Goal: Information Seeking & Learning: Learn about a topic

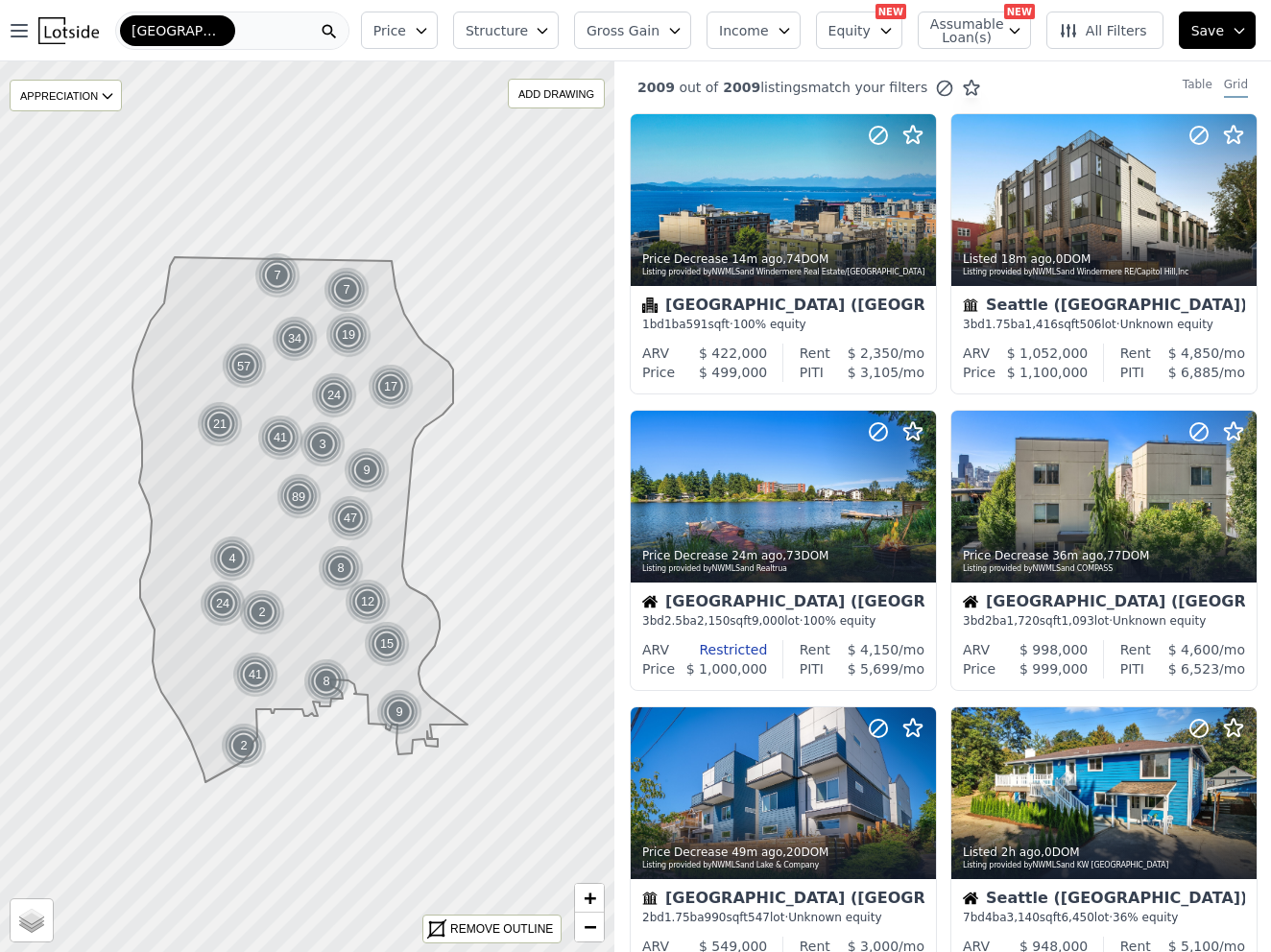
click at [406, 34] on span "Price" at bounding box center [389, 30] width 33 height 19
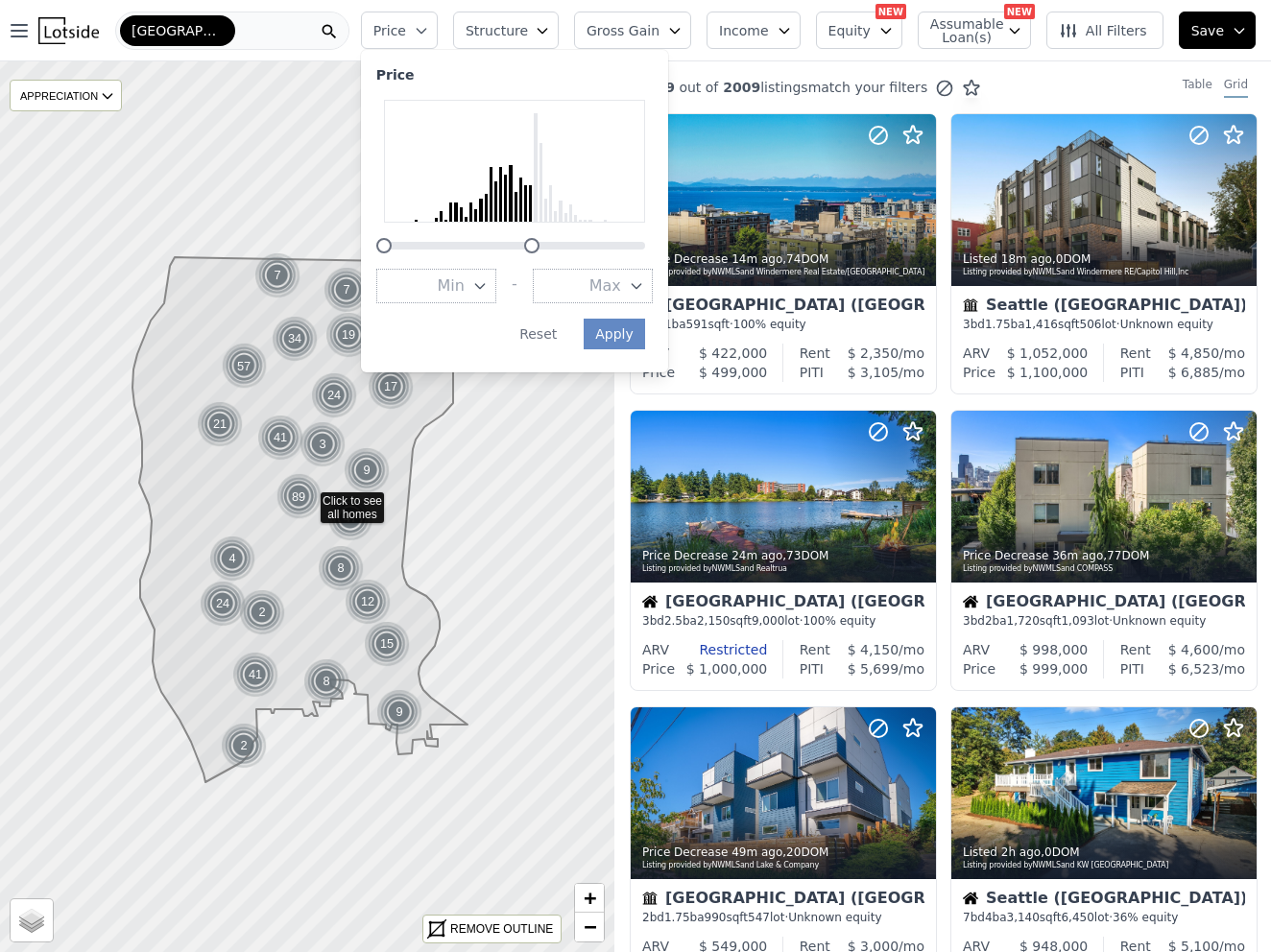
drag, startPoint x: 656, startPoint y: 245, endPoint x: 545, endPoint y: 241, distance: 111.1
click at [540, 241] on div at bounding box center [532, 246] width 16 height 16
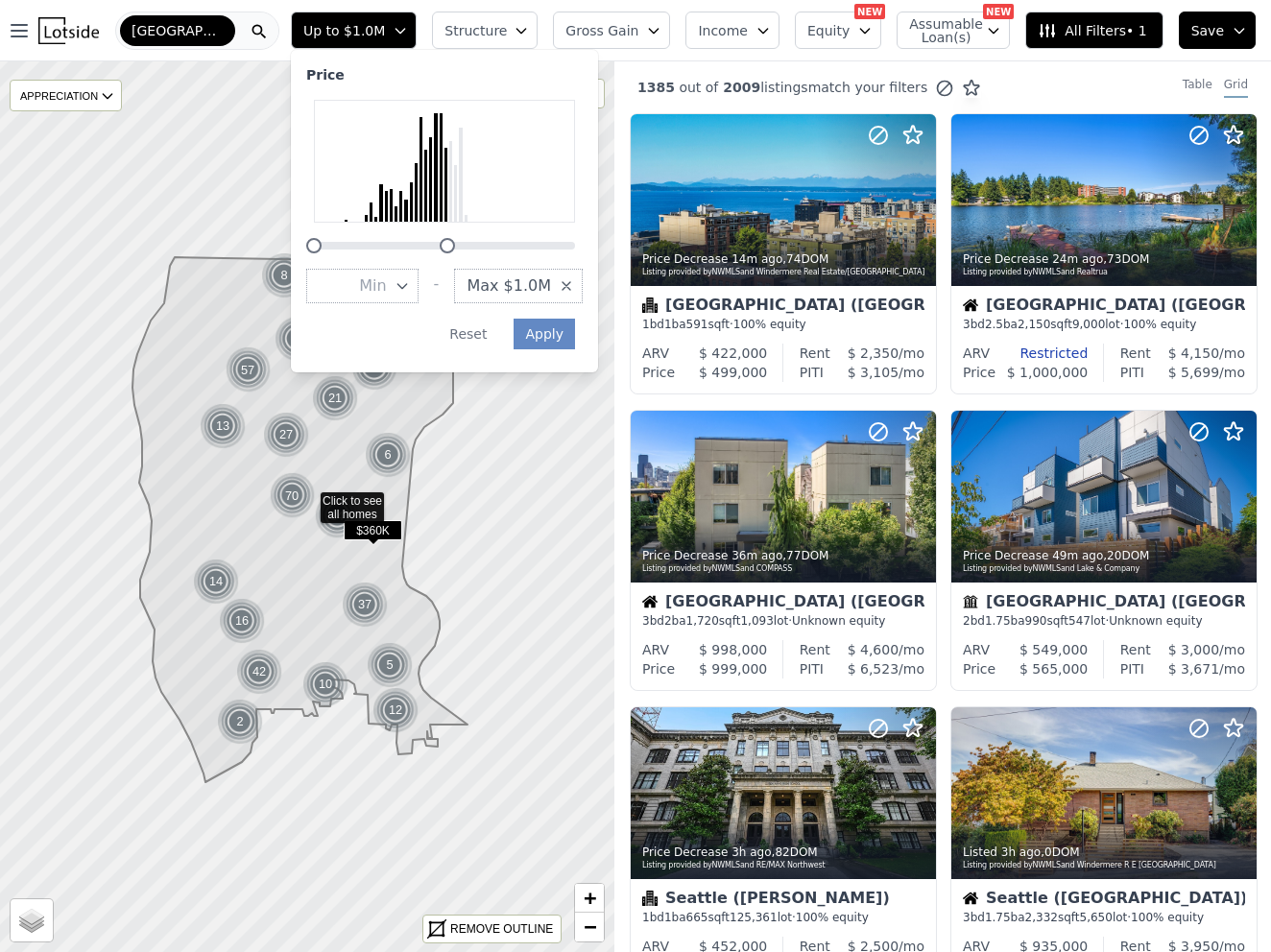
drag, startPoint x: 485, startPoint y: 241, endPoint x: 470, endPoint y: 242, distance: 15.0
click at [455, 242] on div at bounding box center [448, 246] width 16 height 16
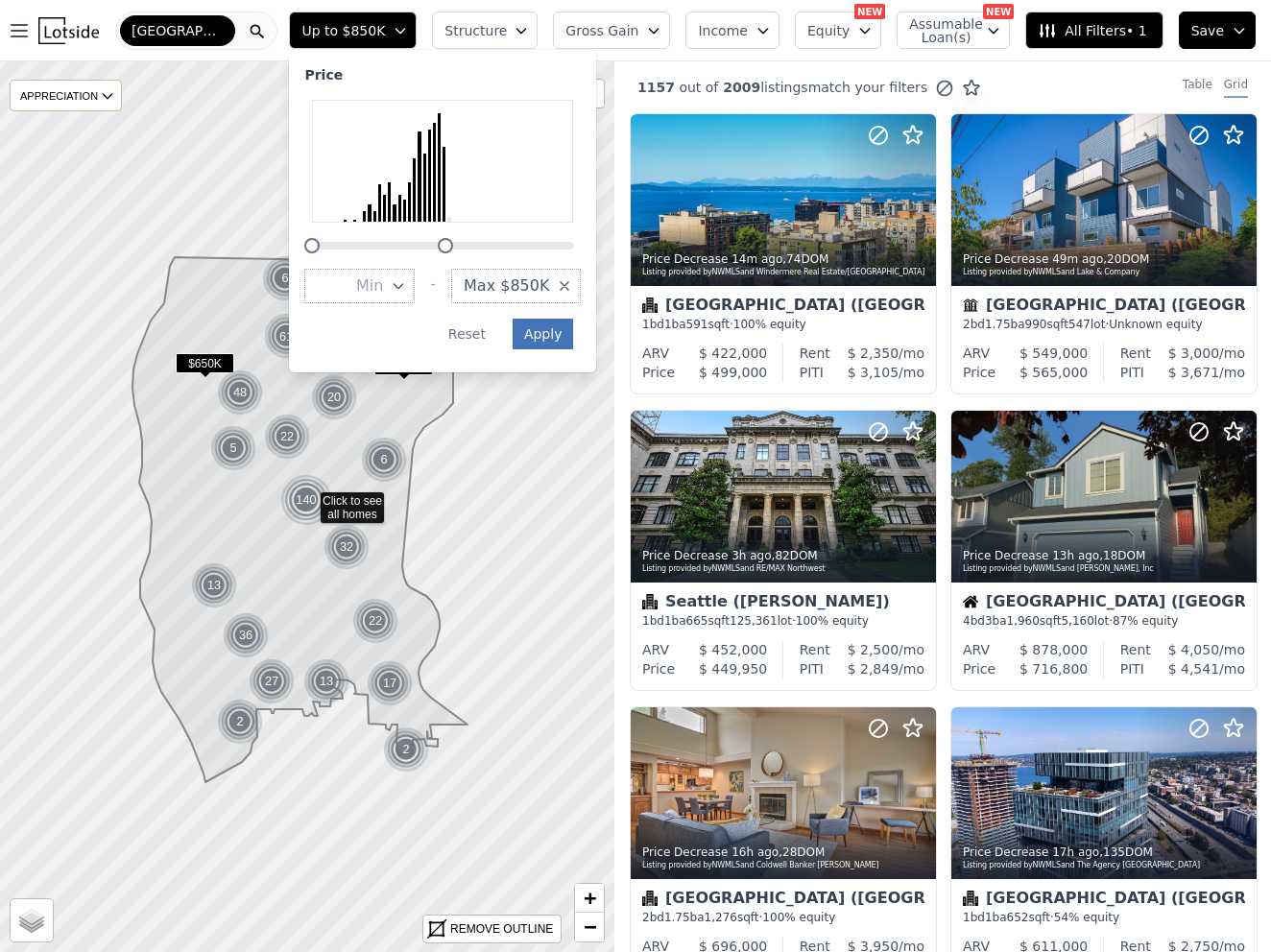
click at [574, 332] on button "Apply" at bounding box center [544, 333] width 61 height 31
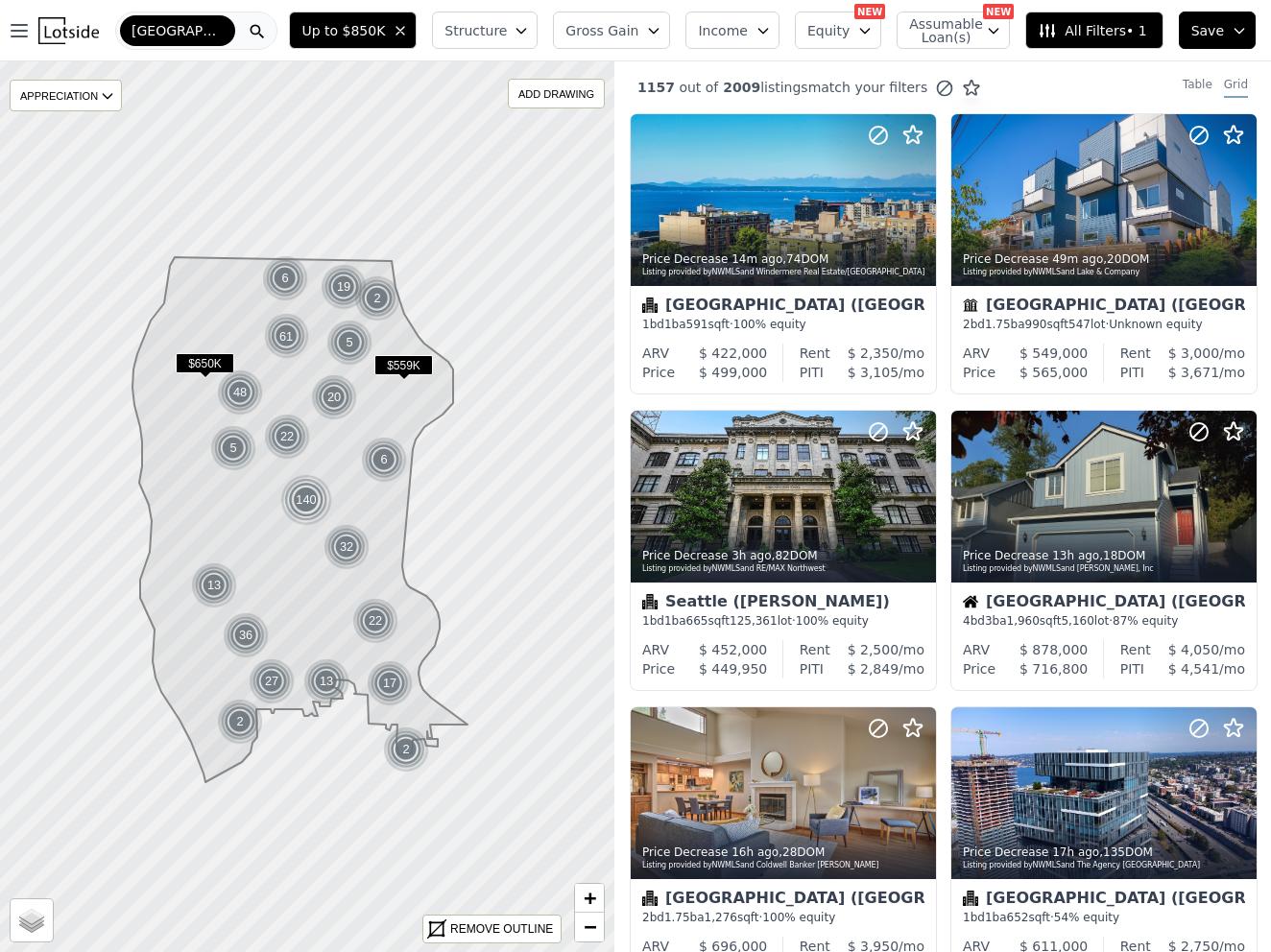
click at [506, 33] on span "Structure" at bounding box center [475, 30] width 61 height 19
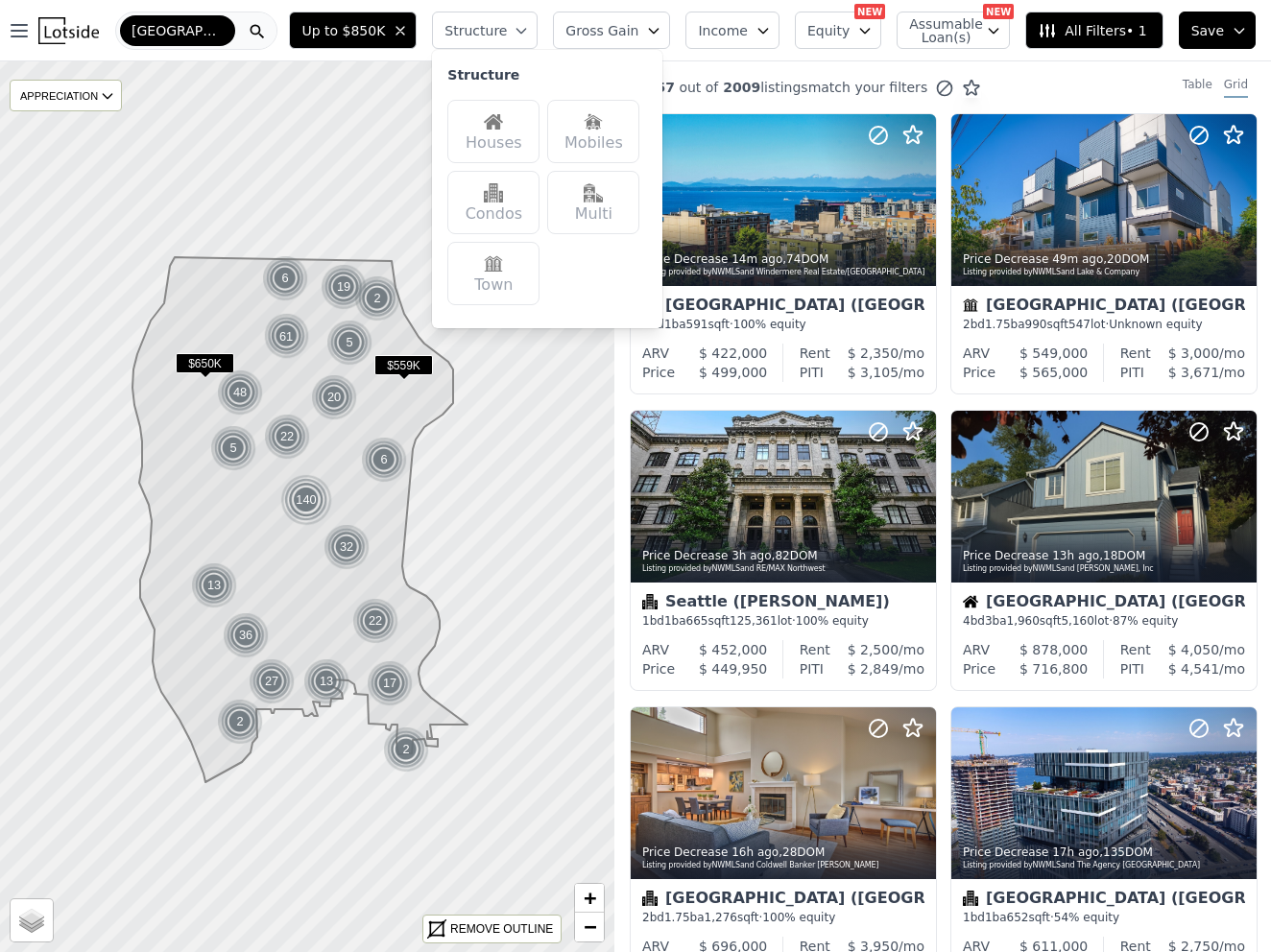
click at [503, 123] on img at bounding box center [492, 122] width 19 height 19
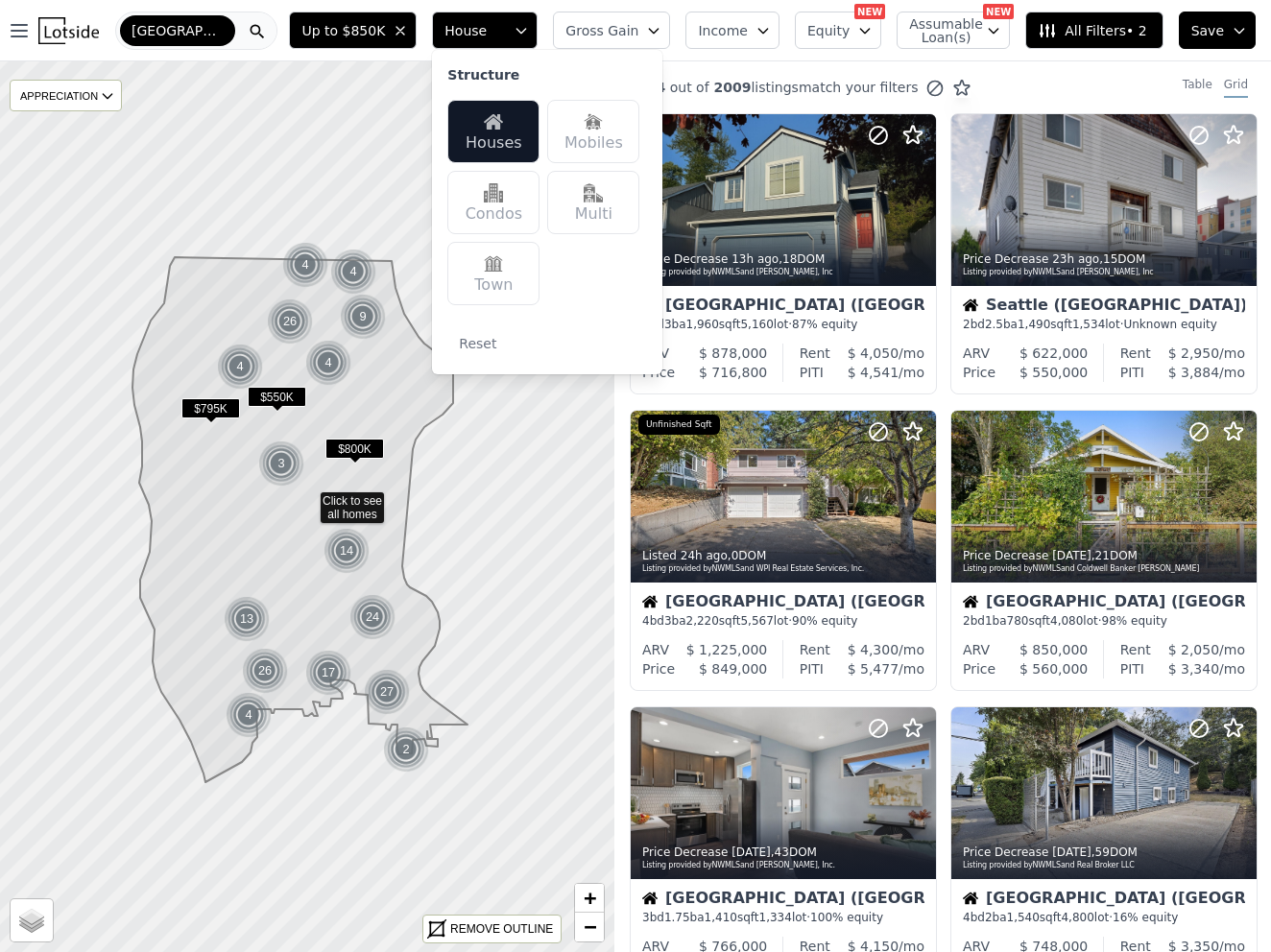
click at [650, 35] on button "Gross Gain" at bounding box center [611, 31] width 117 height 38
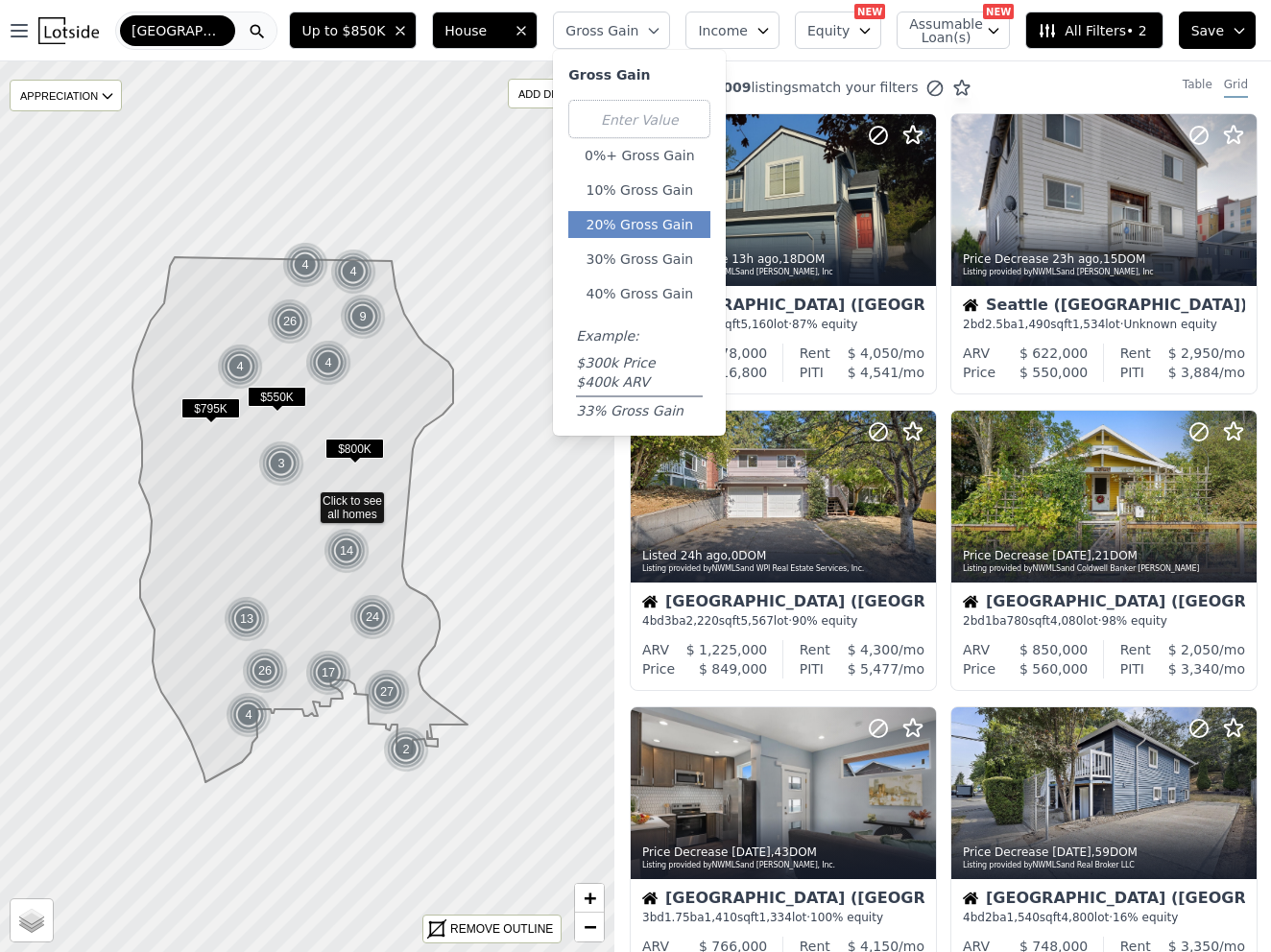
click at [648, 220] on button "20% Gross Gain" at bounding box center [639, 224] width 142 height 27
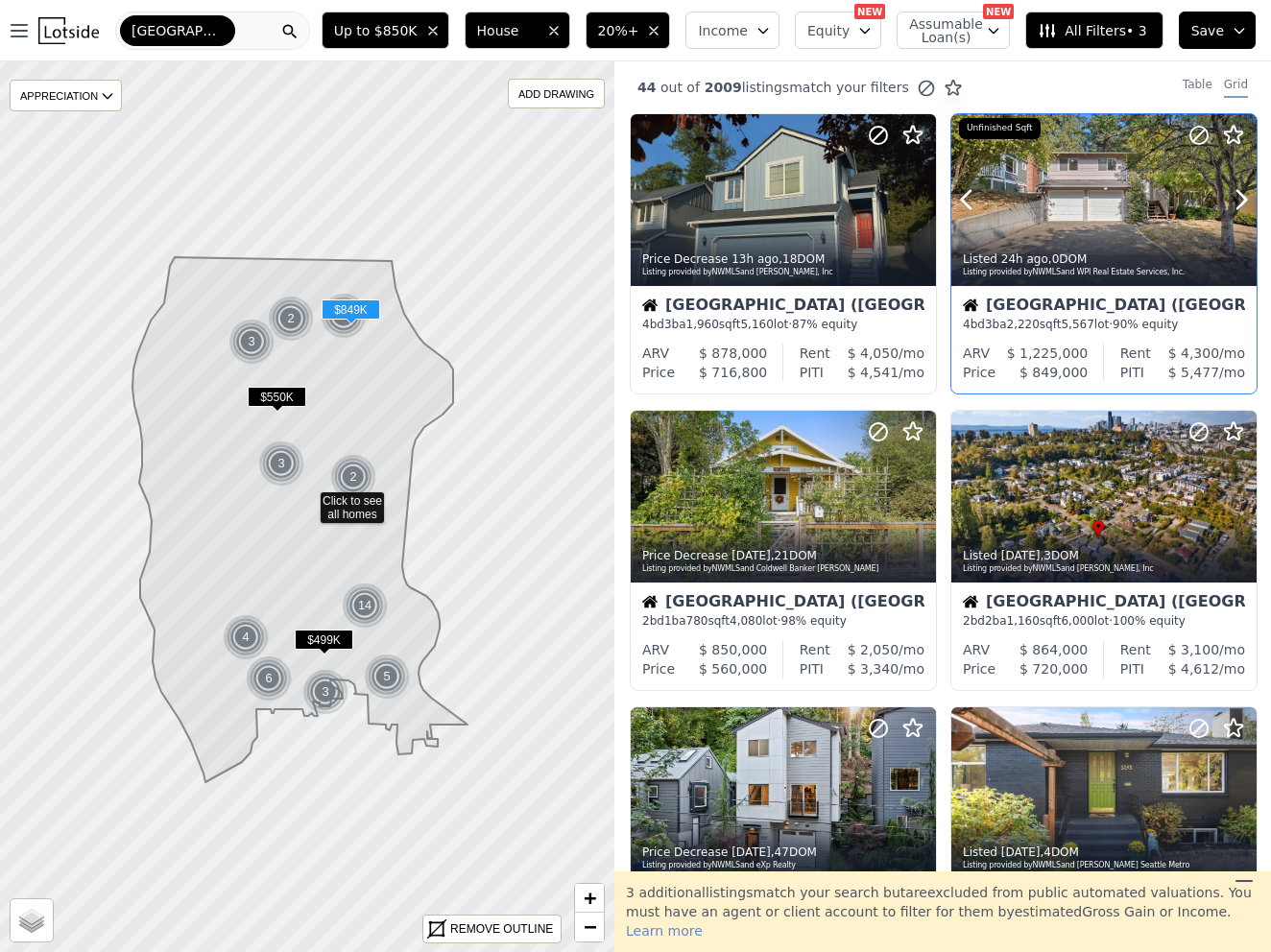
click at [1174, 220] on div at bounding box center [1195, 176] width 123 height 123
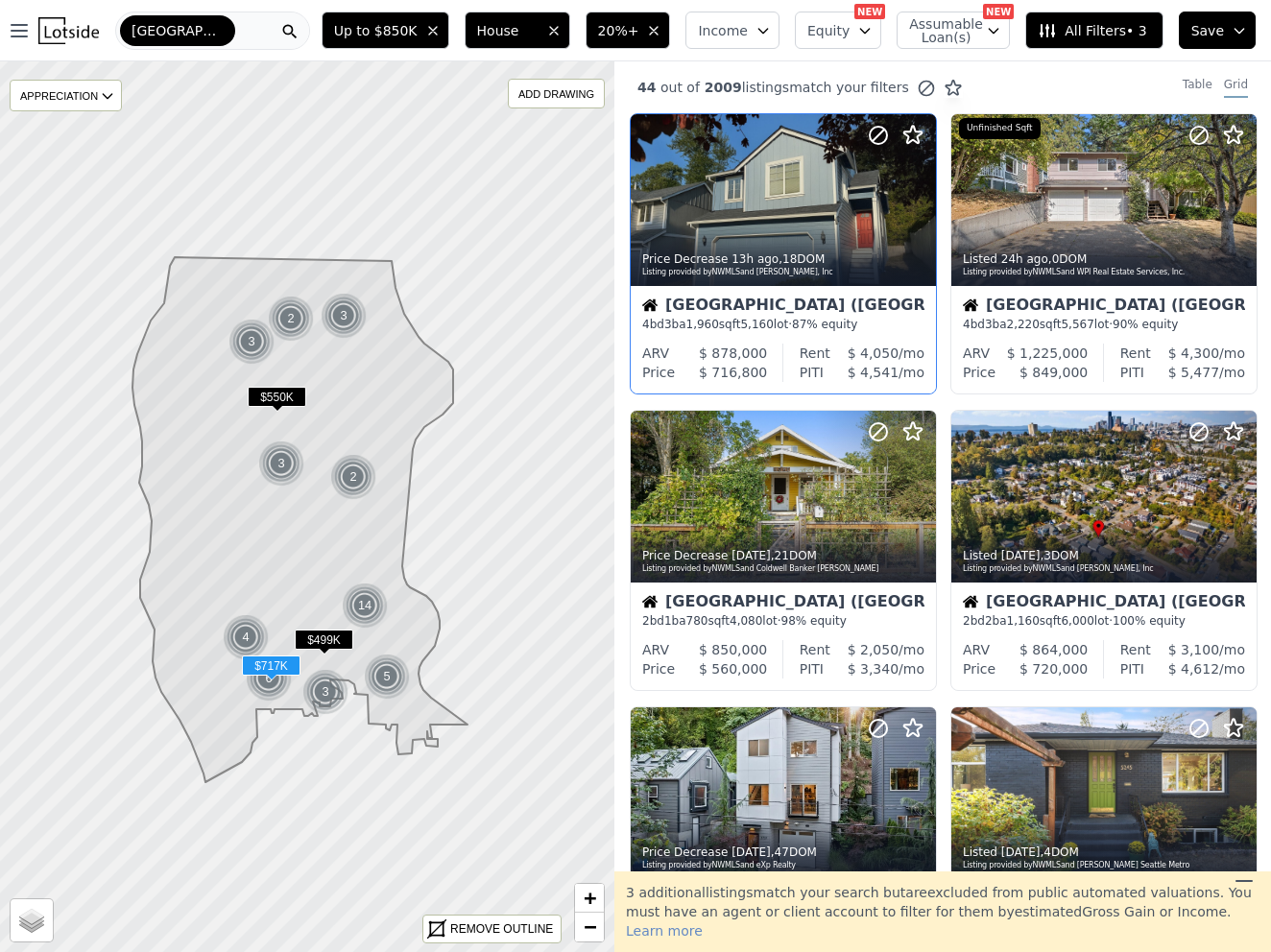
click at [854, 298] on div "Seattle (South Delridge)" at bounding box center [783, 306] width 282 height 19
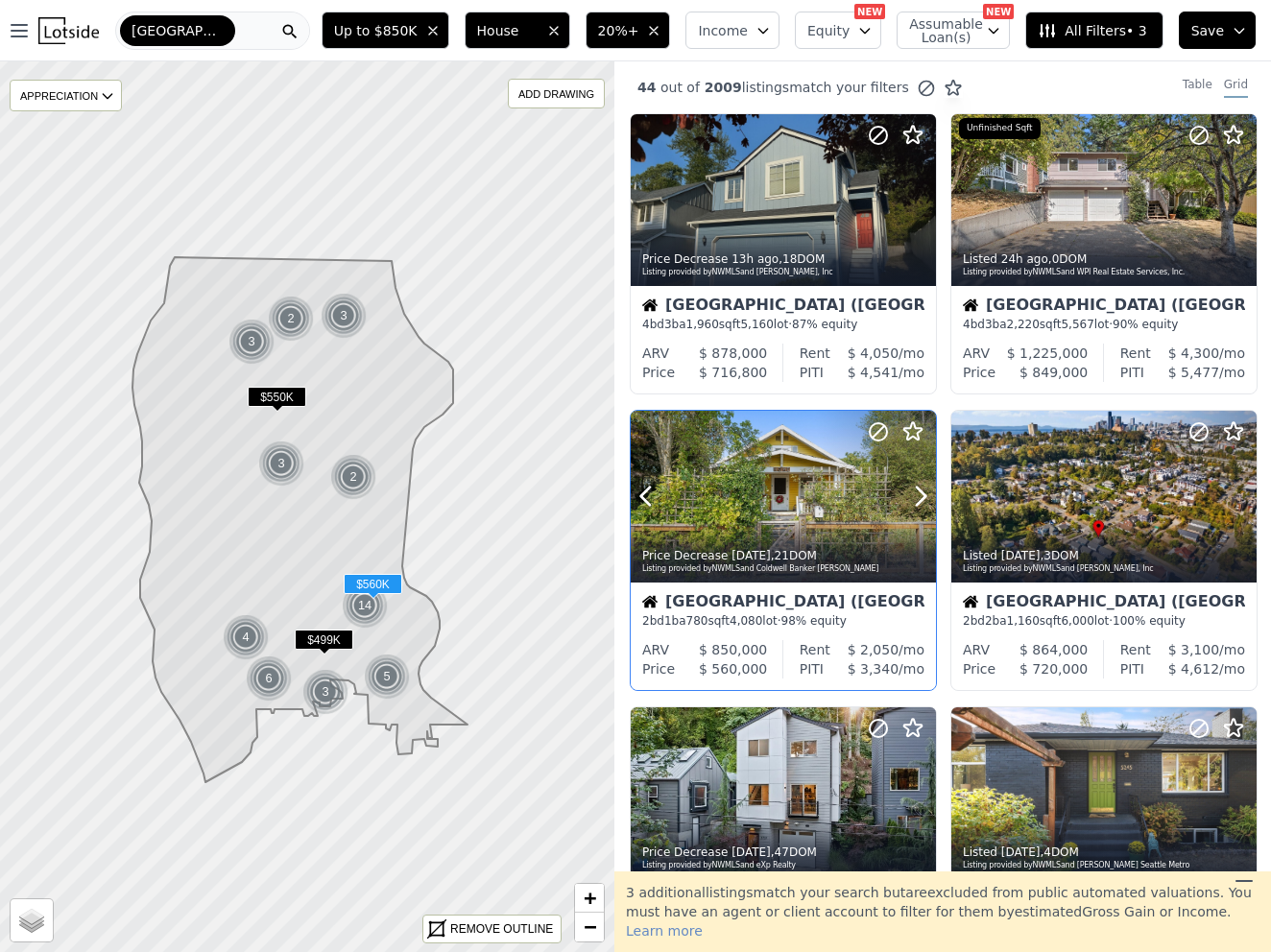
click at [852, 566] on div "Listing provided by NWMLS and Coldwell Banker Danforth" at bounding box center [784, 569] width 284 height 12
click at [411, 30] on span "Up to $850K" at bounding box center [376, 30] width 83 height 19
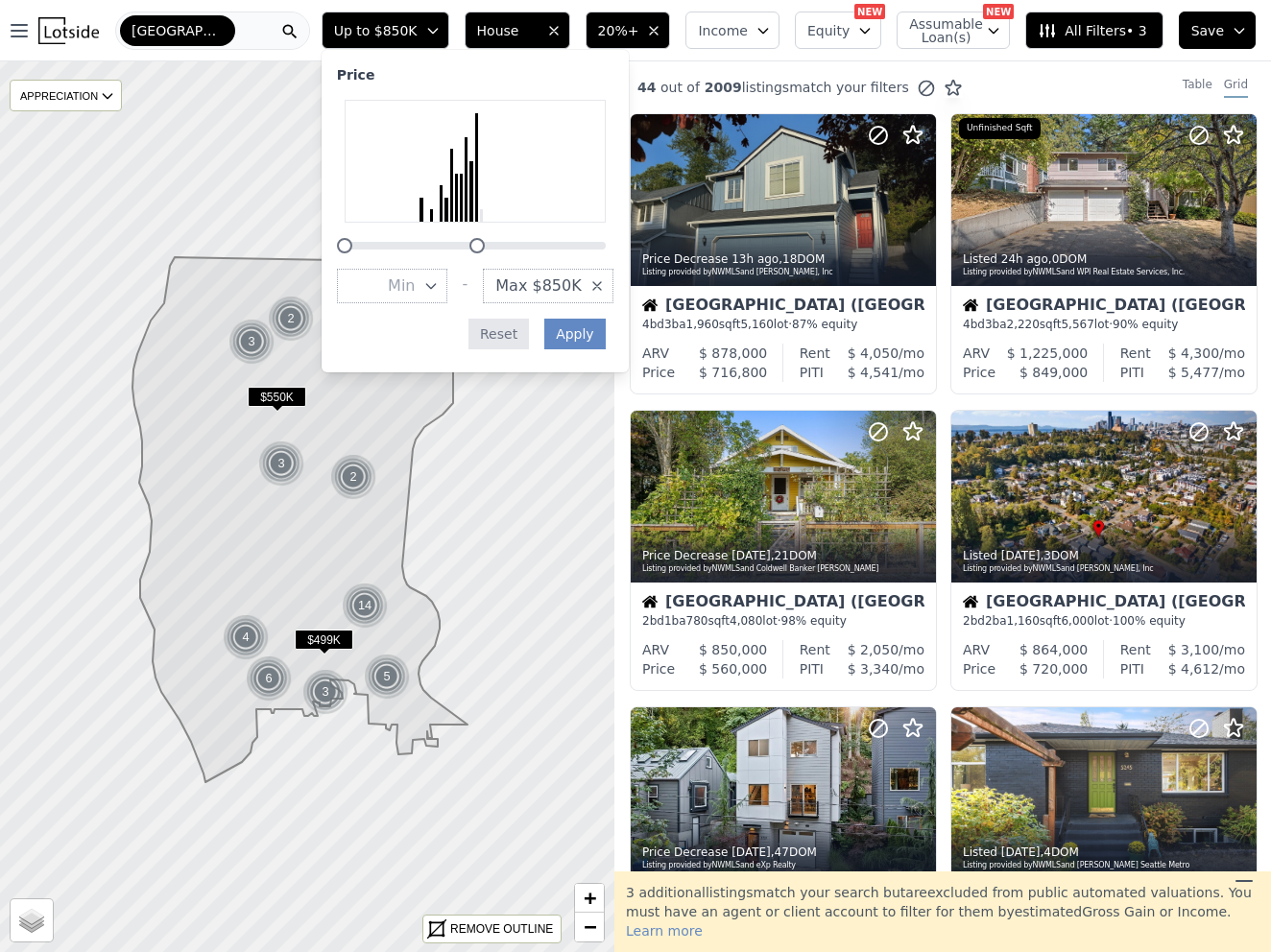
click at [529, 338] on button "Reset" at bounding box center [498, 333] width 60 height 31
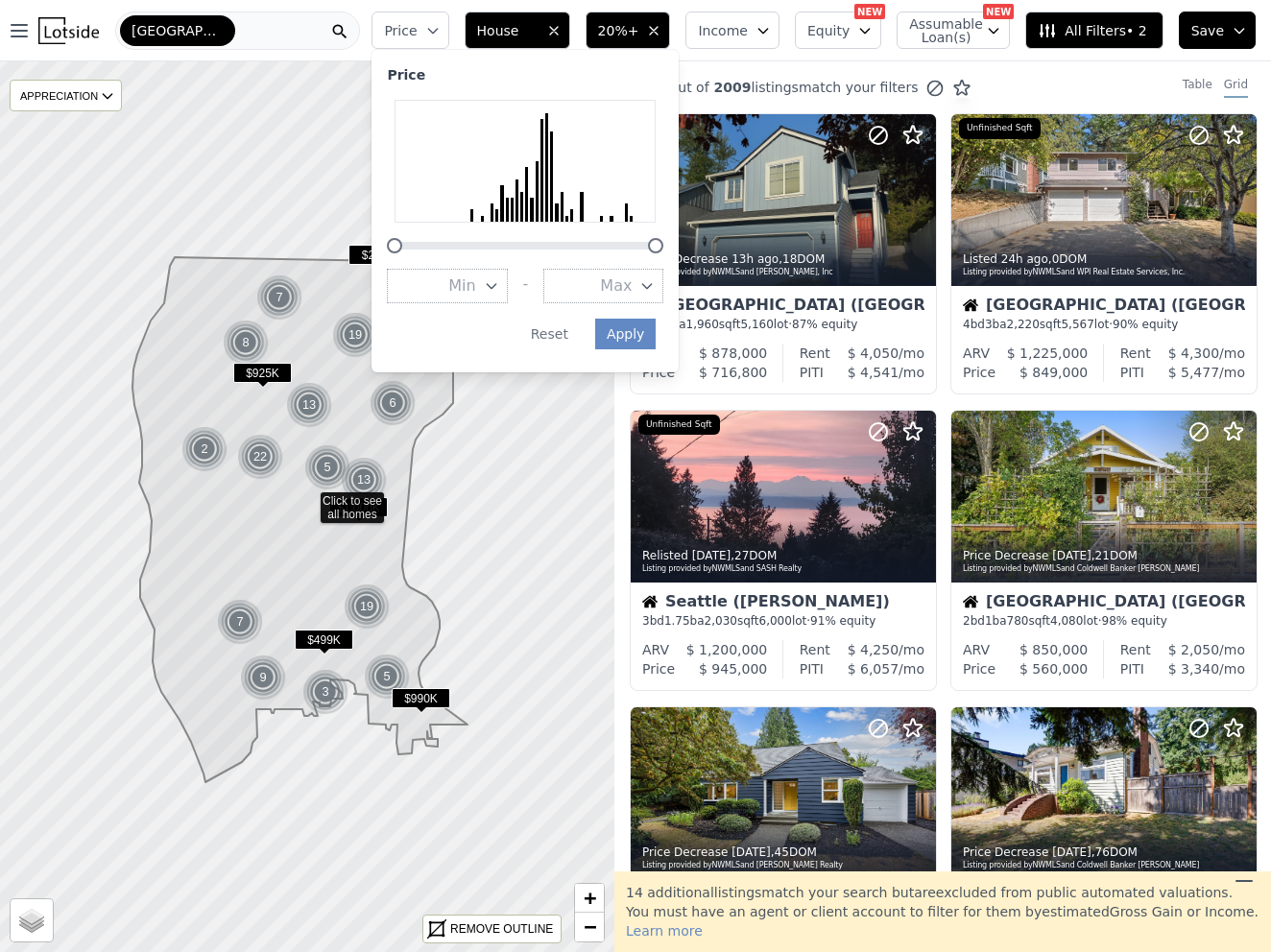
click at [432, 22] on button "Price" at bounding box center [410, 31] width 77 height 38
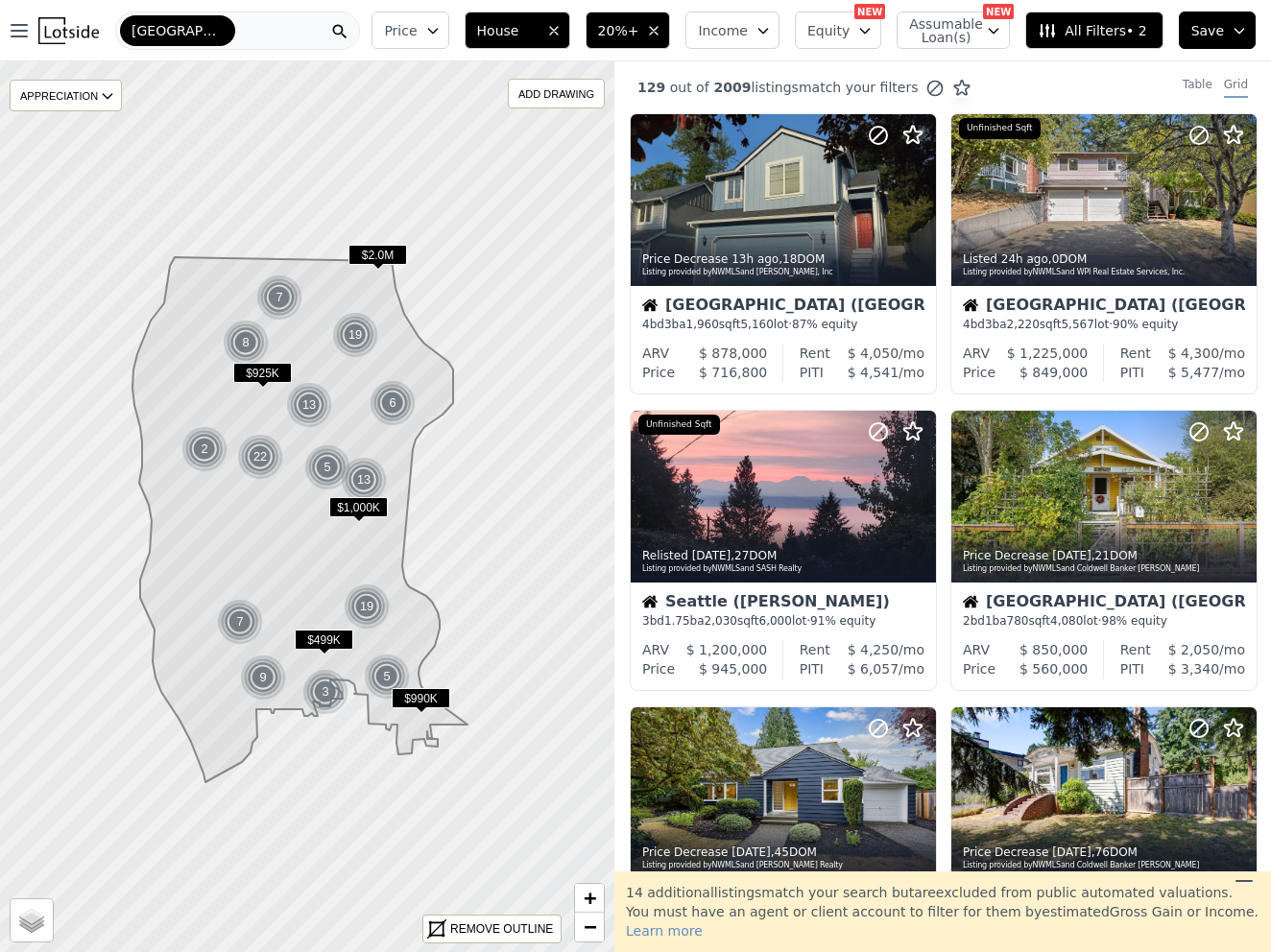
click at [416, 33] on span "Price" at bounding box center [399, 30] width 33 height 19
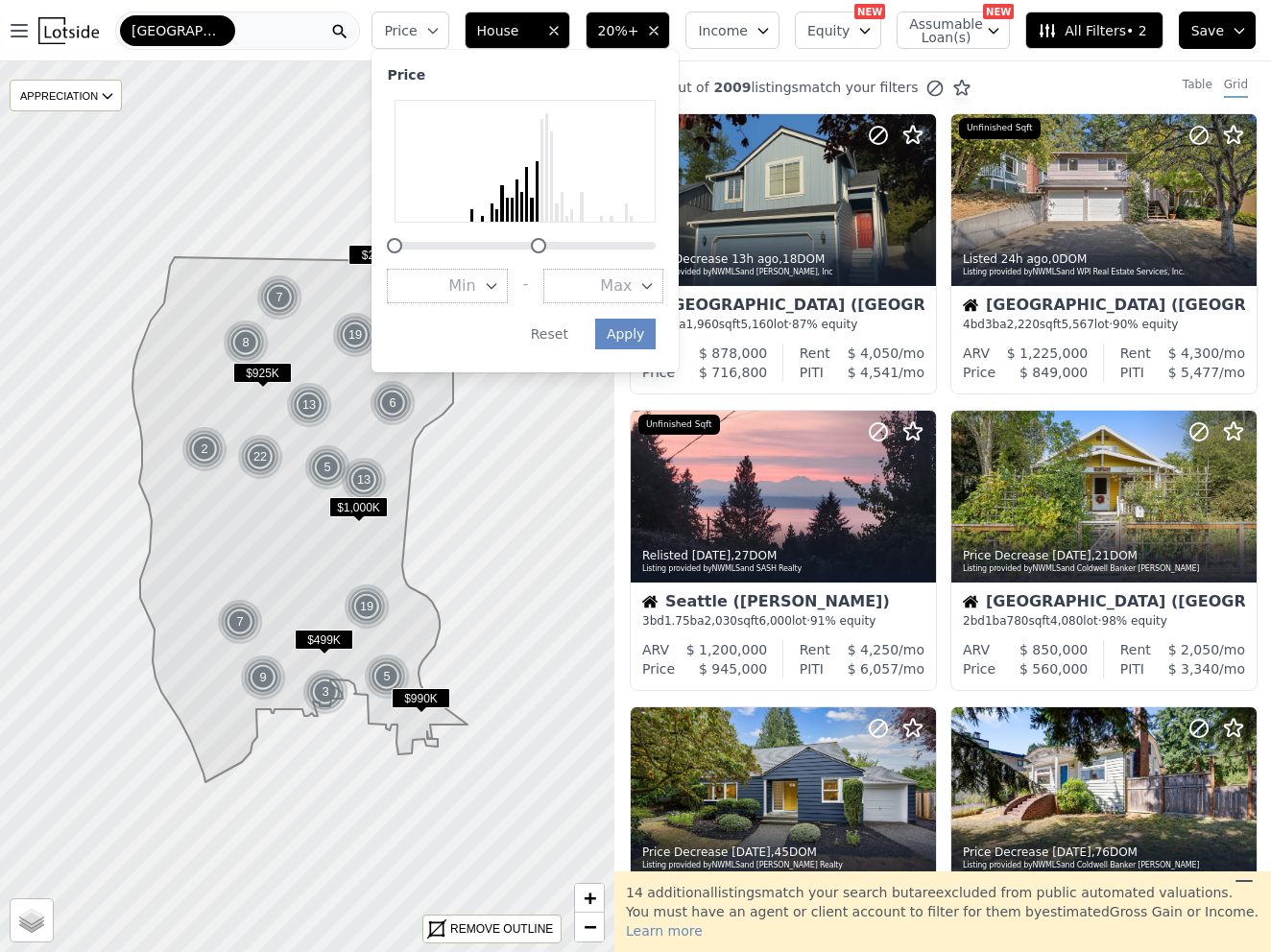
drag, startPoint x: 673, startPoint y: 247, endPoint x: 553, endPoint y: 229, distance: 121.3
click at [553, 229] on div at bounding box center [525, 176] width 277 height 153
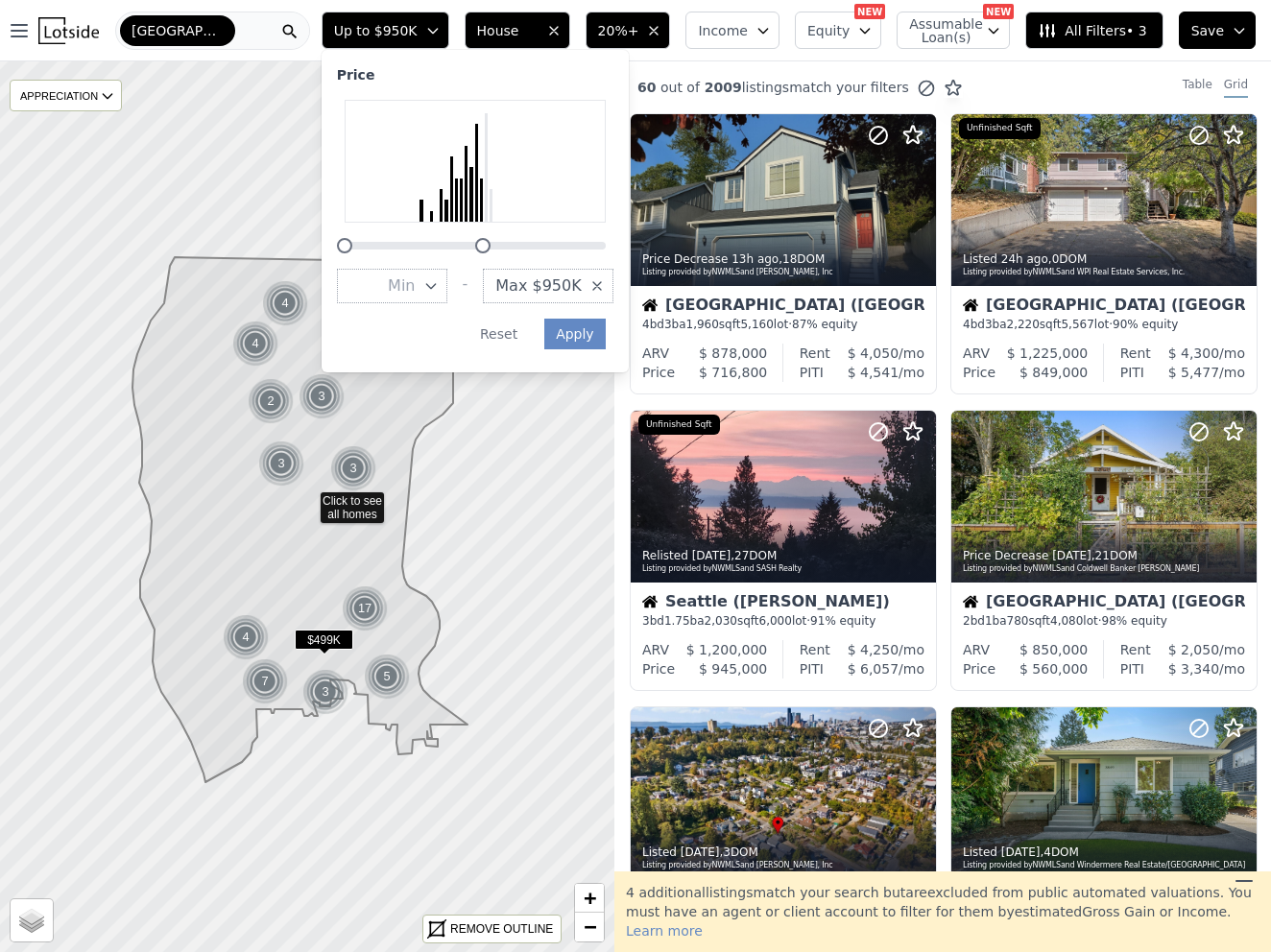
click at [490, 249] on div at bounding box center [483, 246] width 16 height 16
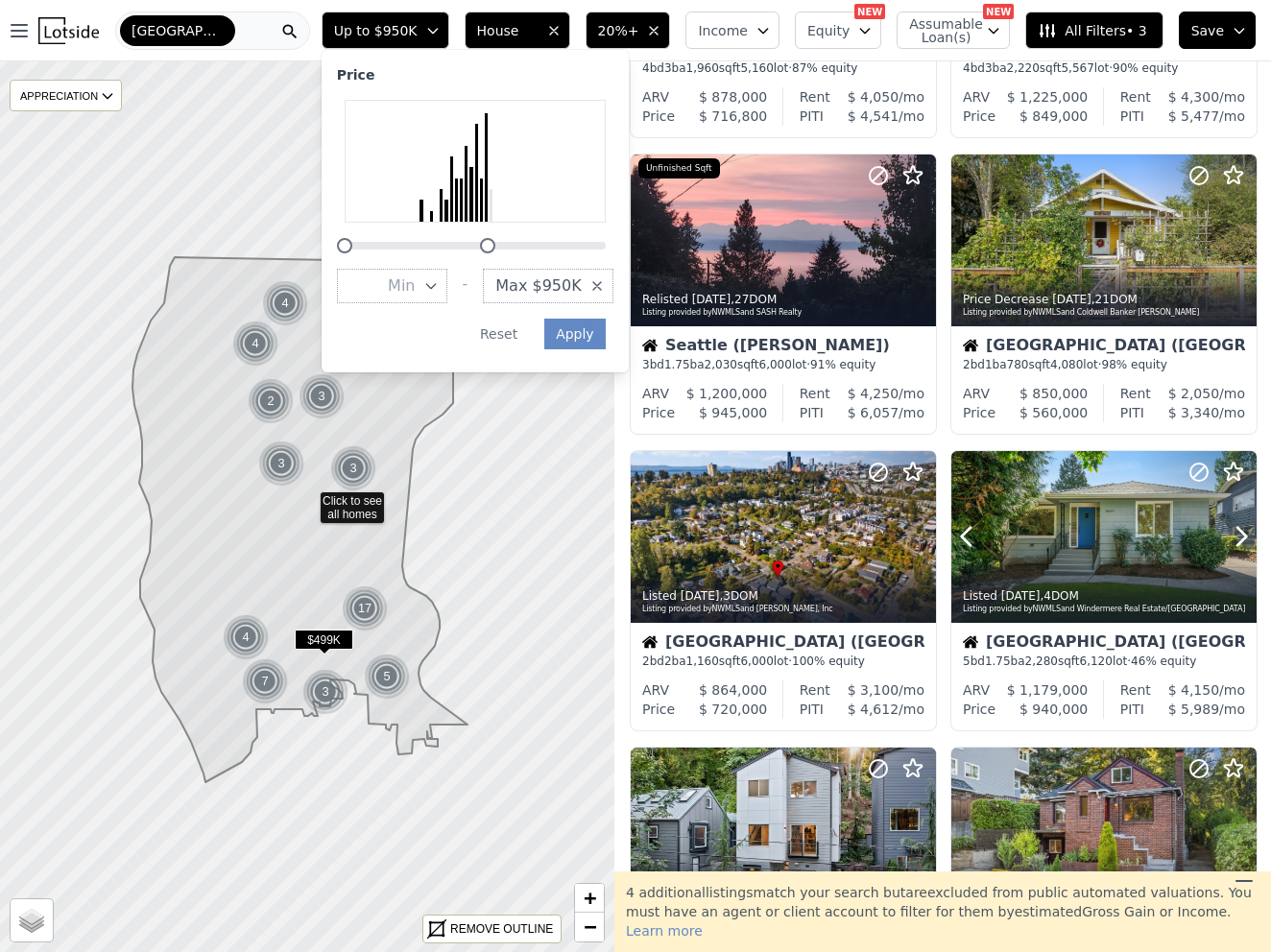
scroll to position [258, 0]
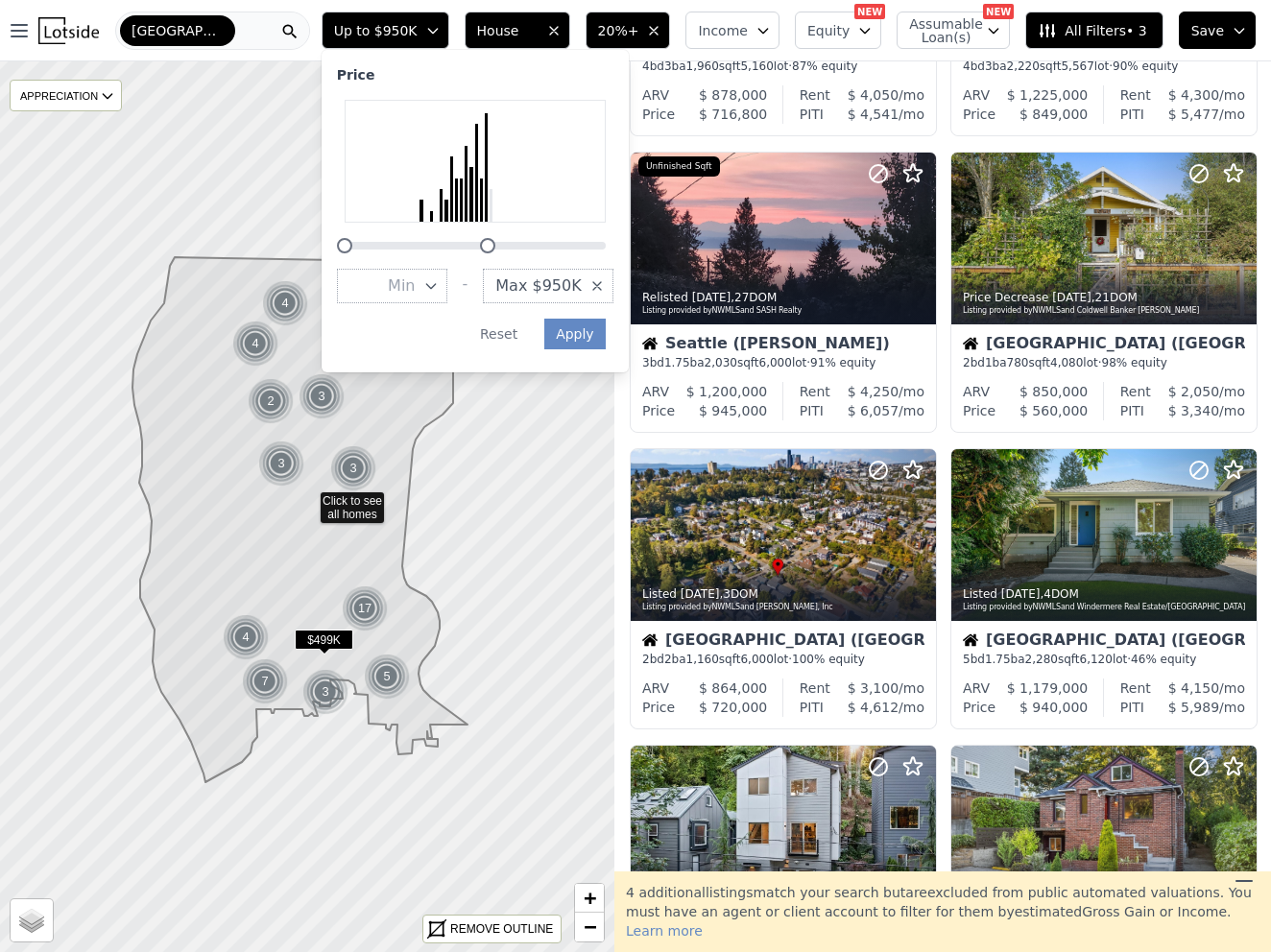
click at [939, 655] on div "Price Decrease 13h ago , 18 DOM Listing provided by NWMLS and John L. Scott, In…" at bounding box center [942, 743] width 656 height 1778
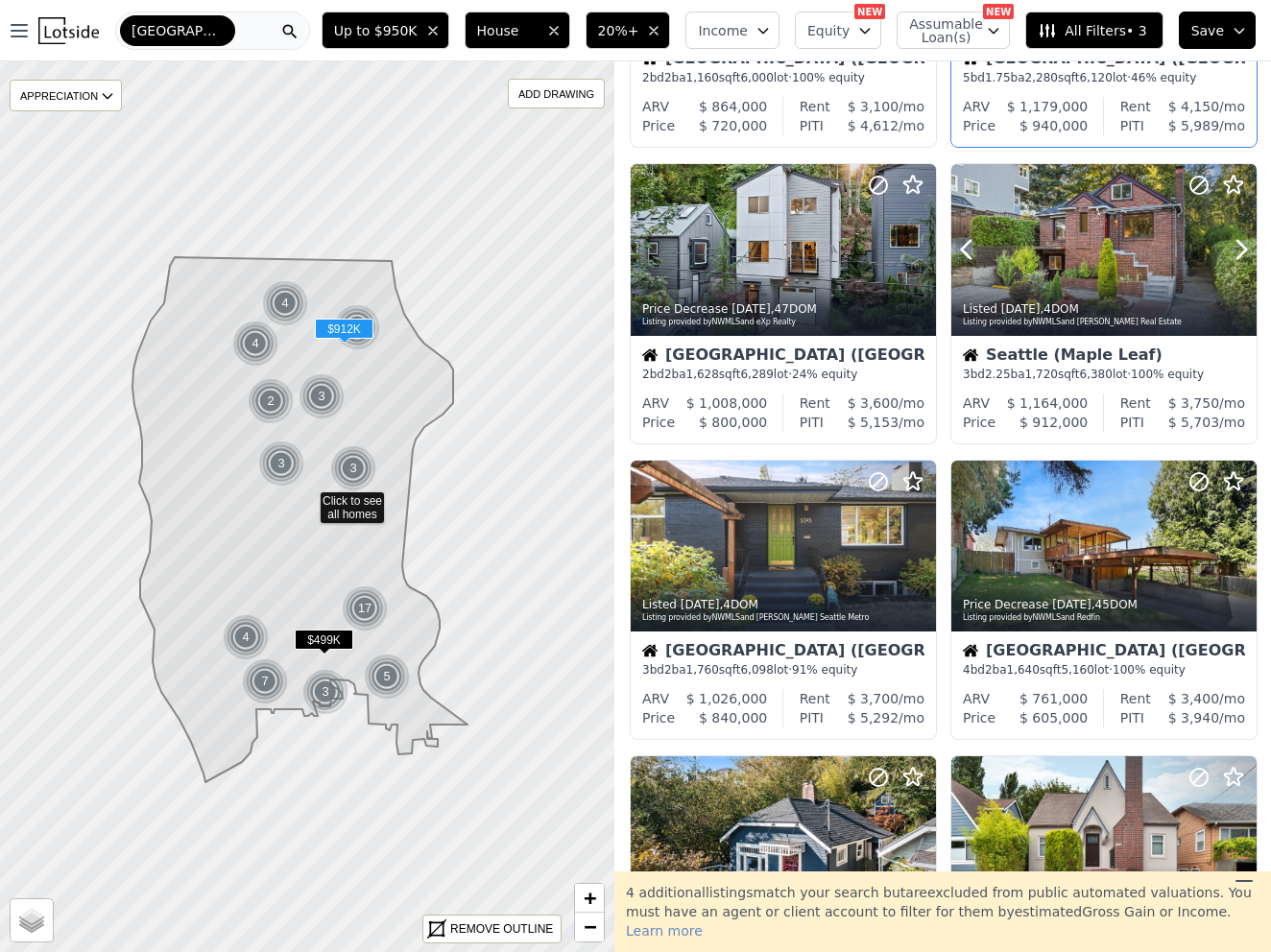
scroll to position [862, 0]
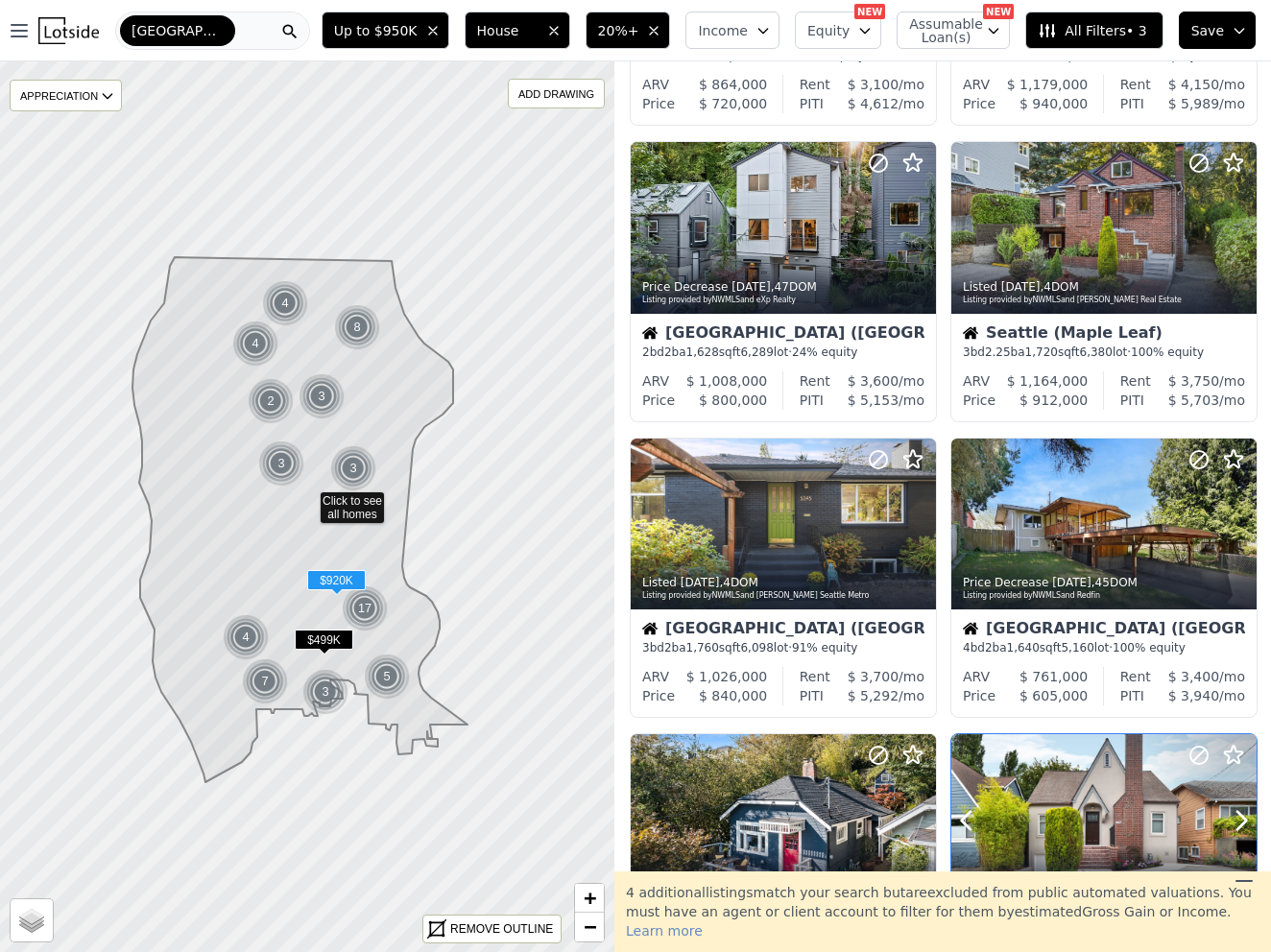
click at [1065, 789] on div at bounding box center [1103, 821] width 305 height 172
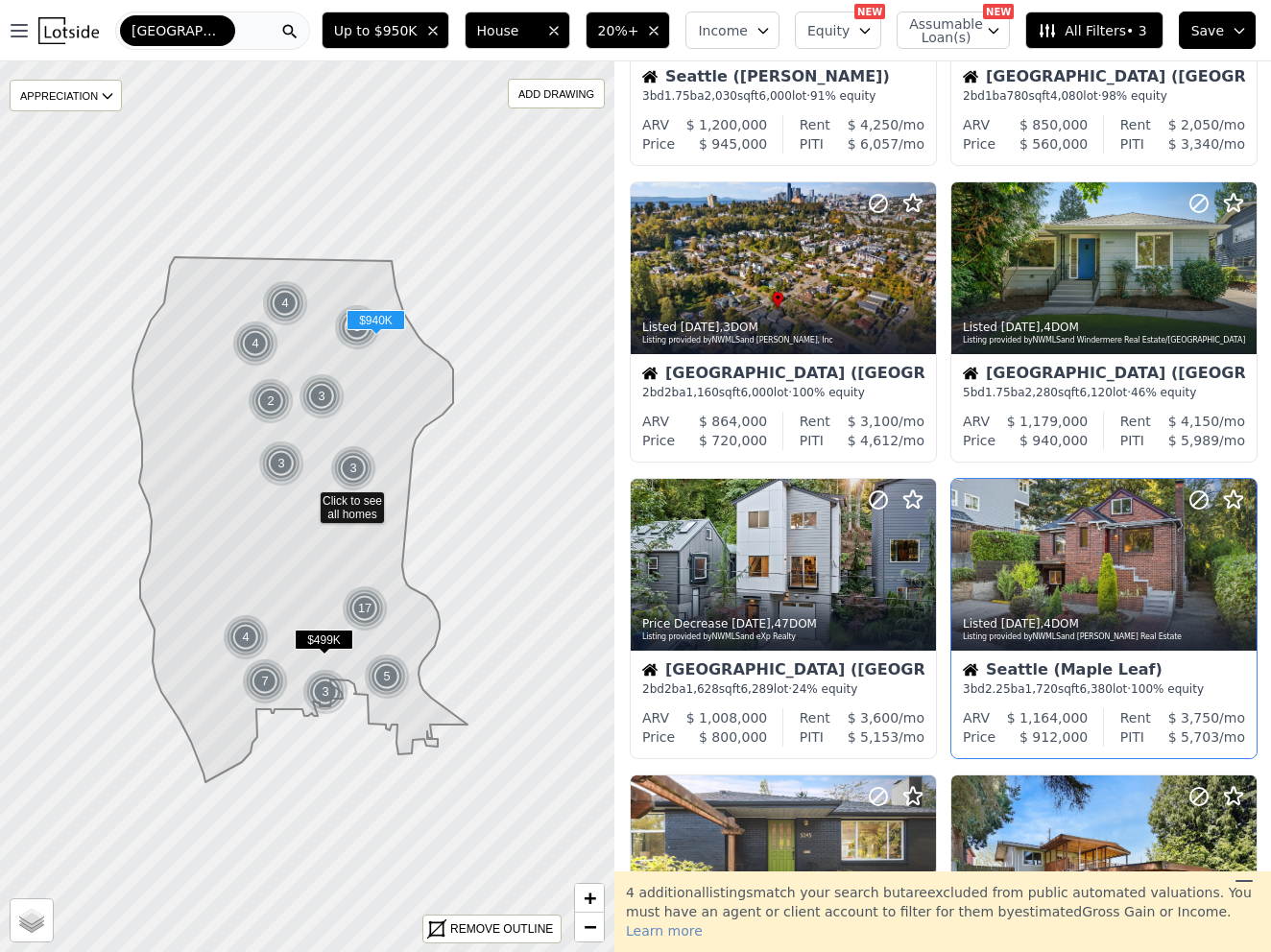
scroll to position [529, 0]
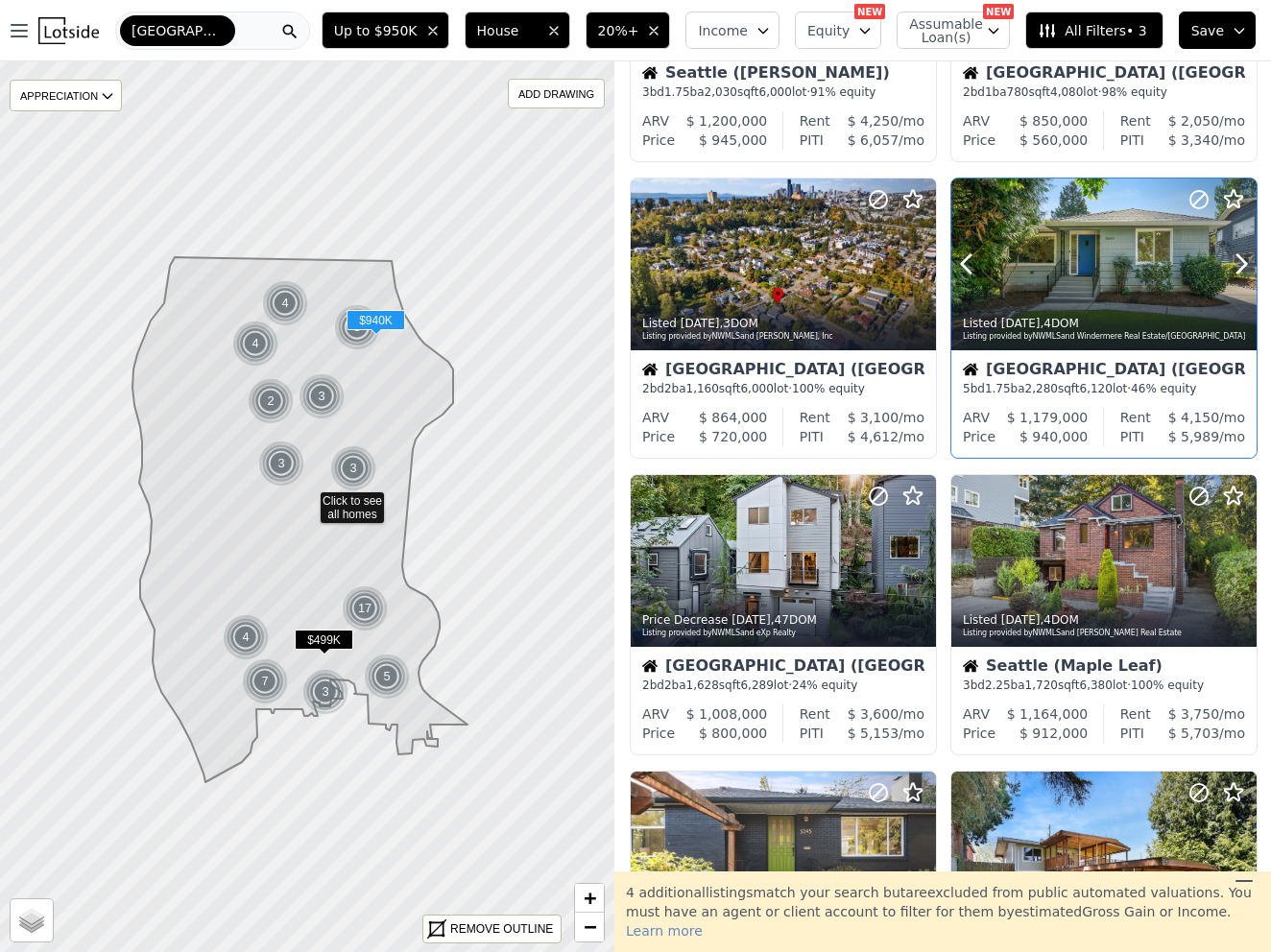
click at [1069, 313] on div "Listed 4d ago , 4 DOM Listing provided by NWMLS and Windermere Real Estate/East" at bounding box center [1103, 327] width 305 height 46
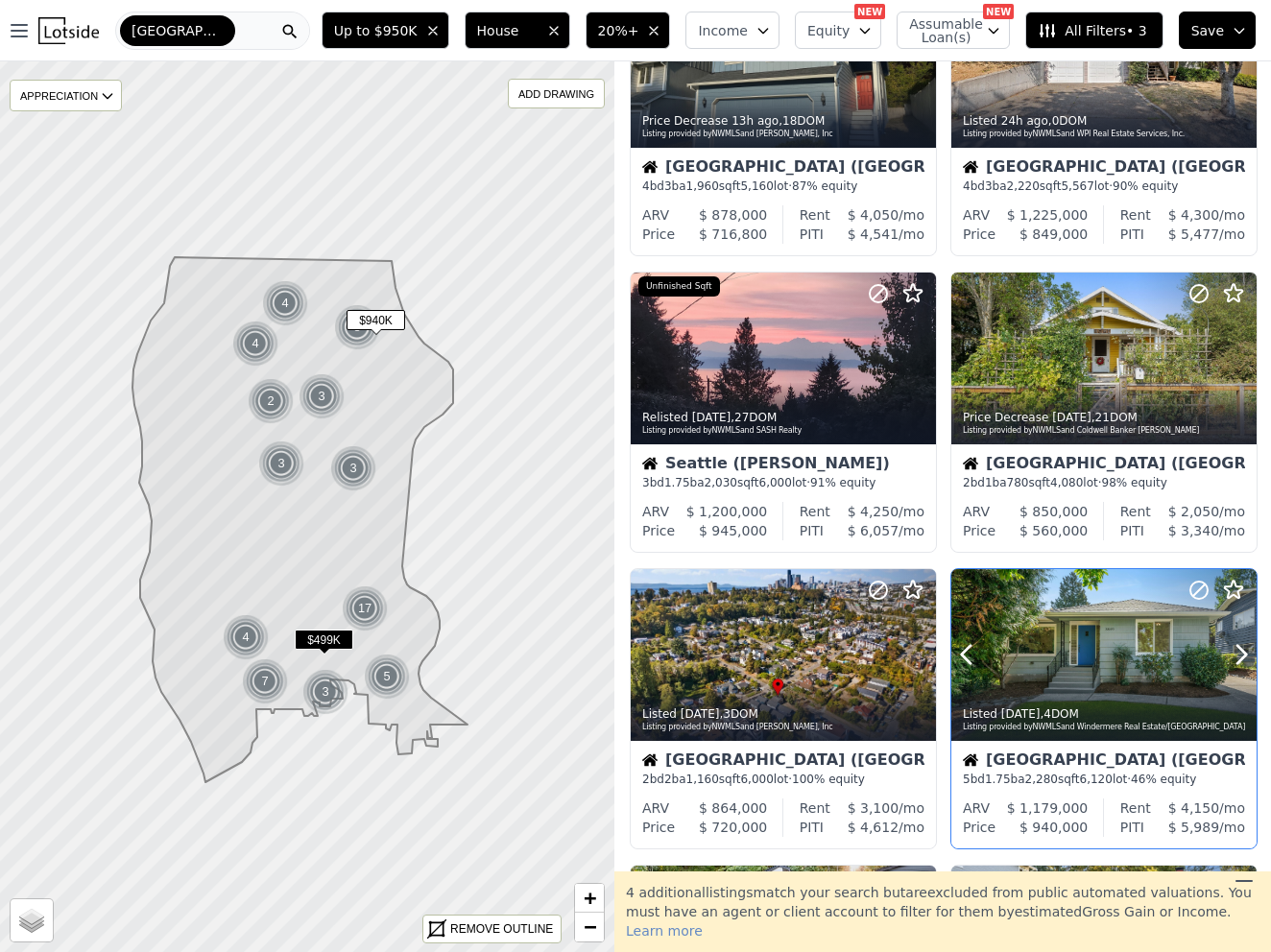
scroll to position [174, 0]
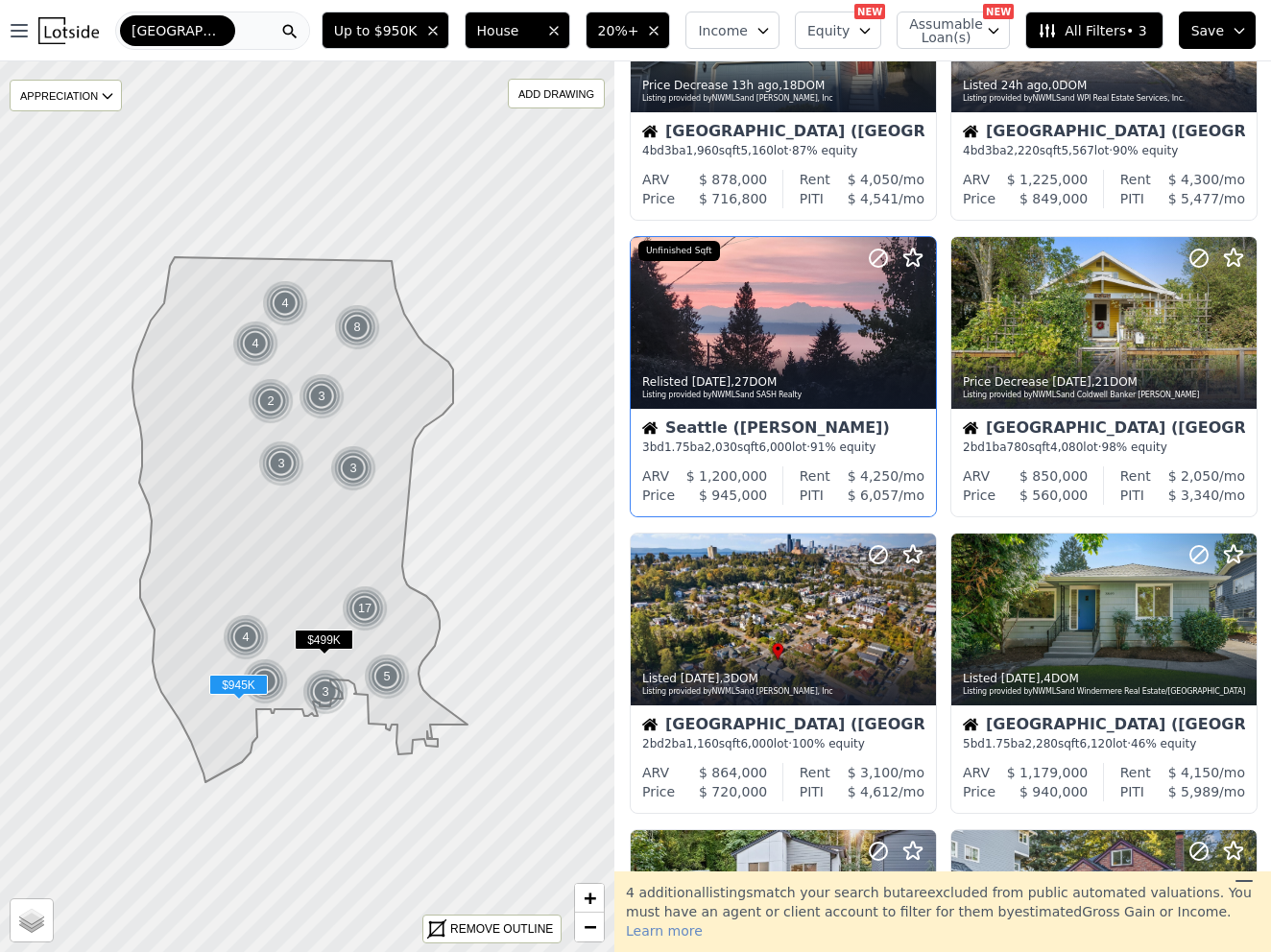
click at [889, 461] on div "Seattle (Fauntleroy) 3 bd 1.75 ba 2,030 sqft 6,000 lot · 91% equity" at bounding box center [783, 438] width 305 height 57
click at [408, 43] on button "Up to $950K" at bounding box center [384, 31] width 127 height 38
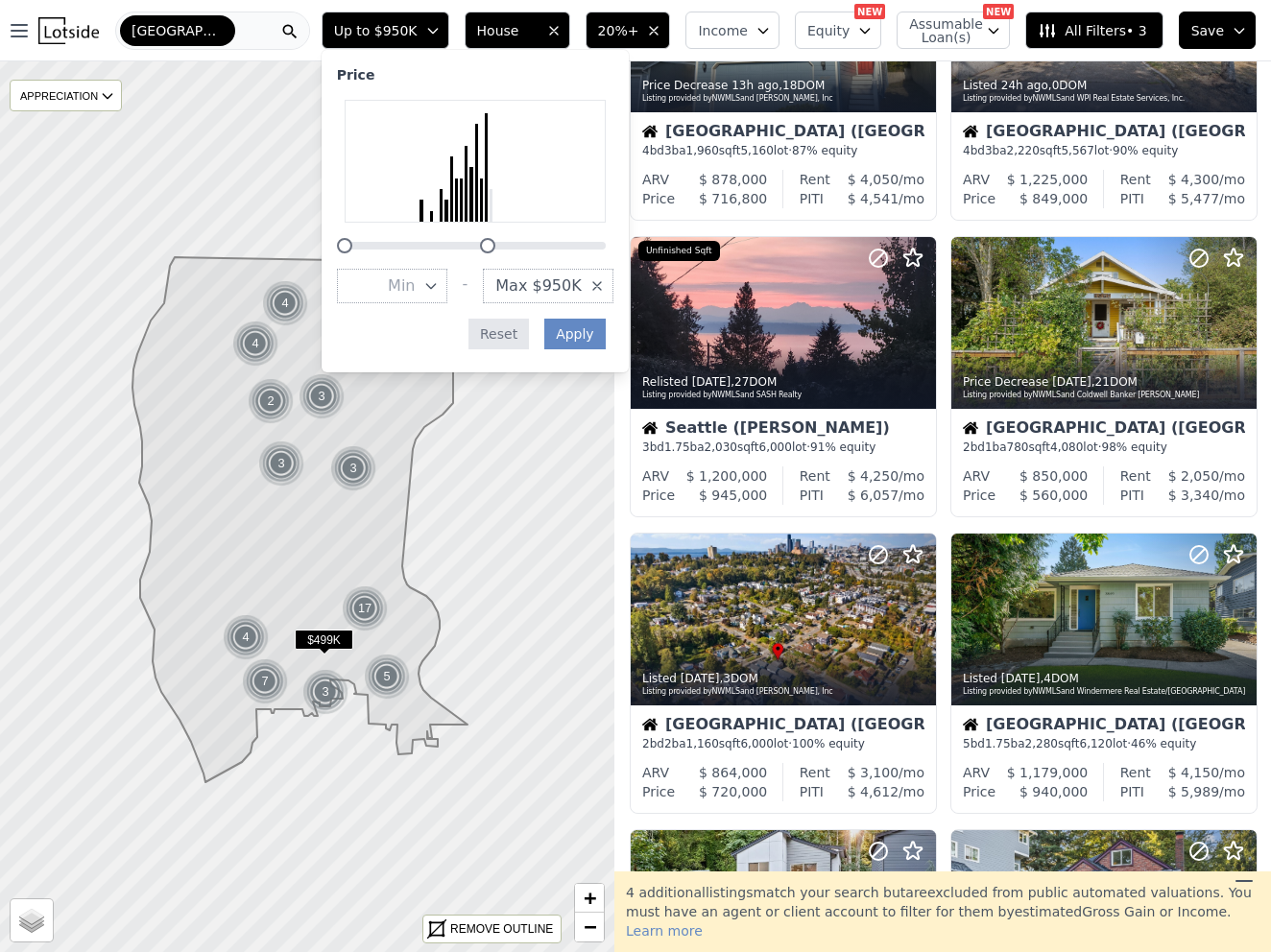
click at [495, 348] on button "Reset" at bounding box center [498, 333] width 60 height 31
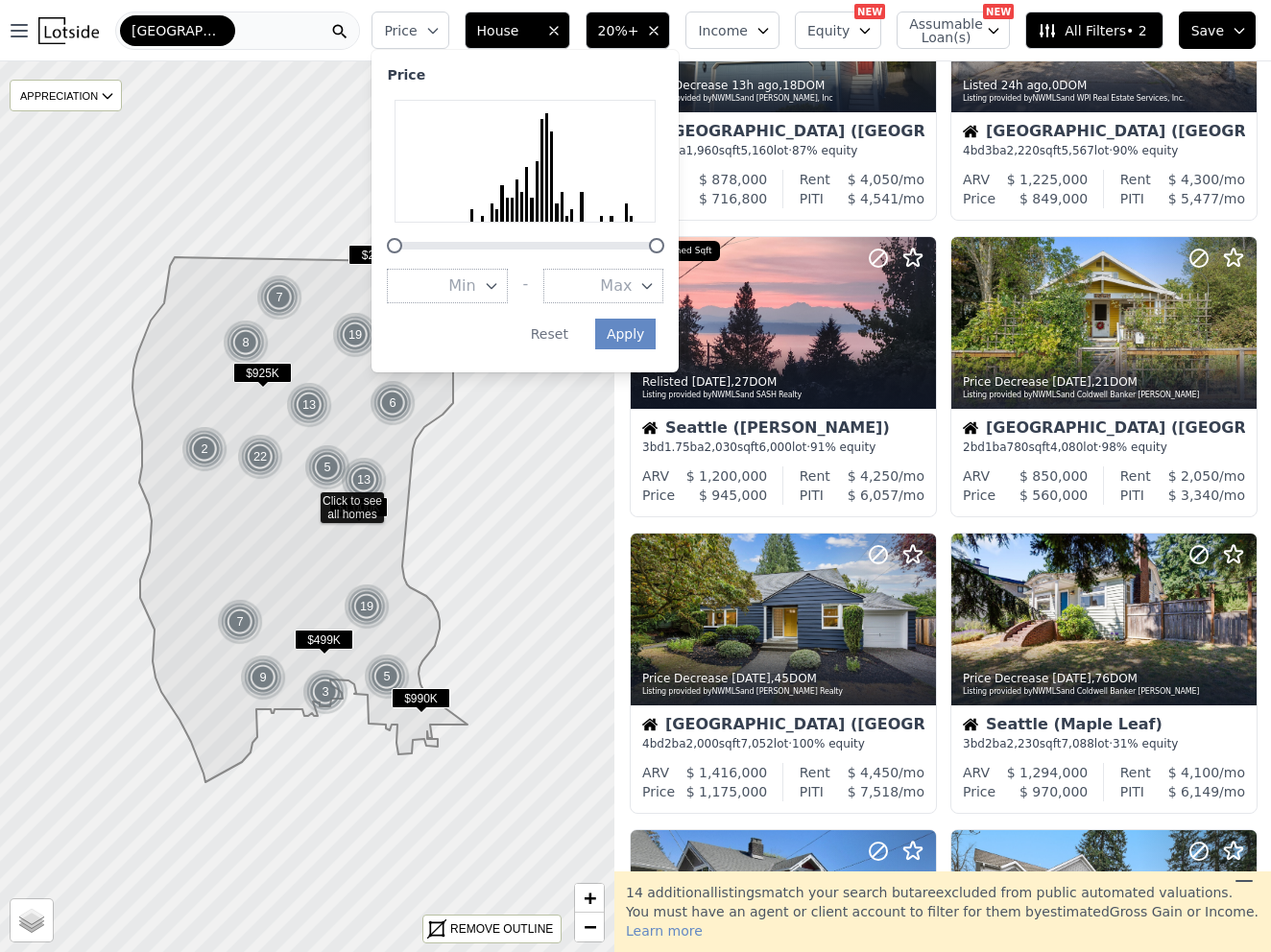
click at [441, 35] on icon "button" at bounding box center [433, 31] width 16 height 16
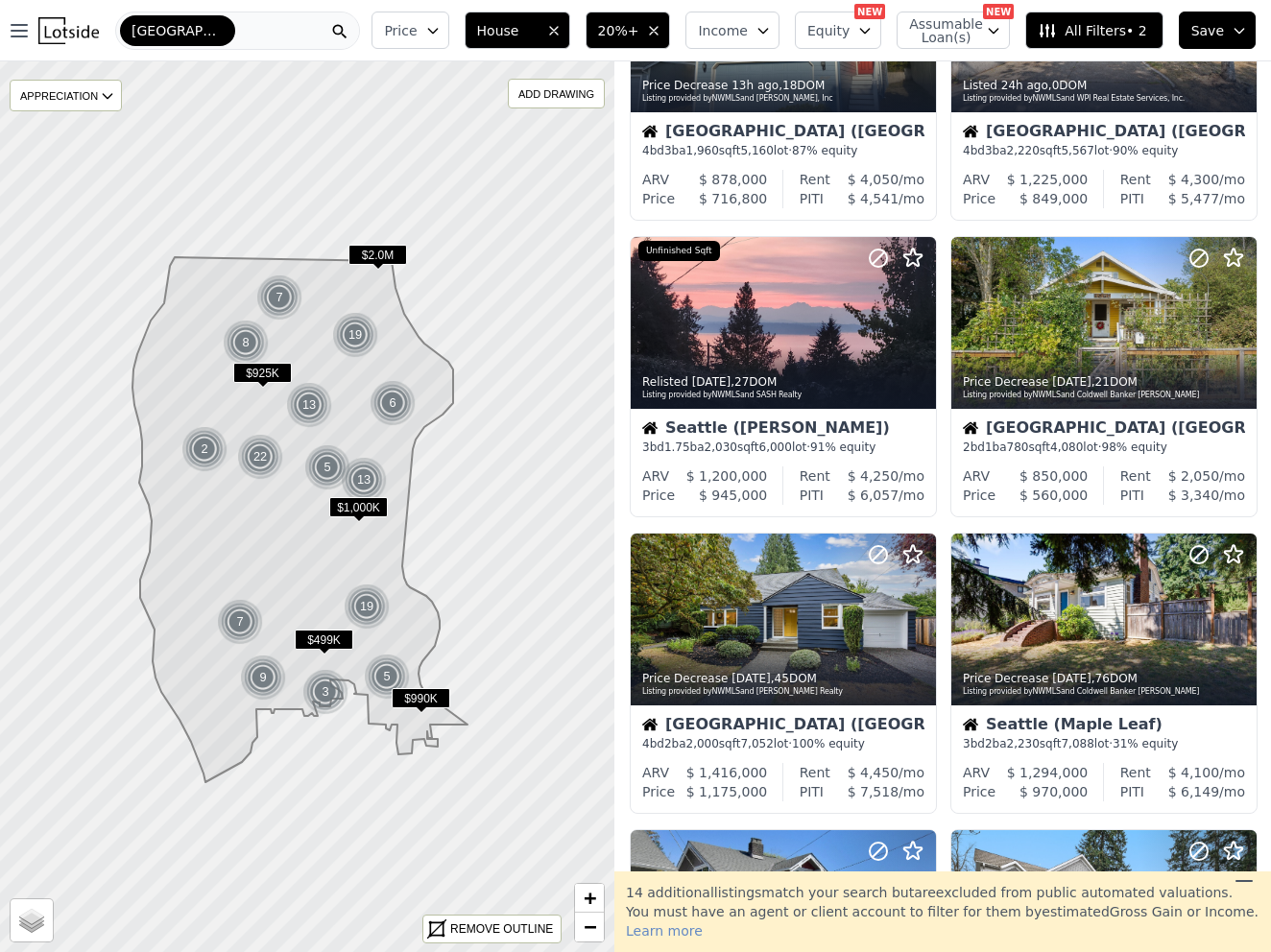
click at [433, 14] on button "Price" at bounding box center [410, 31] width 77 height 38
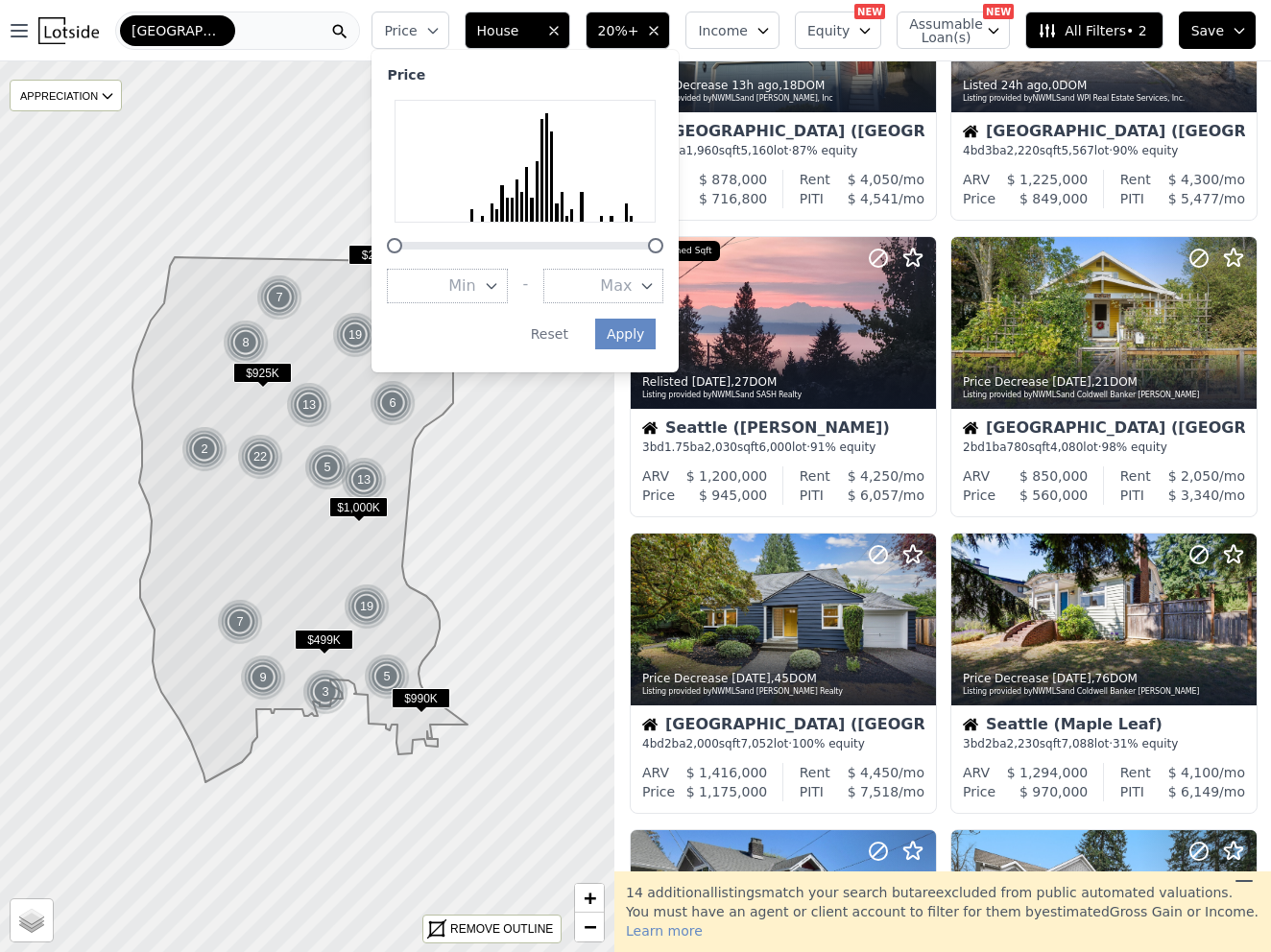
drag, startPoint x: 676, startPoint y: 250, endPoint x: 663, endPoint y: 242, distance: 15.3
click at [663, 242] on div at bounding box center [525, 176] width 277 height 153
drag, startPoint x: 663, startPoint y: 242, endPoint x: 535, endPoint y: 242, distance: 128.0
click at [535, 242] on div at bounding box center [528, 246] width 16 height 16
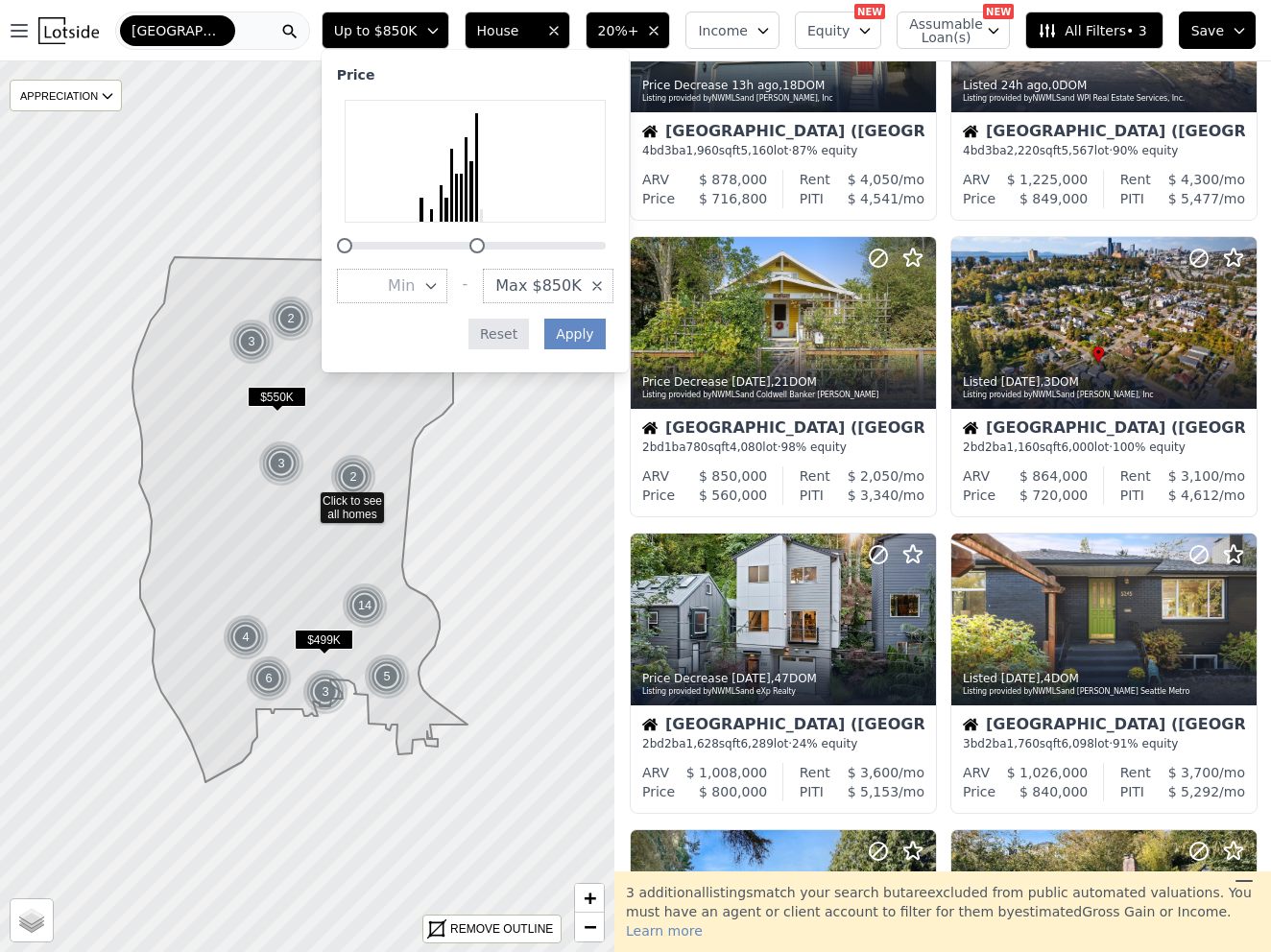
click at [514, 320] on button "Reset" at bounding box center [498, 333] width 60 height 31
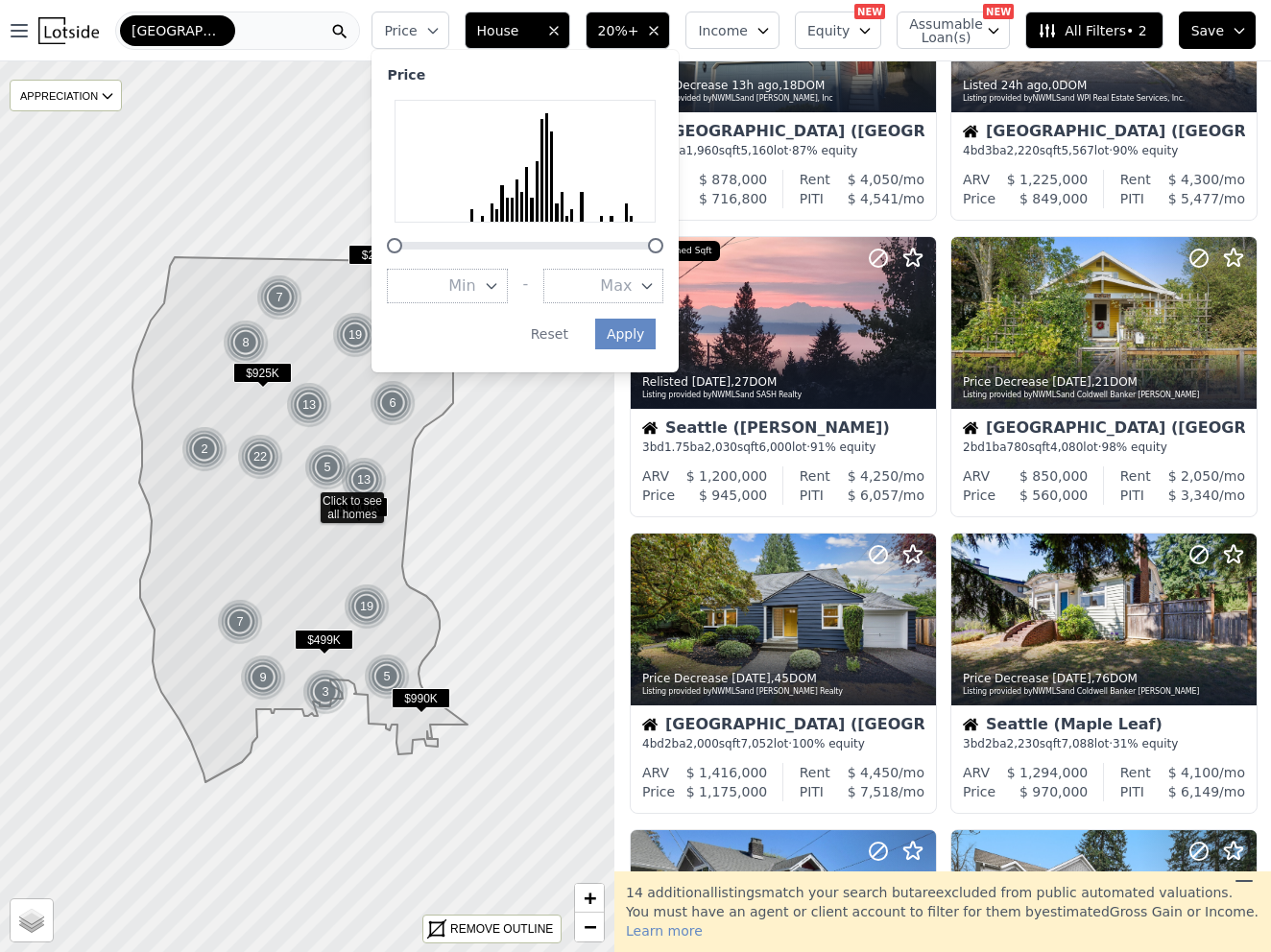
click at [416, 38] on span "Price" at bounding box center [399, 30] width 33 height 19
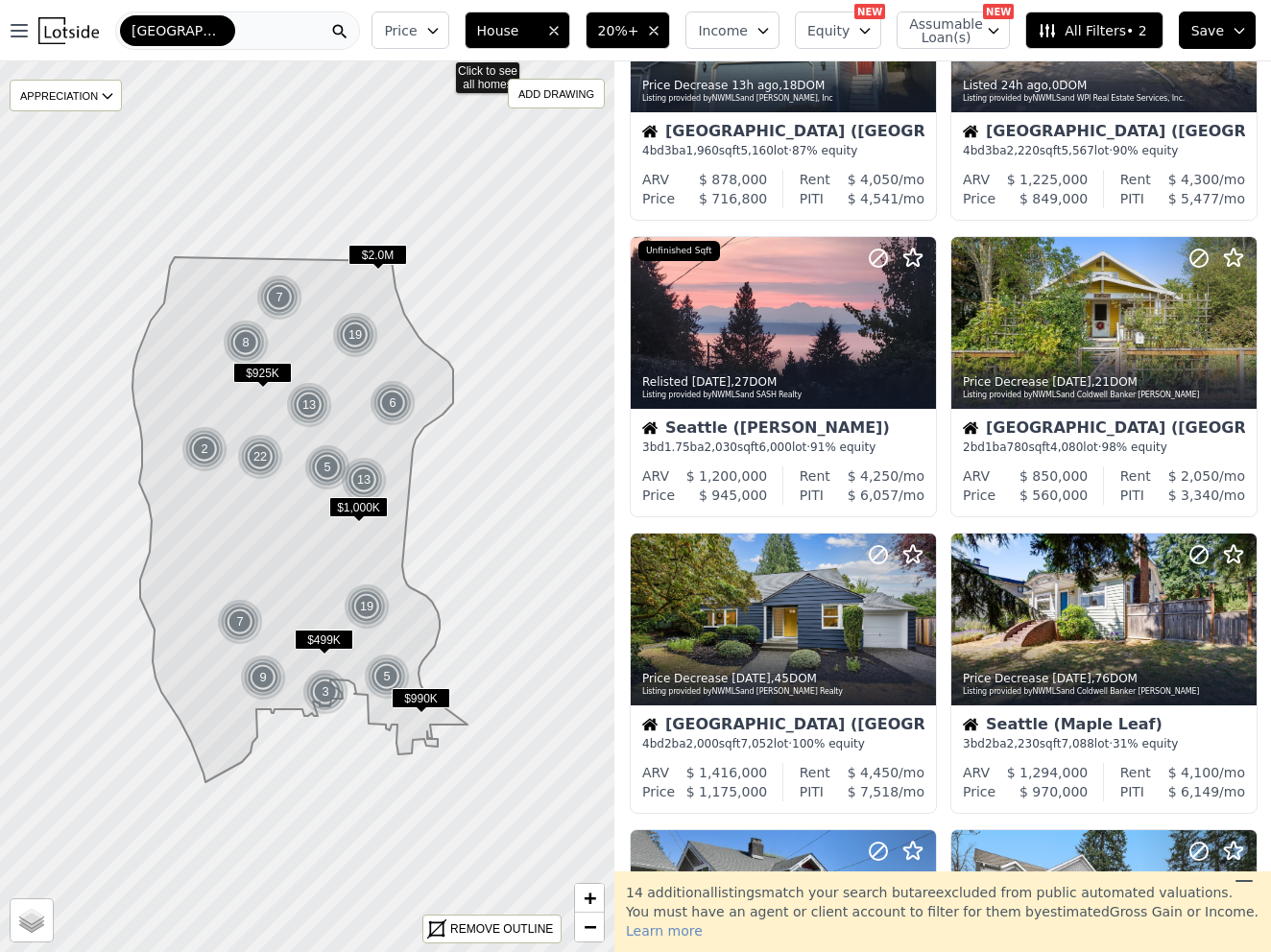
click at [416, 34] on span "Price" at bounding box center [399, 30] width 33 height 19
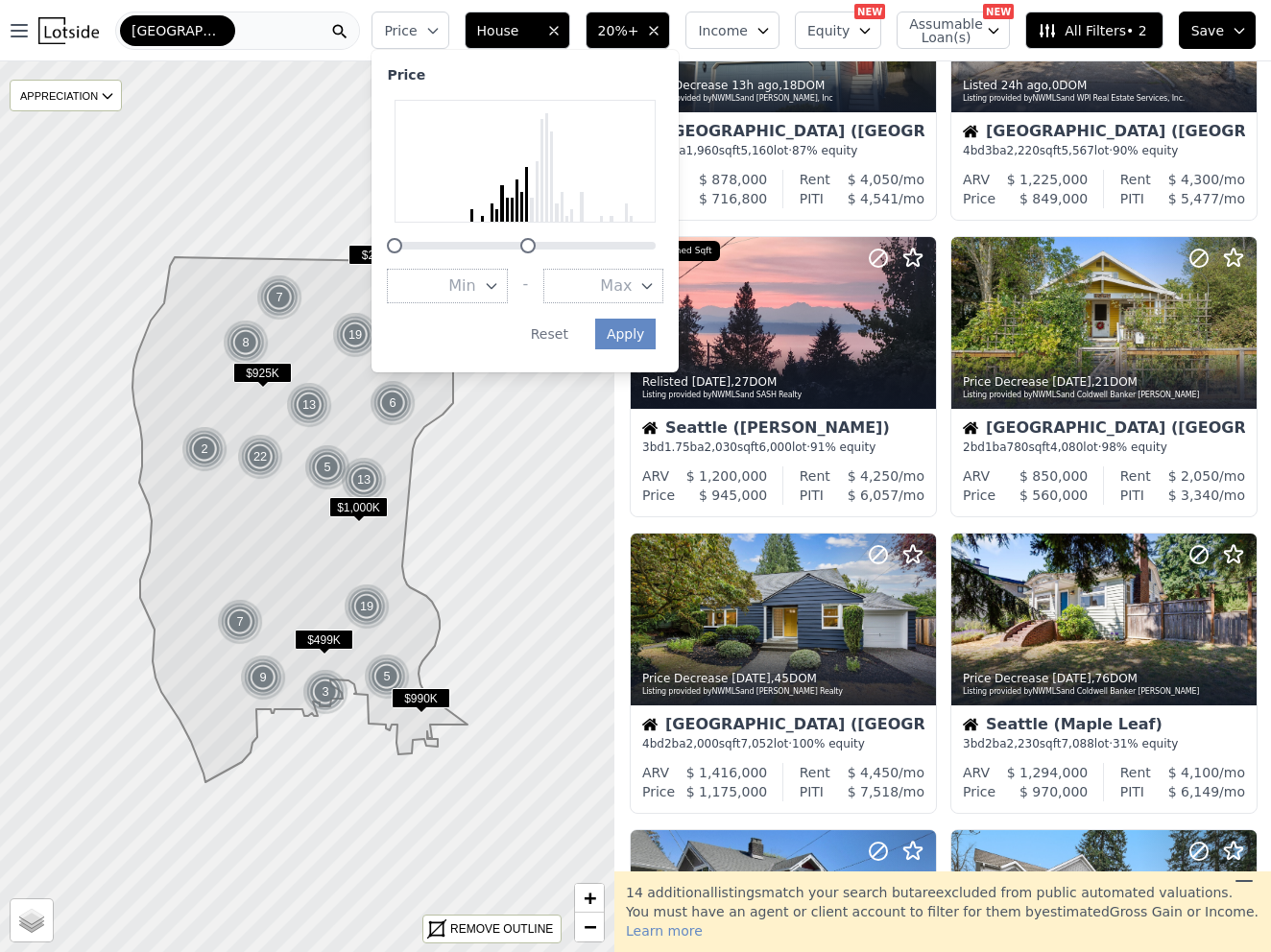
drag, startPoint x: 666, startPoint y: 247, endPoint x: 538, endPoint y: 237, distance: 128.4
click at [538, 237] on div at bounding box center [525, 176] width 277 height 153
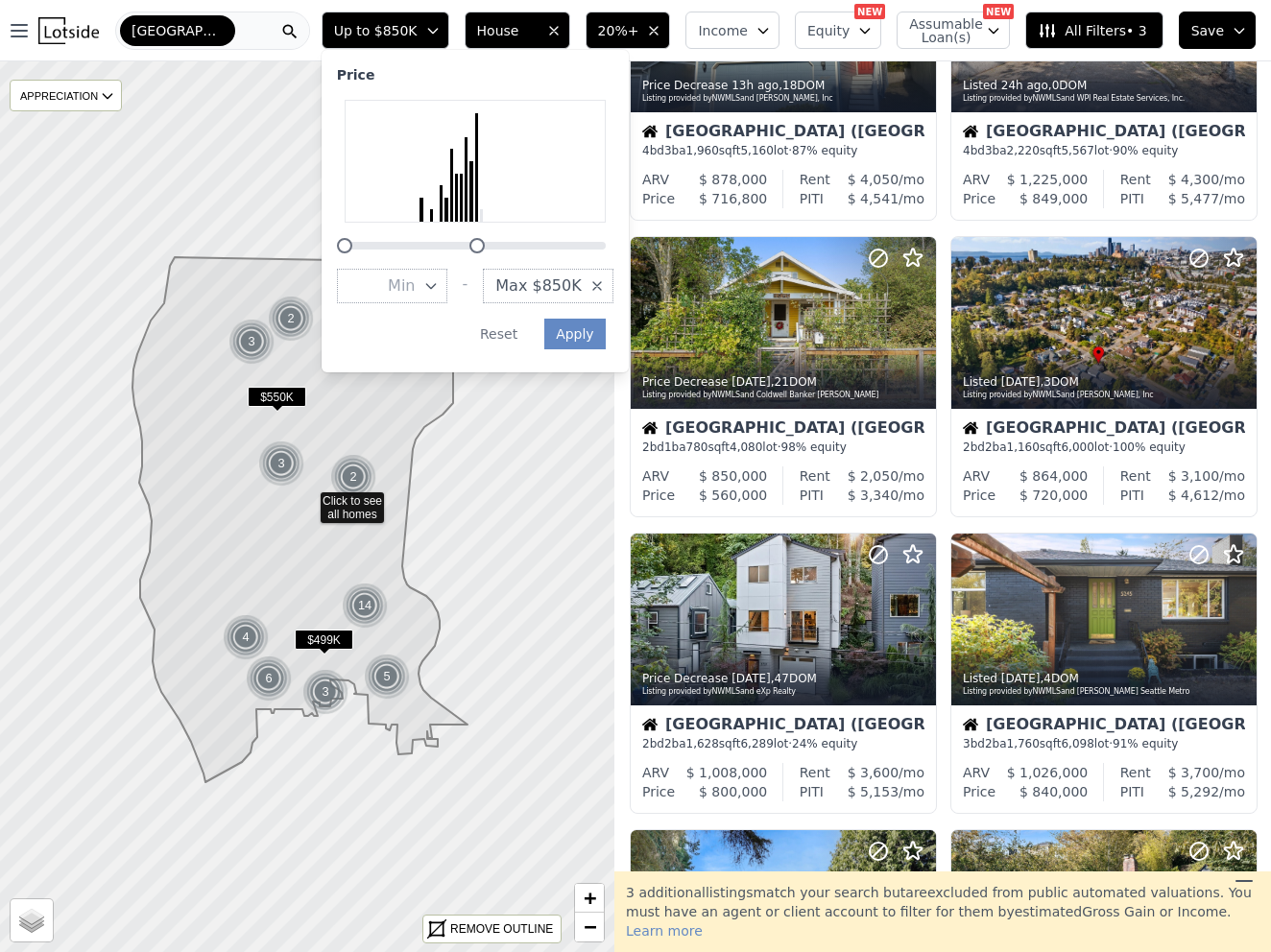
click at [532, 354] on div "Price Min - Max $850K Apply Reset" at bounding box center [474, 211] width 307 height 322
click at [529, 343] on button "Reset" at bounding box center [498, 333] width 60 height 31
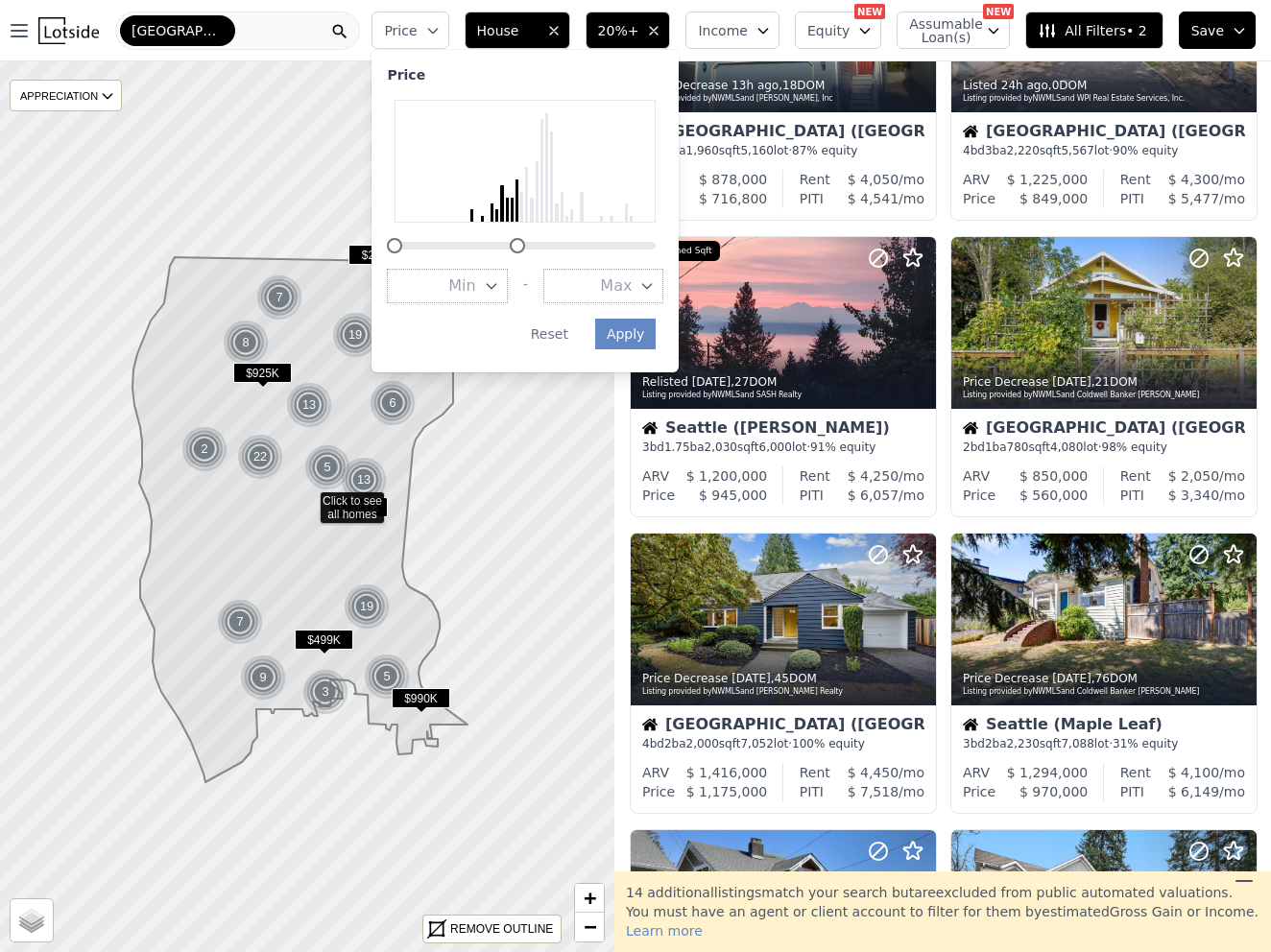
drag, startPoint x: 671, startPoint y: 242, endPoint x: 534, endPoint y: 238, distance: 137.1
click at [525, 238] on div at bounding box center [518, 246] width 16 height 16
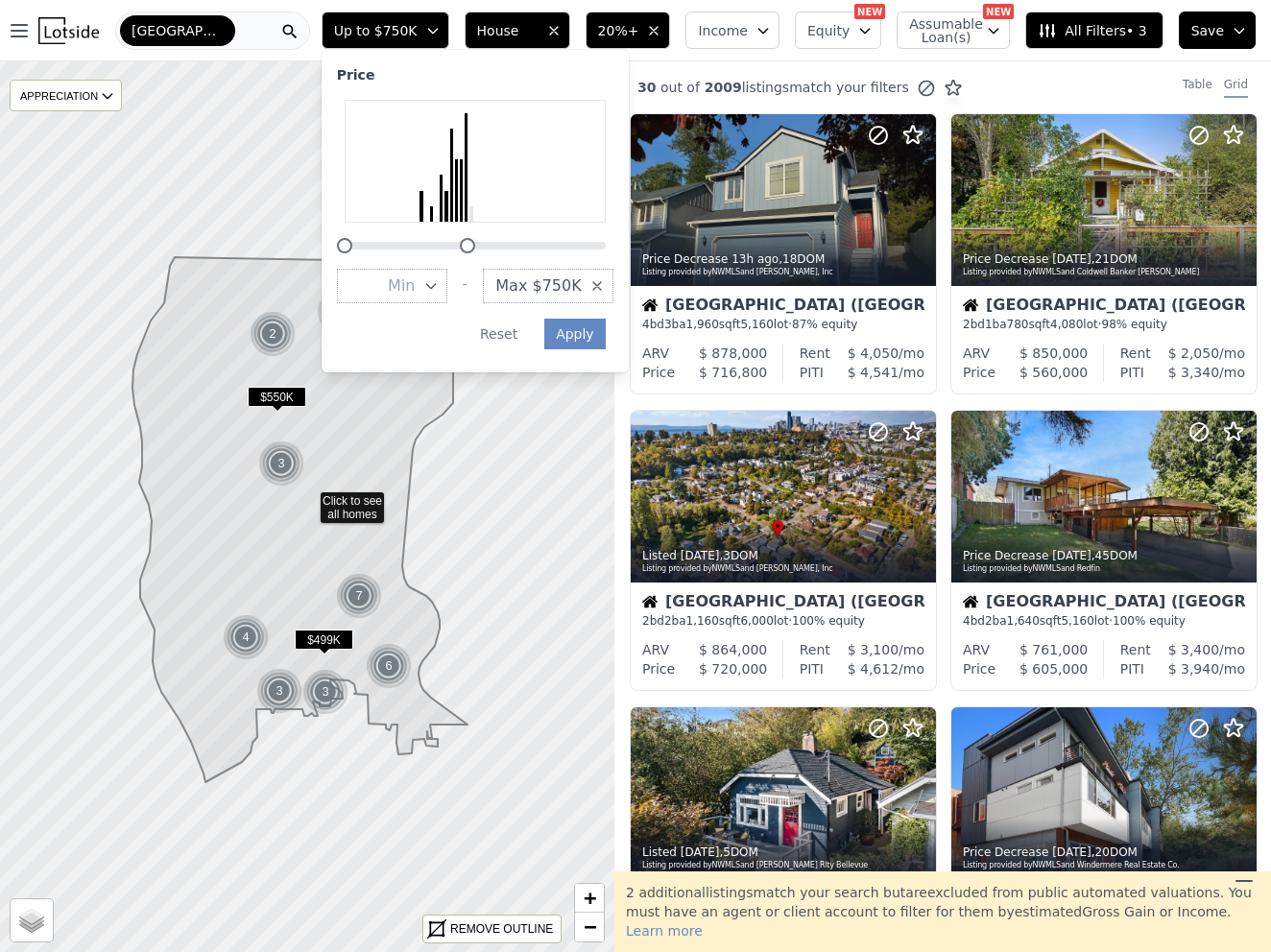
click at [1127, 73] on div "30 out of 2009 listings match your filters Table Grid" at bounding box center [942, 87] width 656 height 51
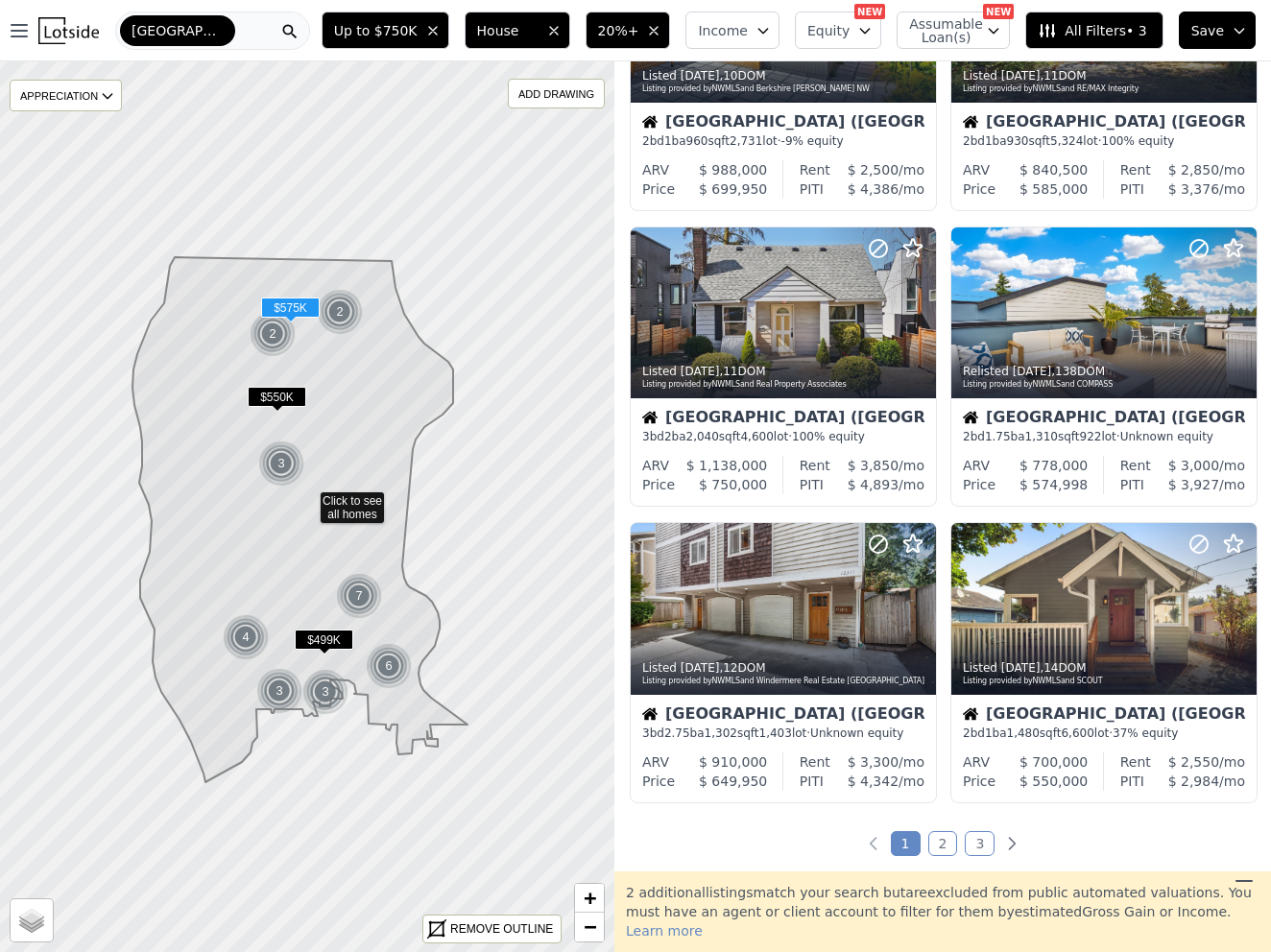
scroll to position [1076, 0]
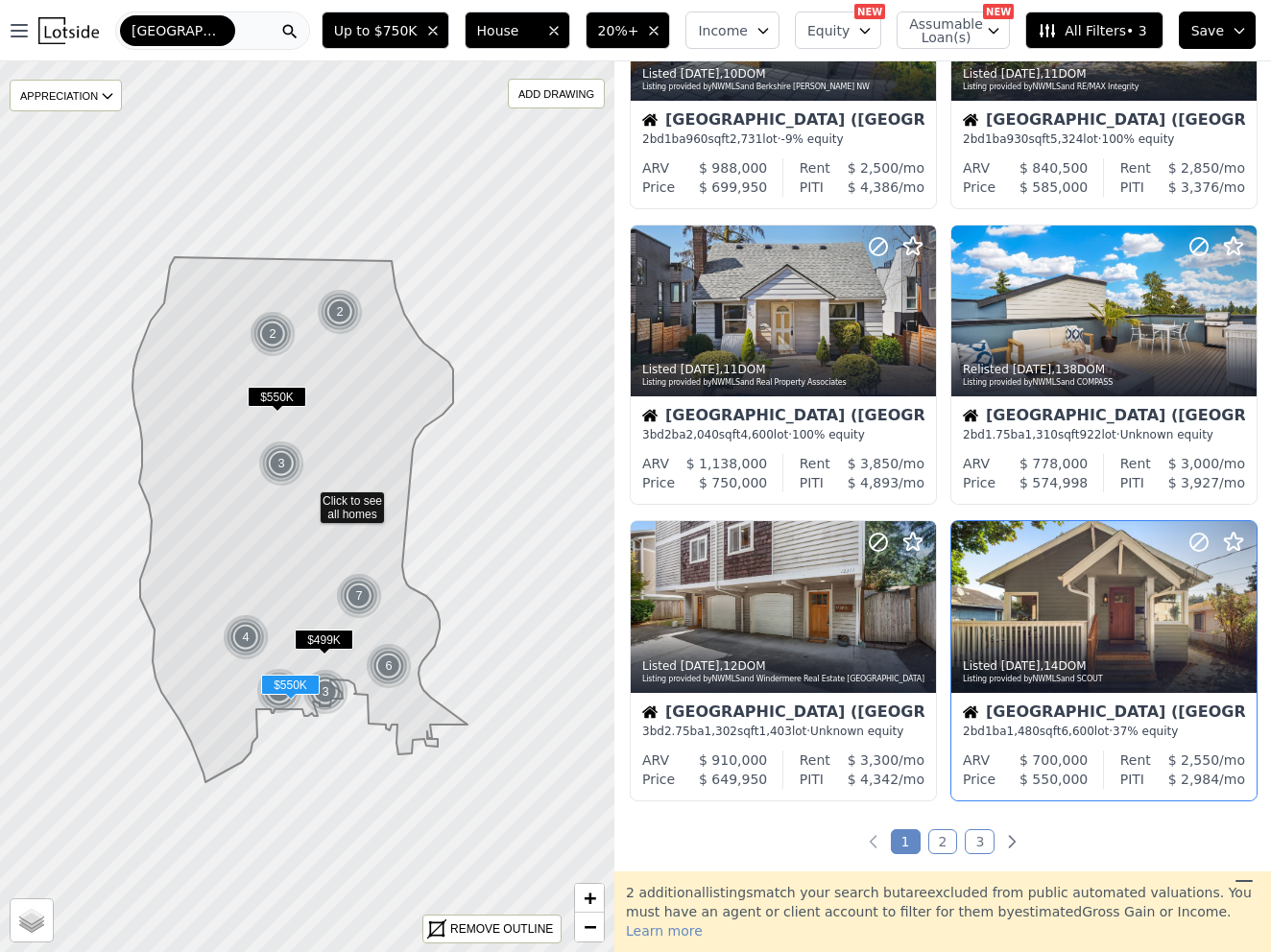
click at [1096, 714] on div "Seattle (Highland Park)" at bounding box center [1103, 714] width 282 height 19
click at [237, 29] on div "[GEOGRAPHIC_DATA]" at bounding box center [212, 31] width 195 height 39
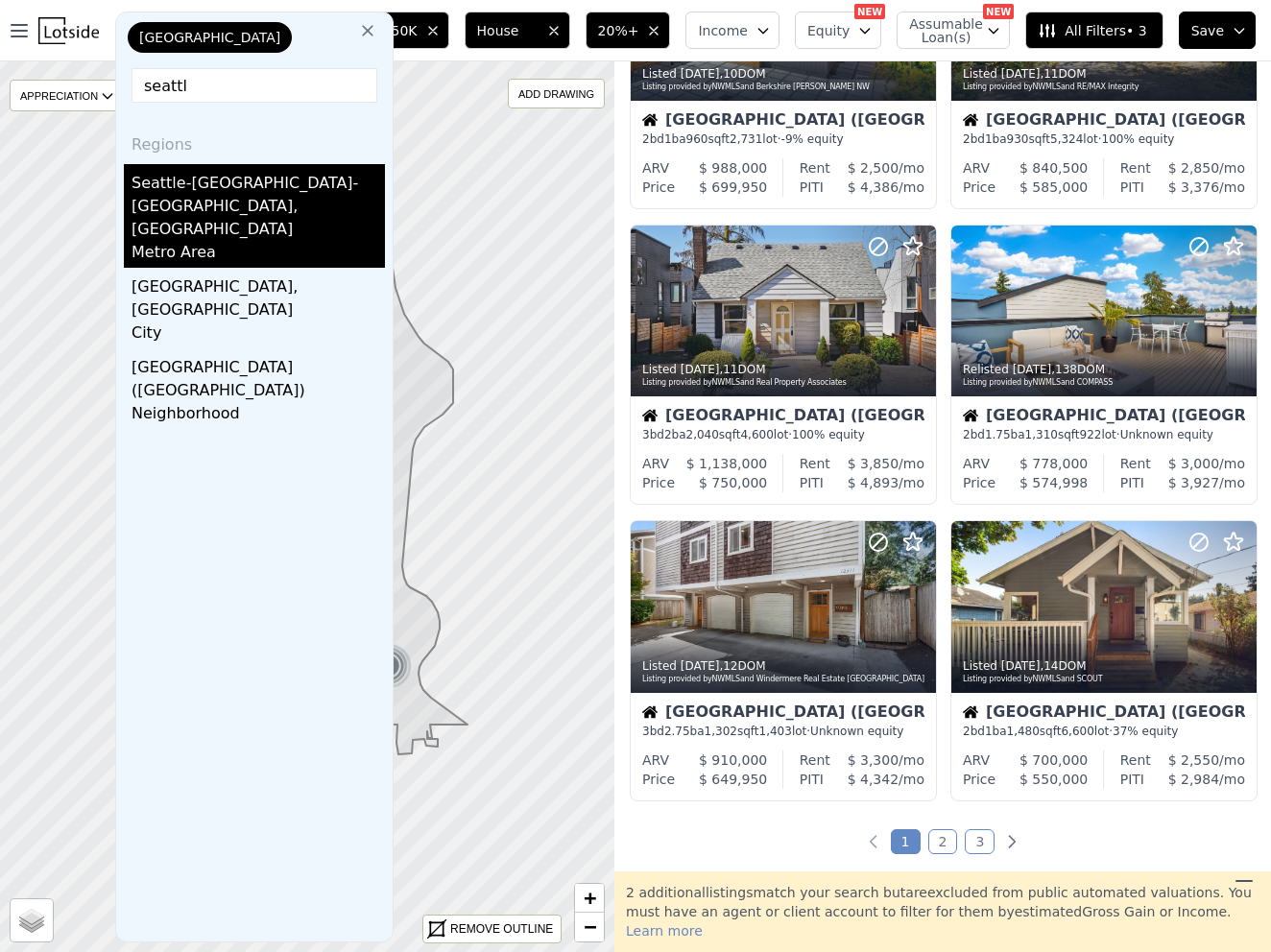
type input "seattl"
click at [215, 171] on div "Seattle-Tacoma-Bellevue, WA" at bounding box center [258, 203] width 253 height 77
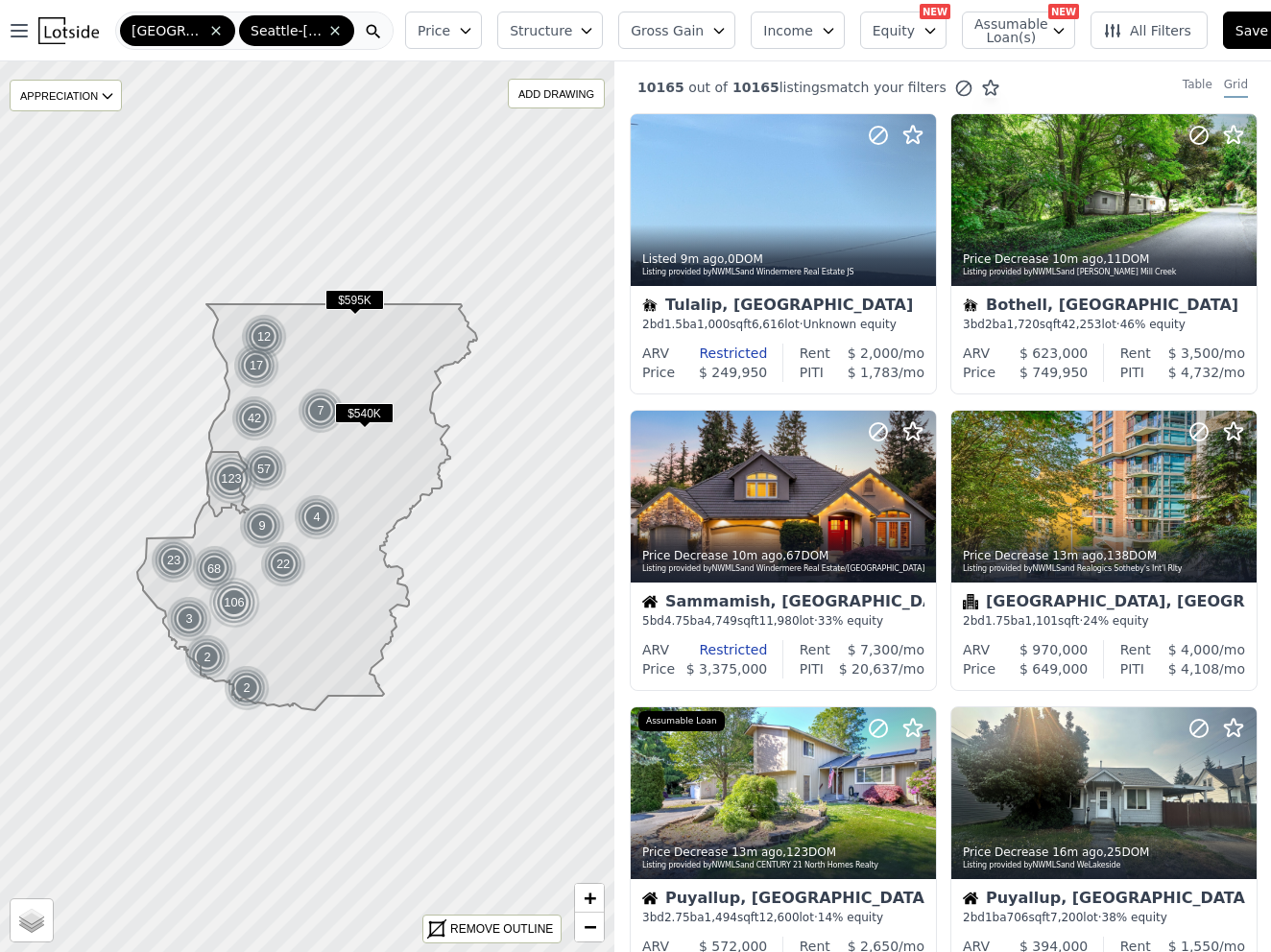
click at [417, 34] on span "Price" at bounding box center [433, 30] width 33 height 19
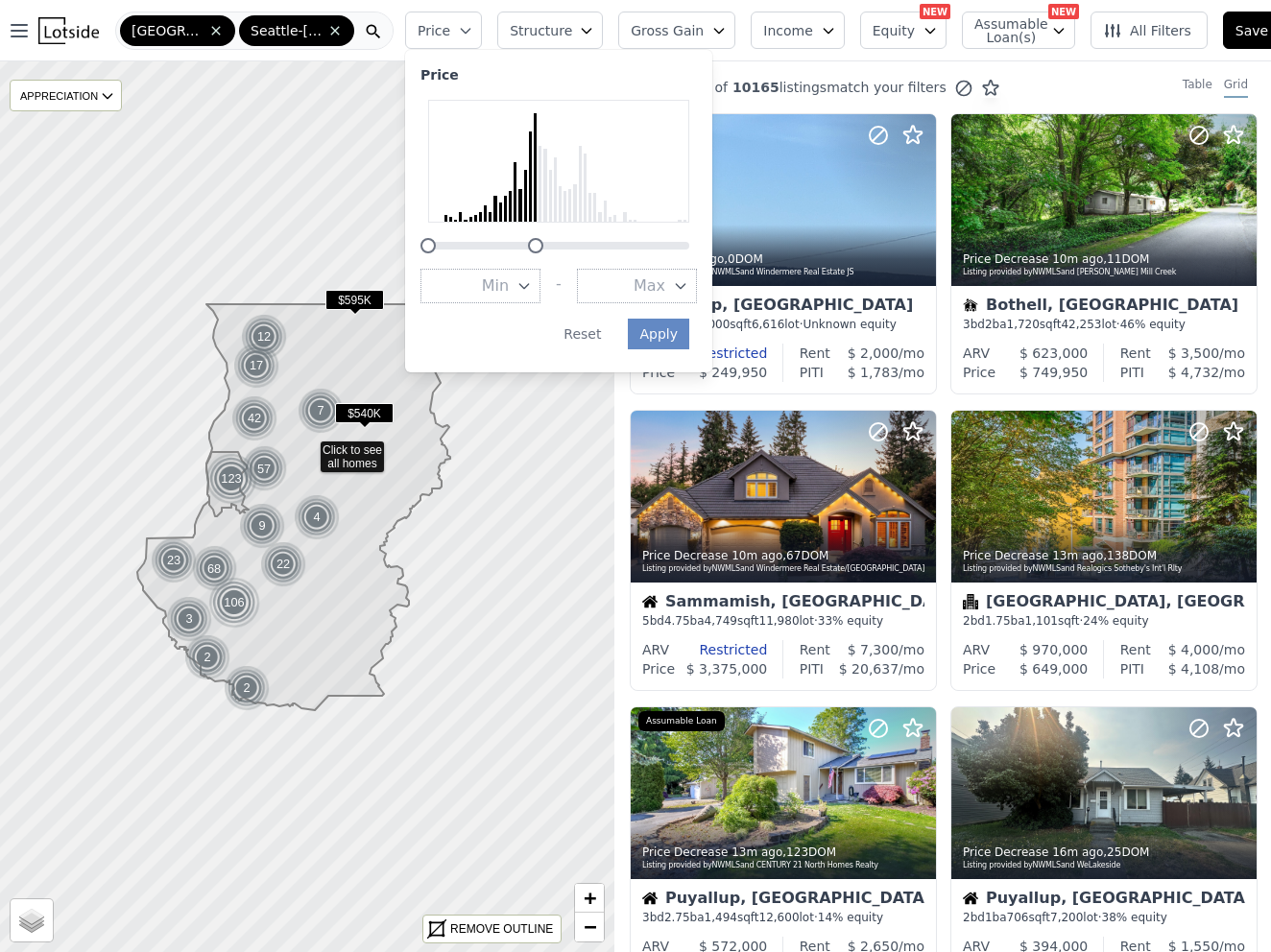
drag, startPoint x: 663, startPoint y: 249, endPoint x: 509, endPoint y: 245, distance: 154.1
click at [528, 245] on div at bounding box center [536, 246] width 16 height 16
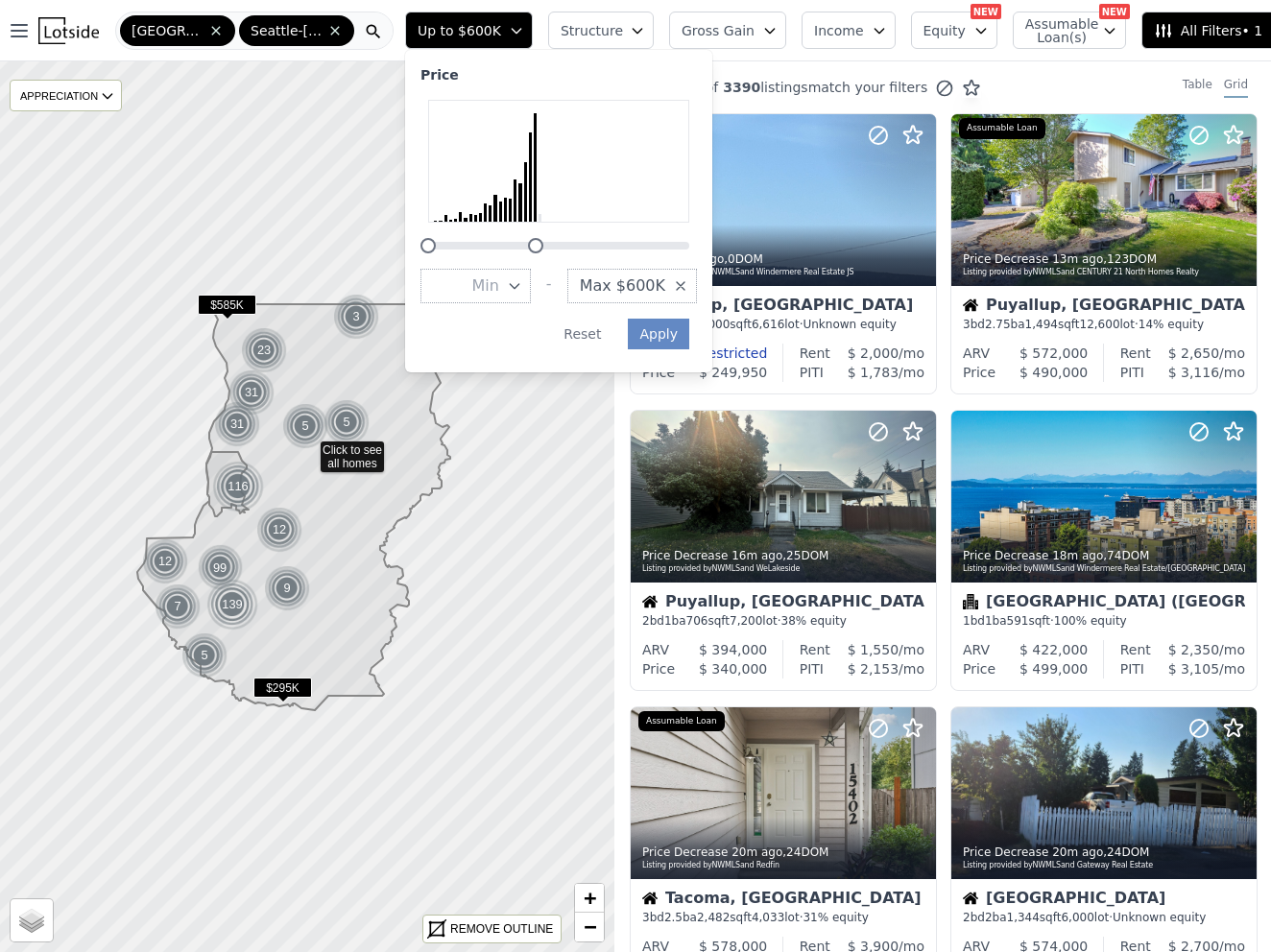
click at [605, 7] on div "Up to $600K Price Min - Max $600K Apply Reset Structure Gross Gain Income Equit…" at bounding box center [891, 31] width 989 height 61
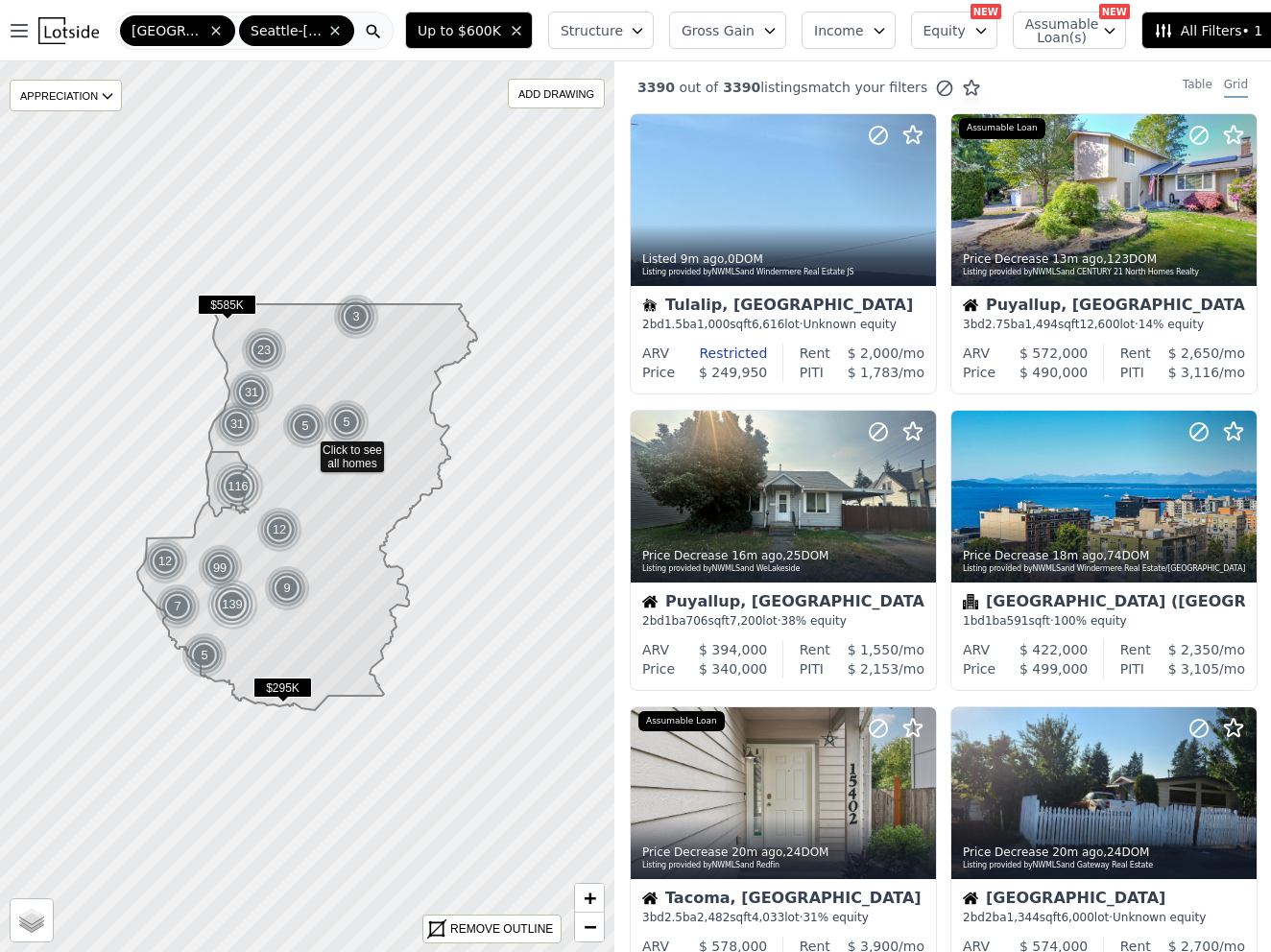
click at [630, 37] on icon "button" at bounding box center [637, 31] width 16 height 16
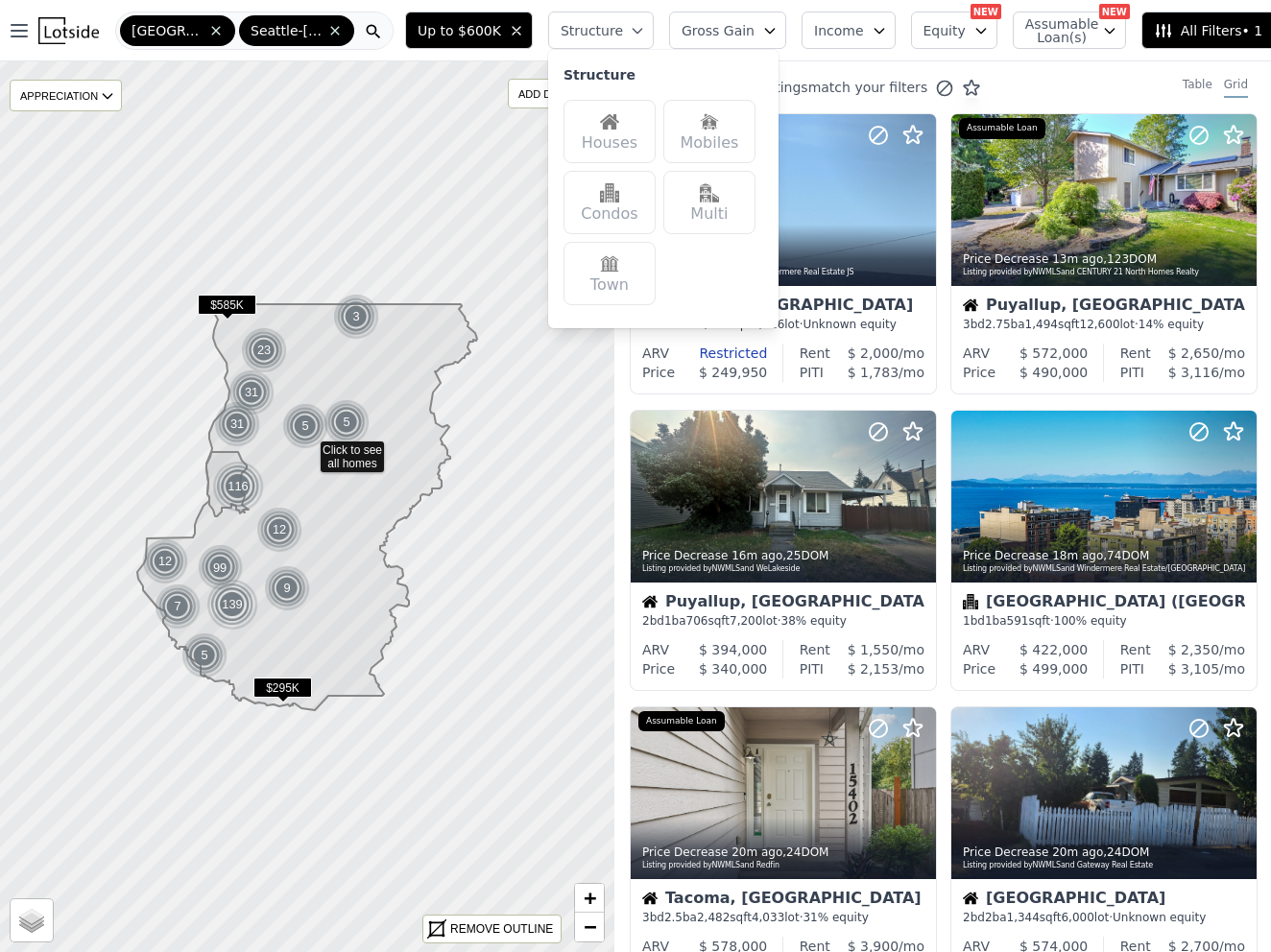
click at [583, 151] on div "Houses" at bounding box center [609, 131] width 92 height 63
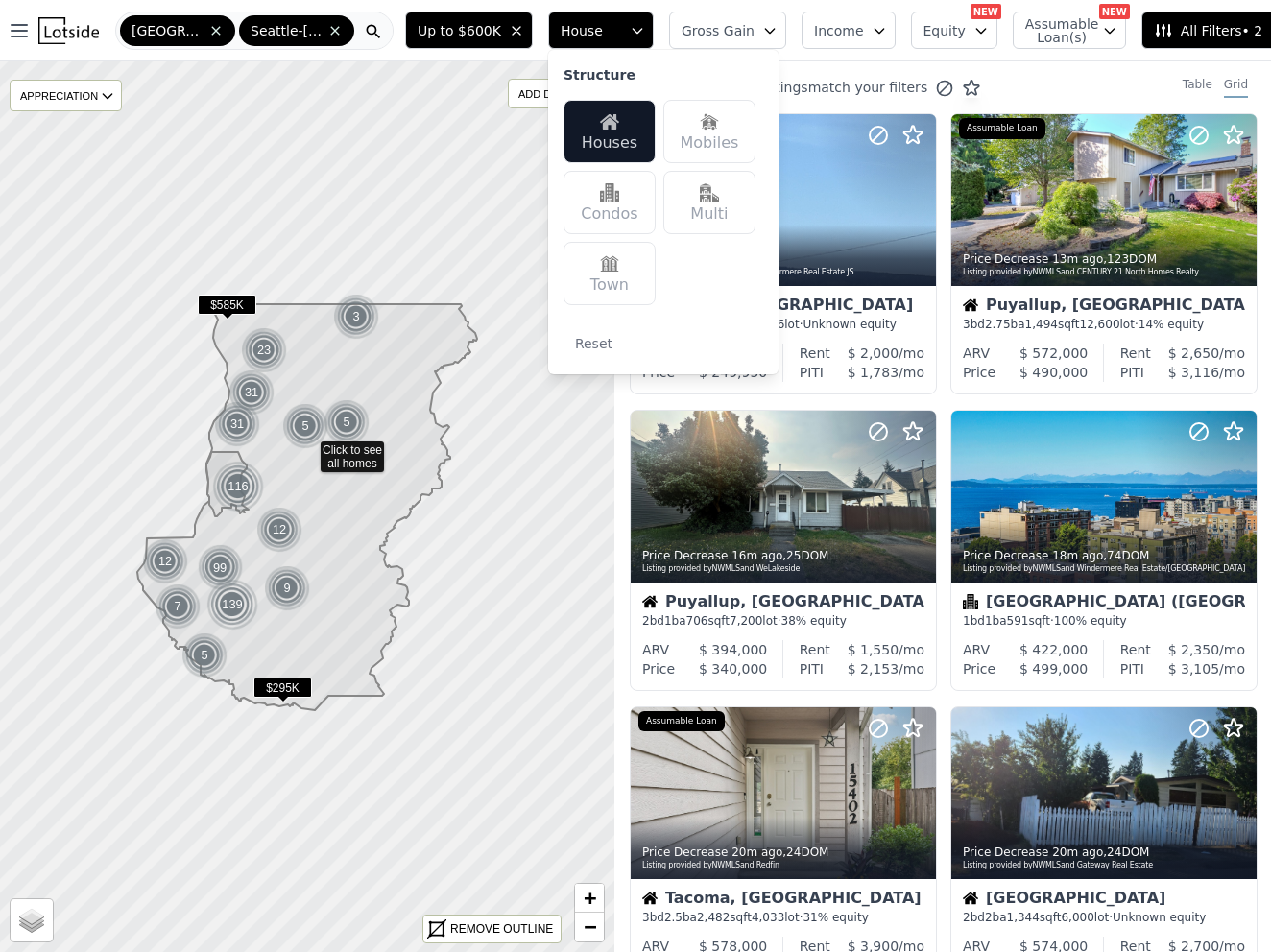
click at [681, 35] on span "Gross Gain" at bounding box center [718, 30] width 73 height 19
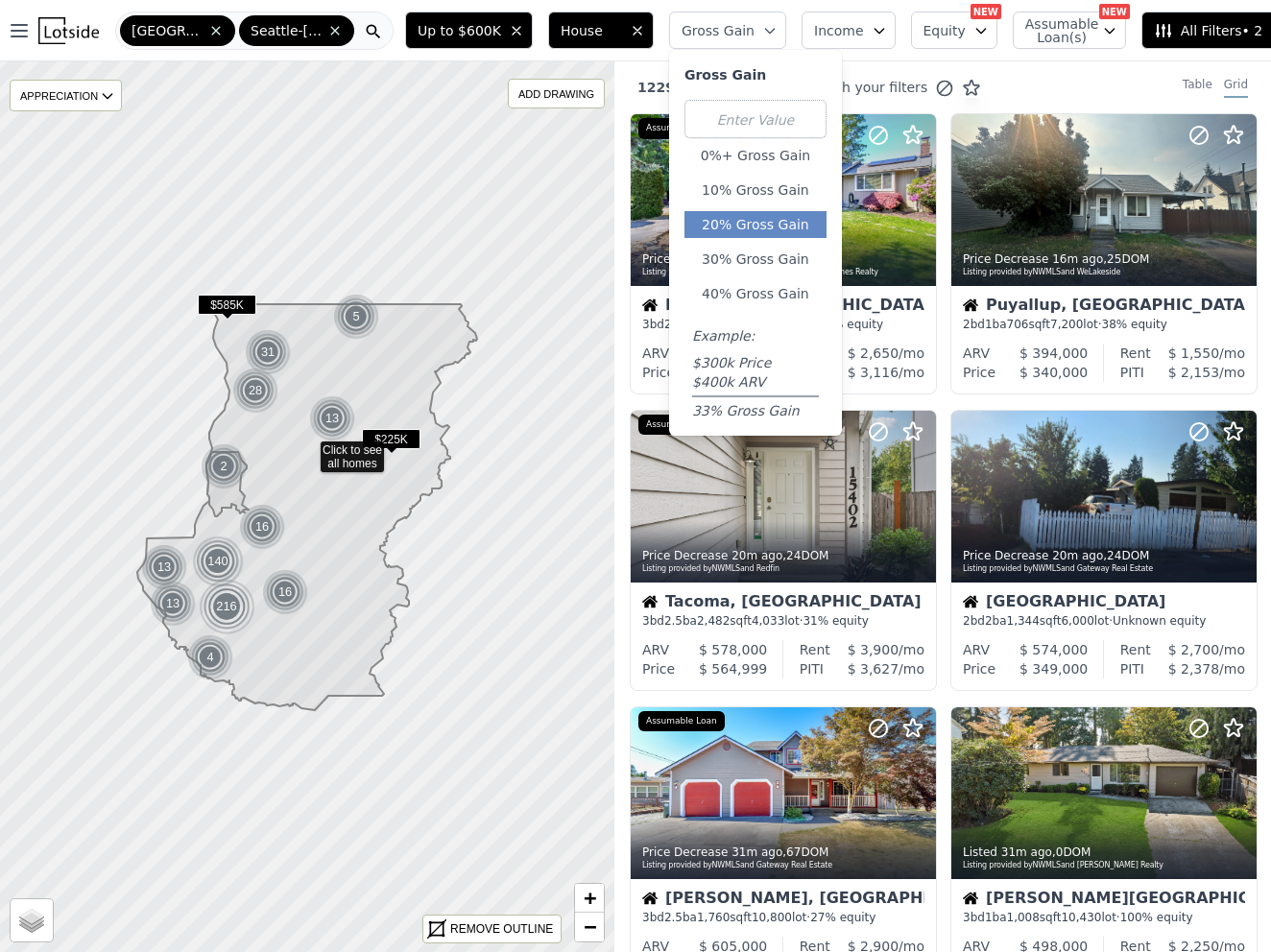
click at [726, 231] on button "20% Gross Gain" at bounding box center [755, 224] width 142 height 27
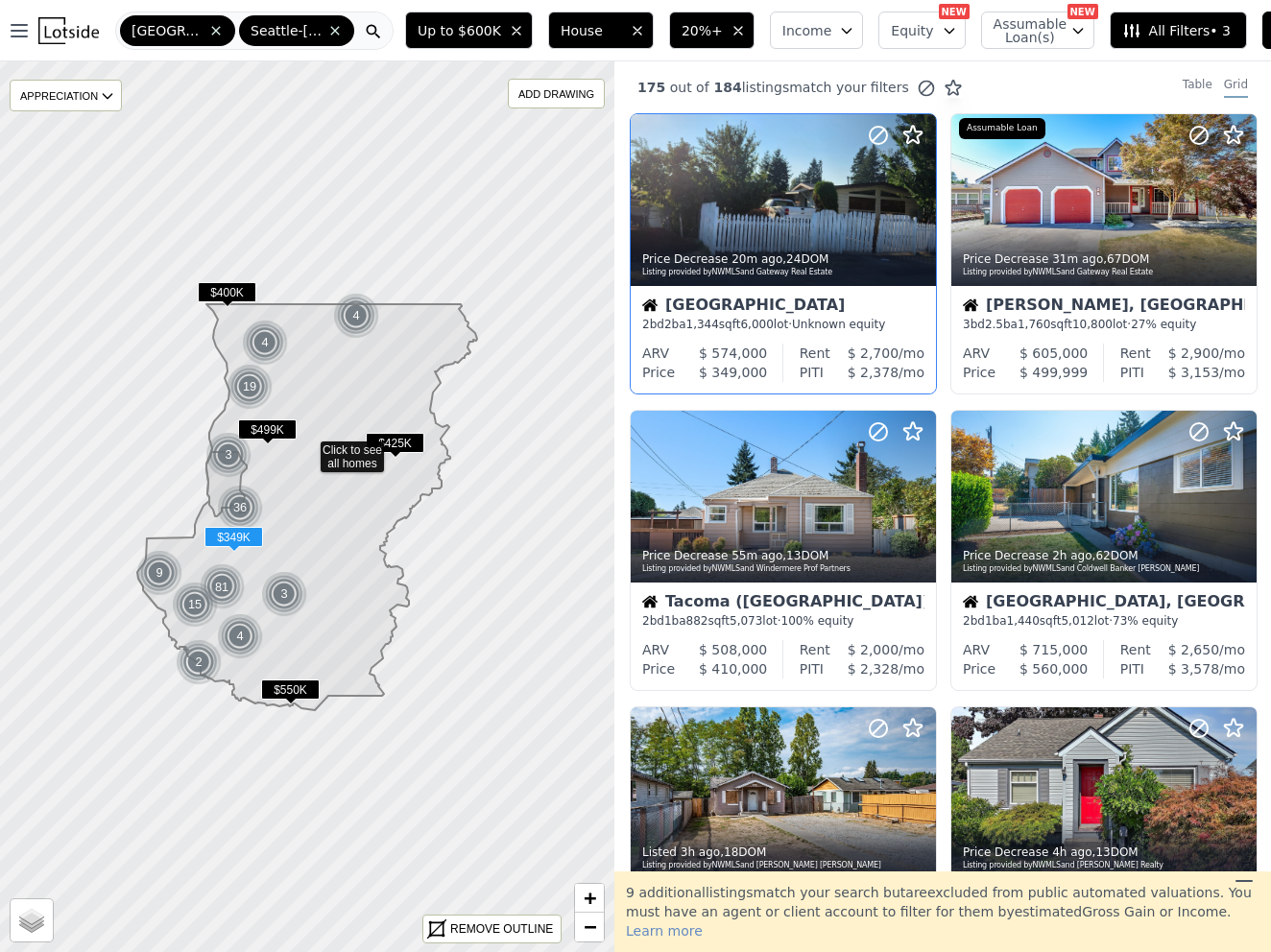
click at [885, 344] on div "$ 2,700 /mo" at bounding box center [877, 353] width 94 height 19
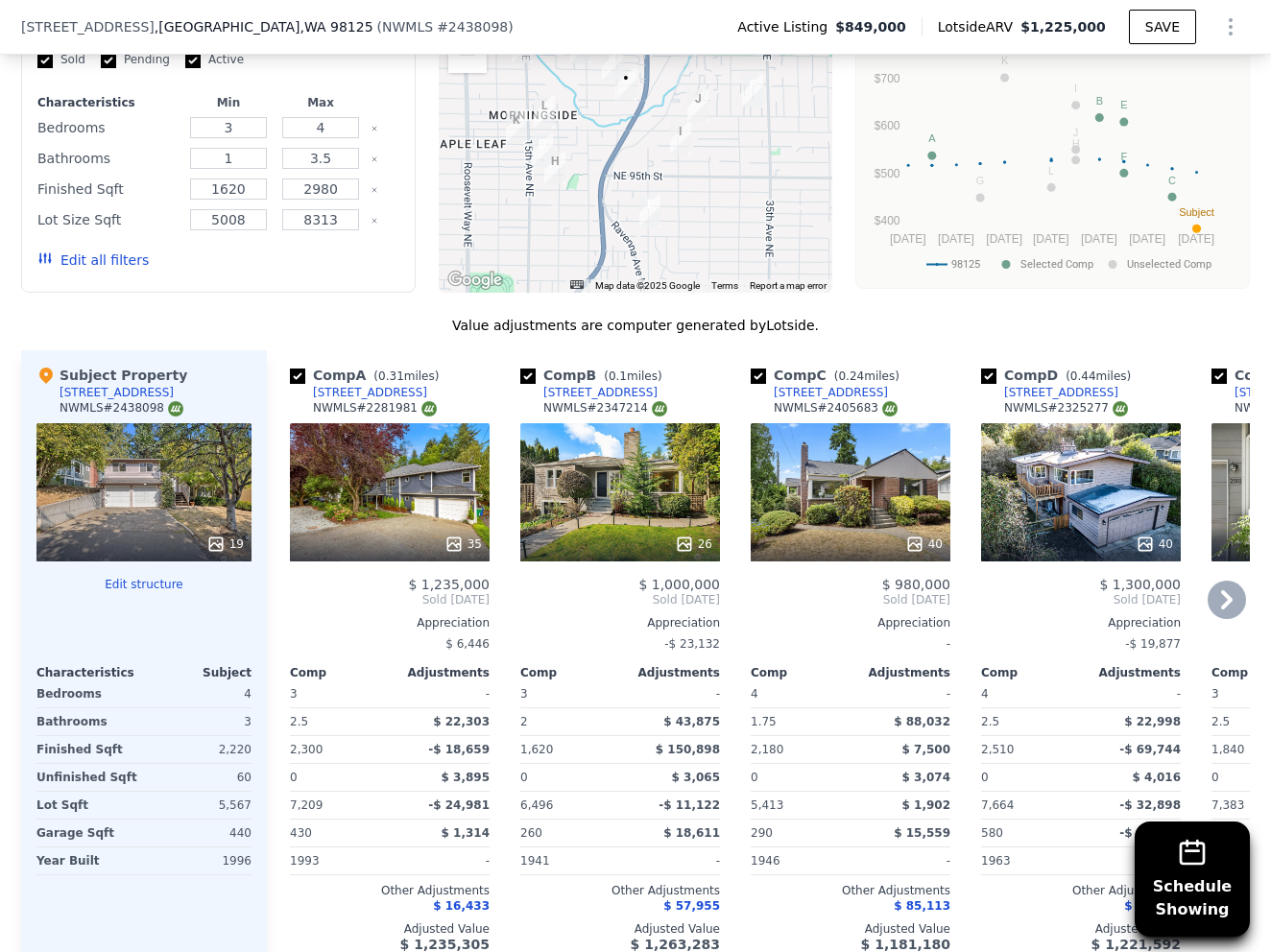
scroll to position [2053, 0]
click at [392, 494] on div "35" at bounding box center [389, 491] width 200 height 138
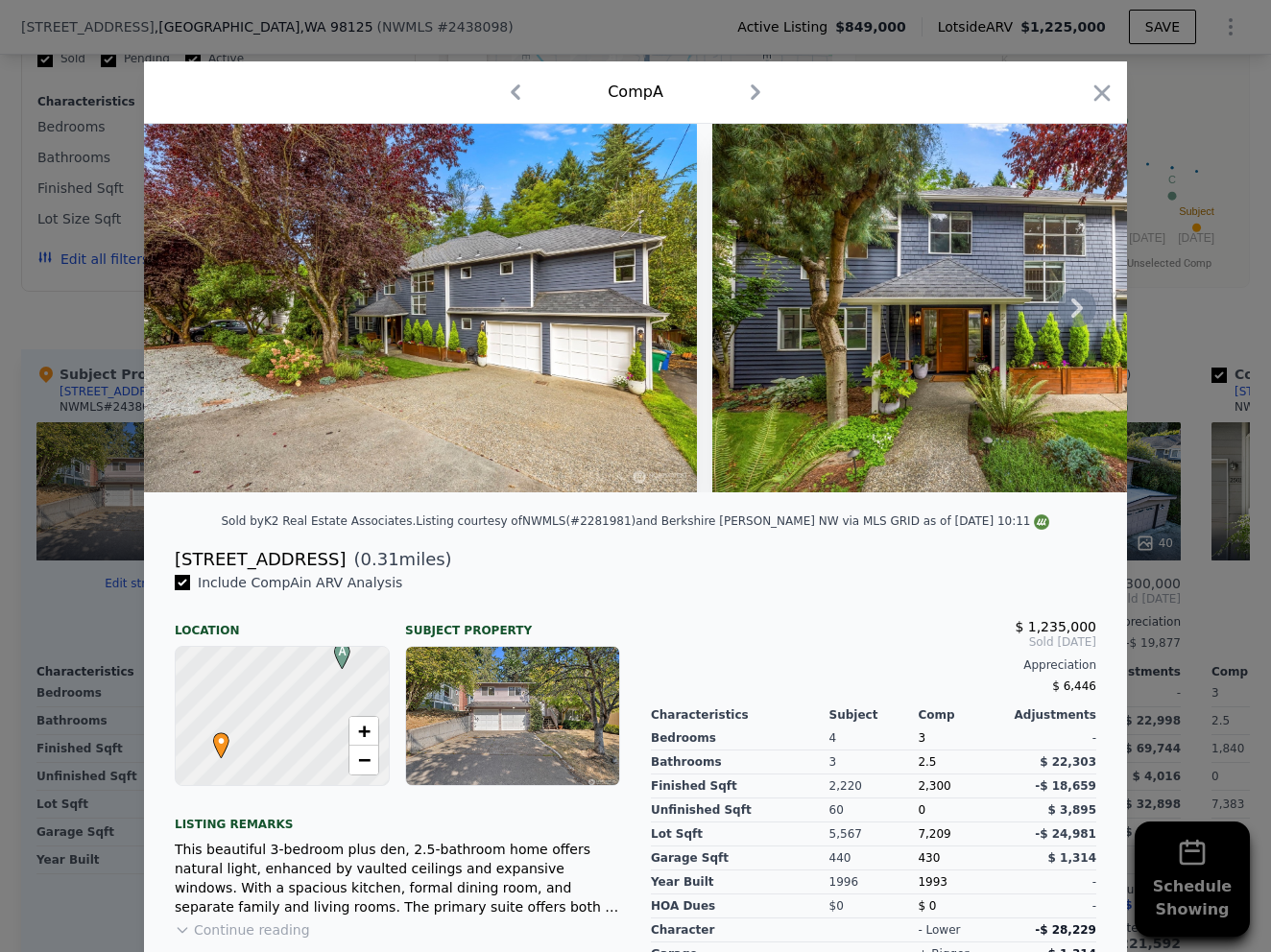
click at [1075, 325] on icon at bounding box center [1076, 307] width 39 height 39
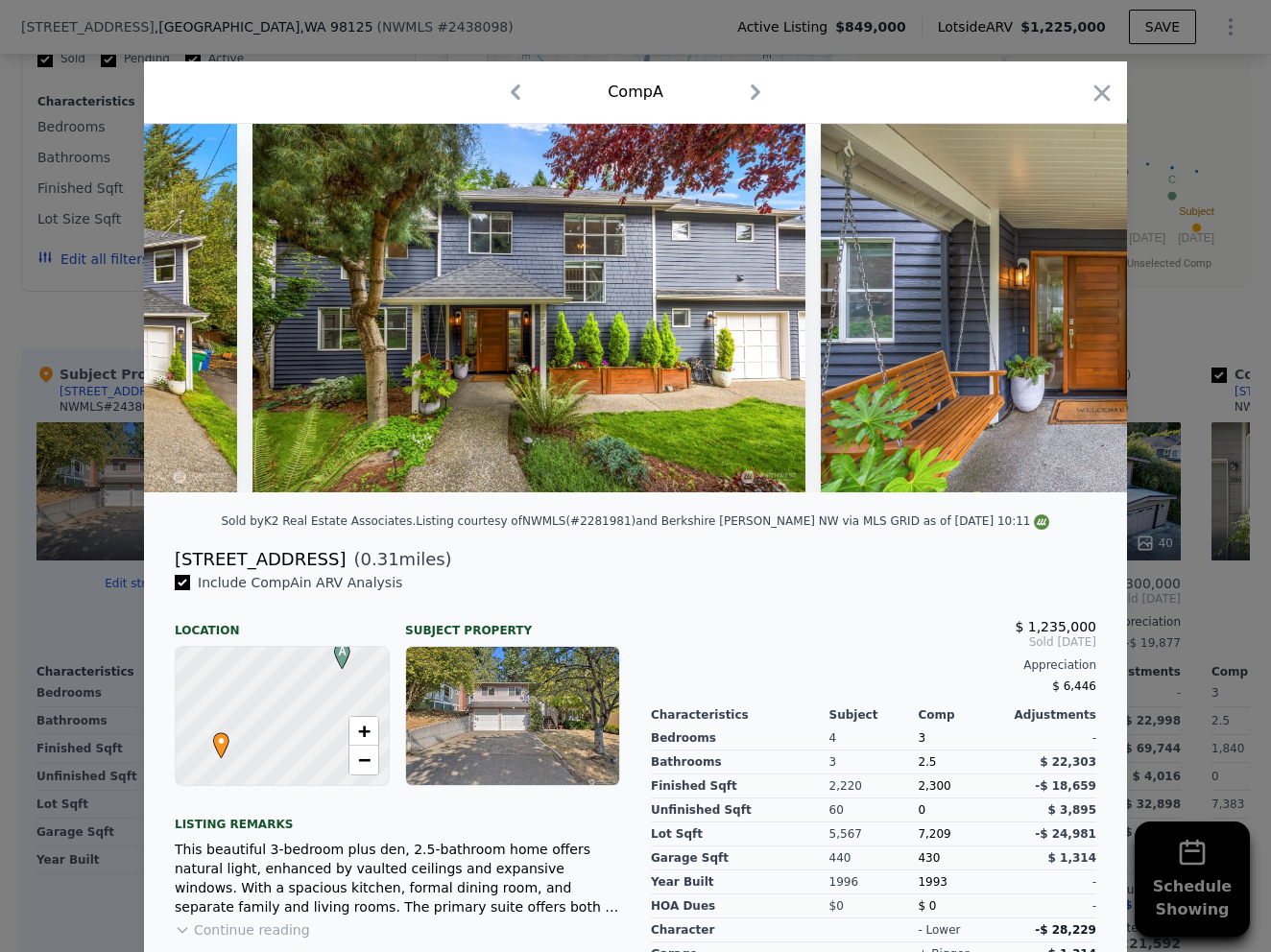
click at [1075, 325] on img at bounding box center [1096, 307] width 552 height 369
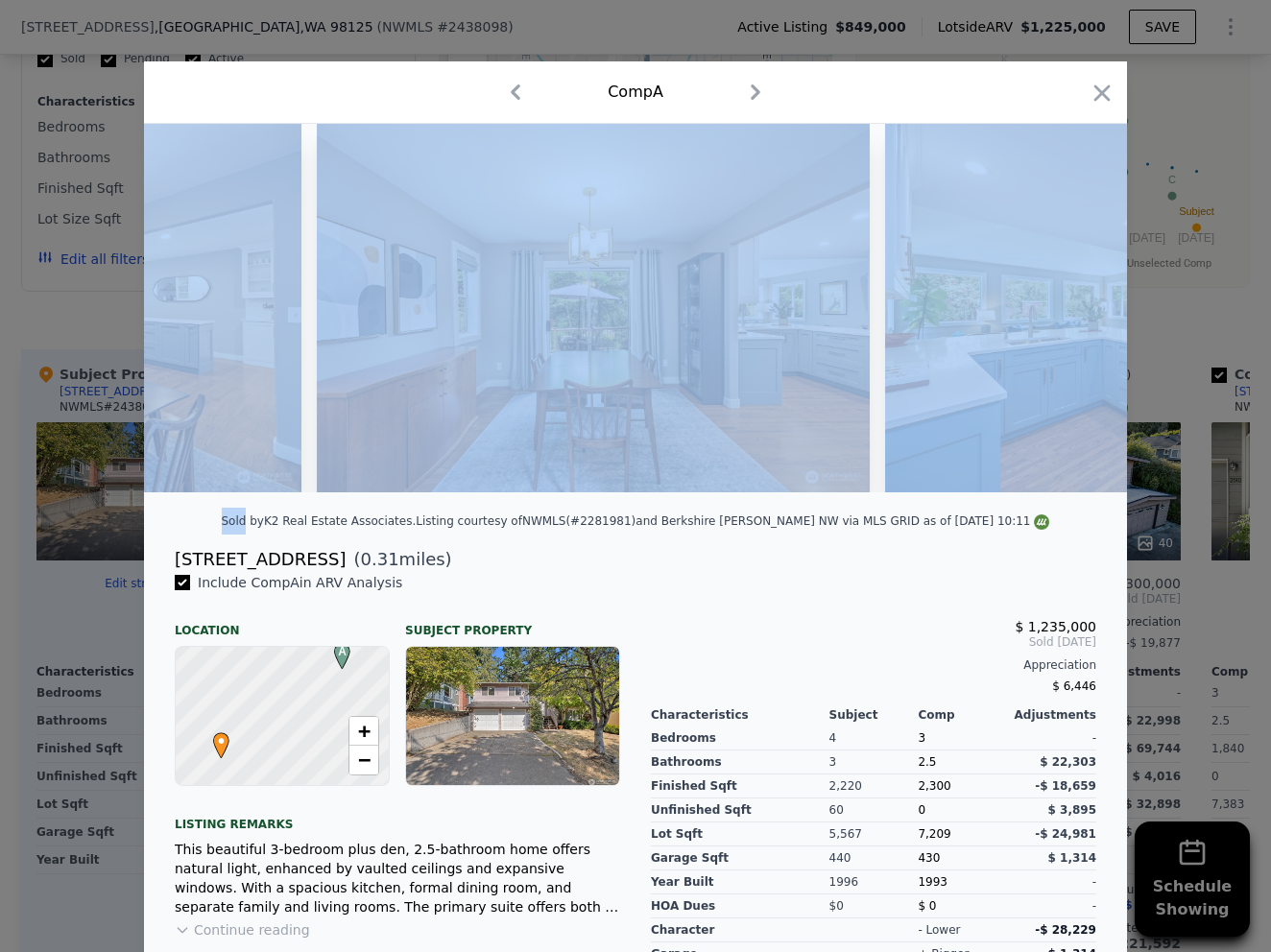
scroll to position [0, 2872]
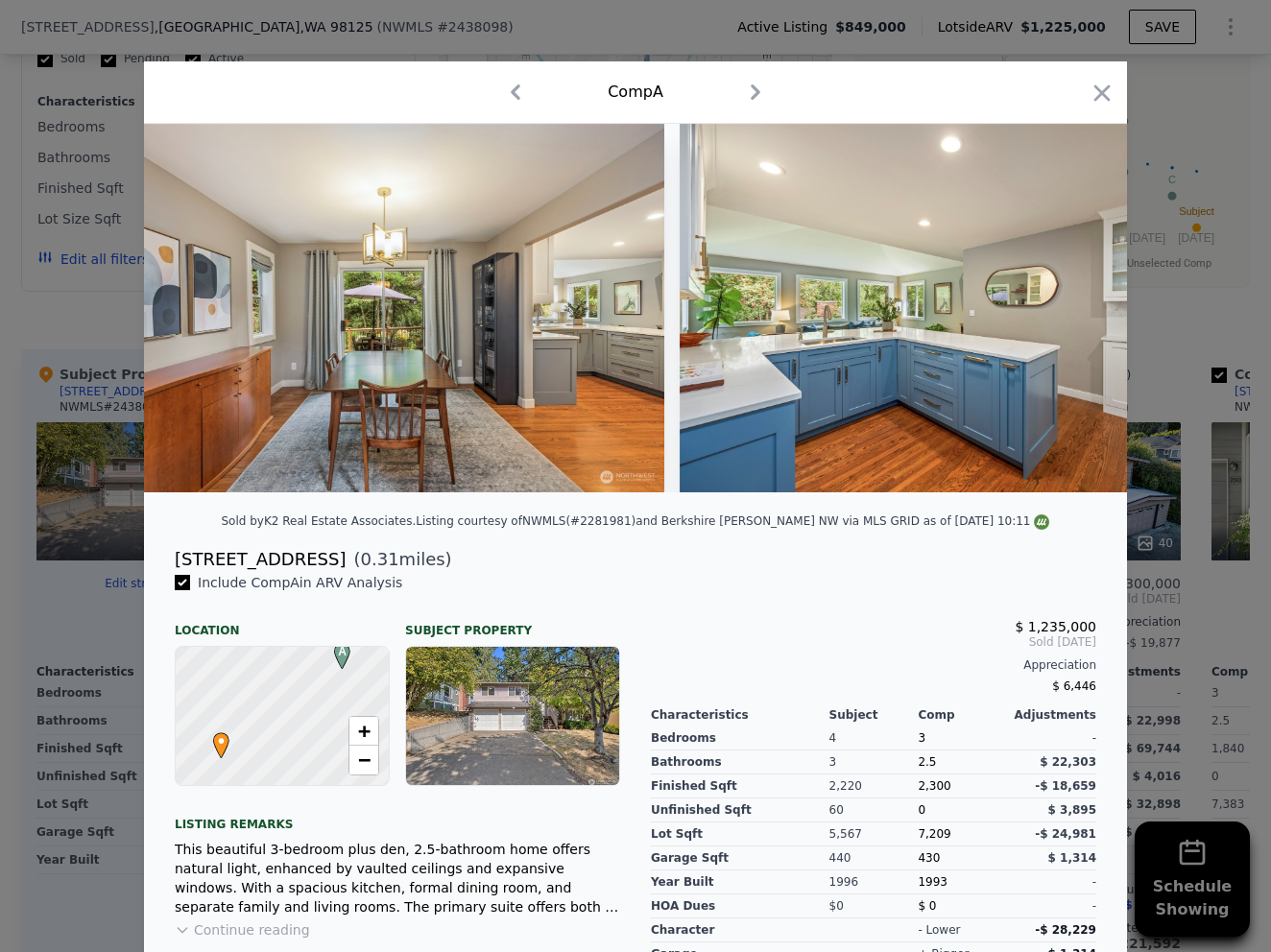
click at [1183, 235] on div at bounding box center [636, 476] width 1271 height 952
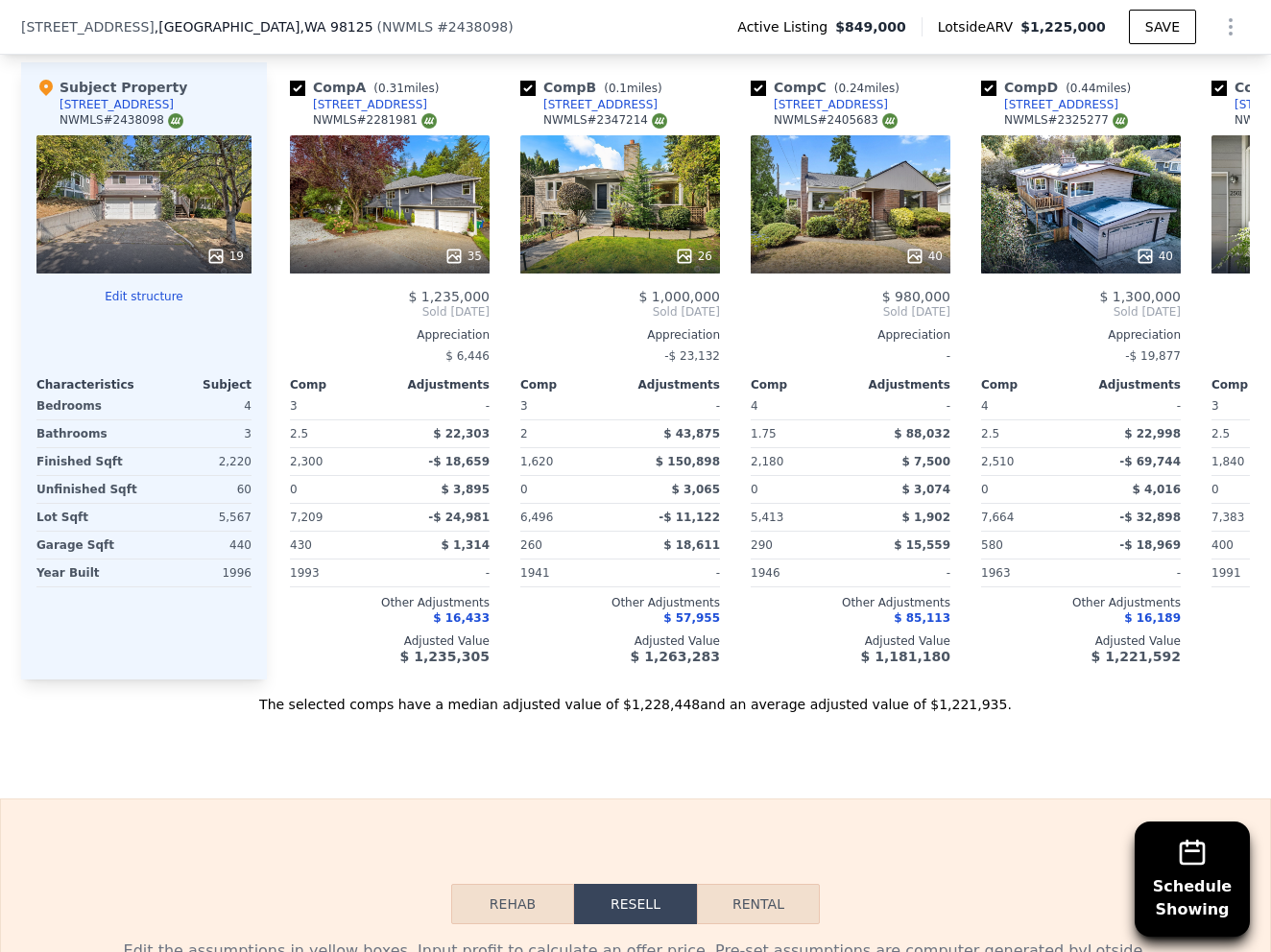
scroll to position [2193, 0]
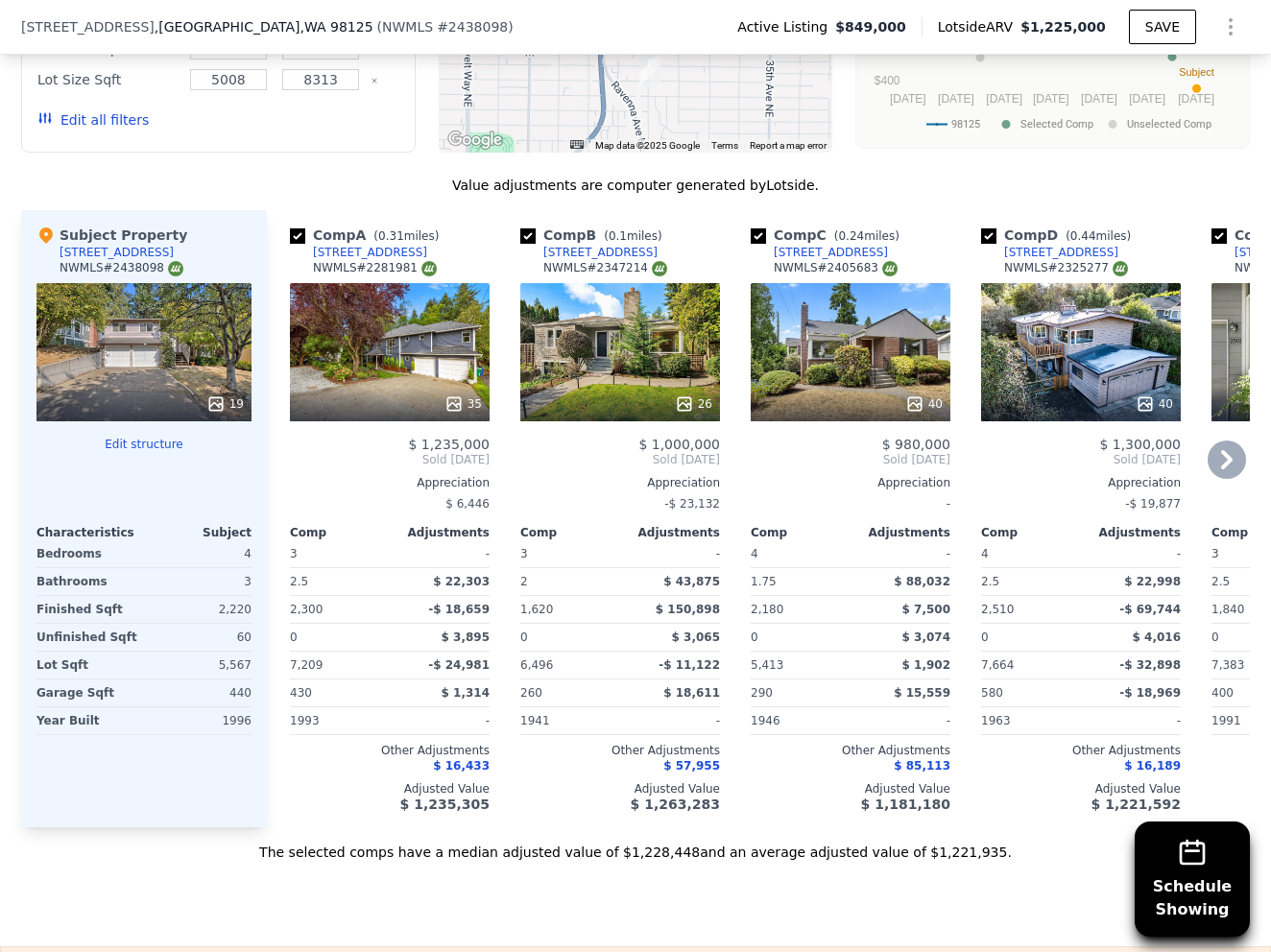
click at [644, 339] on div "26" at bounding box center [620, 352] width 200 height 138
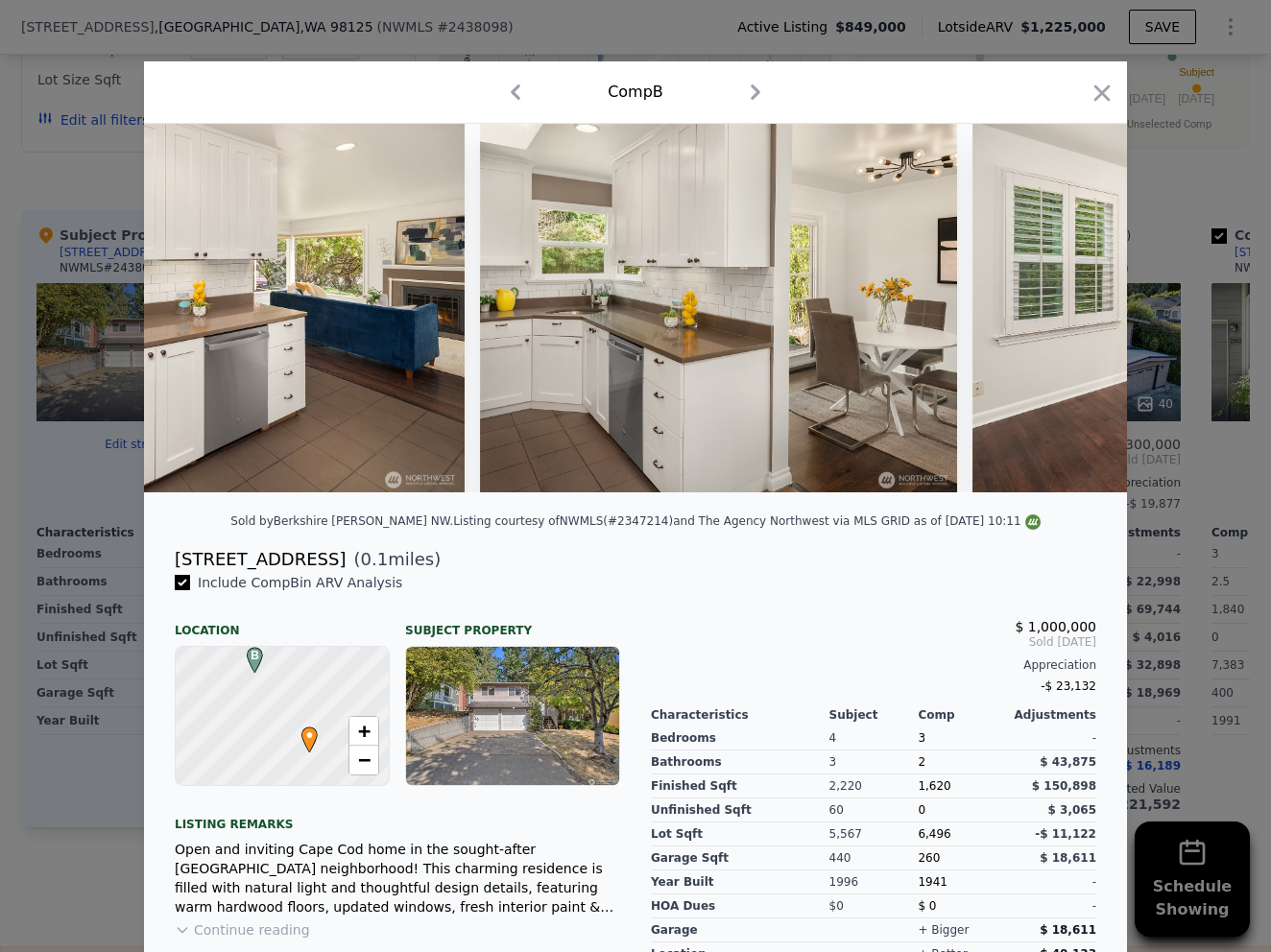
scroll to position [0, 4762]
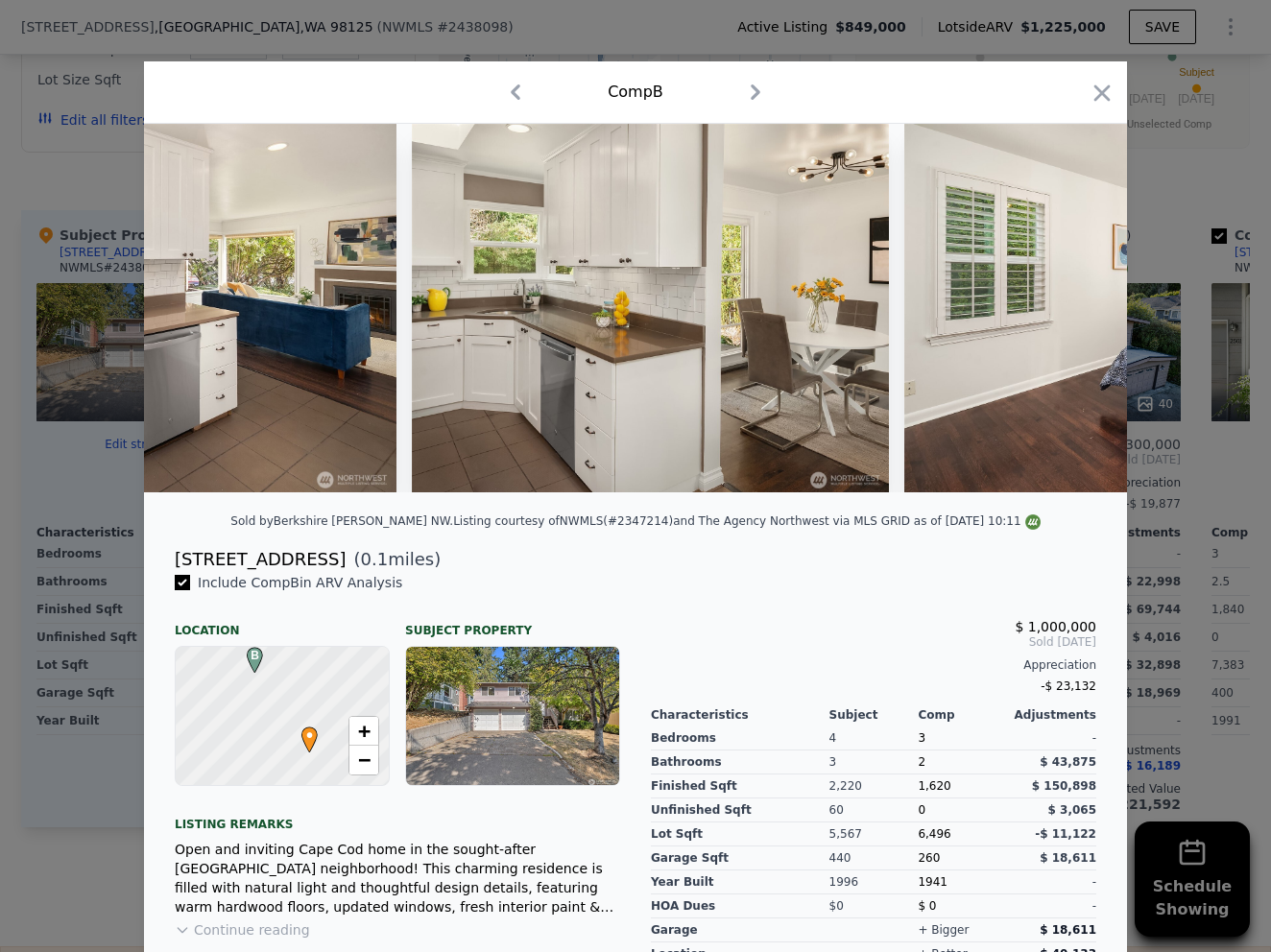
click at [1247, 266] on div at bounding box center [636, 476] width 1271 height 952
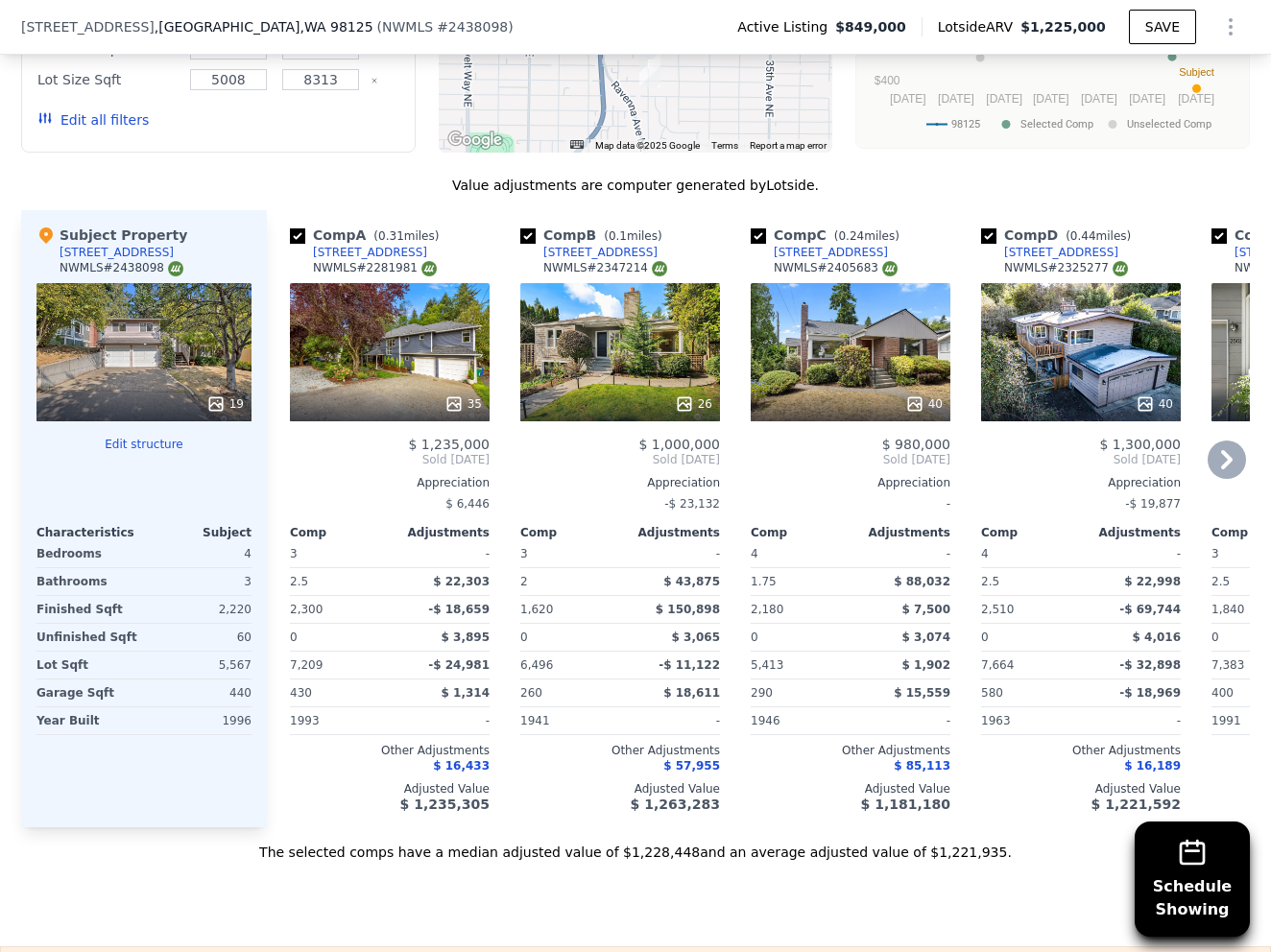
click at [845, 339] on div "40" at bounding box center [850, 352] width 200 height 138
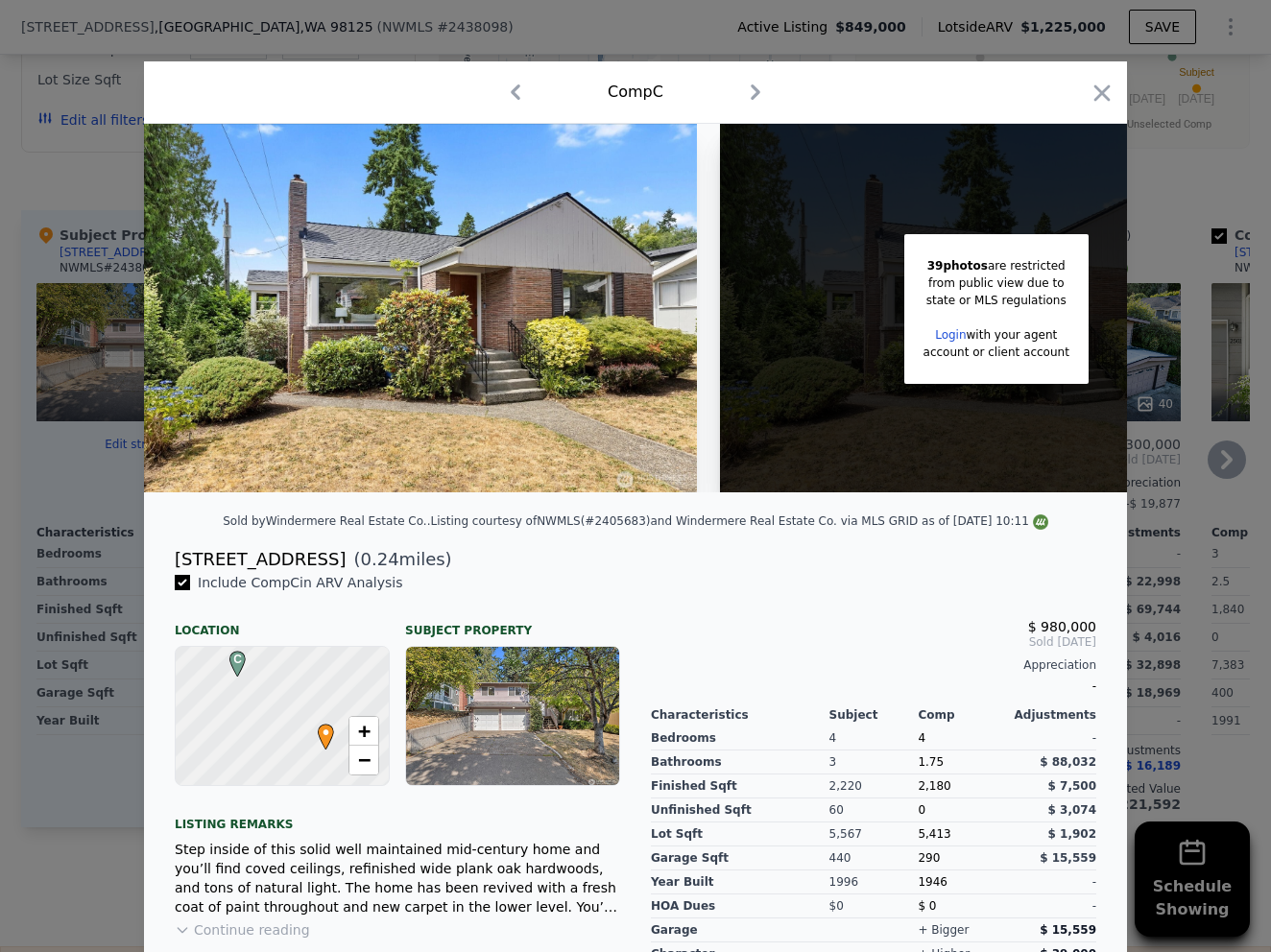
scroll to position [0, 152]
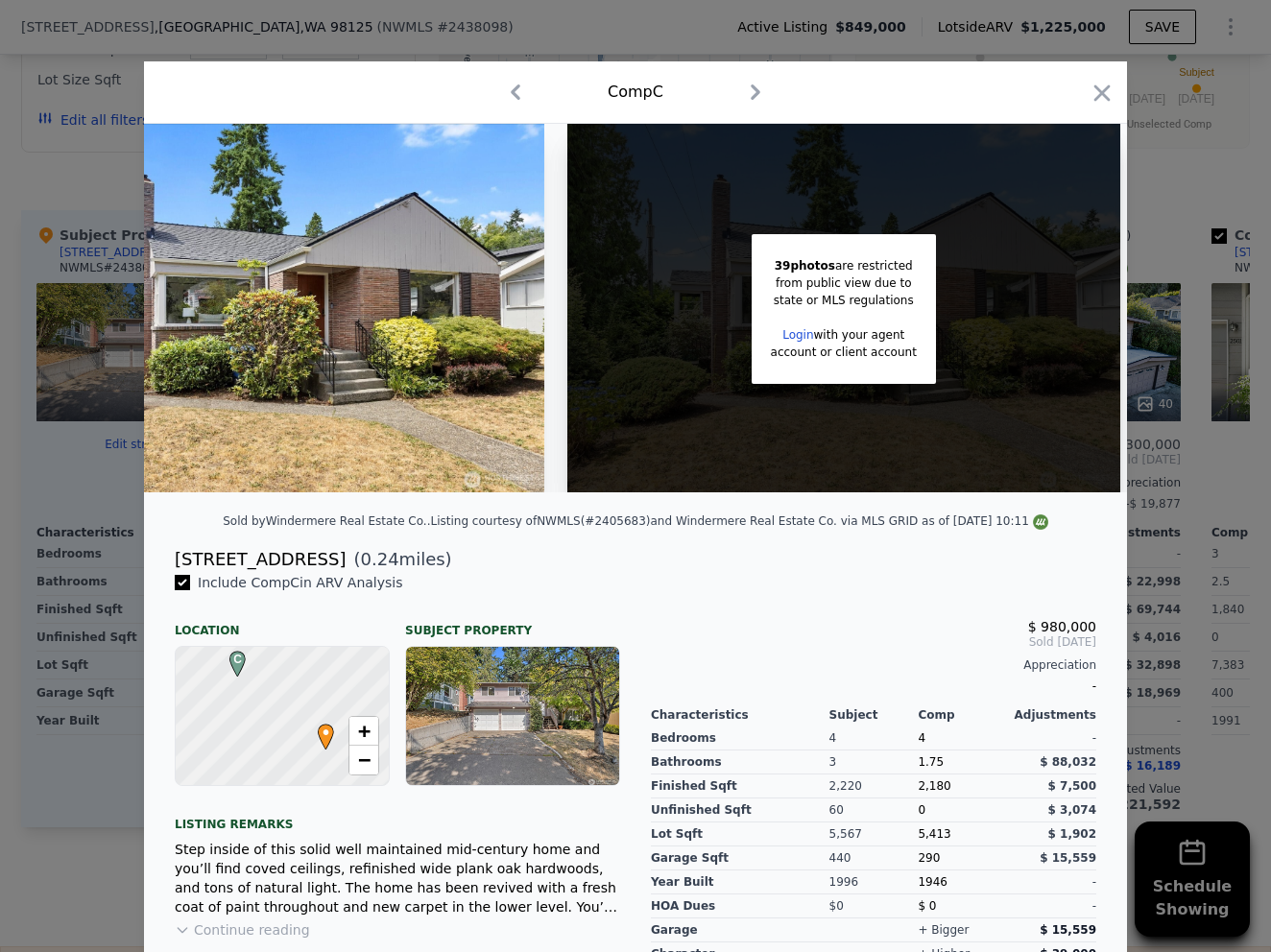
click at [1126, 247] on div "39 photos are restricted from public view due to state or MLS regulations Login…" at bounding box center [843, 307] width 568 height 369
click at [1154, 247] on div at bounding box center [636, 476] width 1271 height 952
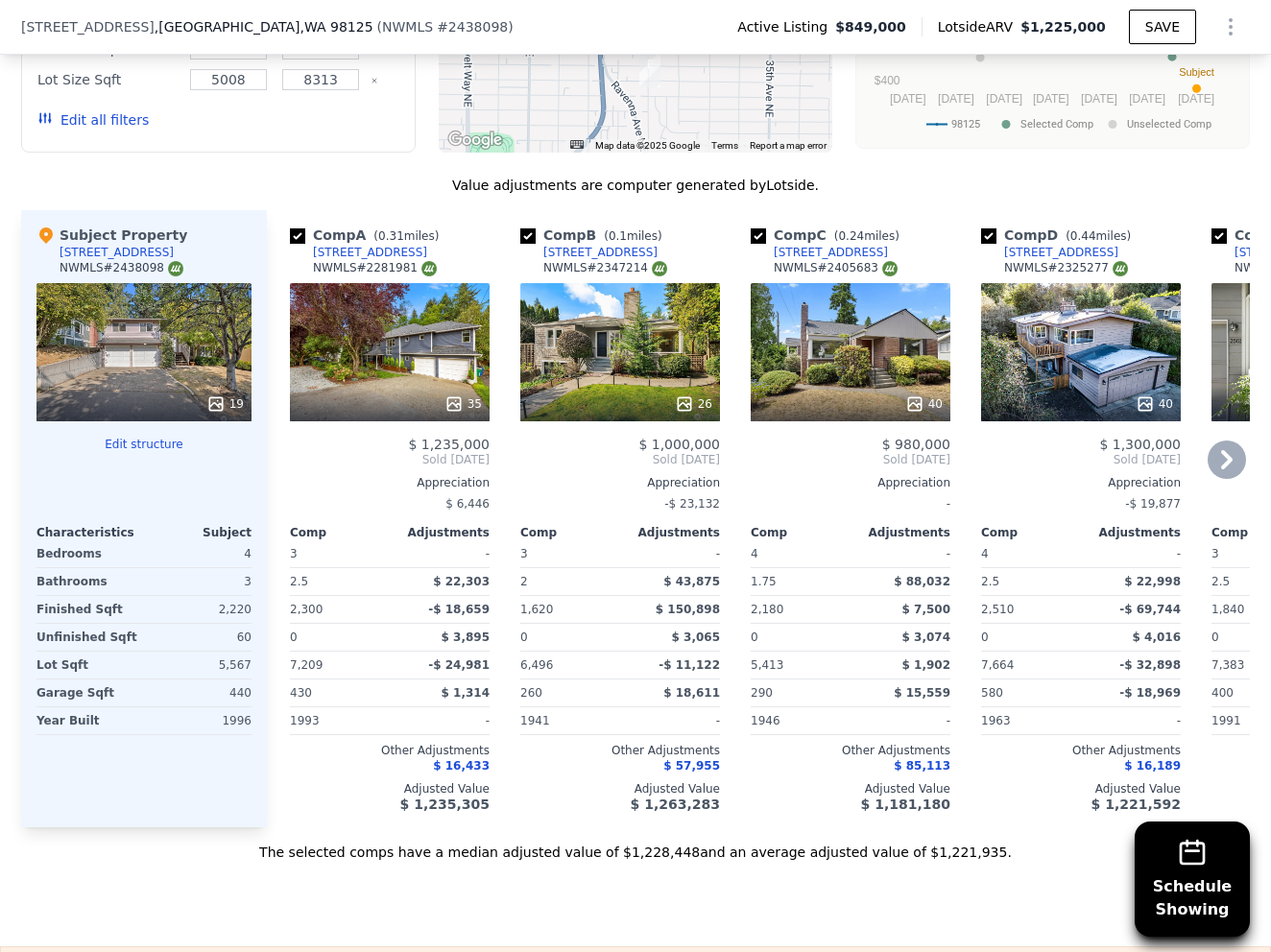
click at [1098, 340] on div "40" at bounding box center [1080, 352] width 200 height 138
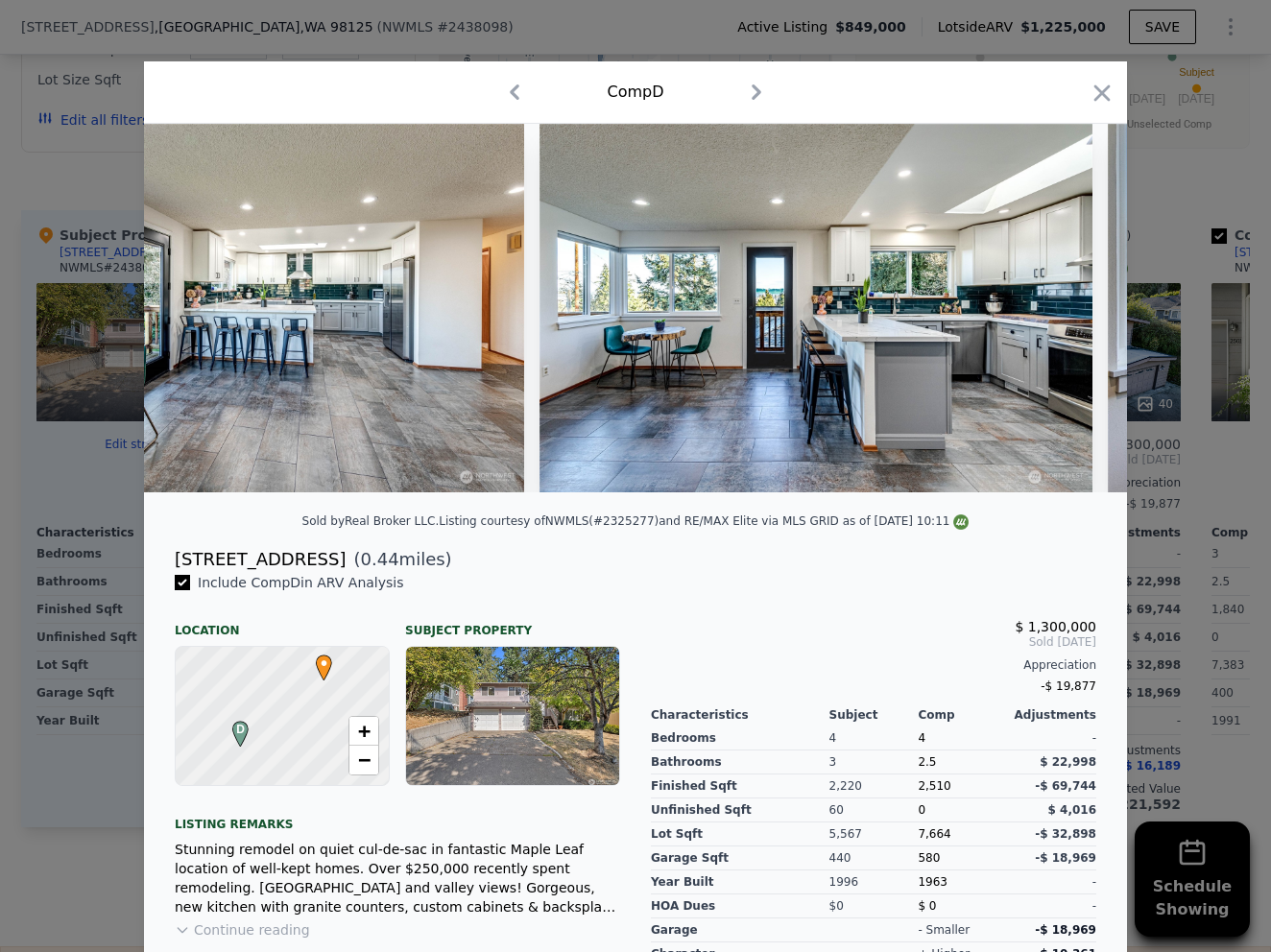
scroll to position [0, 6061]
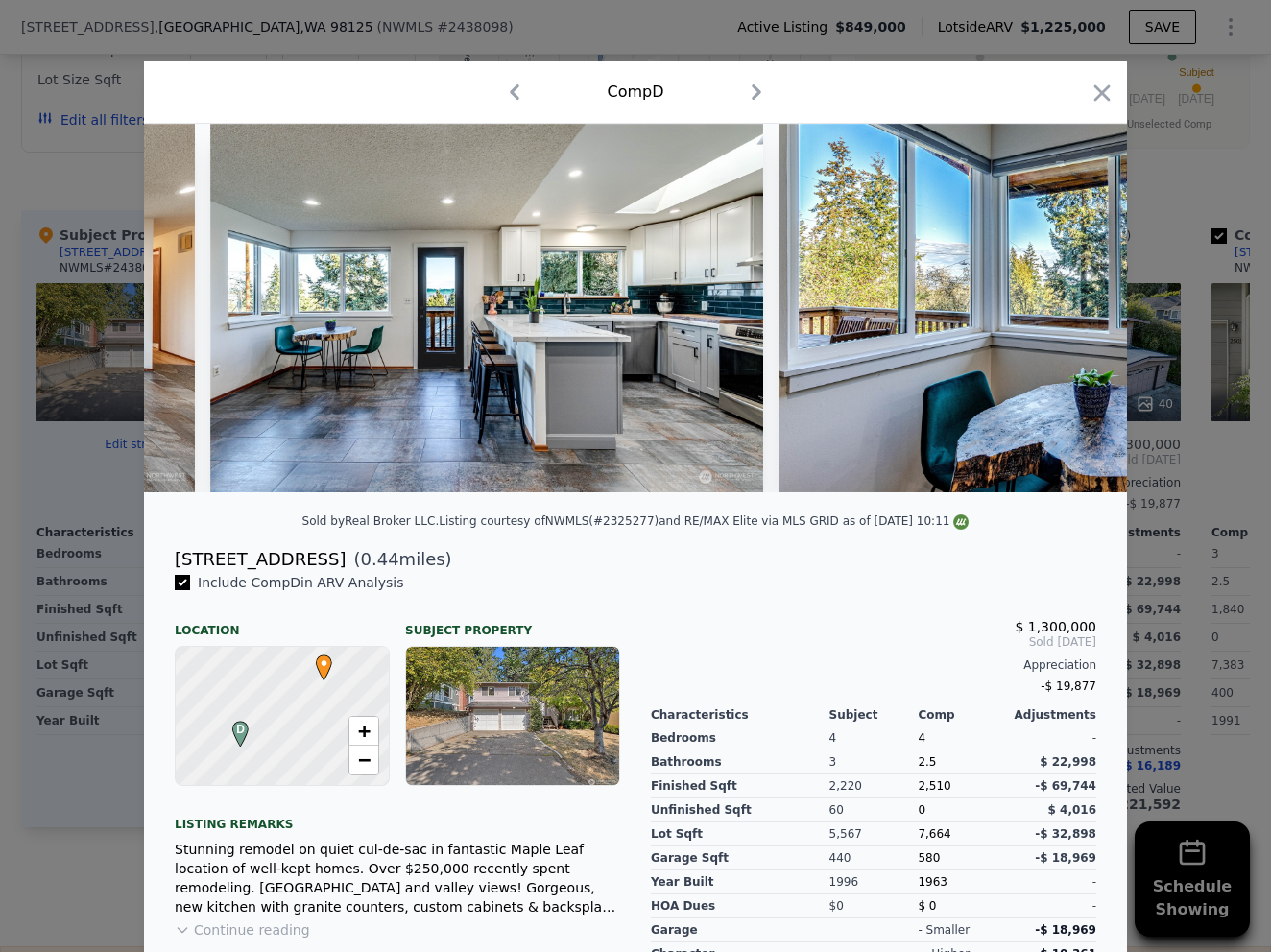
click at [1137, 230] on div at bounding box center [636, 476] width 1271 height 952
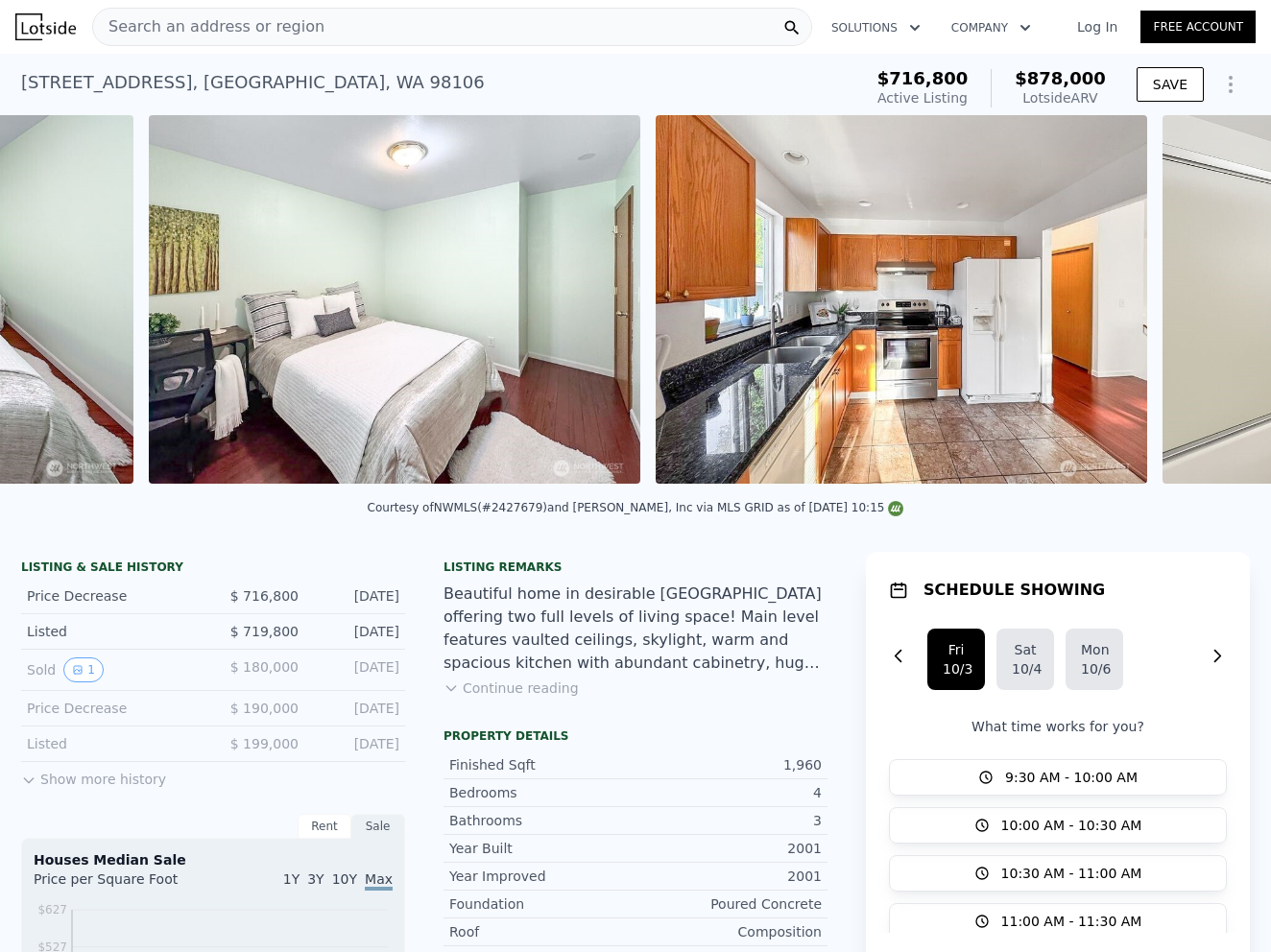
scroll to position [0, 5072]
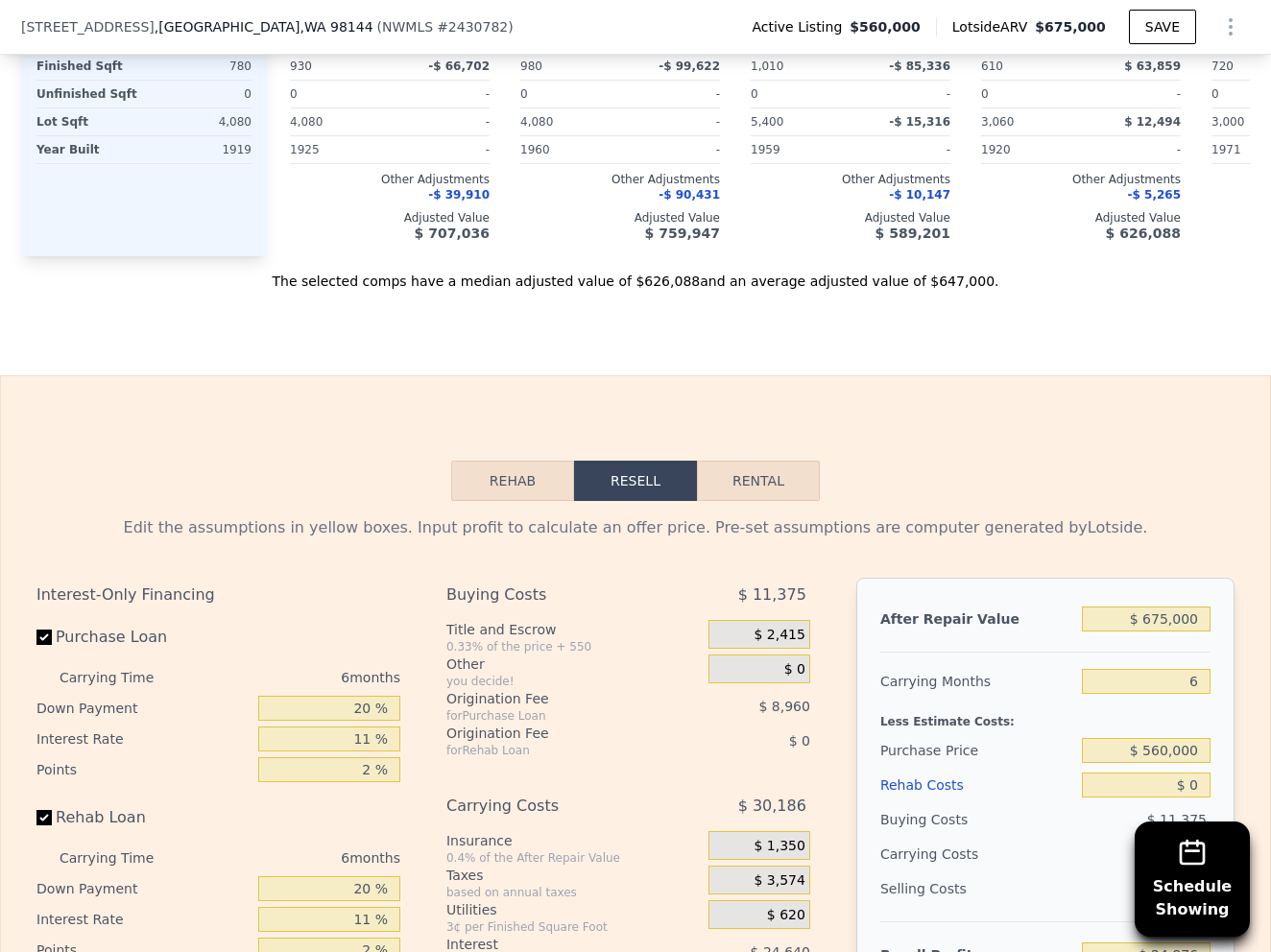
scroll to position [2206, 0]
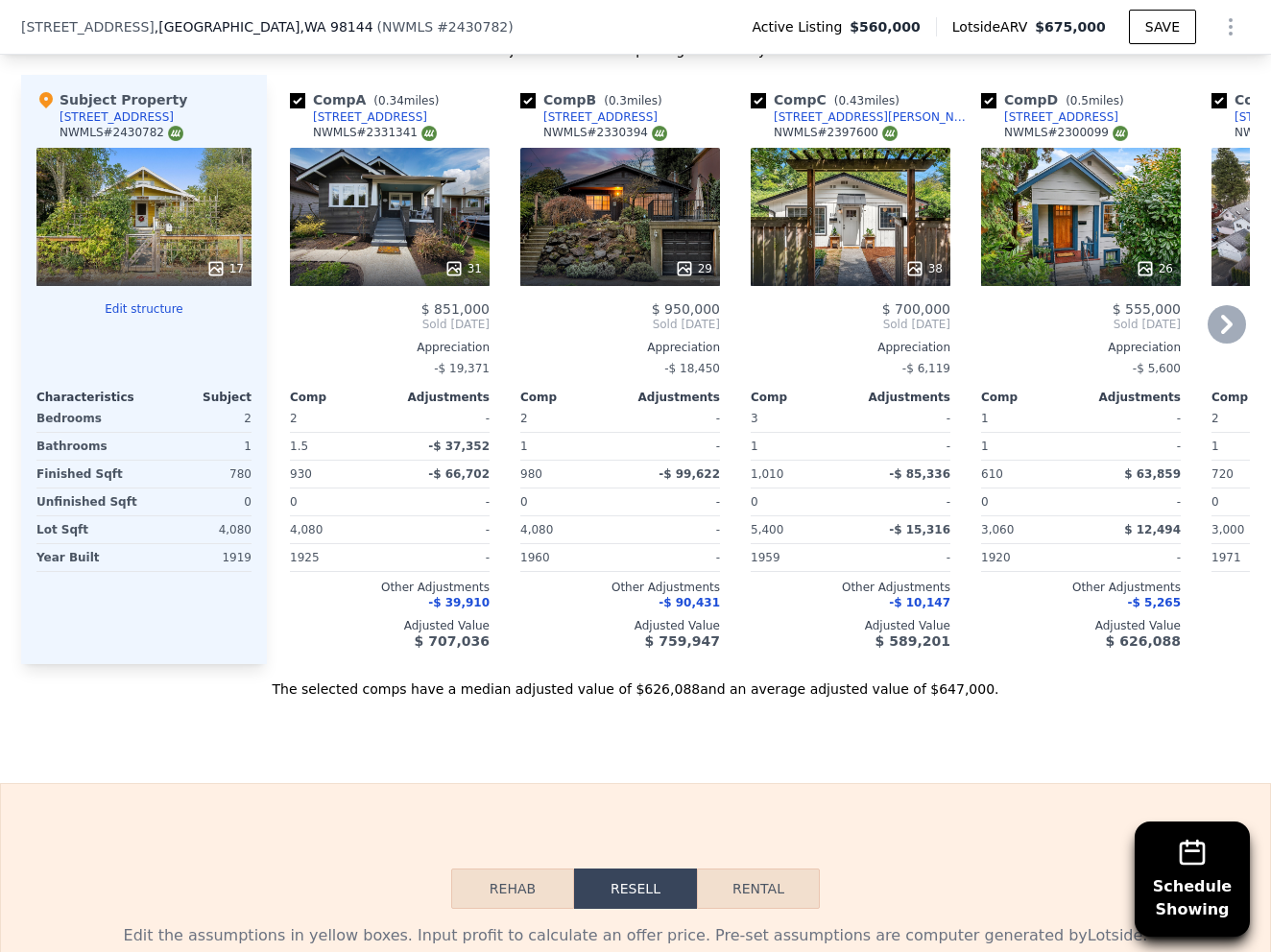
click at [390, 176] on div "31" at bounding box center [389, 217] width 200 height 138
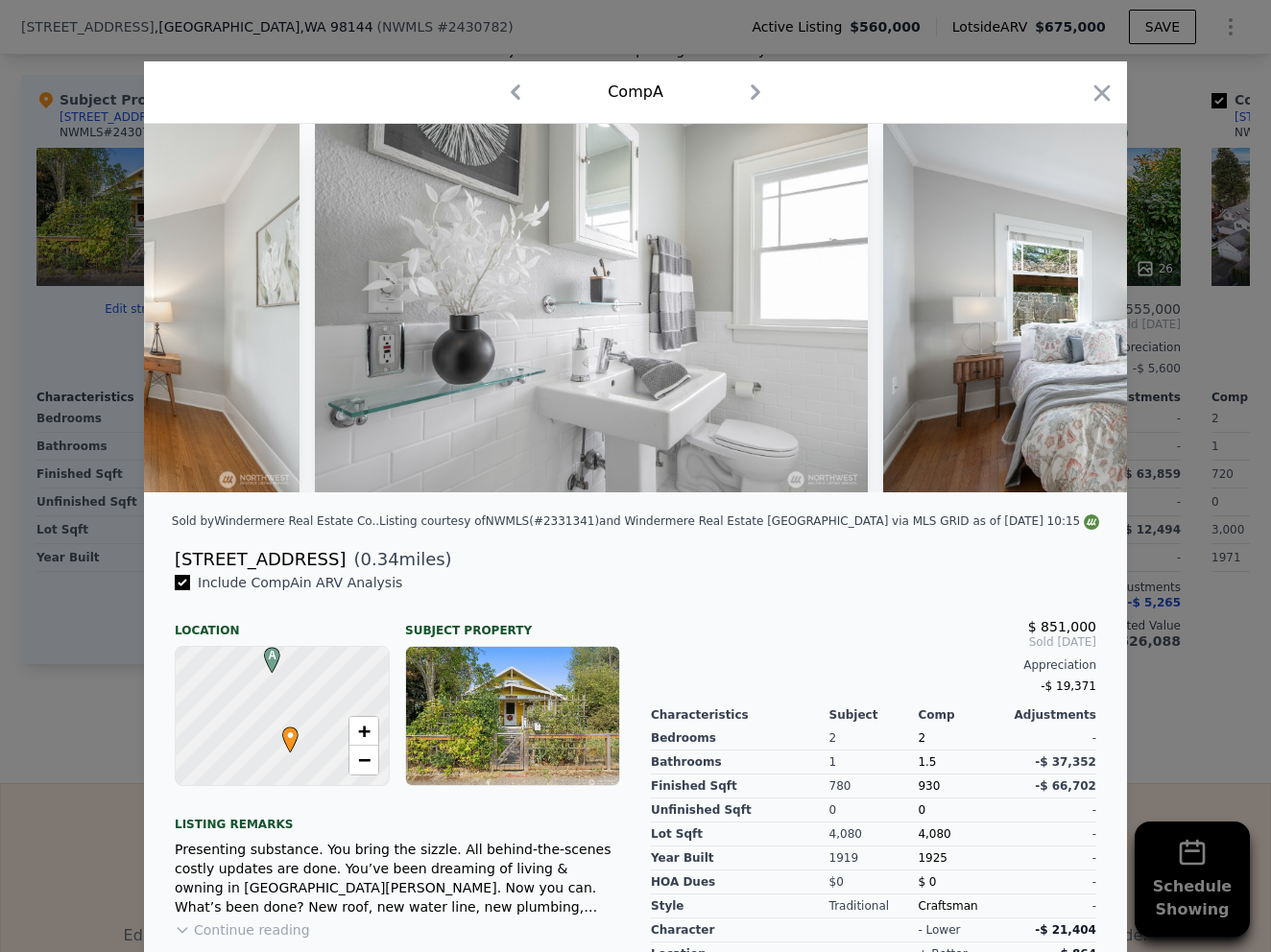
scroll to position [0, 6203]
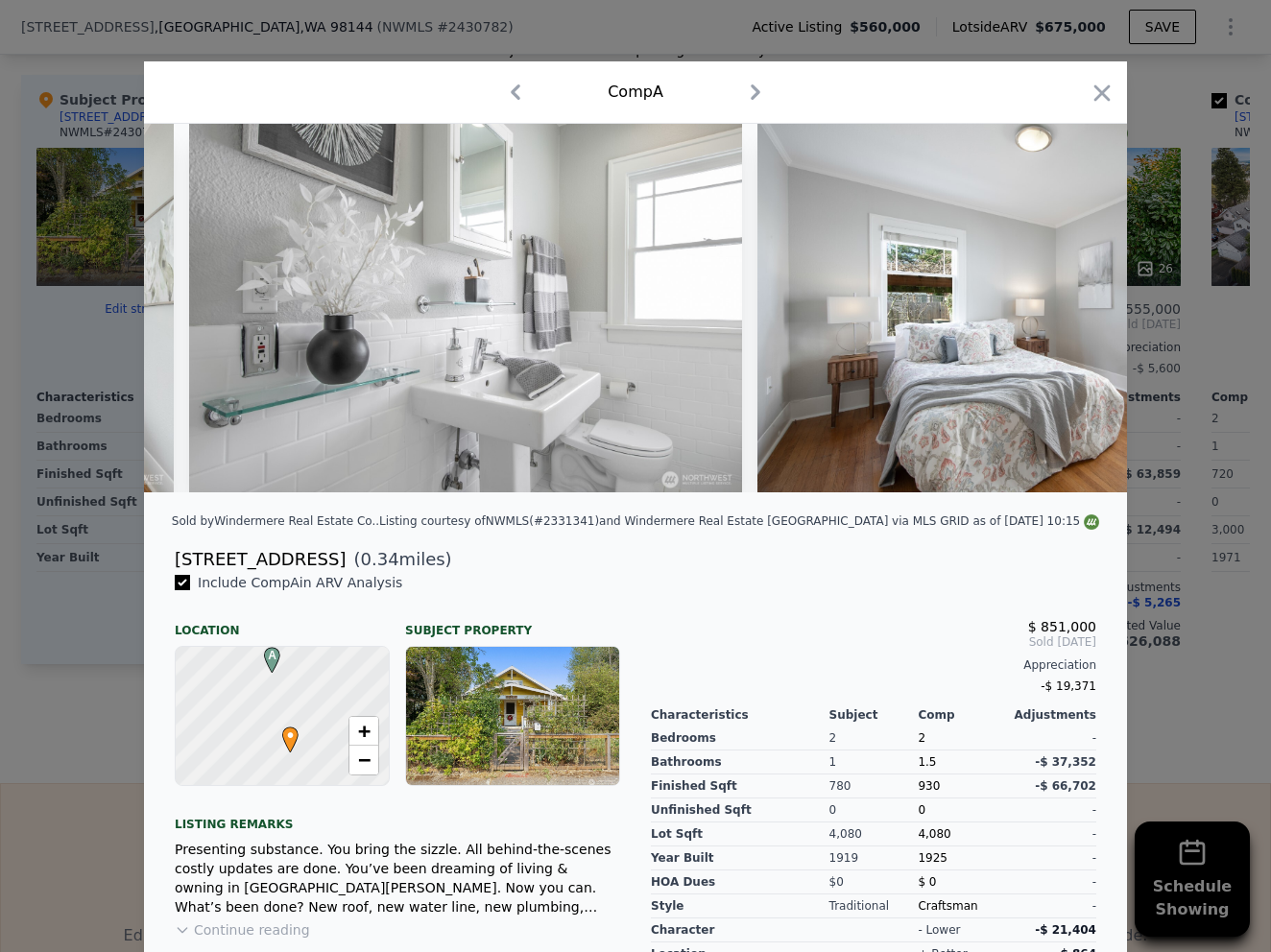
click at [1234, 288] on div at bounding box center [636, 476] width 1271 height 952
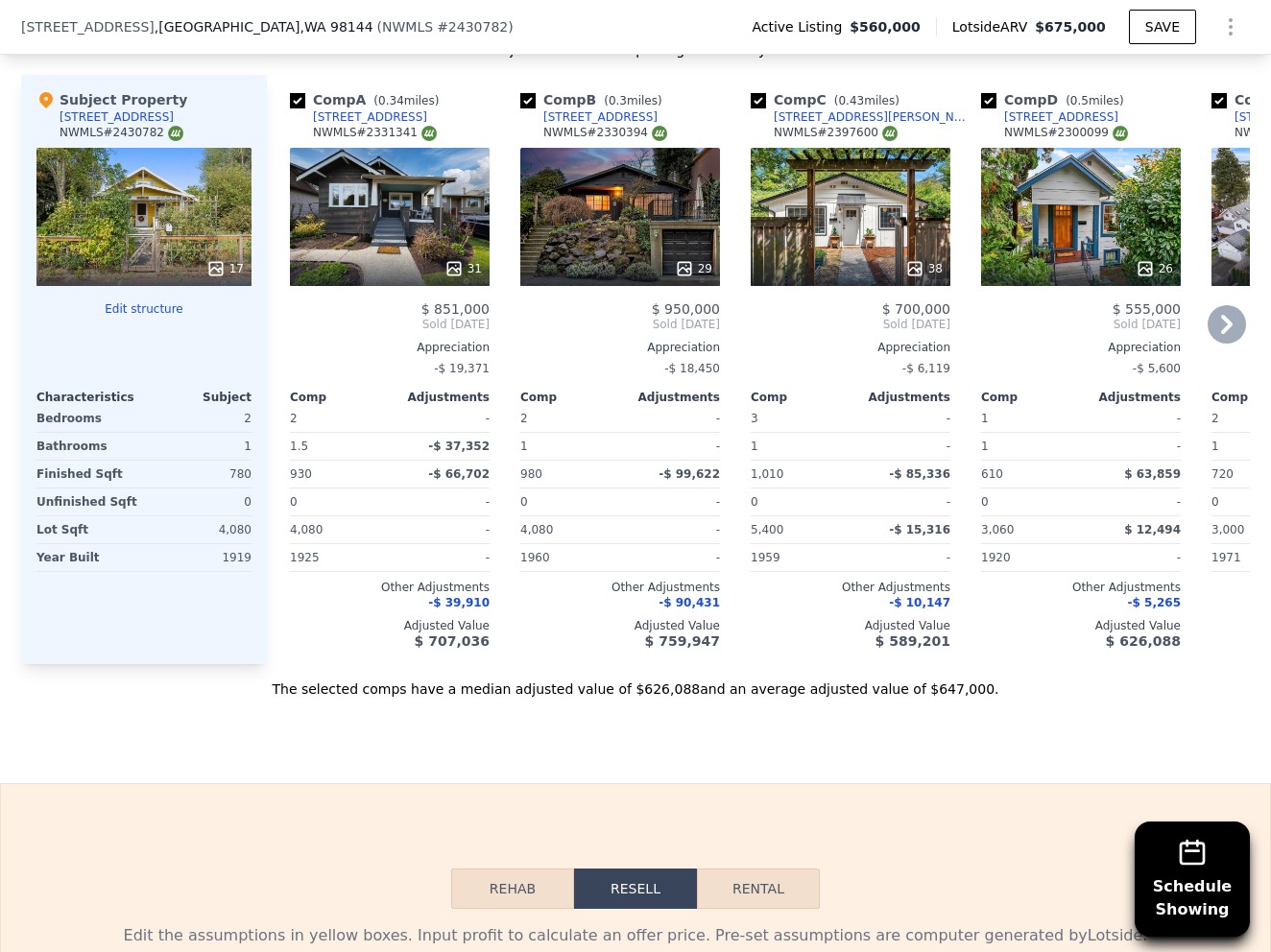
click at [563, 182] on div "29" at bounding box center [620, 217] width 200 height 138
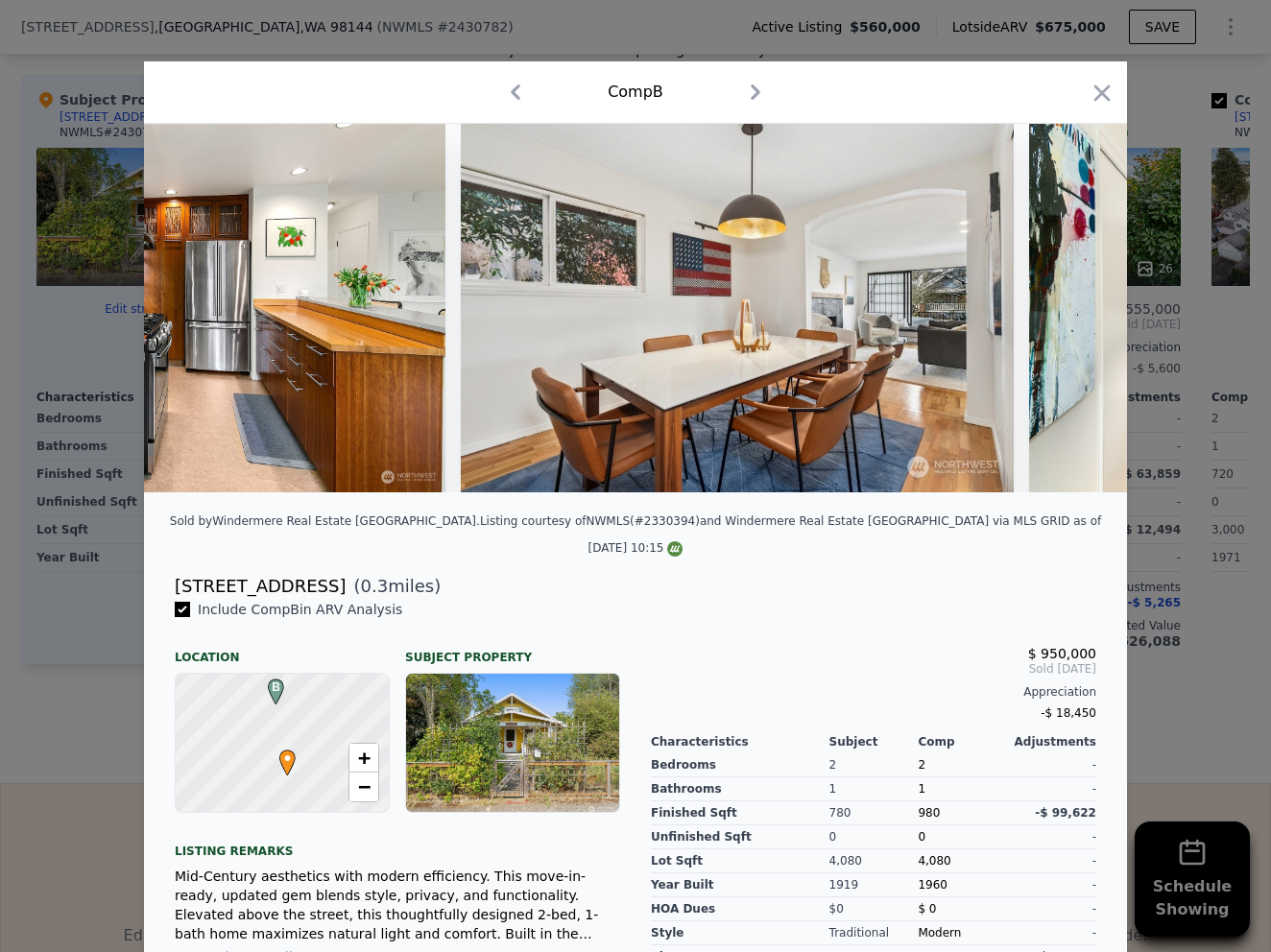
scroll to position [0, 4849]
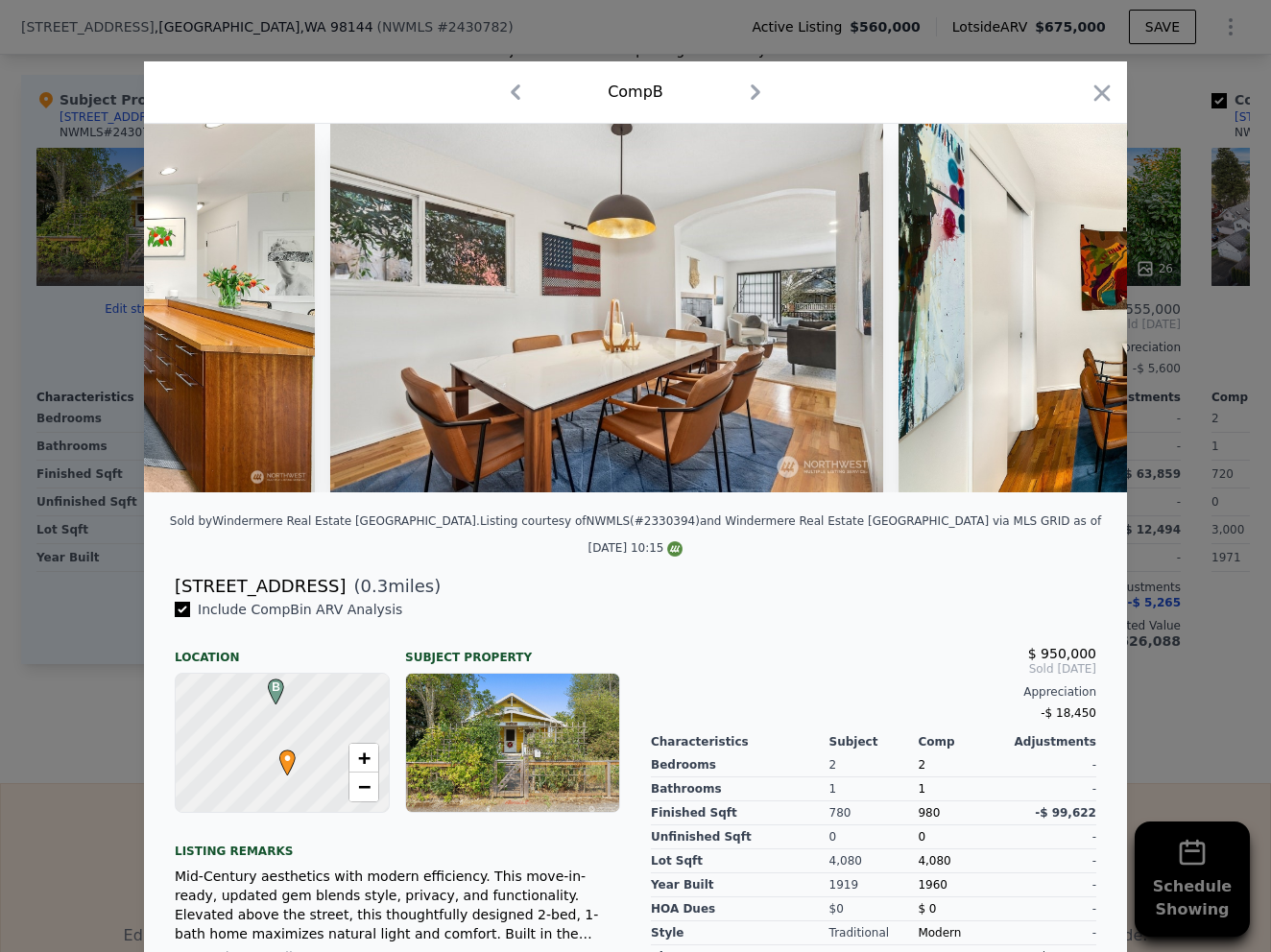
click at [1161, 170] on div at bounding box center [636, 476] width 1271 height 952
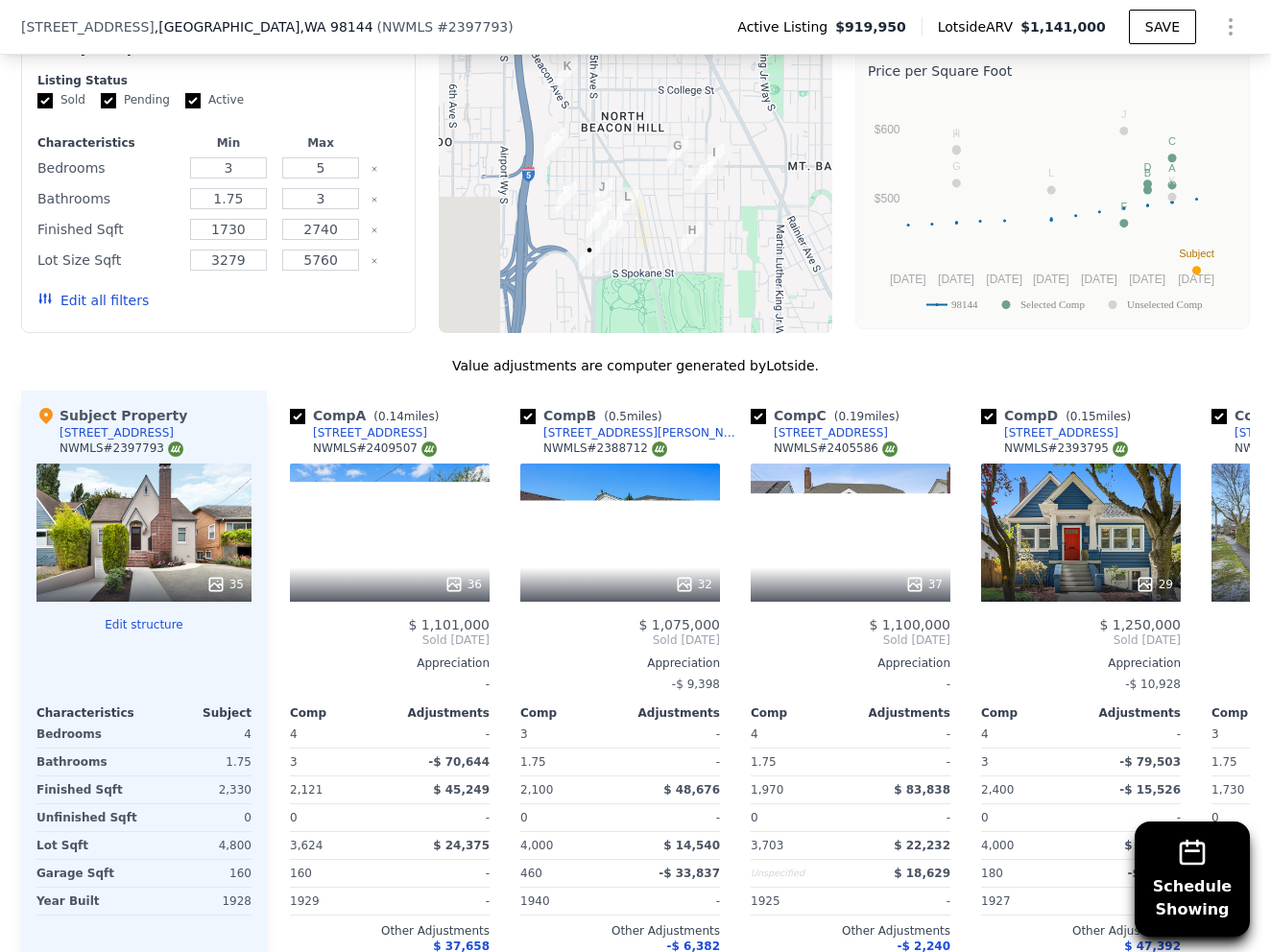
scroll to position [2207, 0]
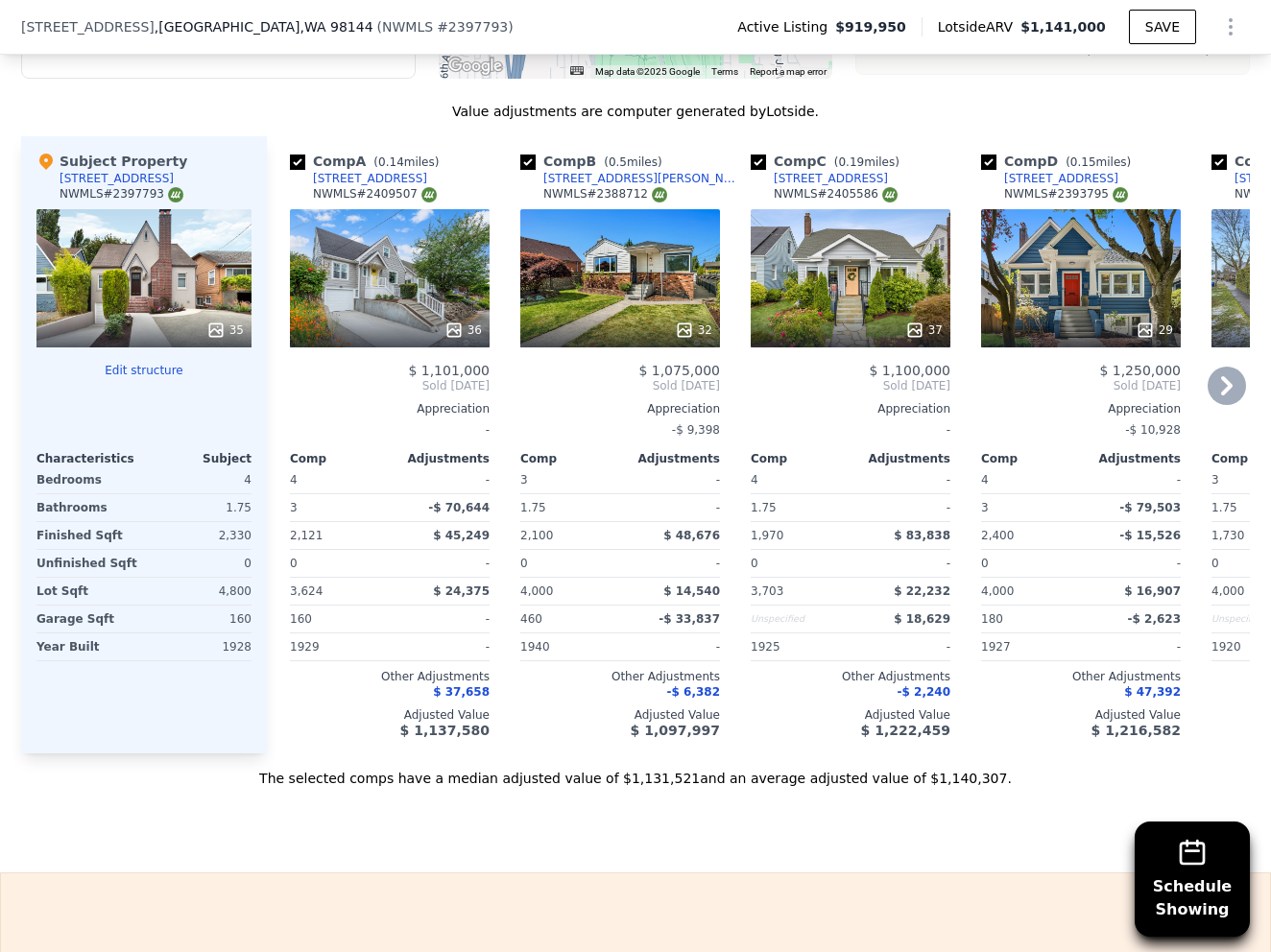
click at [406, 283] on div "36" at bounding box center [389, 279] width 200 height 138
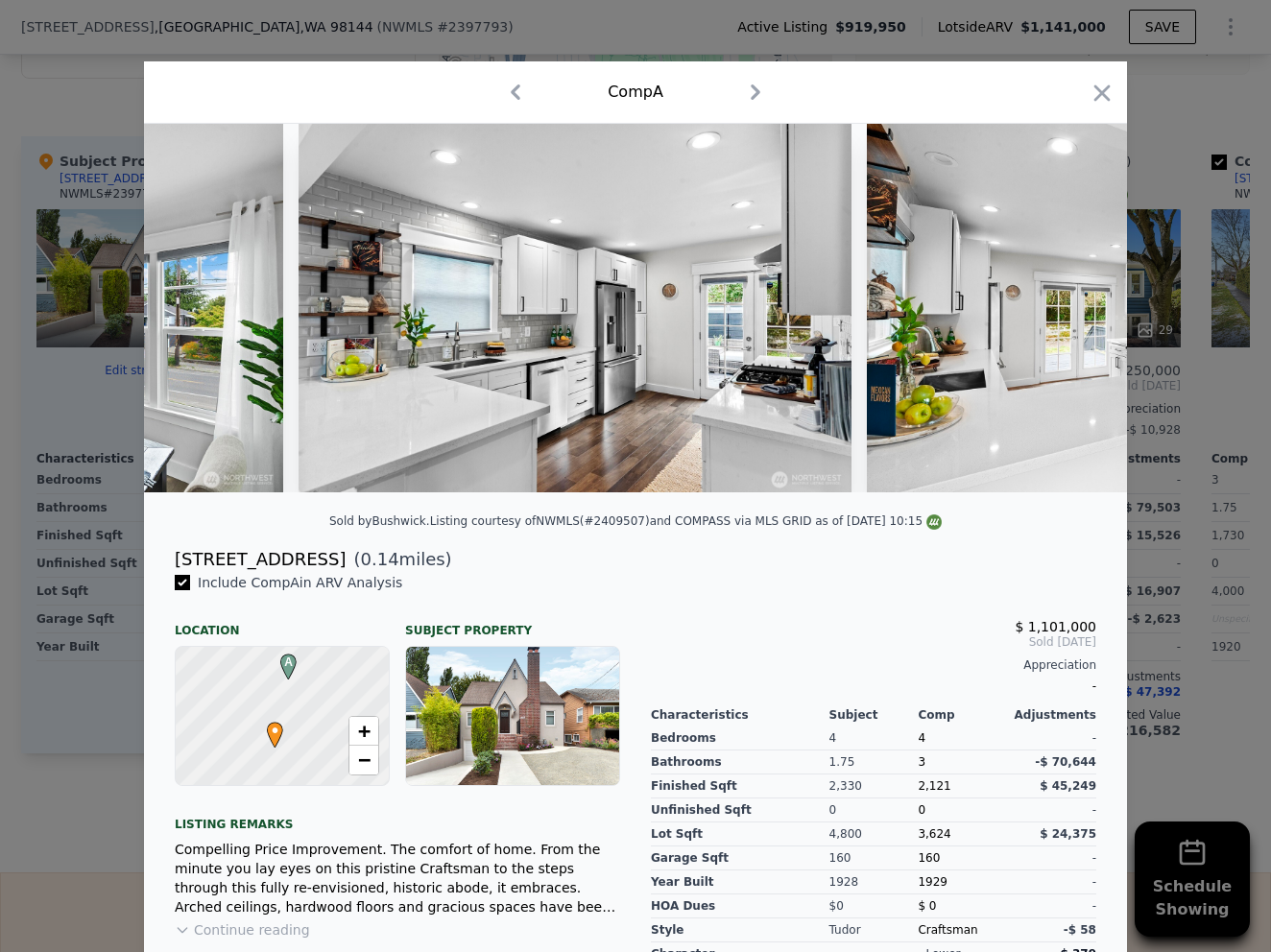
scroll to position [0, 5523]
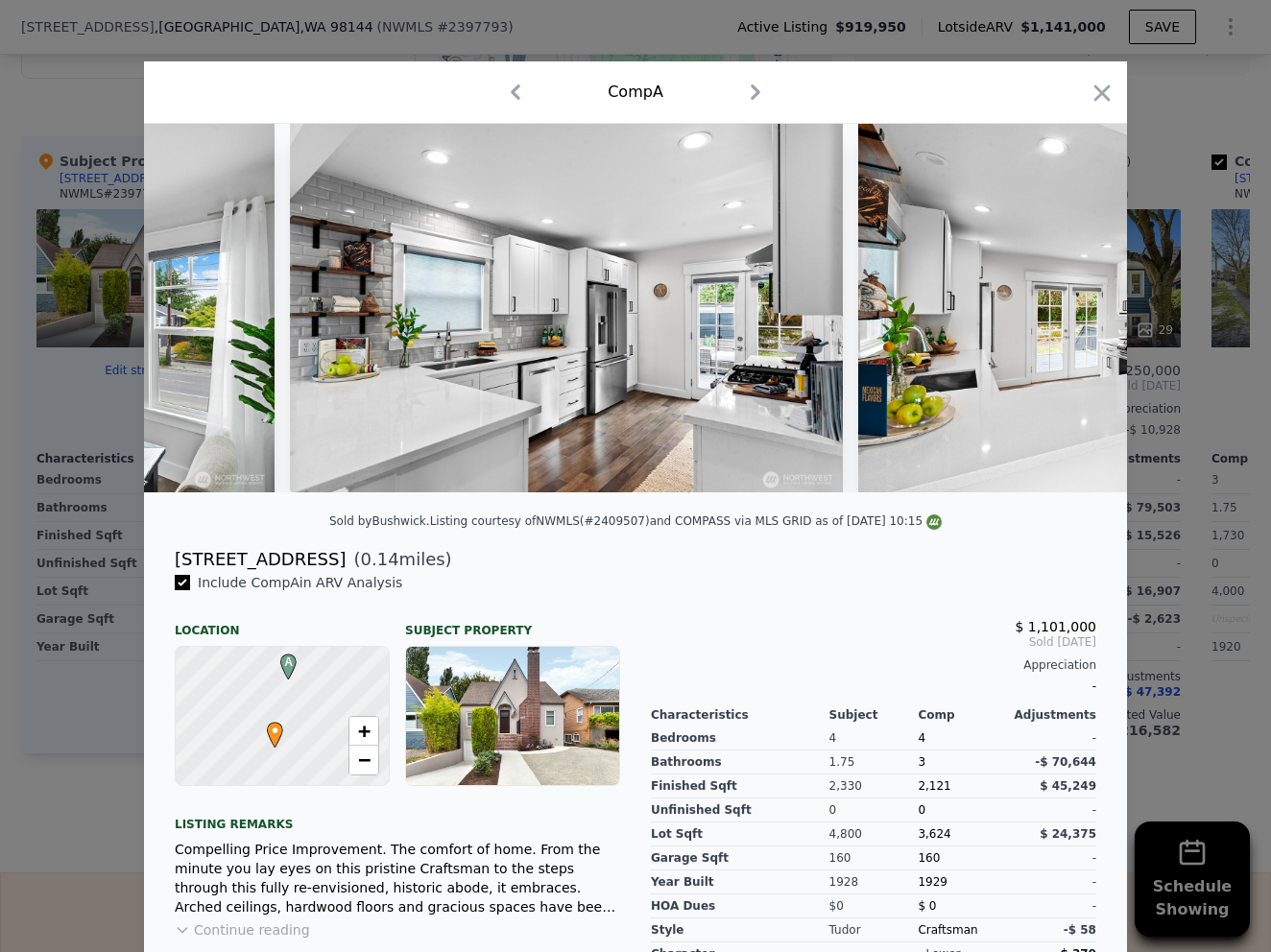
click at [1174, 76] on div at bounding box center [636, 476] width 1271 height 952
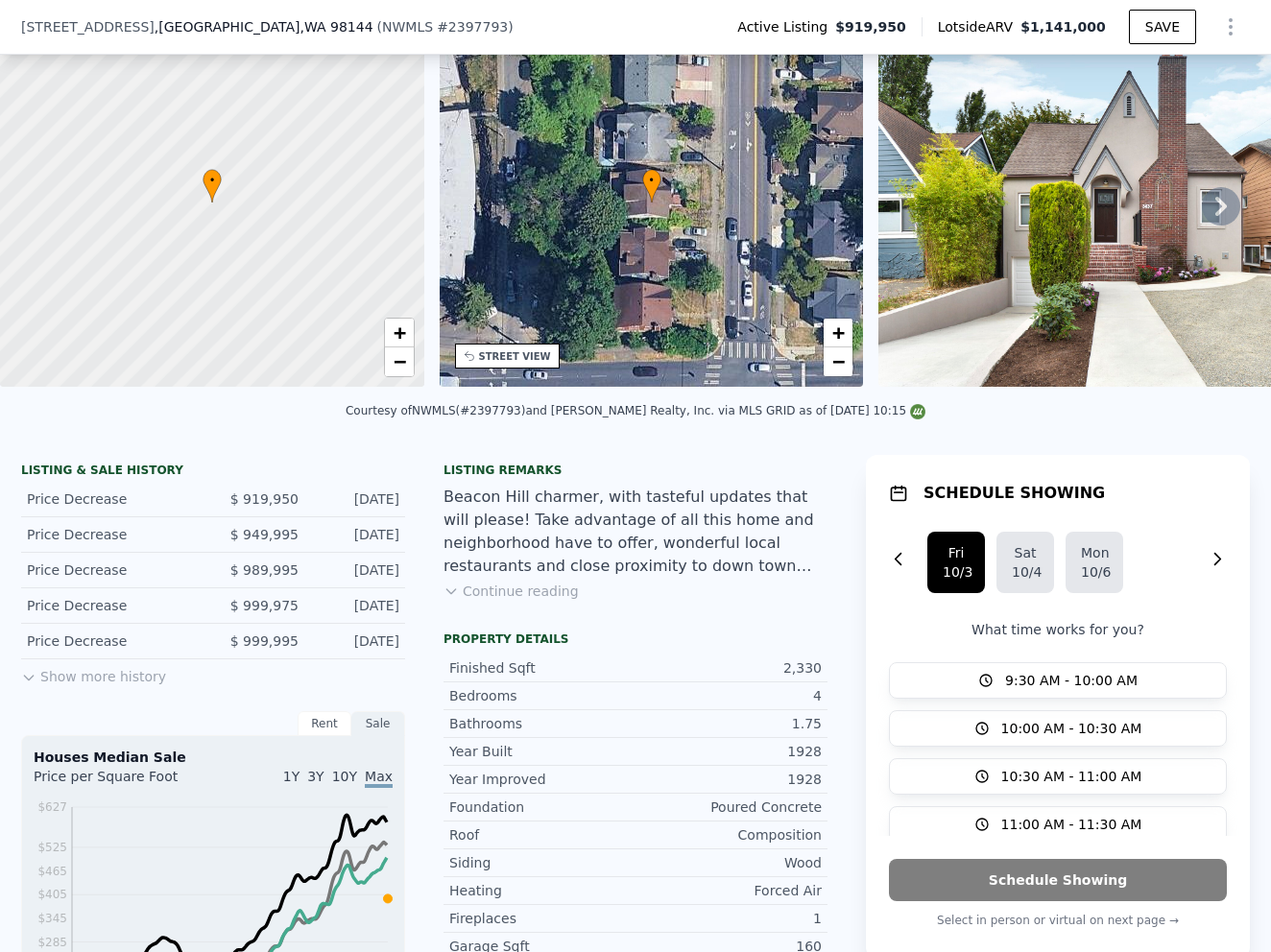
scroll to position [90, 0]
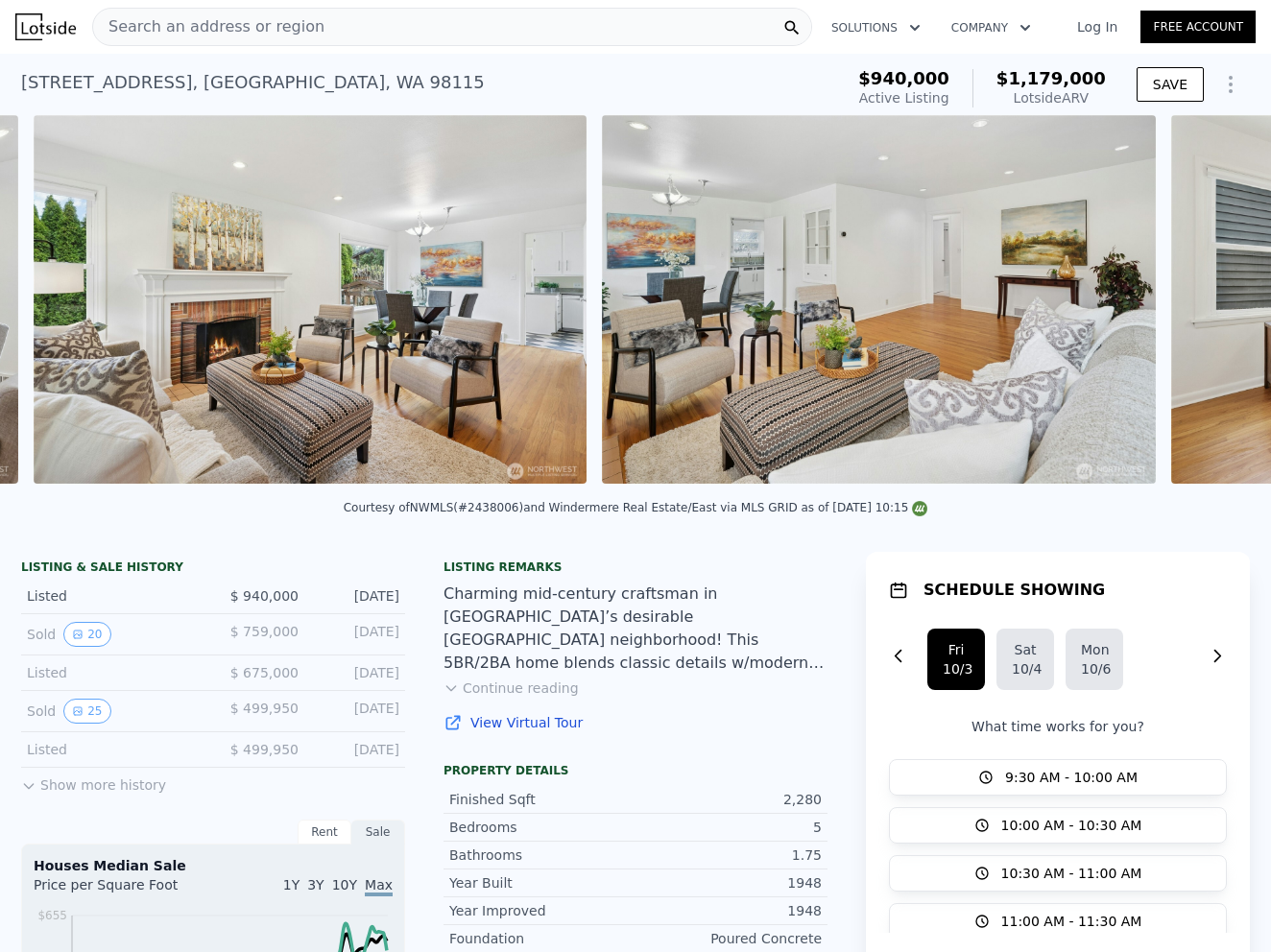
scroll to position [0, 7684]
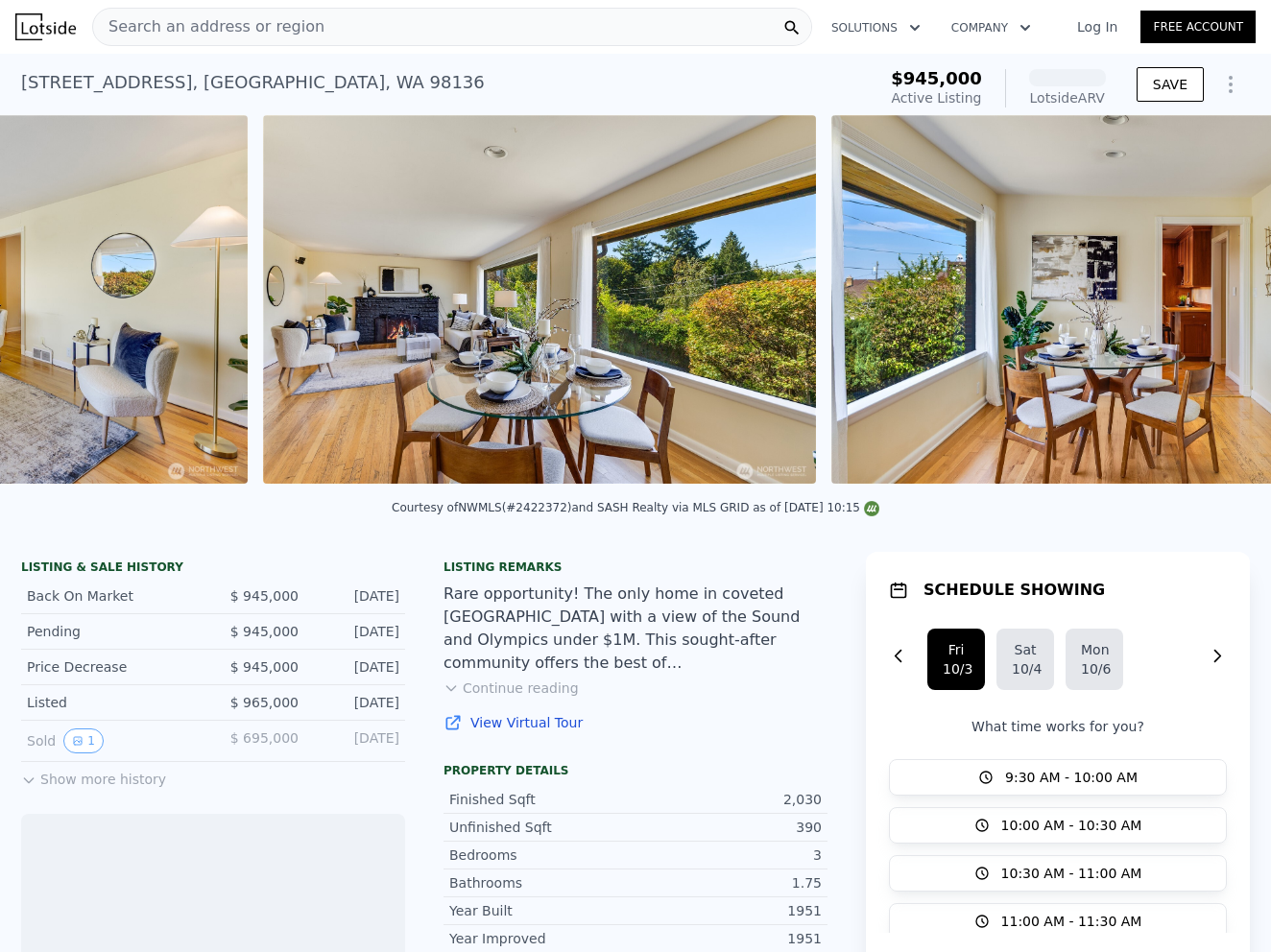
scroll to position [0, 5255]
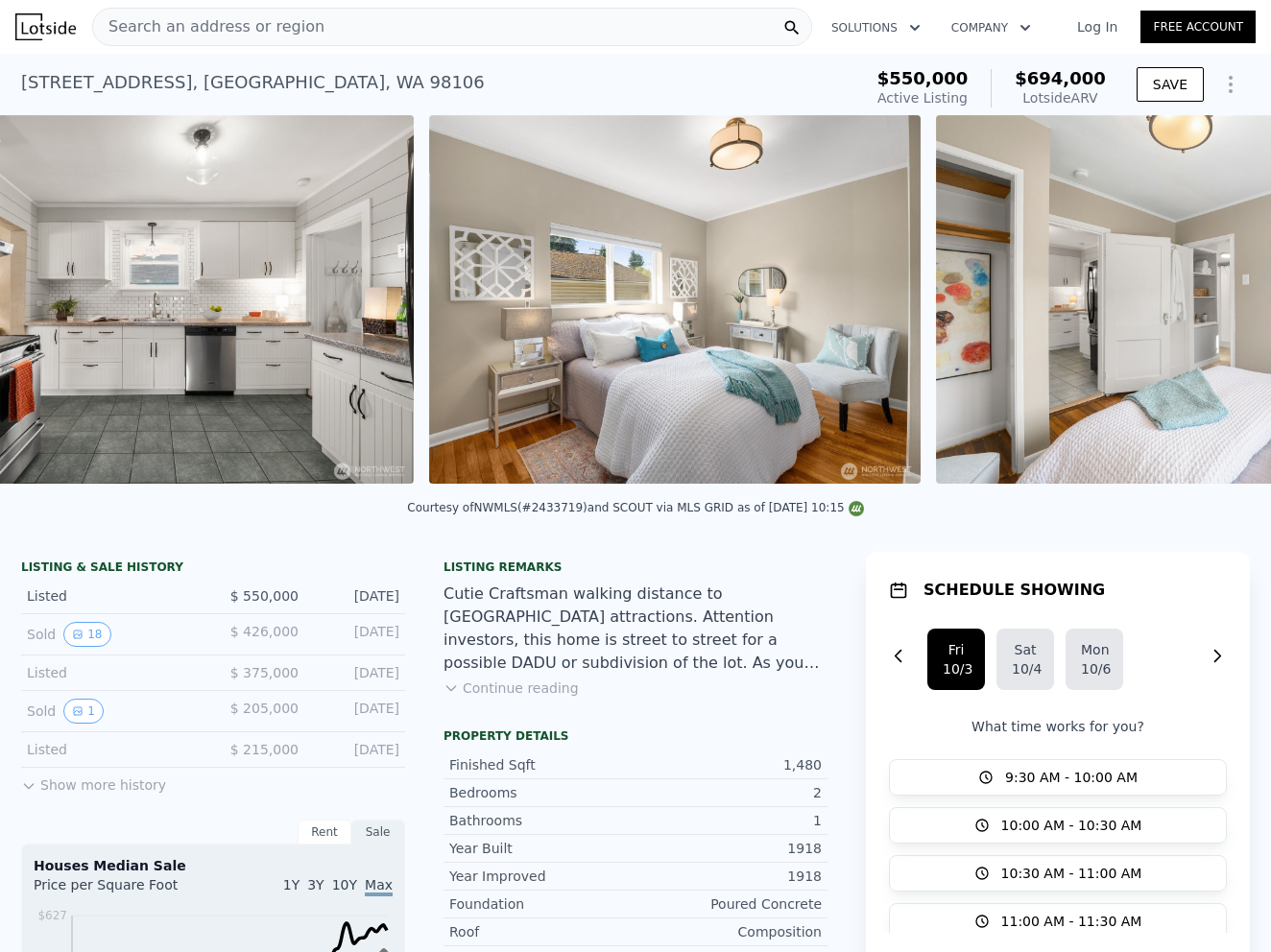
scroll to position [0, 5670]
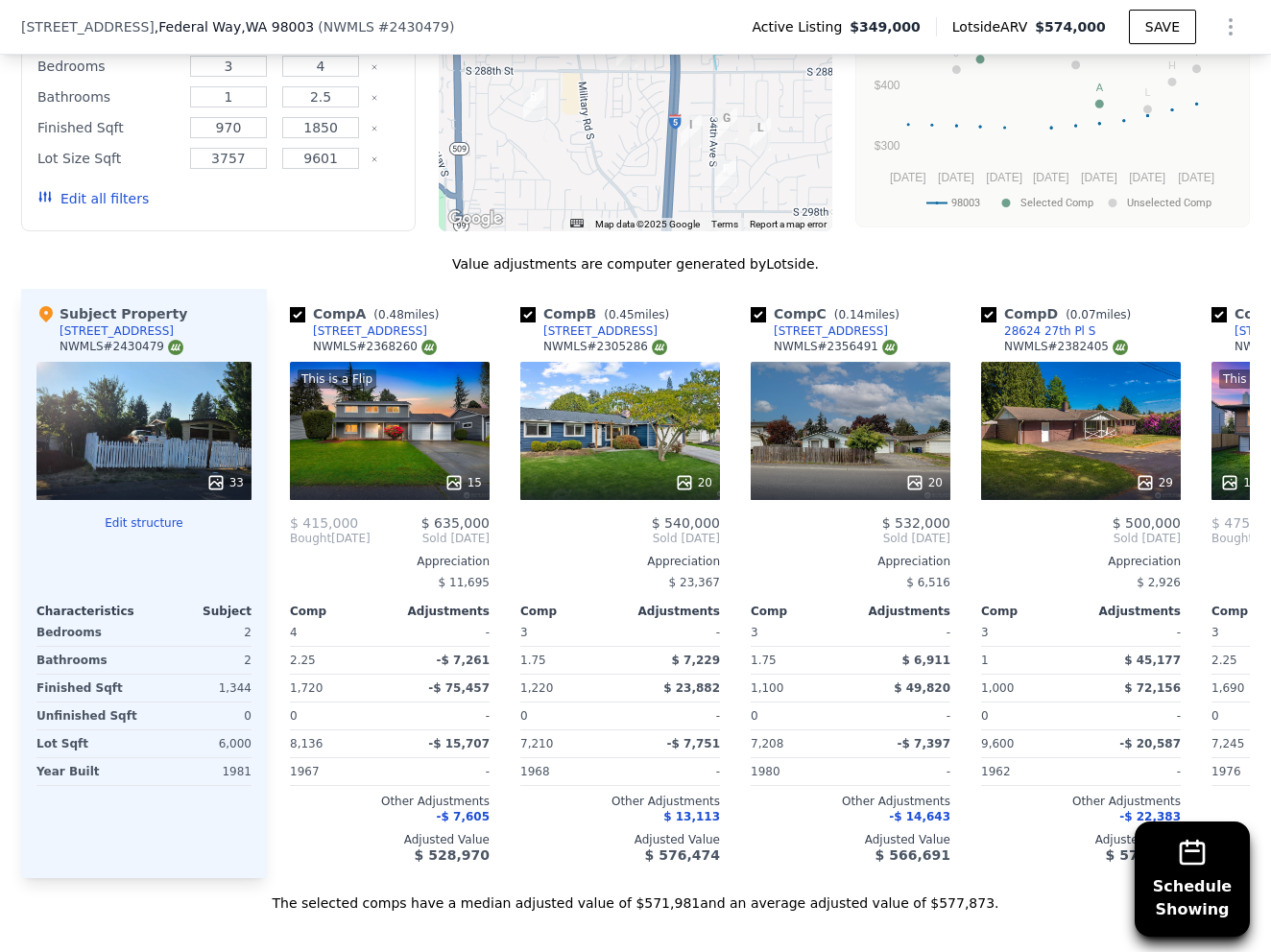
scroll to position [1457, 0]
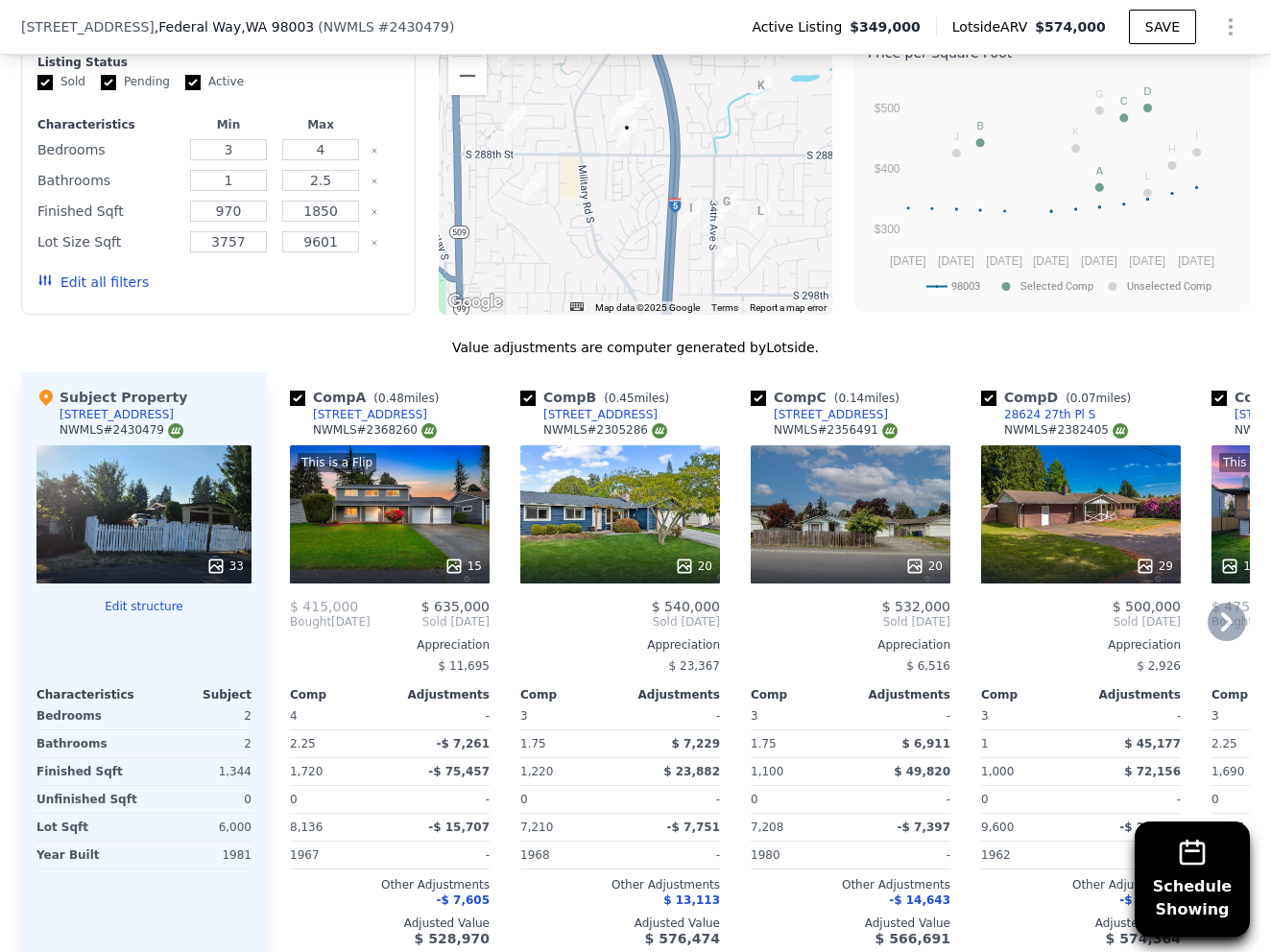
click at [430, 552] on div at bounding box center [389, 565] width 200 height 35
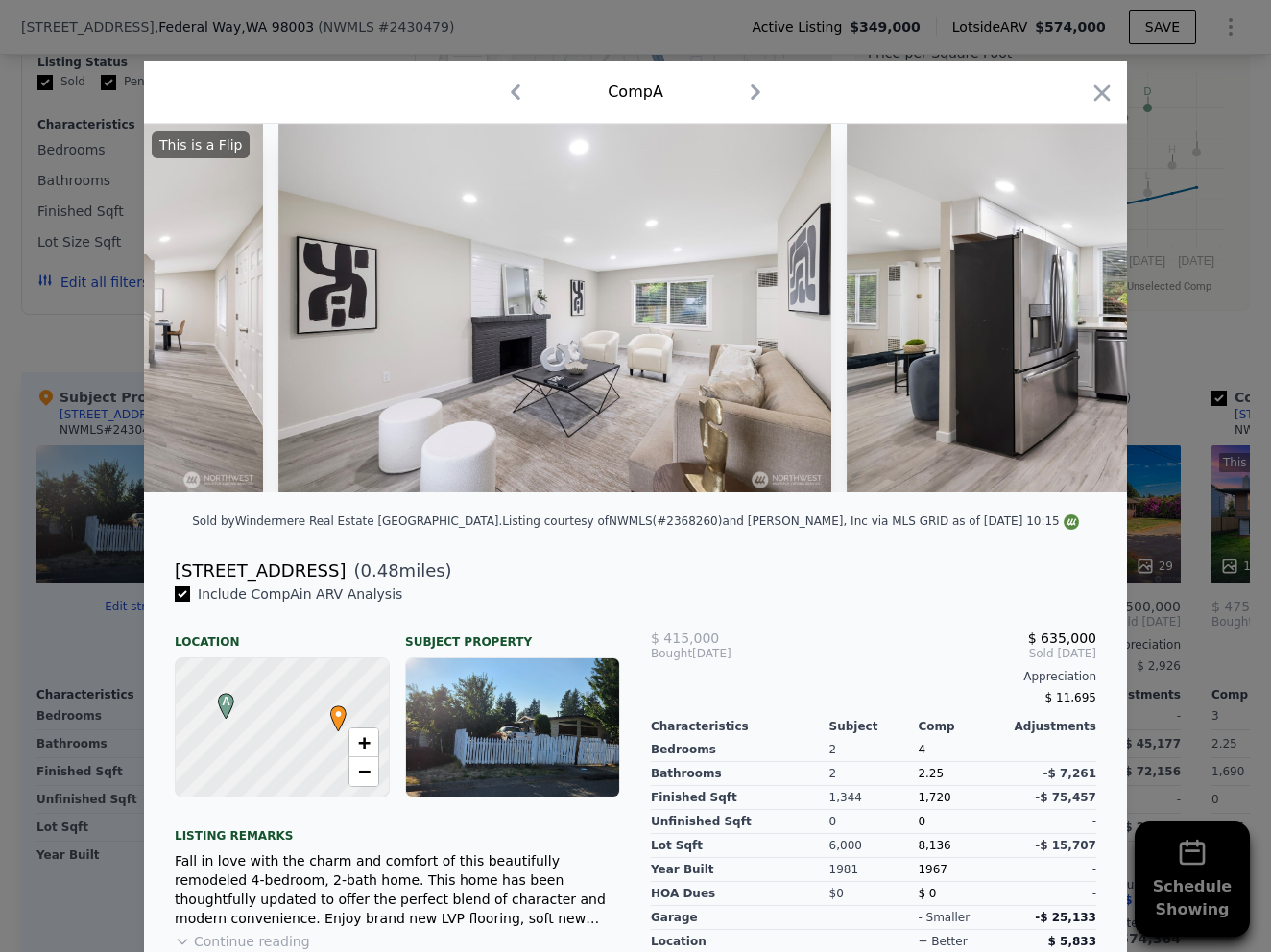
scroll to position [0, 1595]
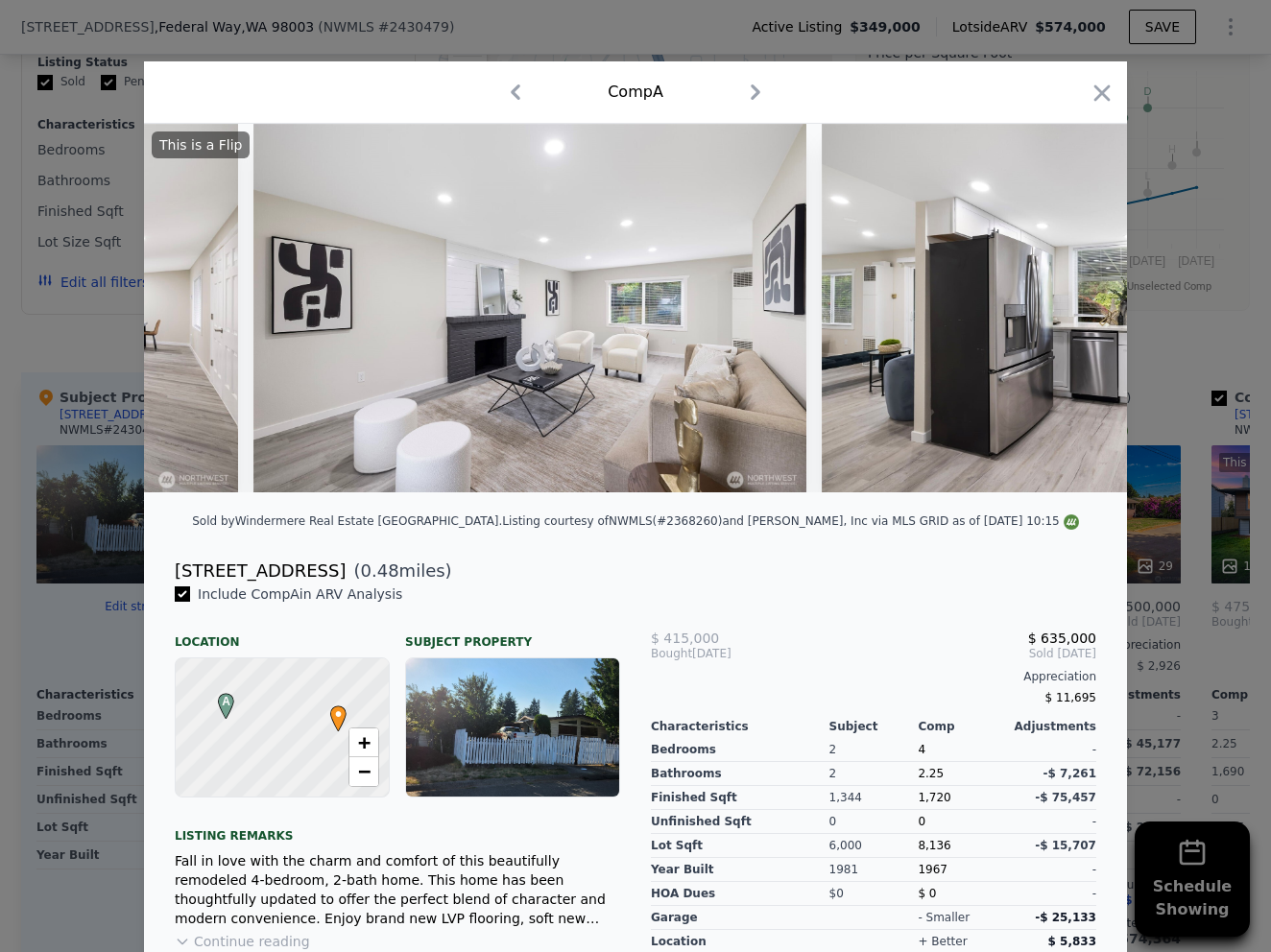
click at [1197, 389] on div at bounding box center [636, 476] width 1271 height 952
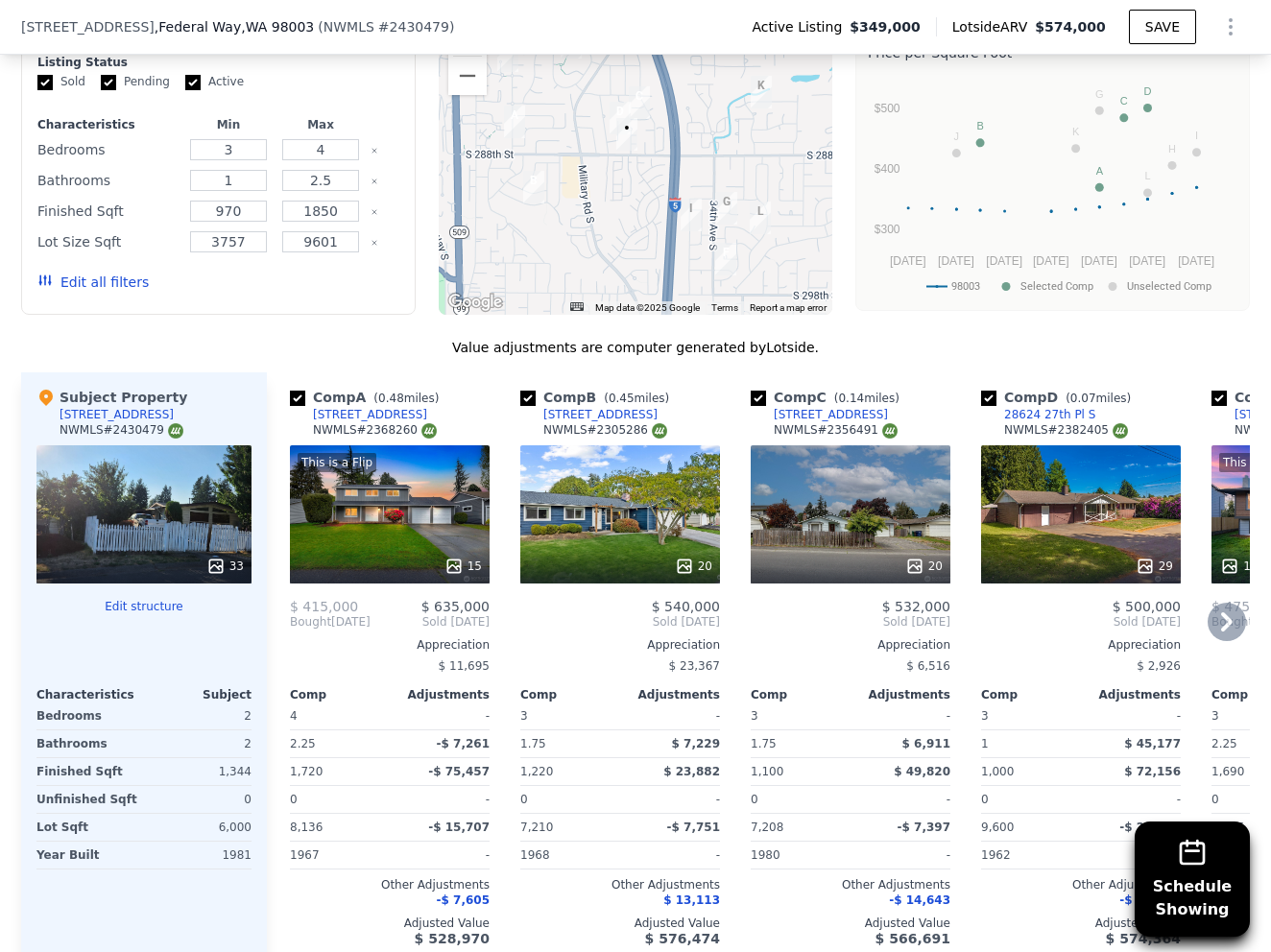
click at [605, 523] on div "20" at bounding box center [620, 515] width 200 height 138
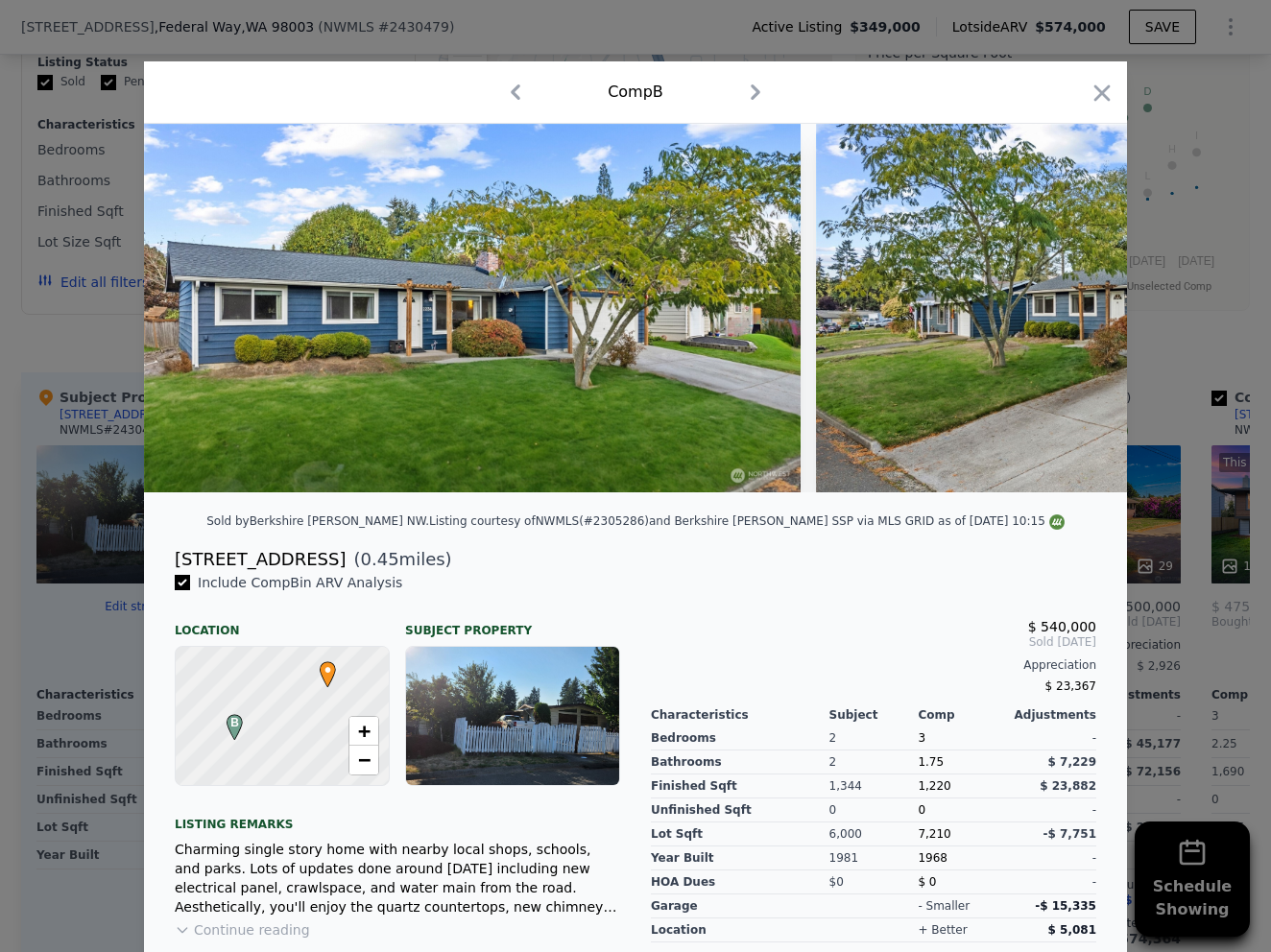
scroll to position [0, 2509]
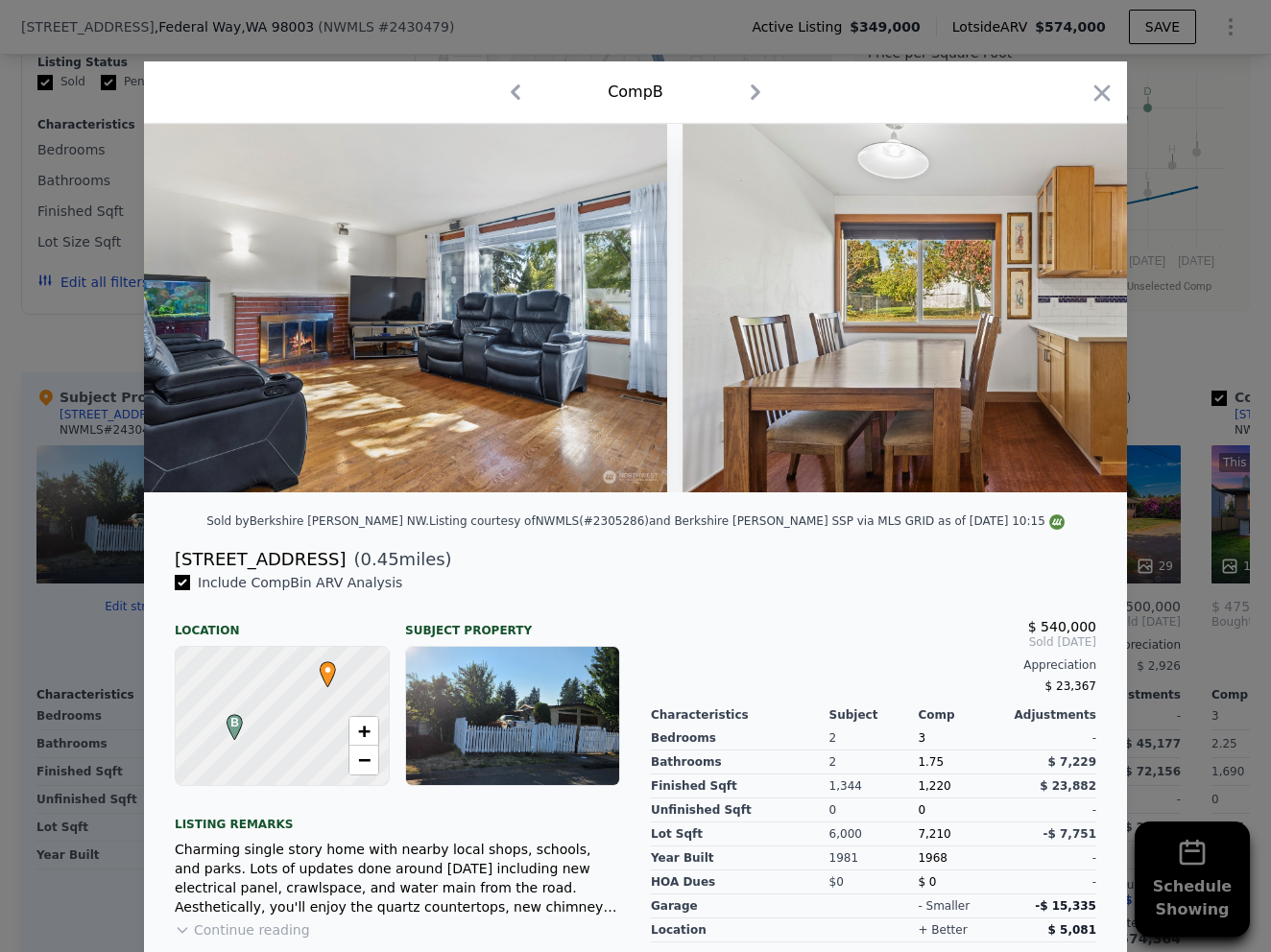
click at [1193, 326] on div at bounding box center [636, 476] width 1271 height 952
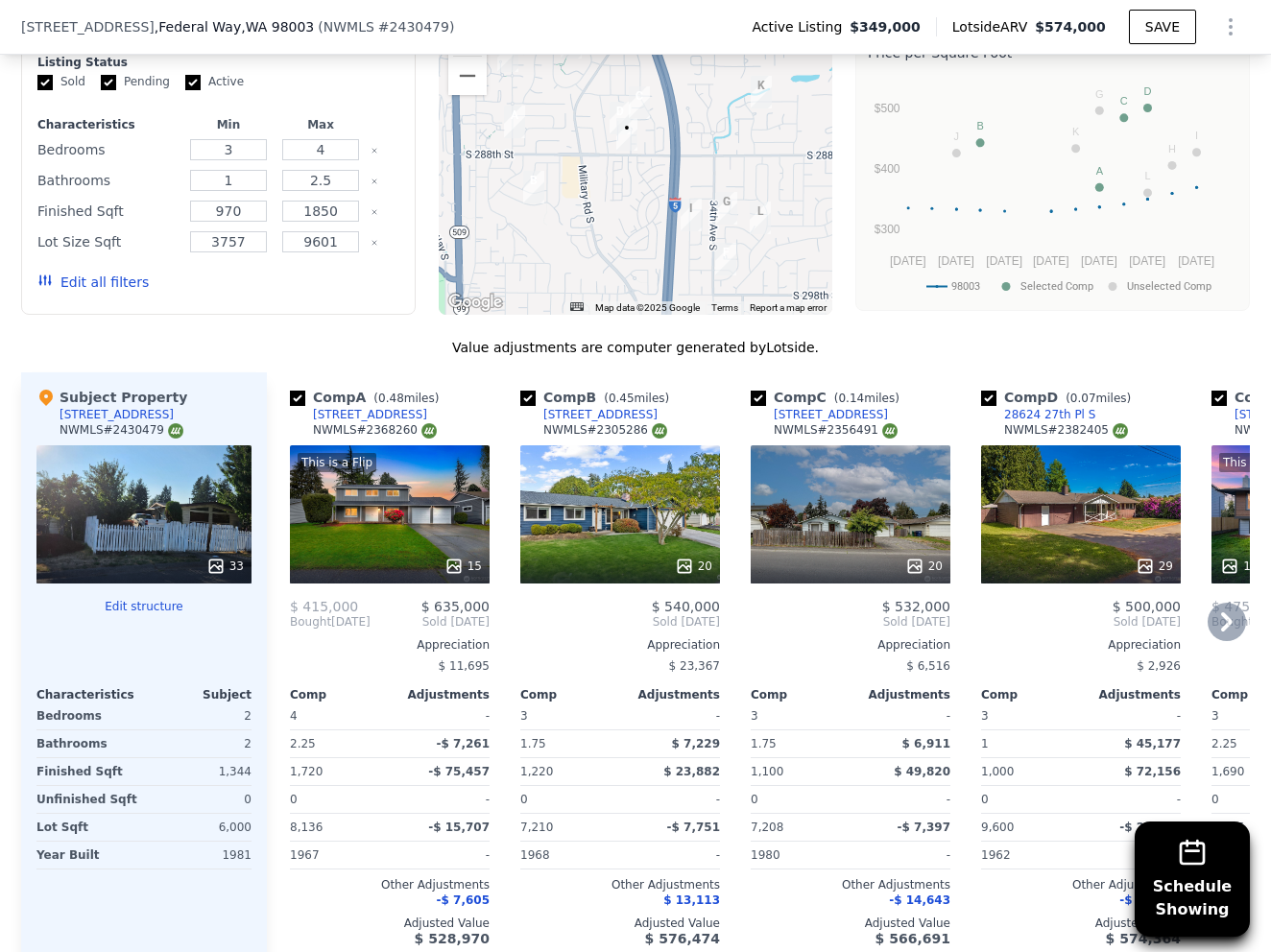
click at [789, 480] on div "20" at bounding box center [850, 515] width 200 height 138
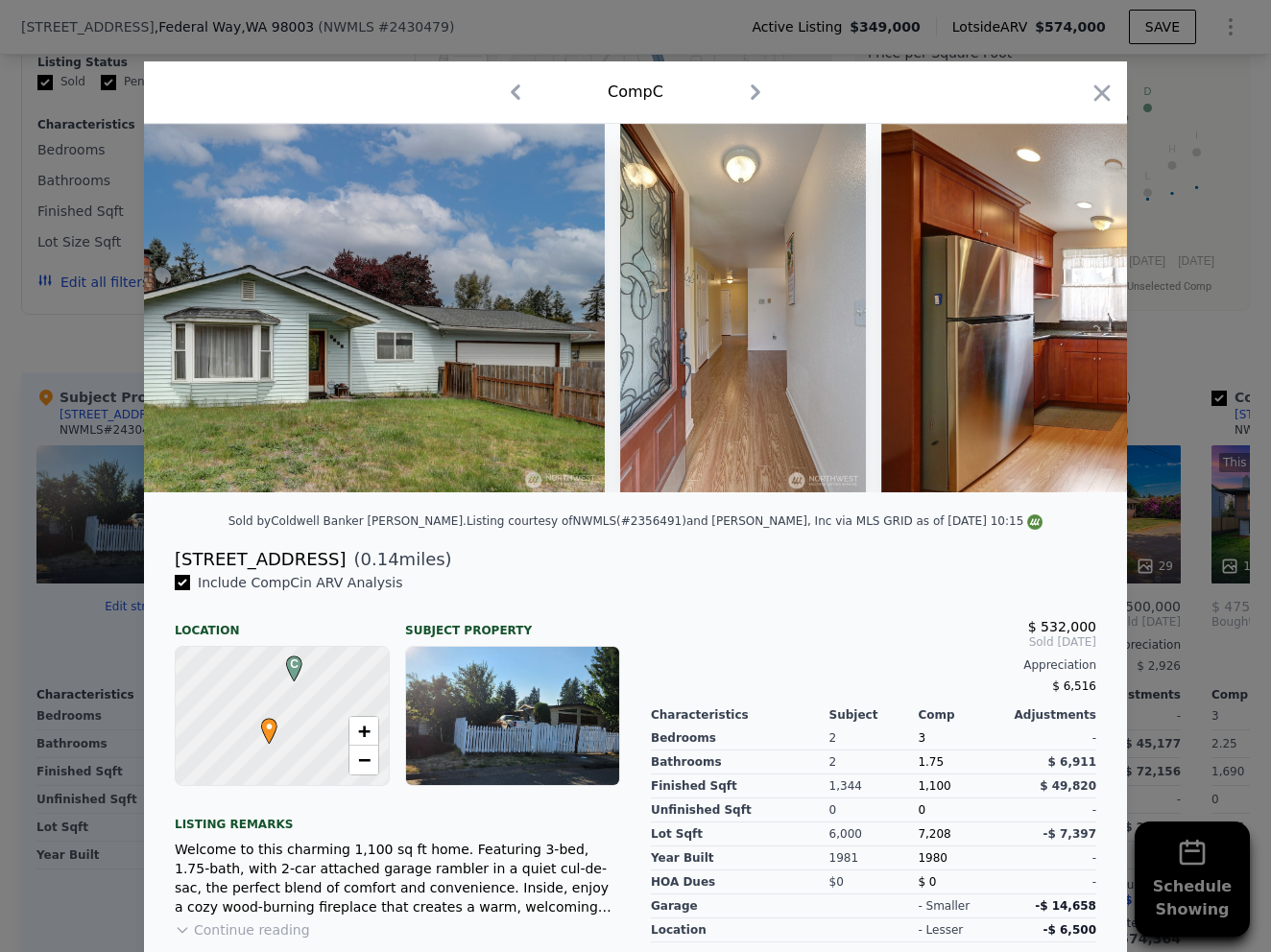
scroll to position [0, 1972]
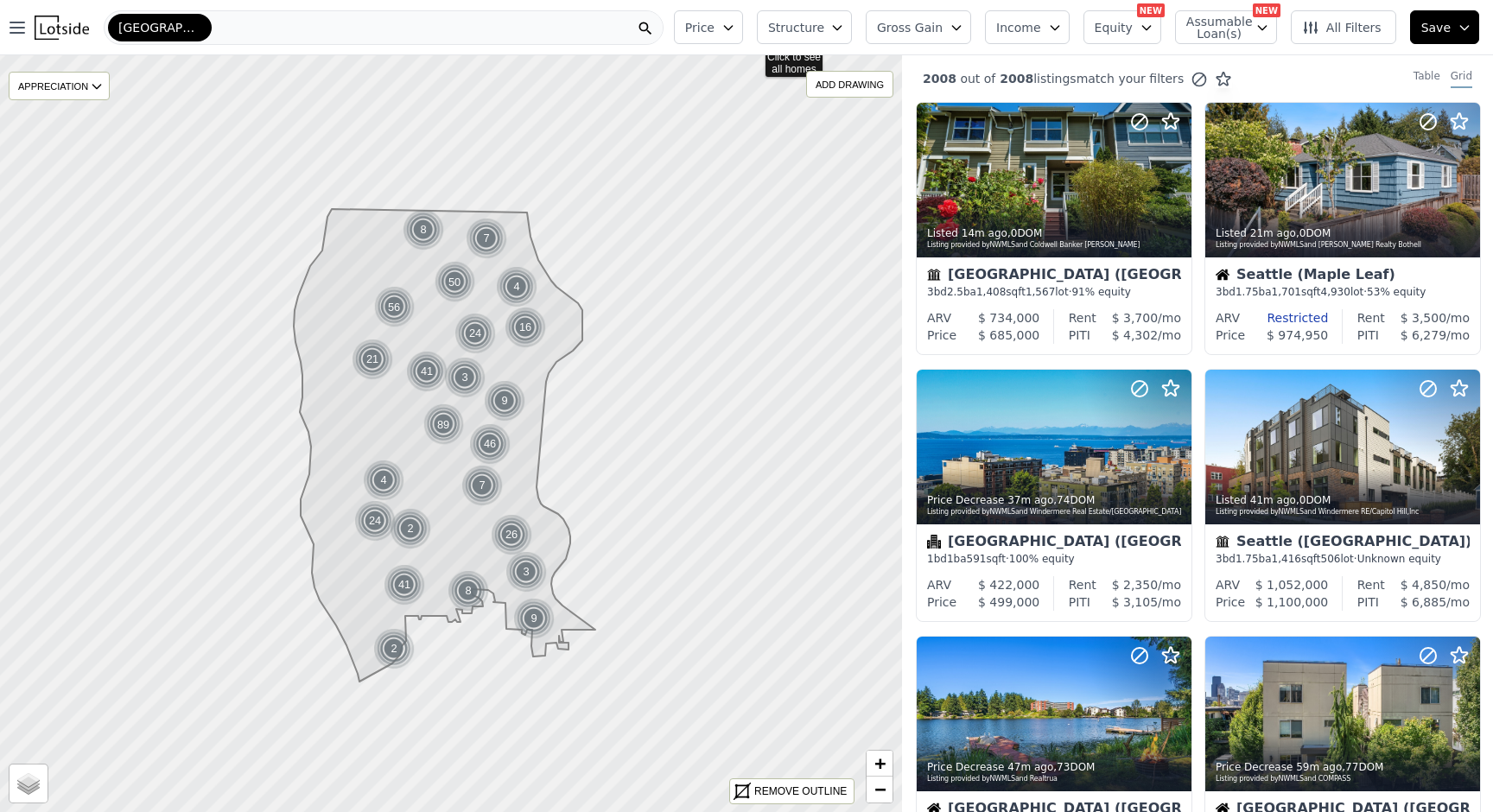
click at [728, 29] on button "Price" at bounding box center [708, 28] width 69 height 34
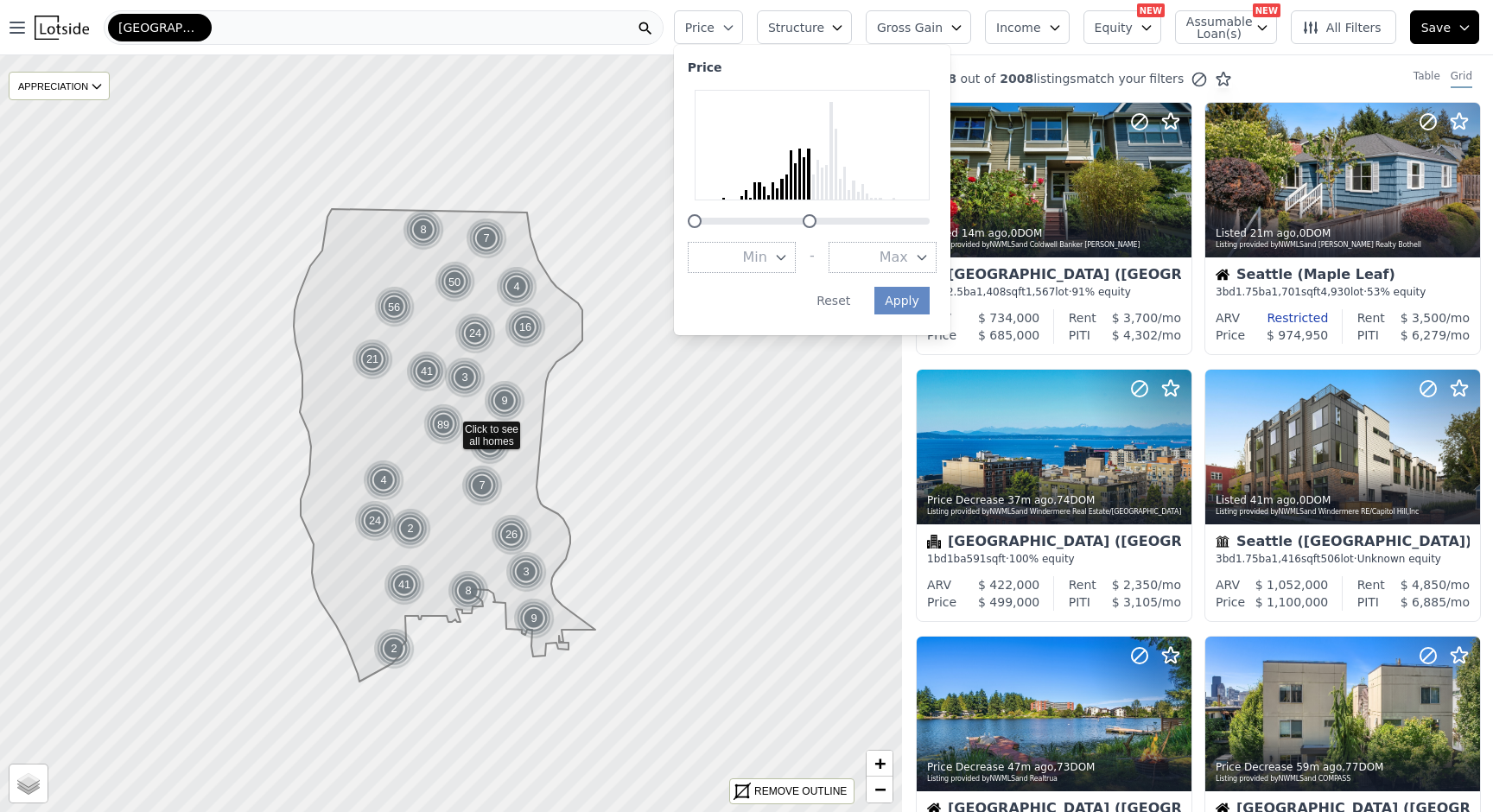
drag, startPoint x: 944, startPoint y: 223, endPoint x: 823, endPoint y: 223, distance: 121.0
click at [817, 223] on div at bounding box center [810, 221] width 14 height 14
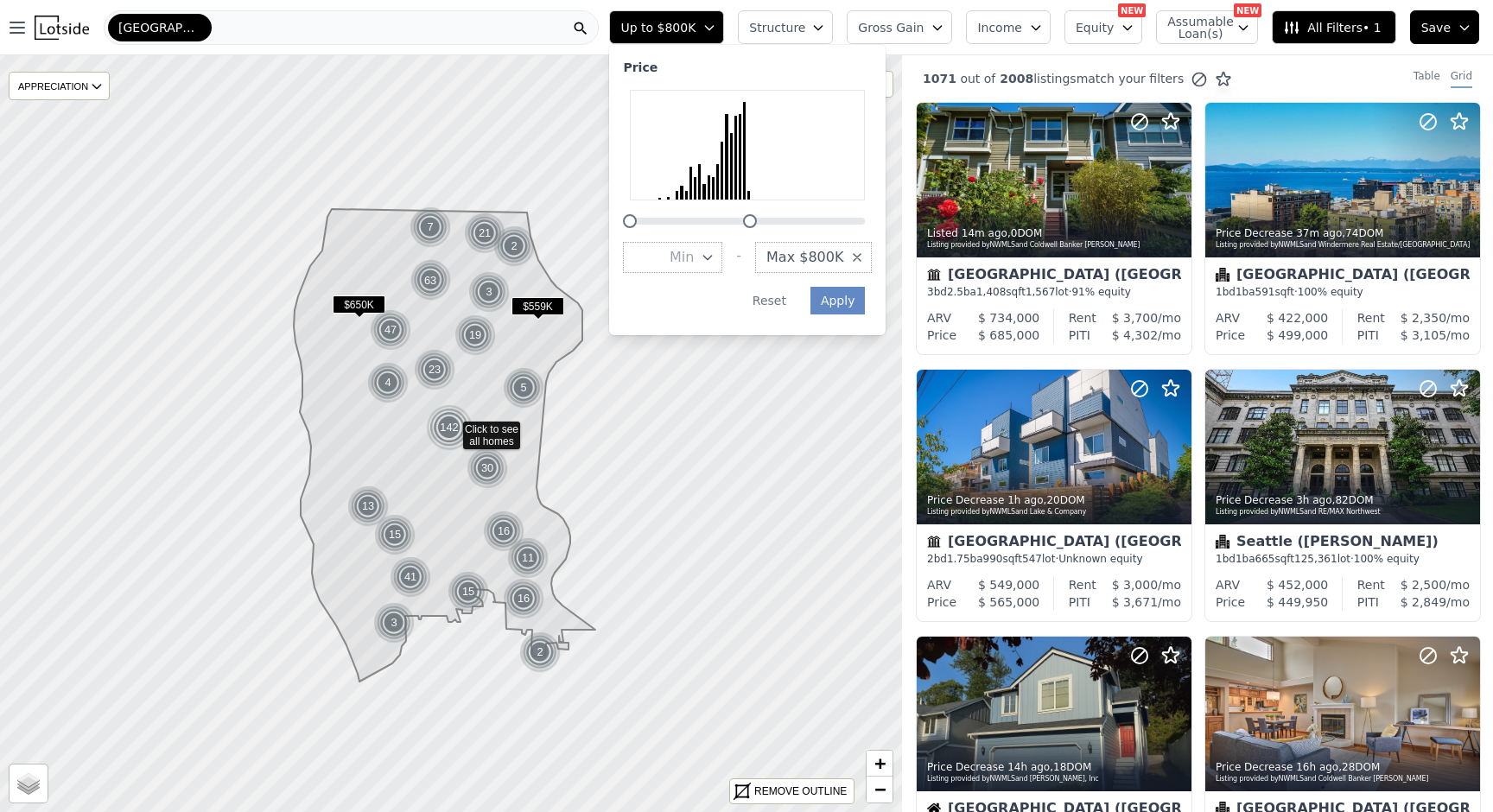
click at [757, 219] on div at bounding box center [750, 221] width 14 height 14
click at [859, 295] on button "Apply" at bounding box center [838, 300] width 55 height 28
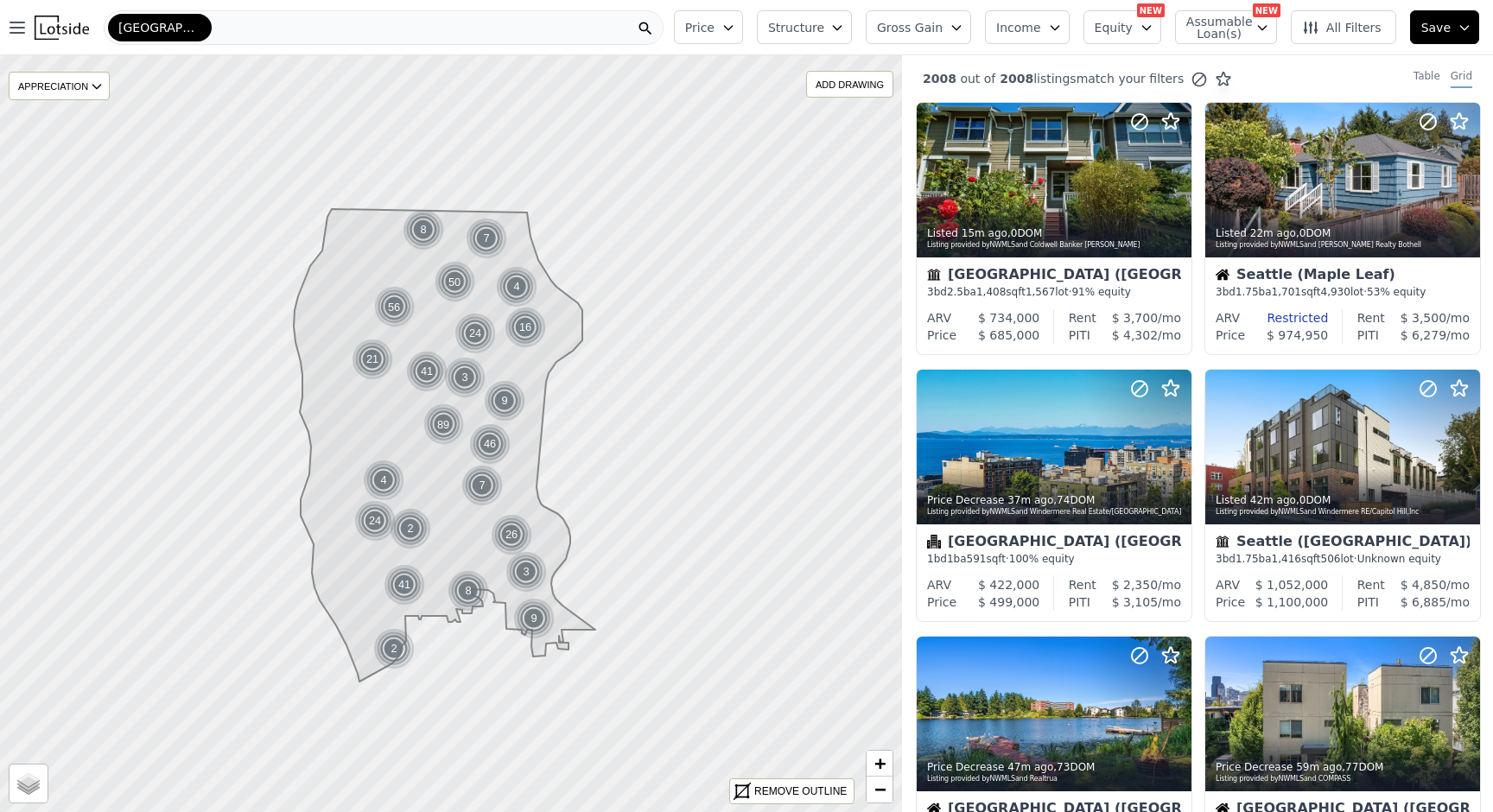
click at [717, 39] on button "Price" at bounding box center [708, 28] width 69 height 34
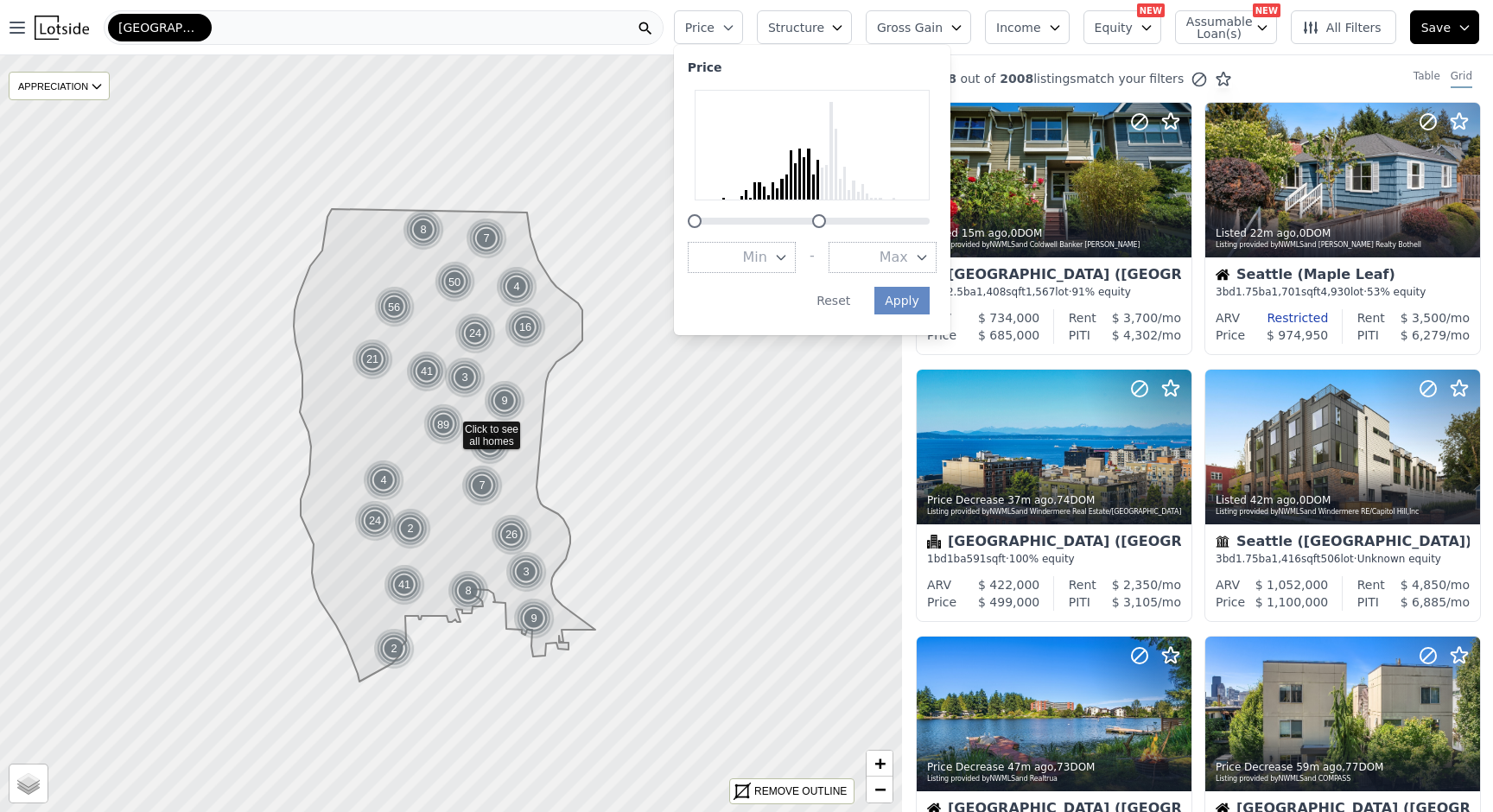
drag, startPoint x: 948, startPoint y: 221, endPoint x: 836, endPoint y: 227, distance: 112.2
click at [836, 227] on div at bounding box center [812, 158] width 249 height 138
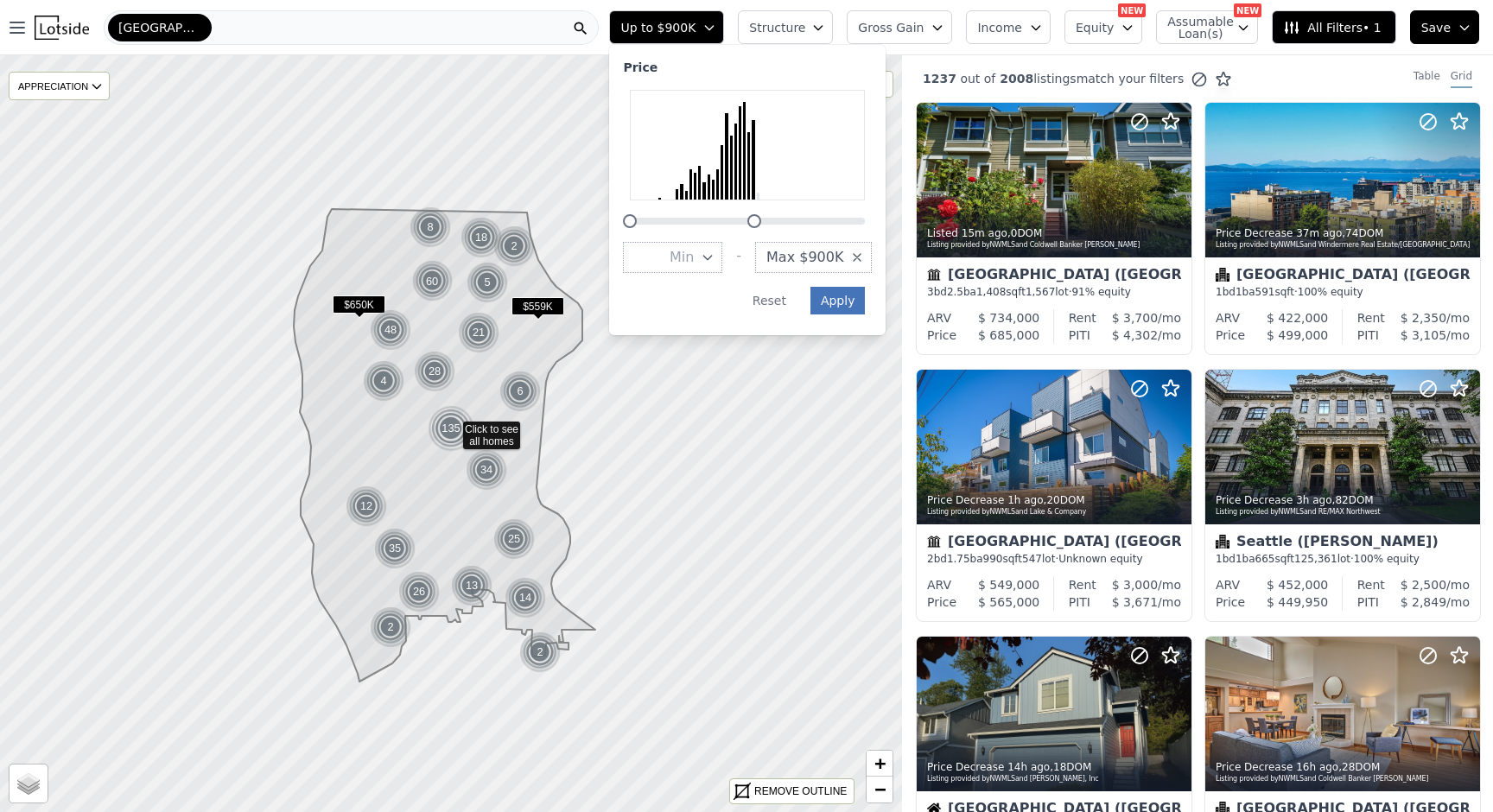
click at [855, 296] on button "Apply" at bounding box center [838, 300] width 55 height 28
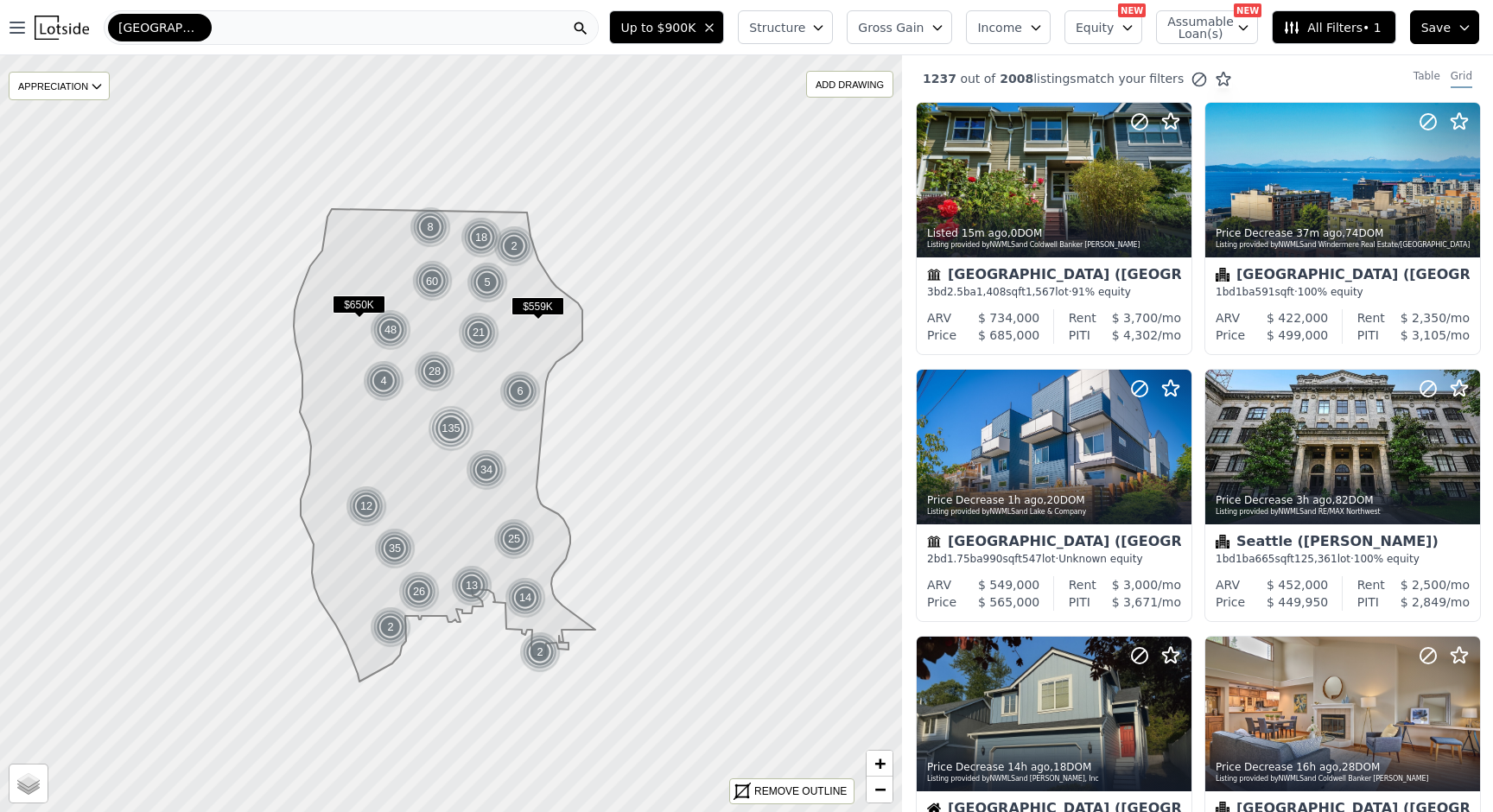
click at [804, 34] on span "Structure" at bounding box center [777, 27] width 55 height 17
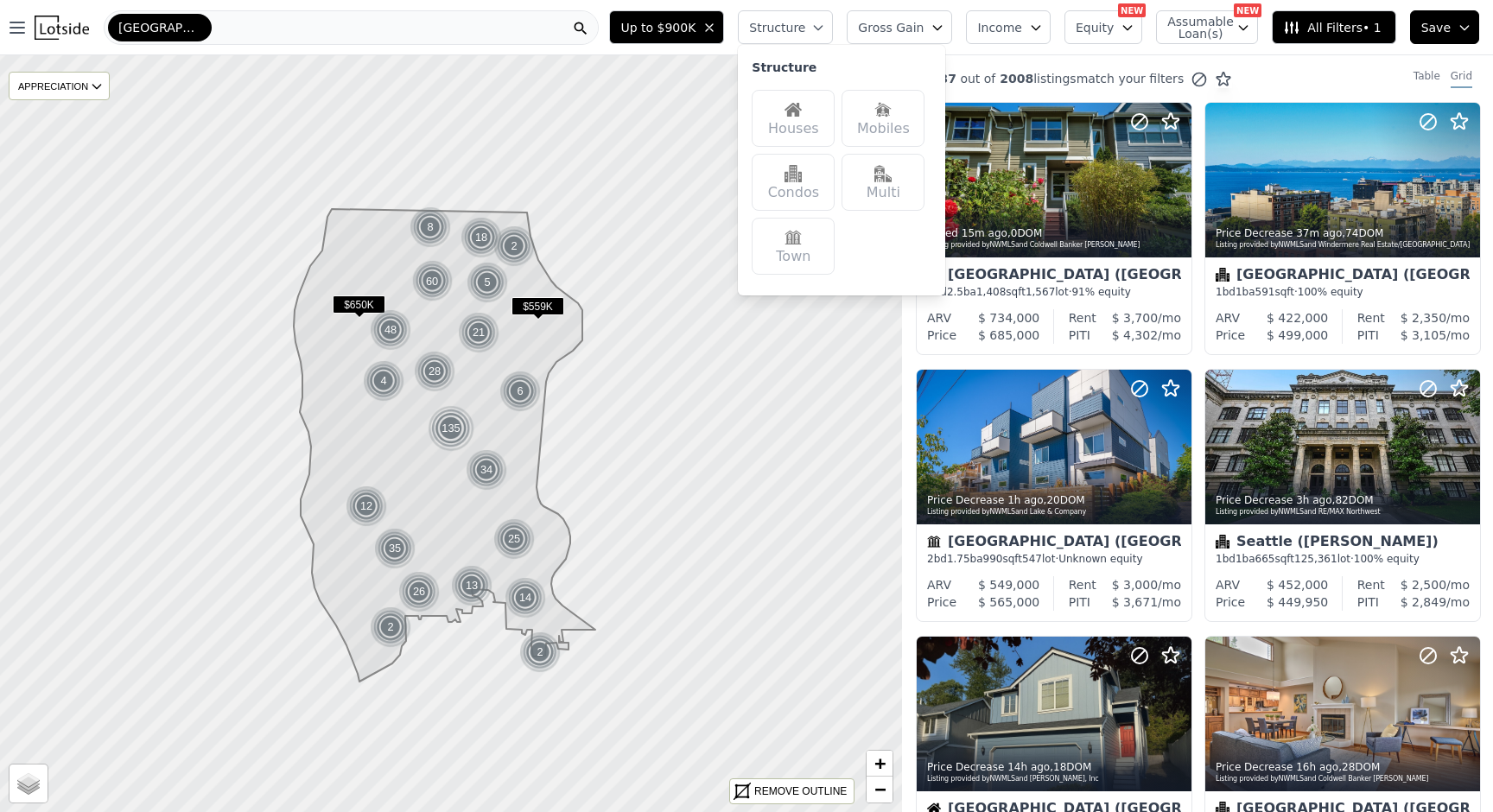
click at [816, 133] on div "Houses" at bounding box center [793, 118] width 83 height 57
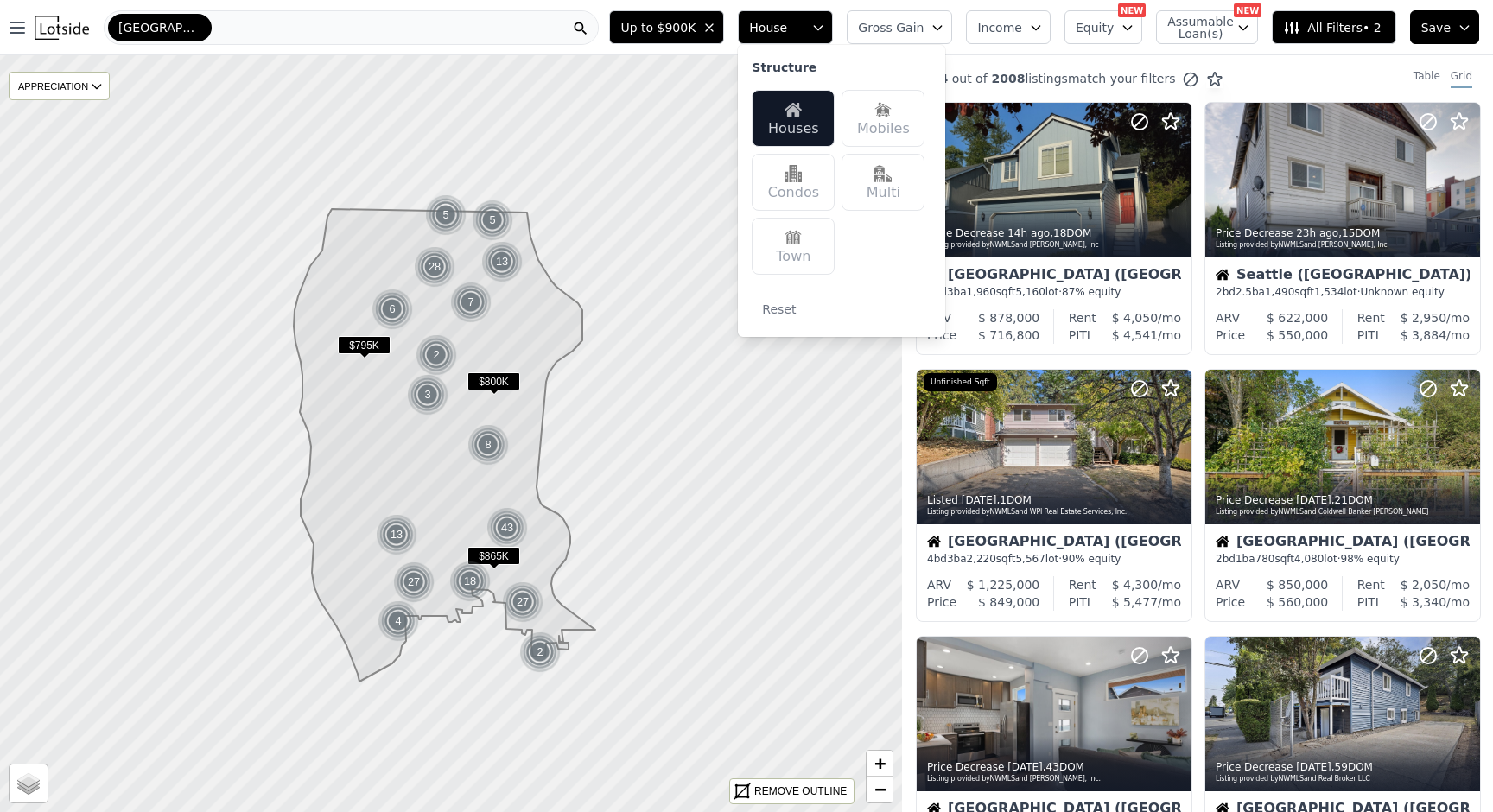
click at [602, 36] on div "Open main menu Seattle" at bounding box center [304, 28] width 595 height 35
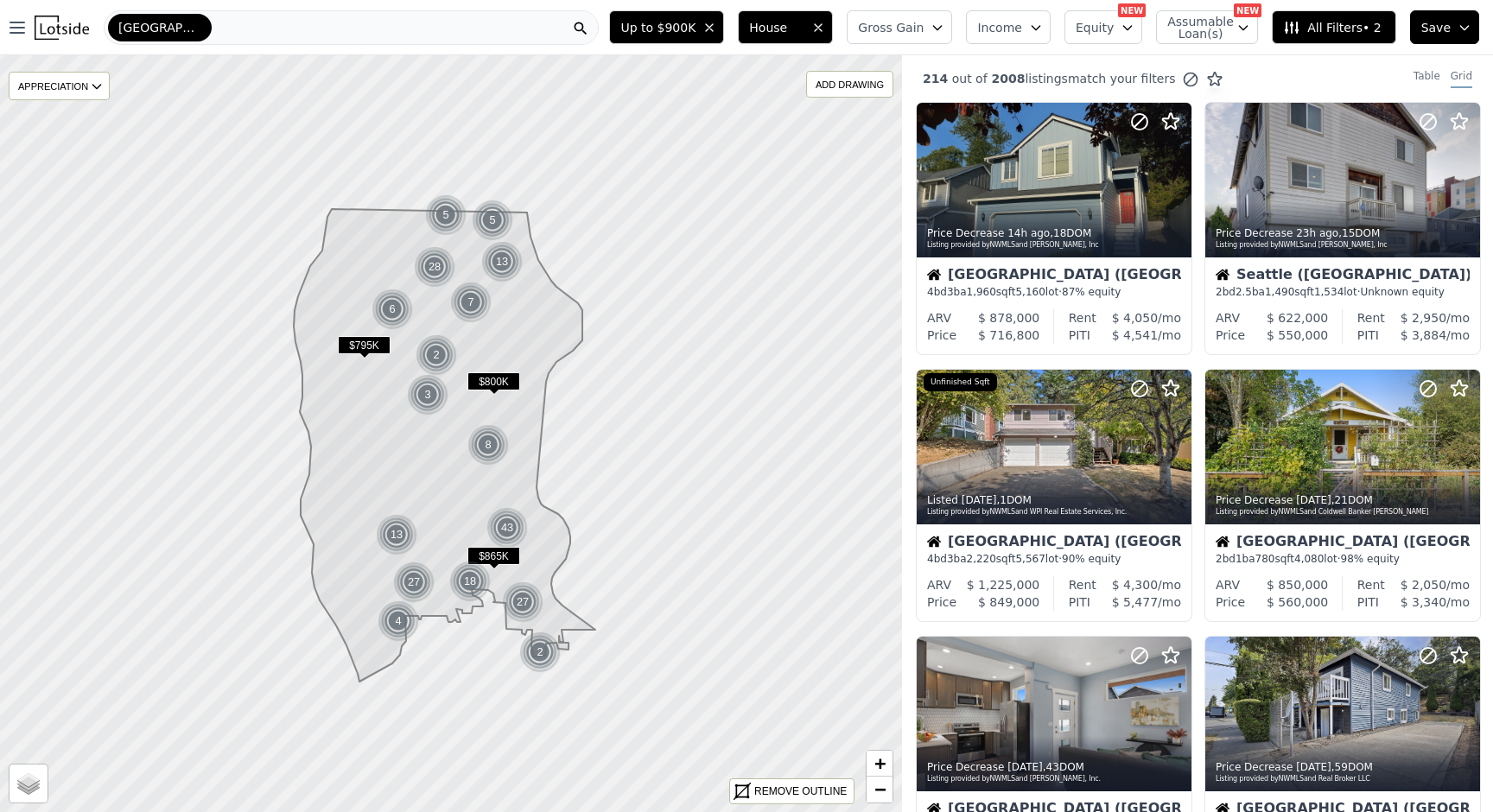
click at [911, 31] on span "Gross Gain" at bounding box center [891, 27] width 66 height 17
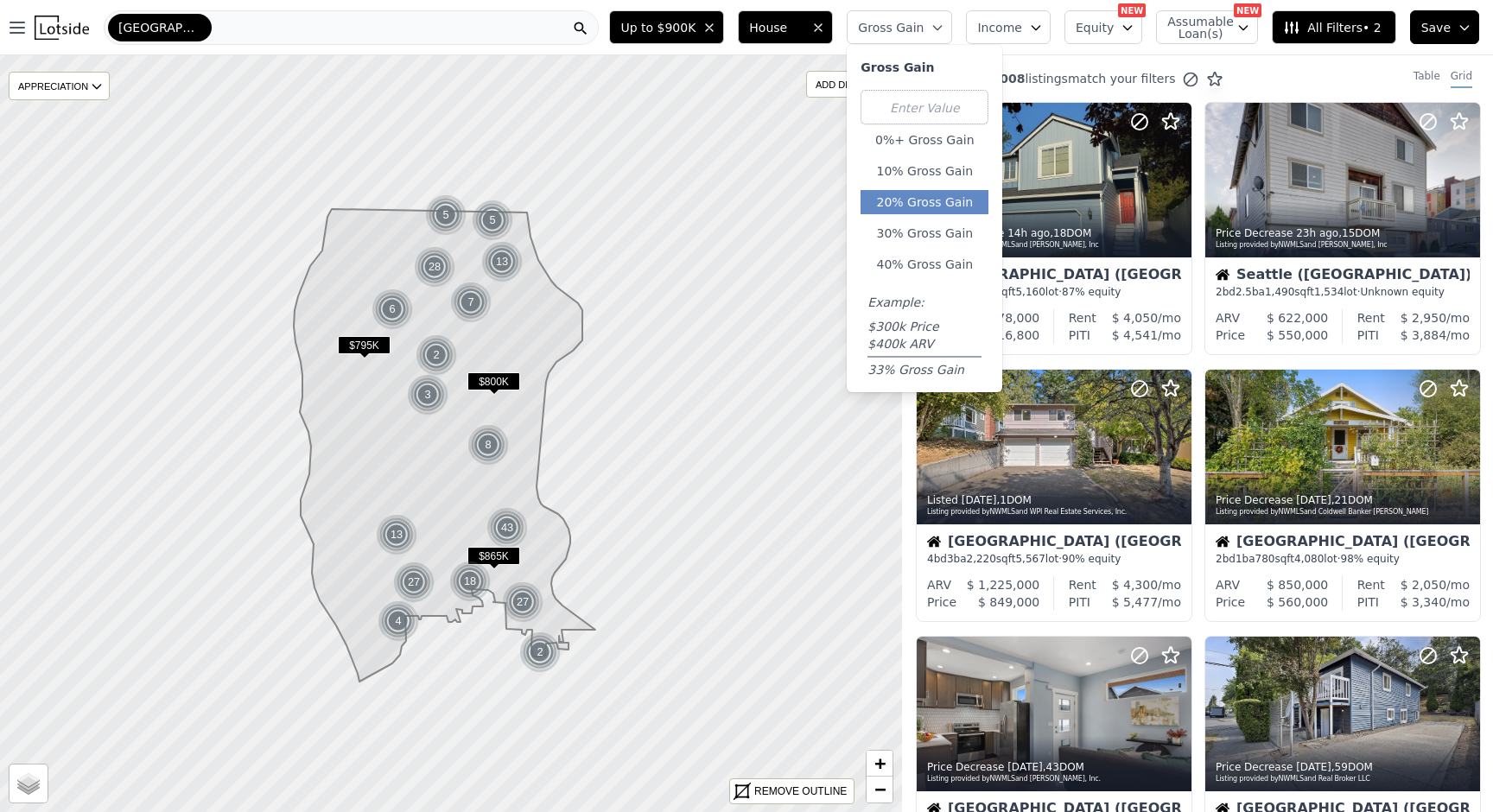
click at [940, 203] on button "20% Gross Gain" at bounding box center [924, 202] width 128 height 24
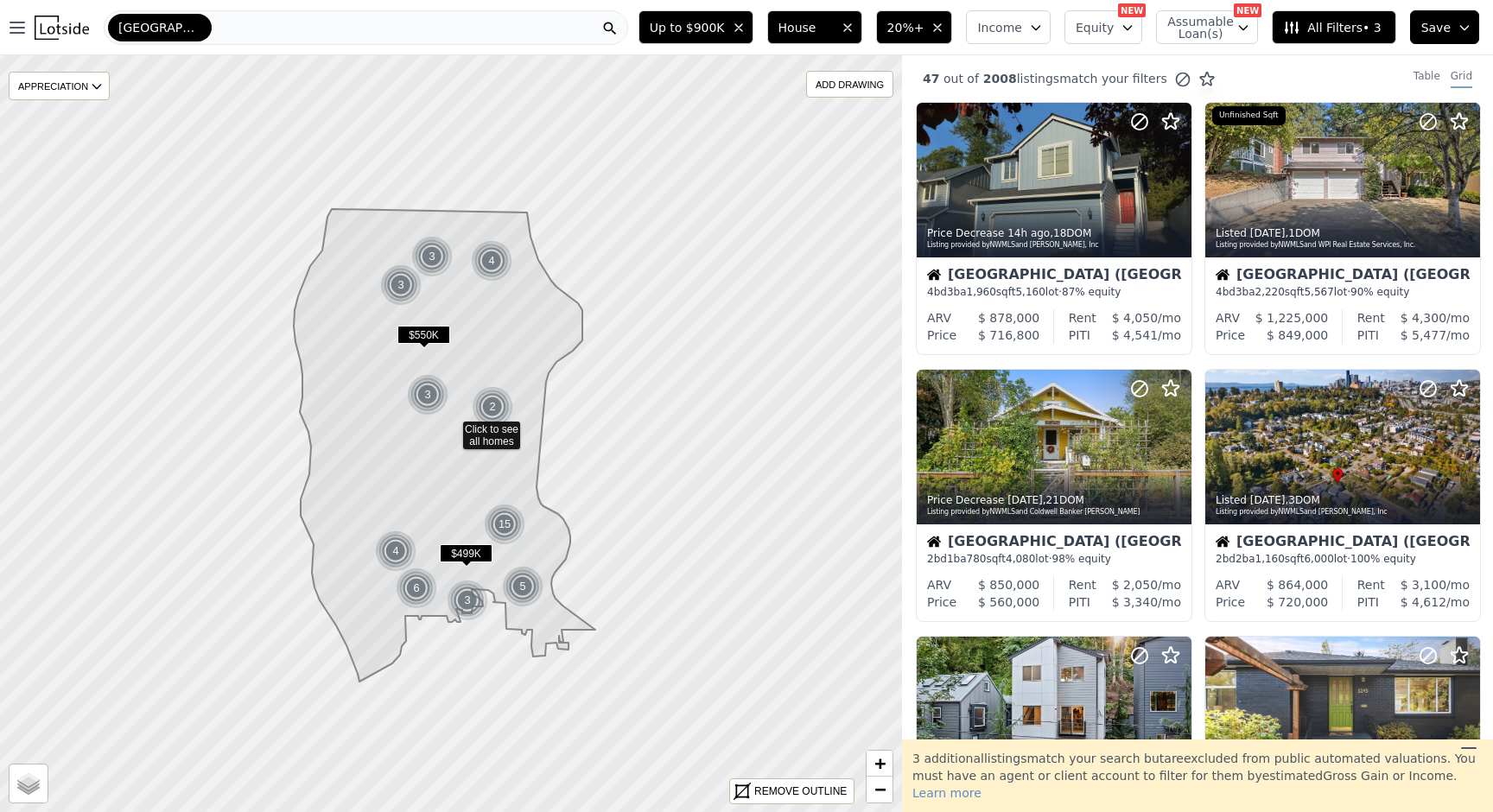
click at [966, 44] on div "Up to $900K House 20%+ Income Equity NEW Assumable Loan(s) NEW All Filters • 3 …" at bounding box center [1062, 28] width 861 height 55
click at [1321, 257] on div "Seattle (Victory Heights) 4 bd 3 ba 2,220 sqft 5,567 lot · 90% equity" at bounding box center [1343, 283] width 275 height 52
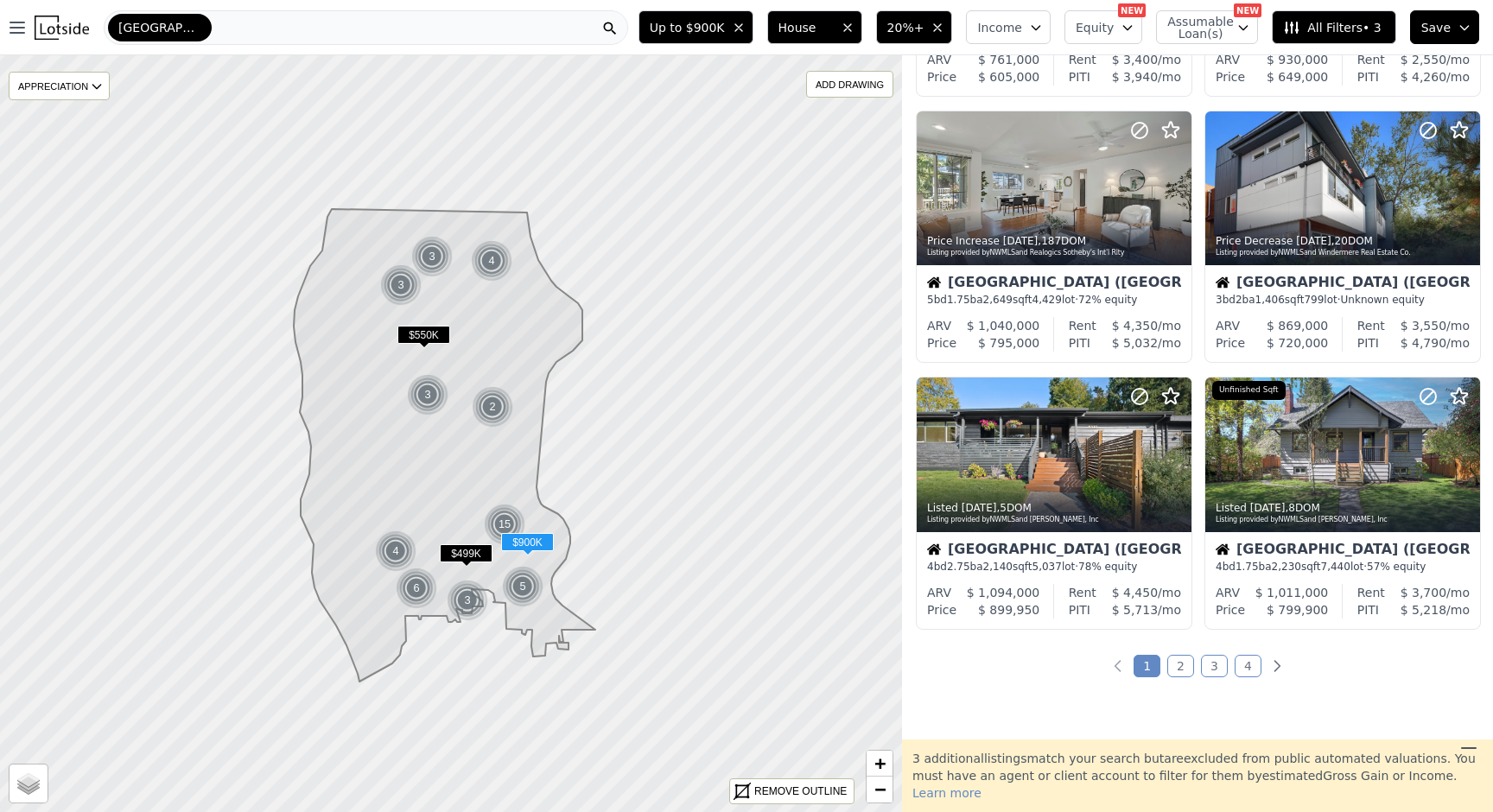
scroll to position [746, 0]
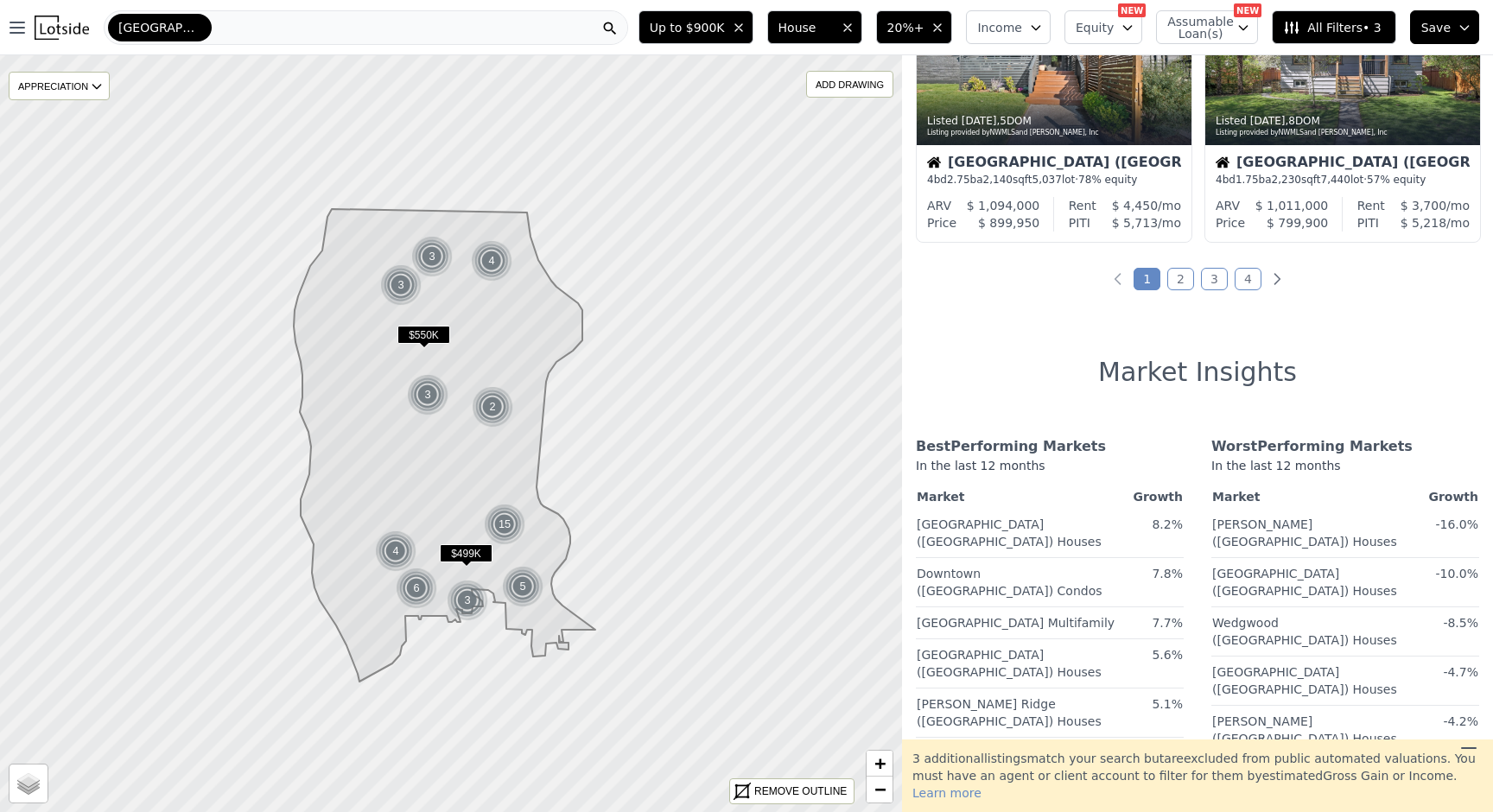
click at [1177, 276] on link "2" at bounding box center [1181, 278] width 27 height 22
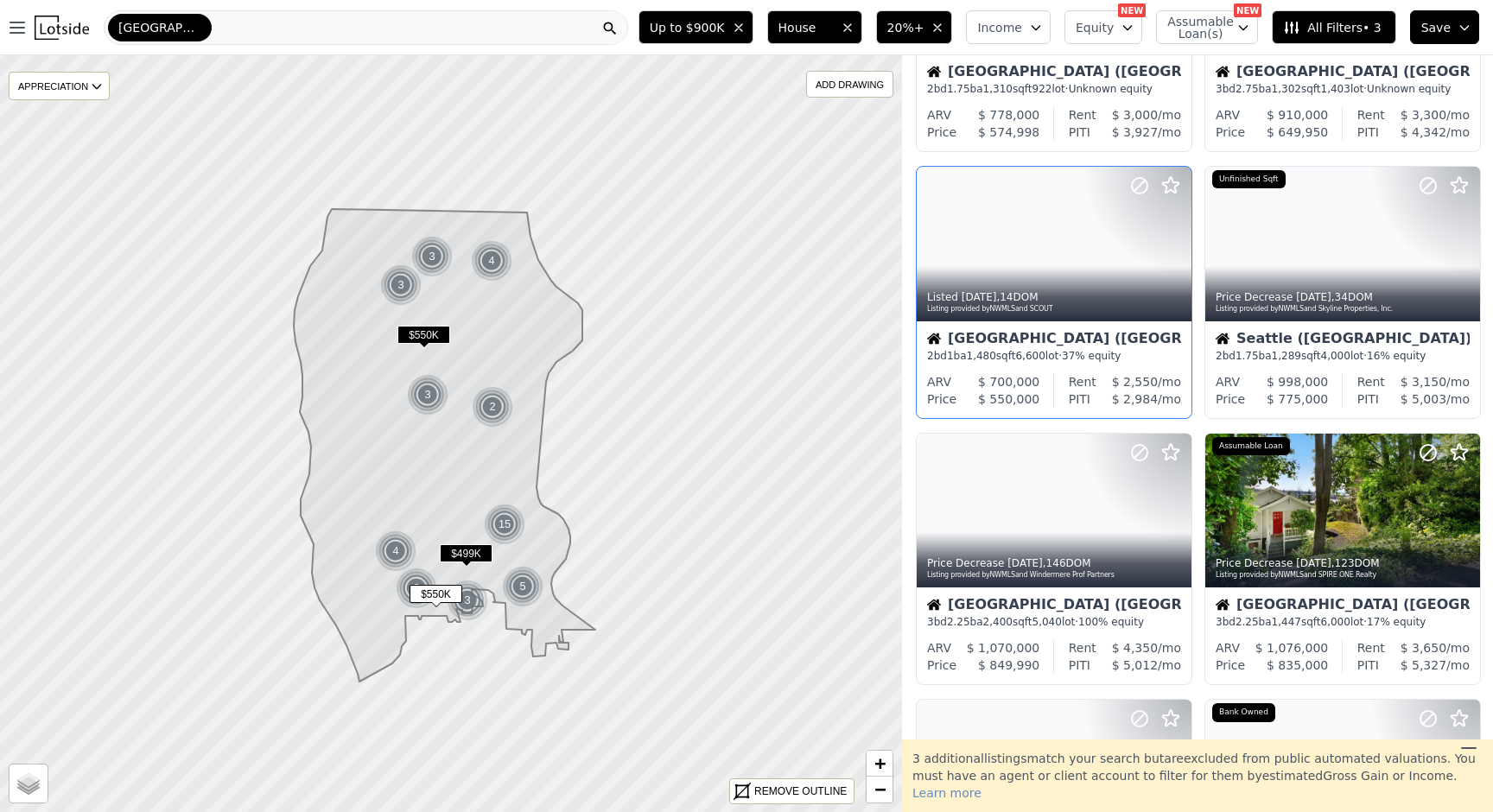
scroll to position [742, 0]
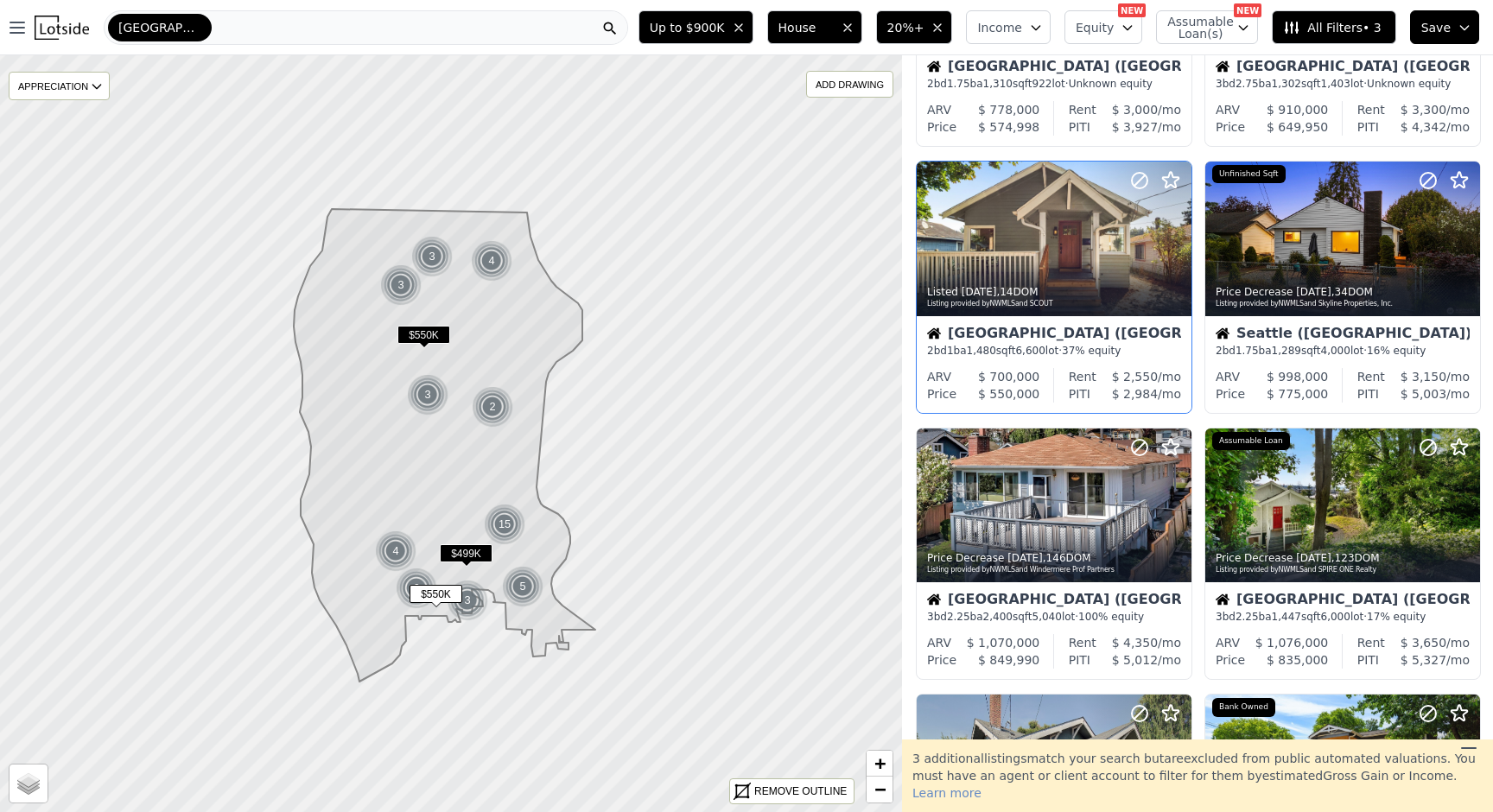
click at [1142, 343] on div "2 bd 1 ba 1,480 sqft 6,600 lot · 37% equity" at bounding box center [1053, 350] width 254 height 14
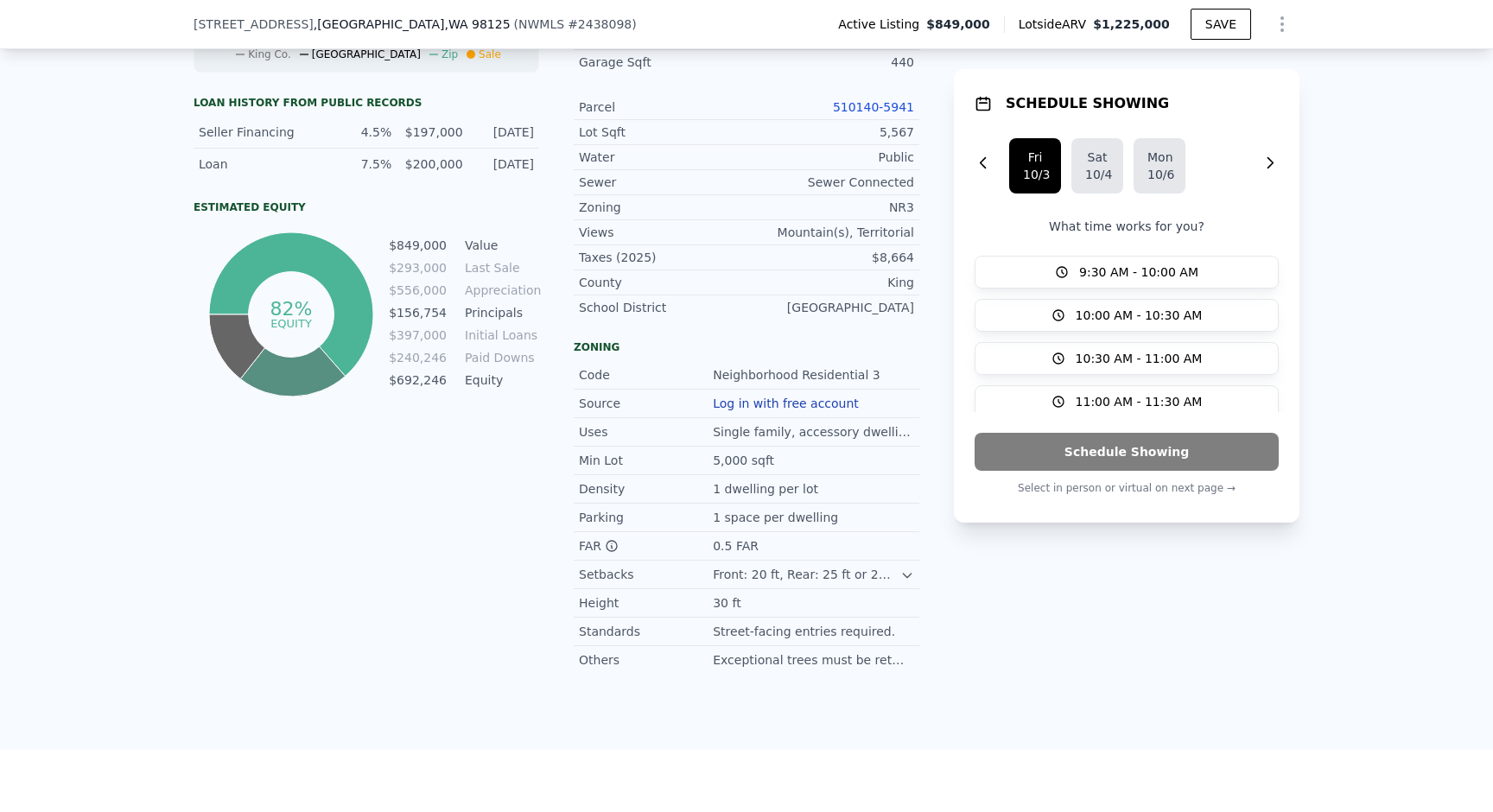
scroll to position [870, 0]
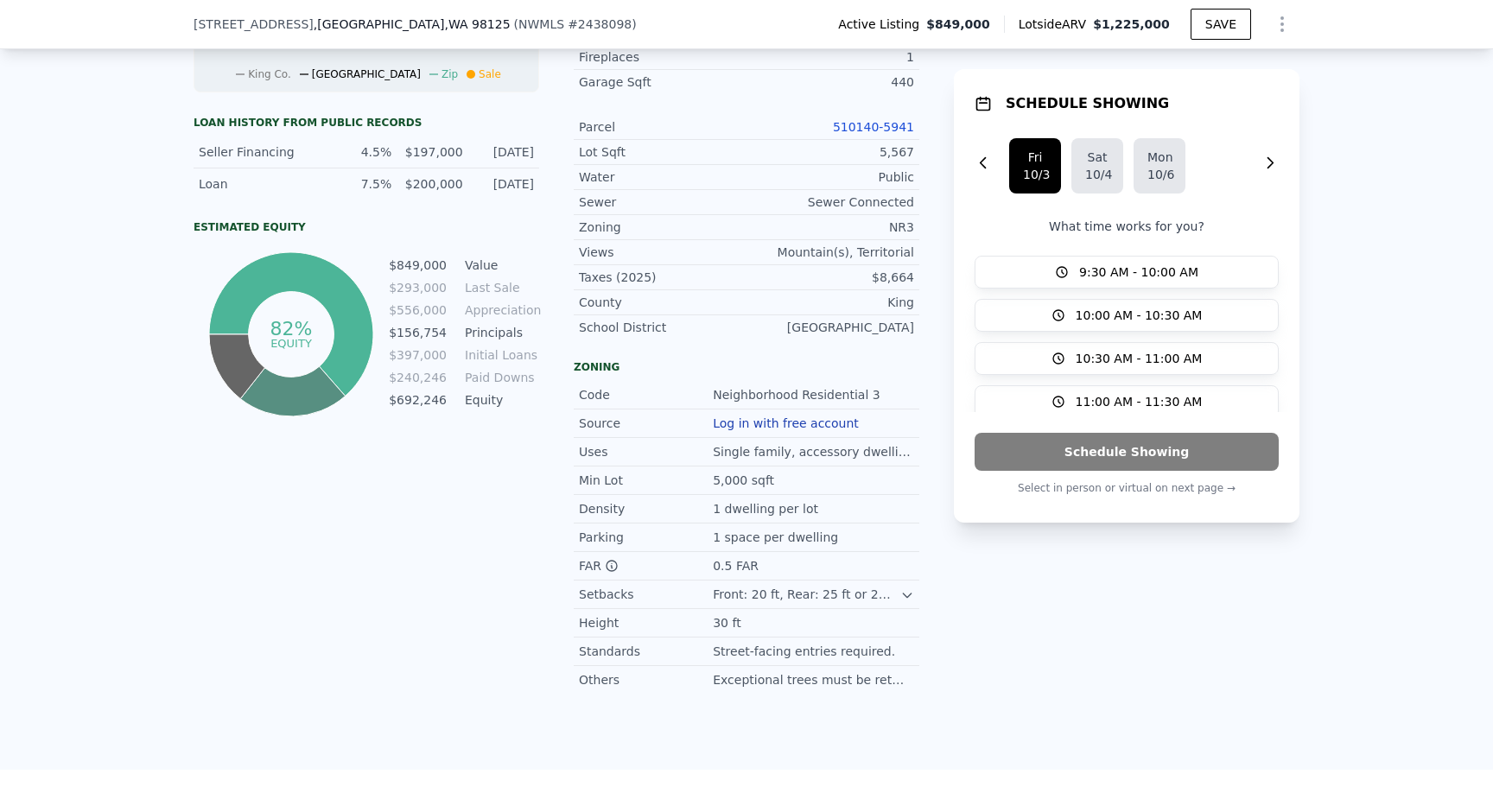
click at [718, 618] on div "30 ft" at bounding box center [728, 622] width 31 height 17
click at [762, 591] on div "Front: 20 ft, Rear: 25 ft or 20% of lot depth (min. 10 ft), Side: 5 ft" at bounding box center [806, 593] width 188 height 17
click at [1094, 625] on div "SCHEDULE SHOWING [DATE] [DATE] [DATE] What time works for you? 9:30 AM - 10:00 …" at bounding box center [1126, 154] width 345 height 1079
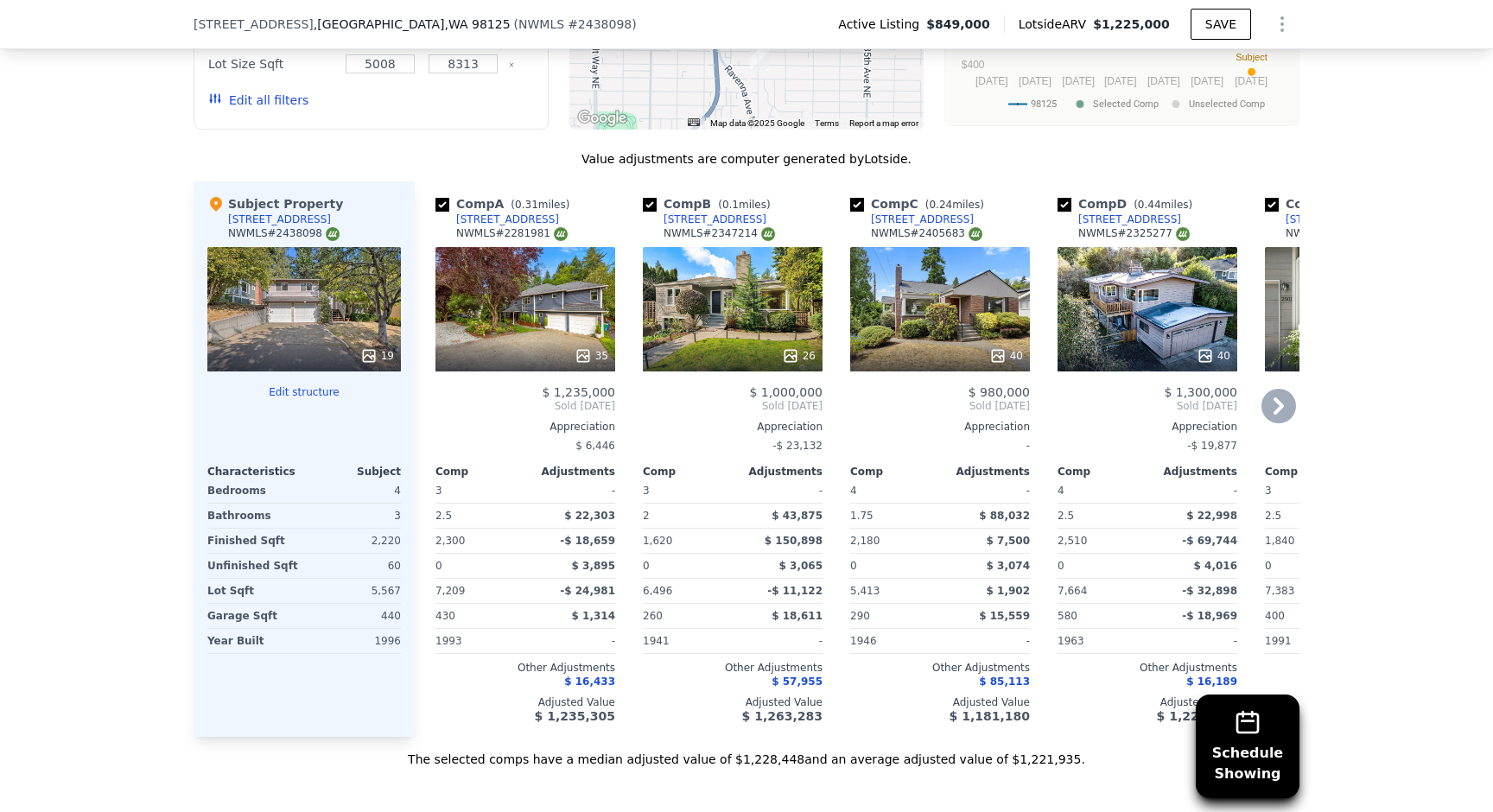
scroll to position [1997, 0]
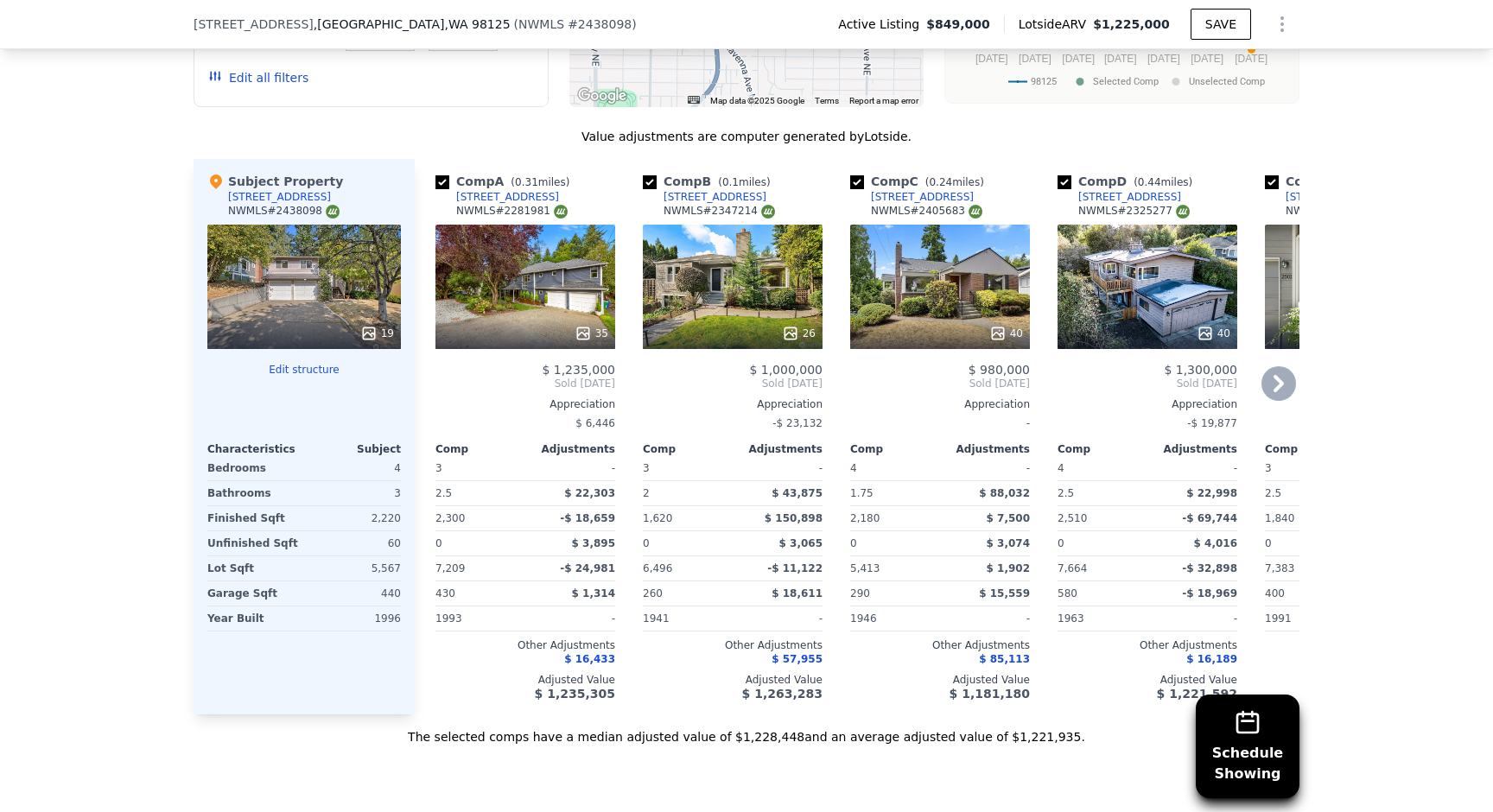
click at [537, 292] on div "35" at bounding box center [525, 286] width 180 height 125
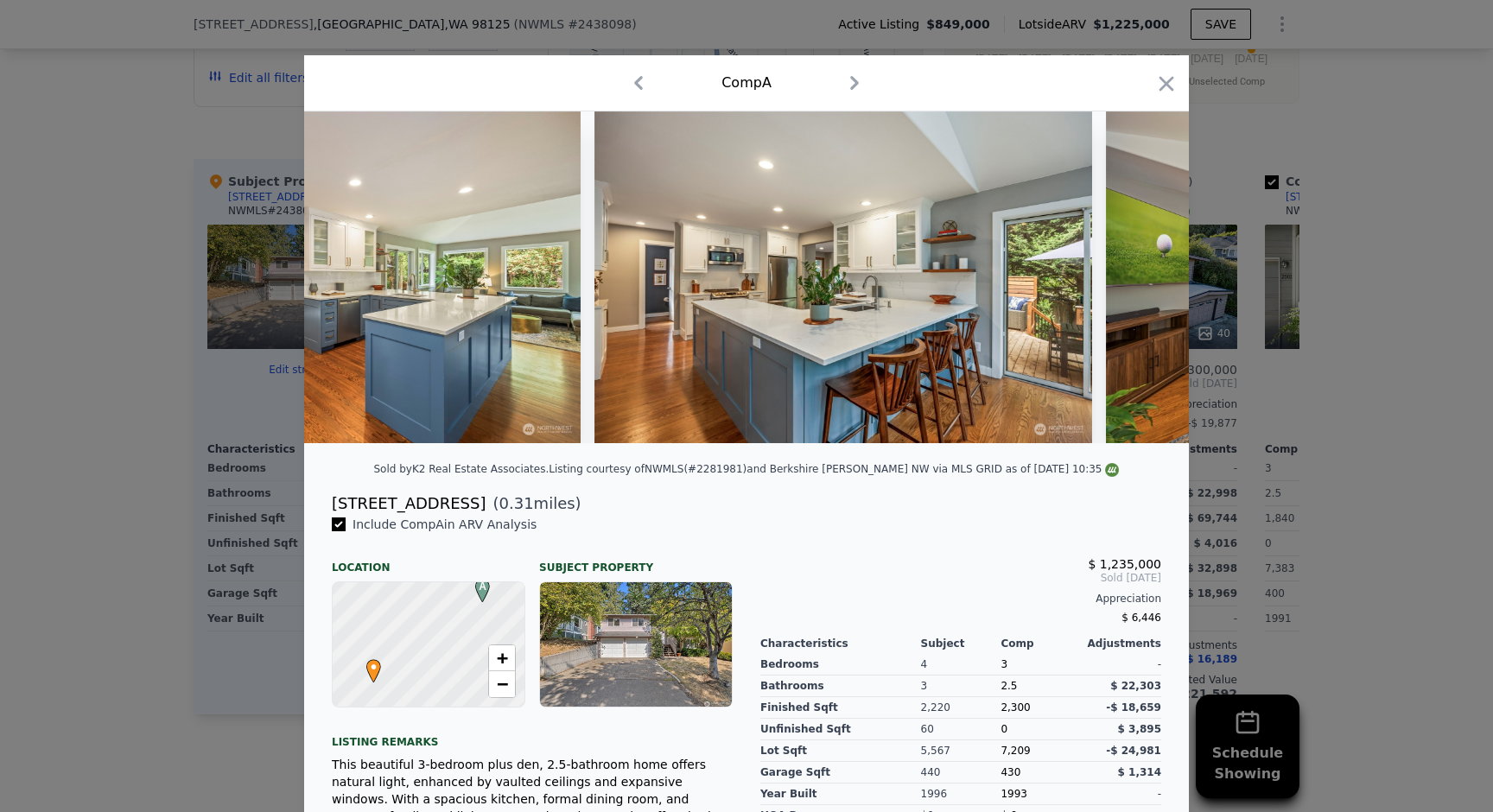
scroll to position [0, 5026]
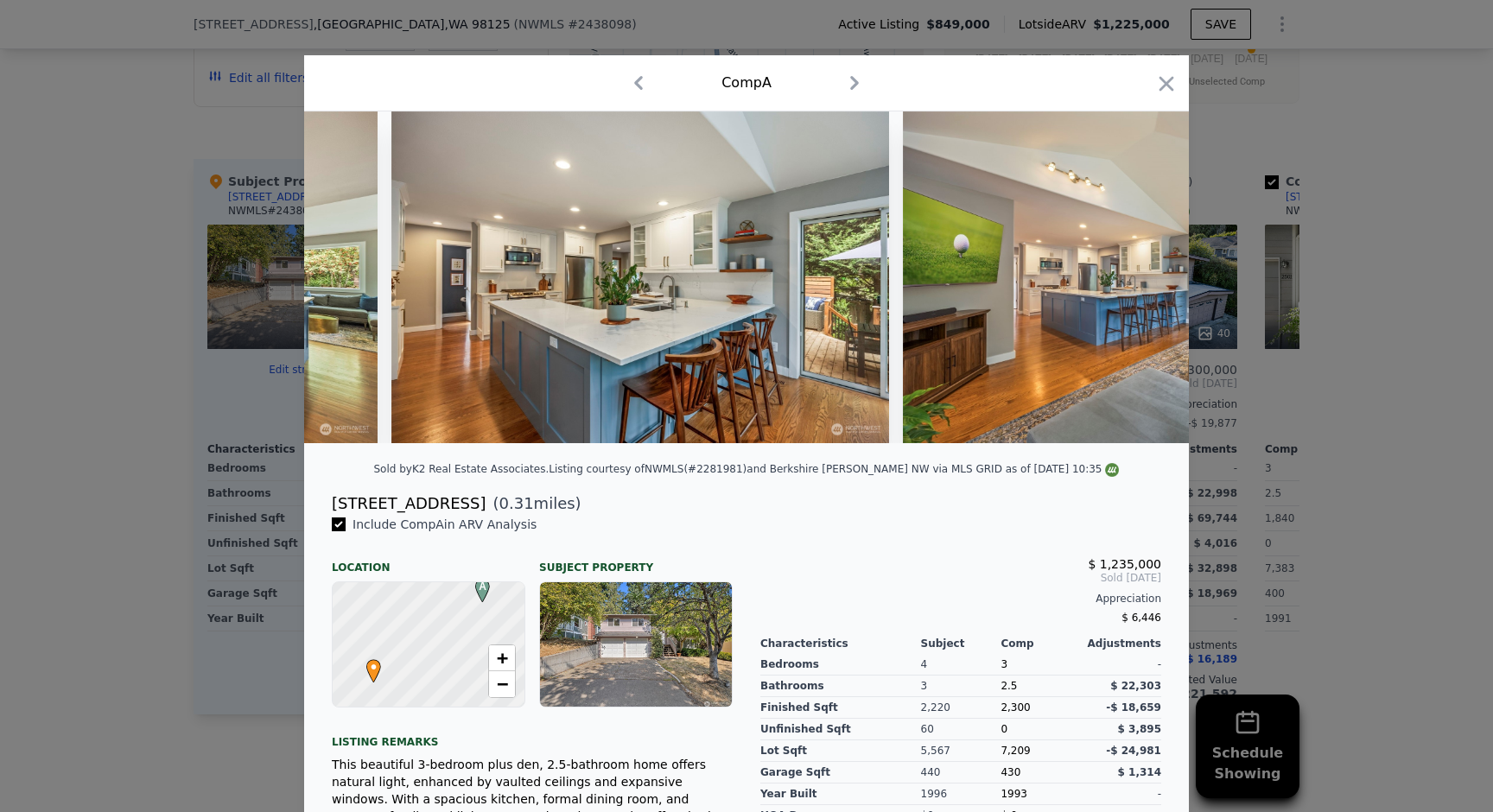
click at [1300, 154] on div at bounding box center [746, 406] width 1493 height 812
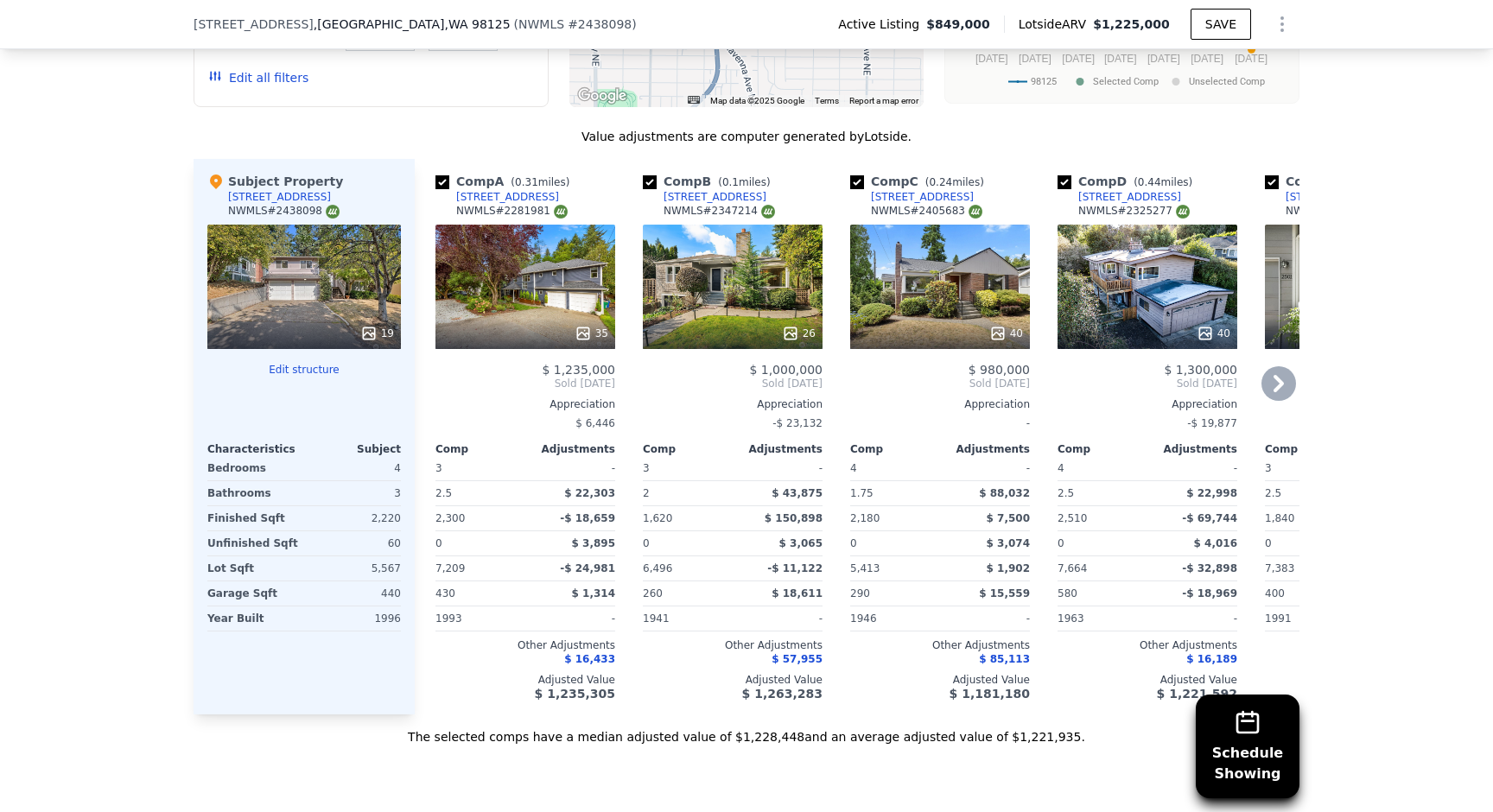
click at [760, 260] on div "26" at bounding box center [732, 286] width 180 height 125
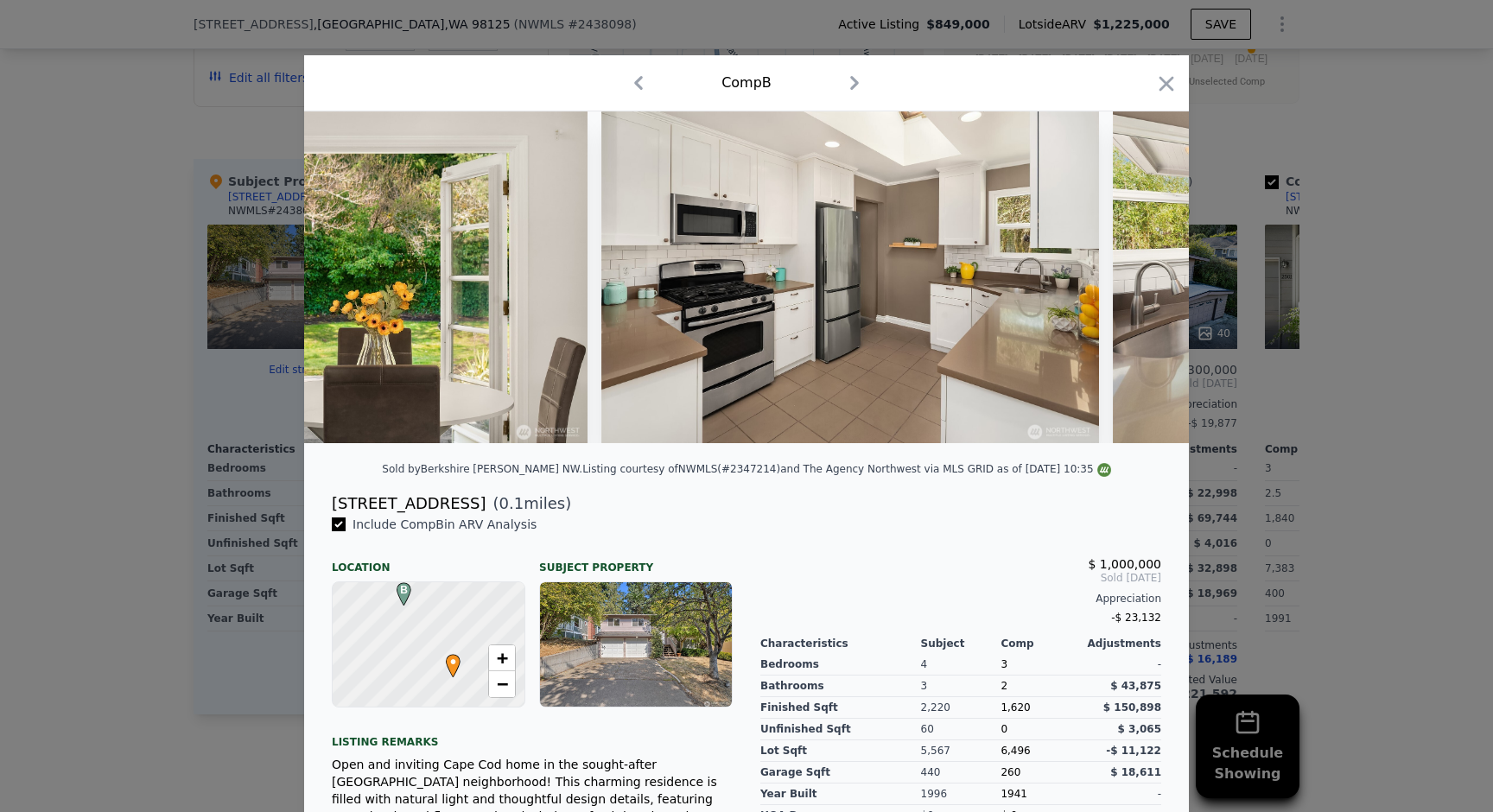
scroll to position [0, 3688]
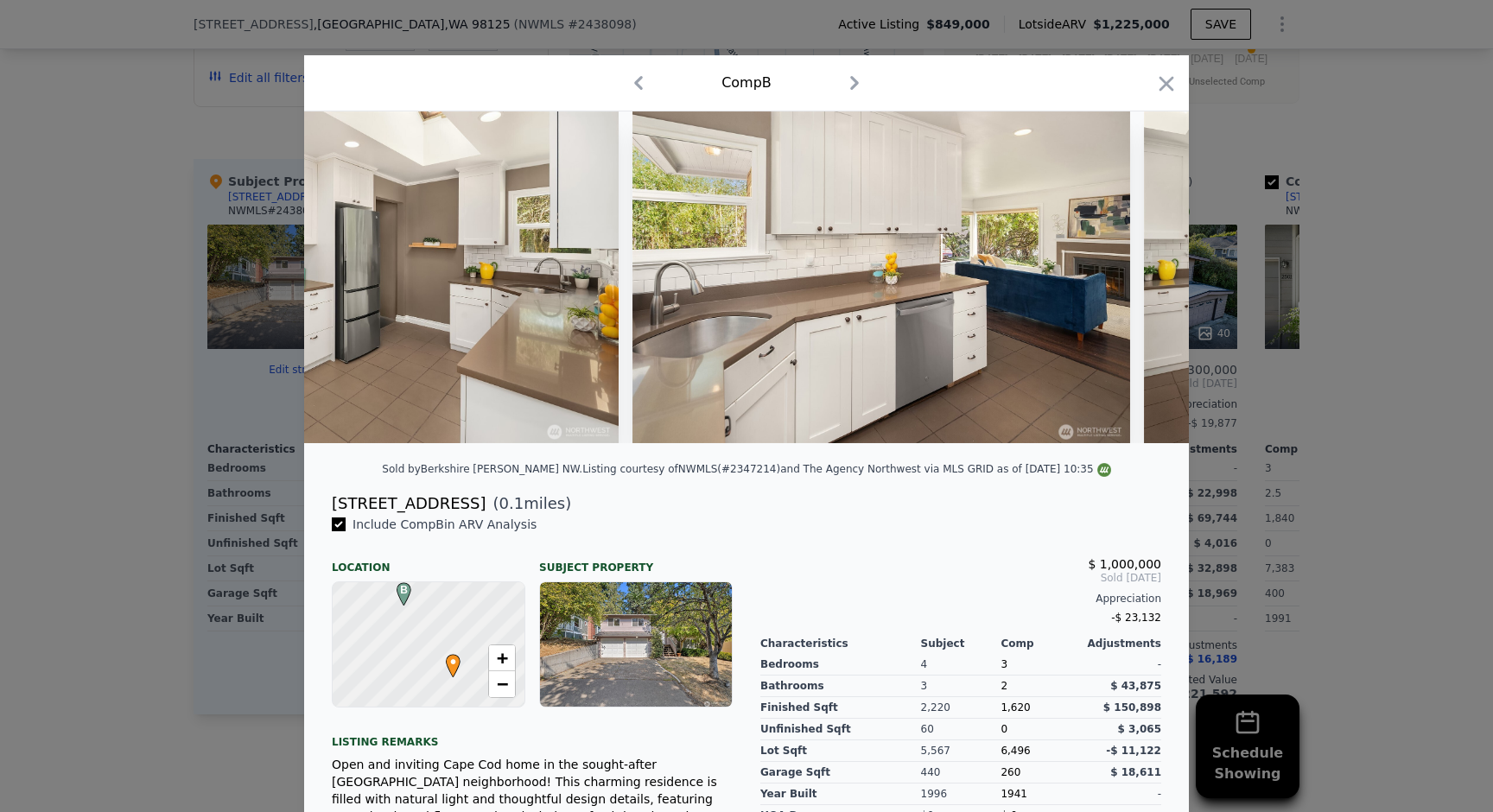
click at [1319, 175] on div at bounding box center [746, 406] width 1493 height 812
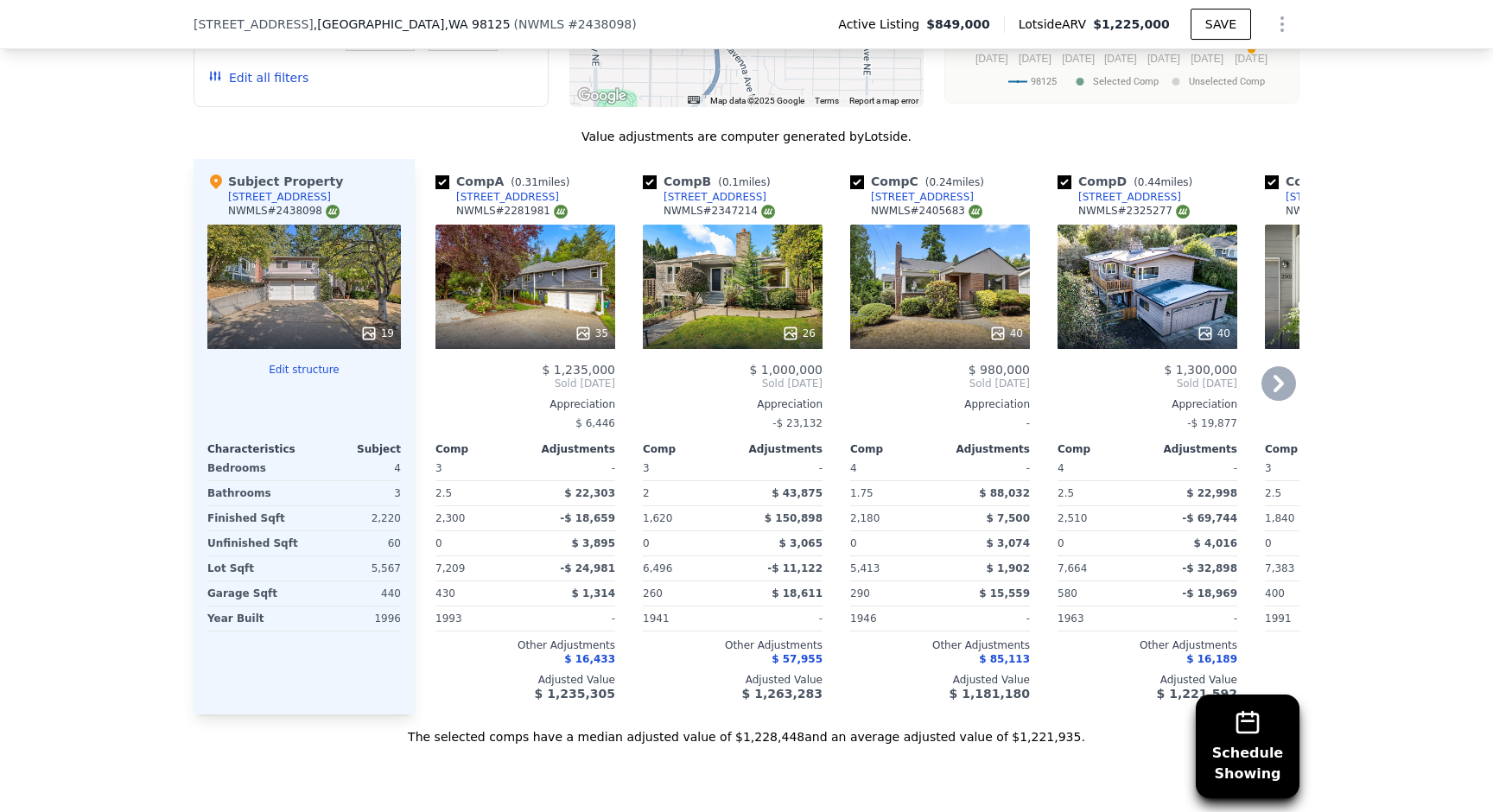
click at [908, 301] on div "40" at bounding box center [940, 286] width 180 height 125
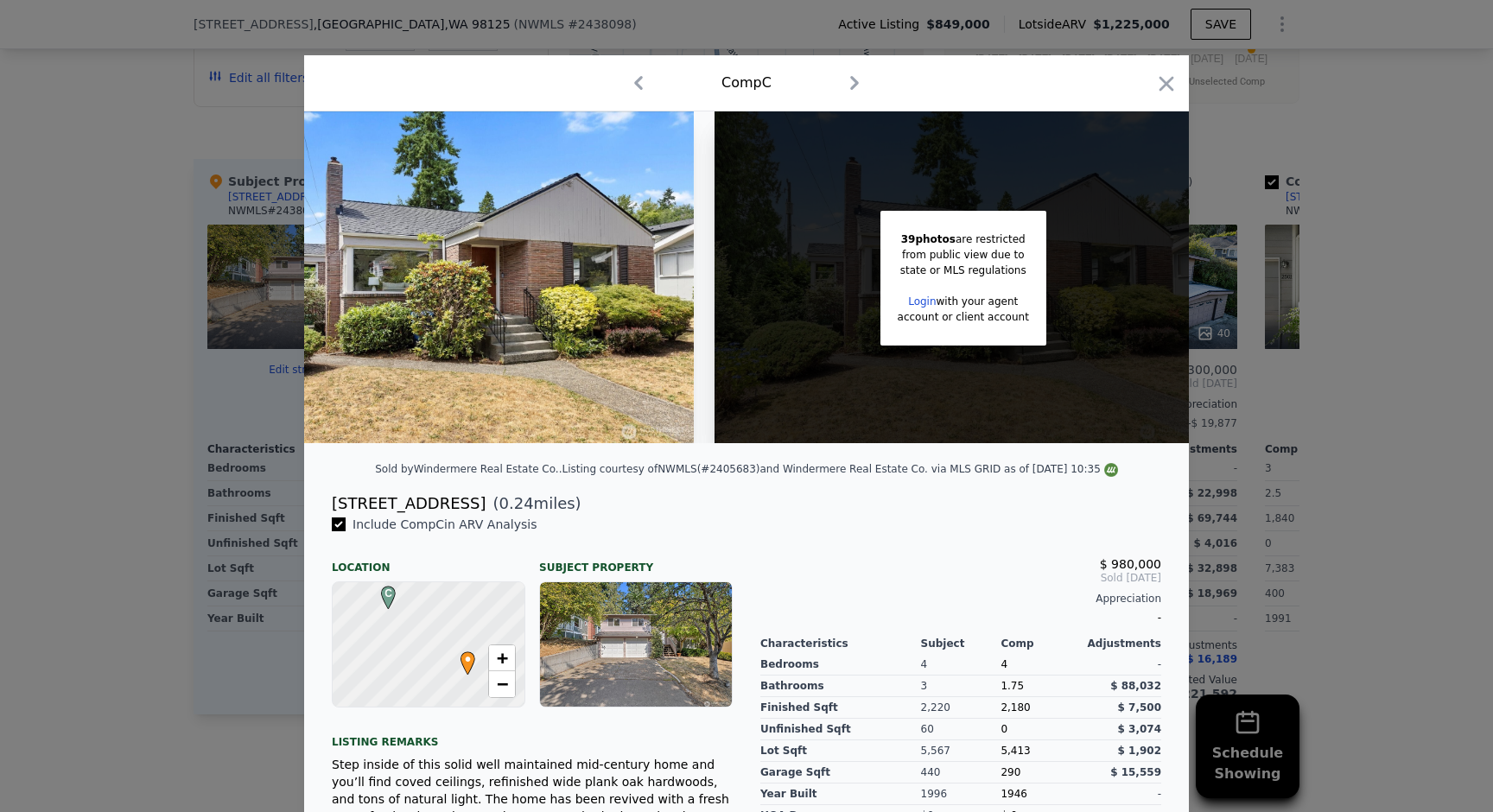
scroll to position [0, 137]
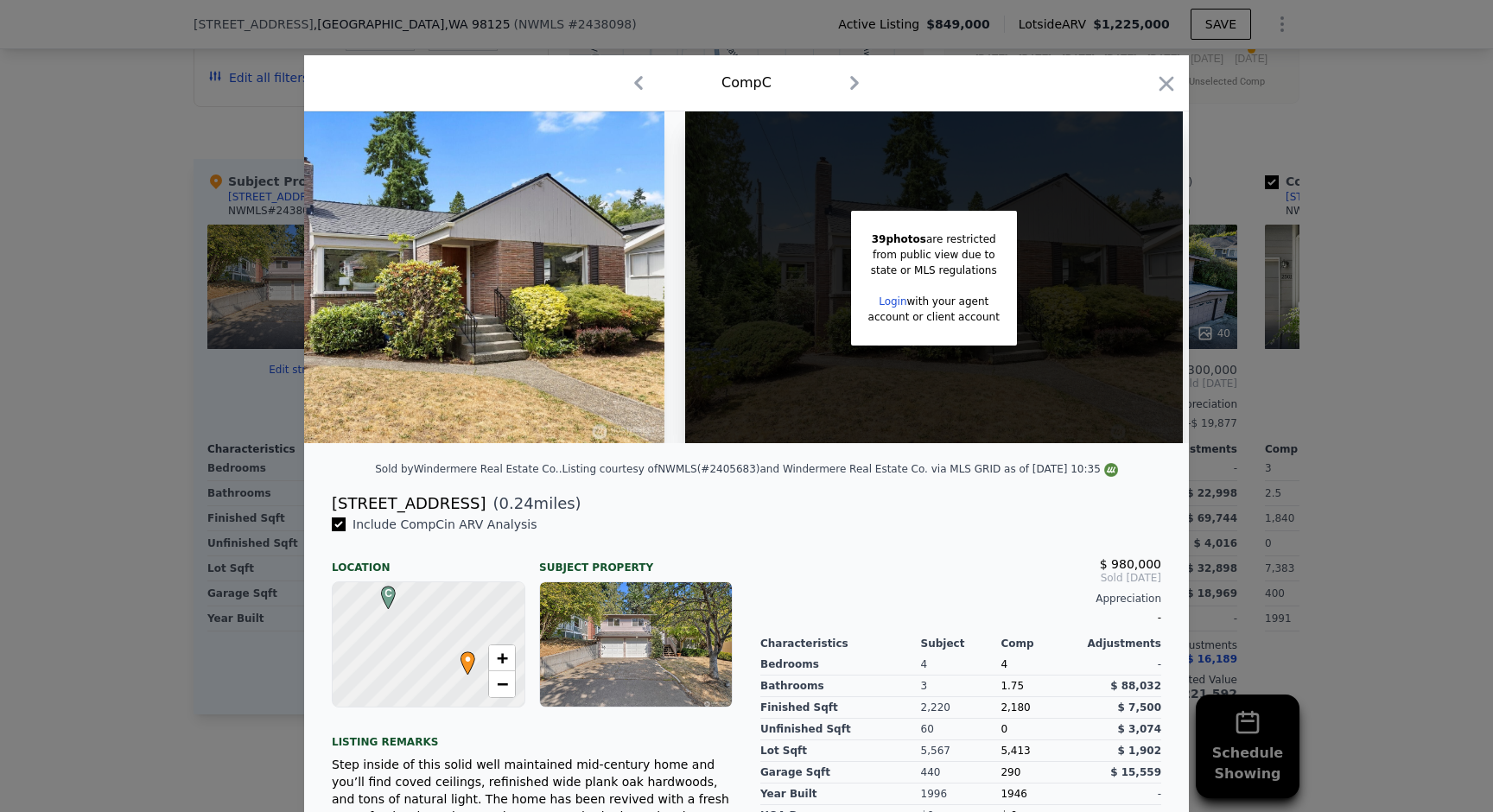
click at [1361, 189] on div at bounding box center [746, 406] width 1493 height 812
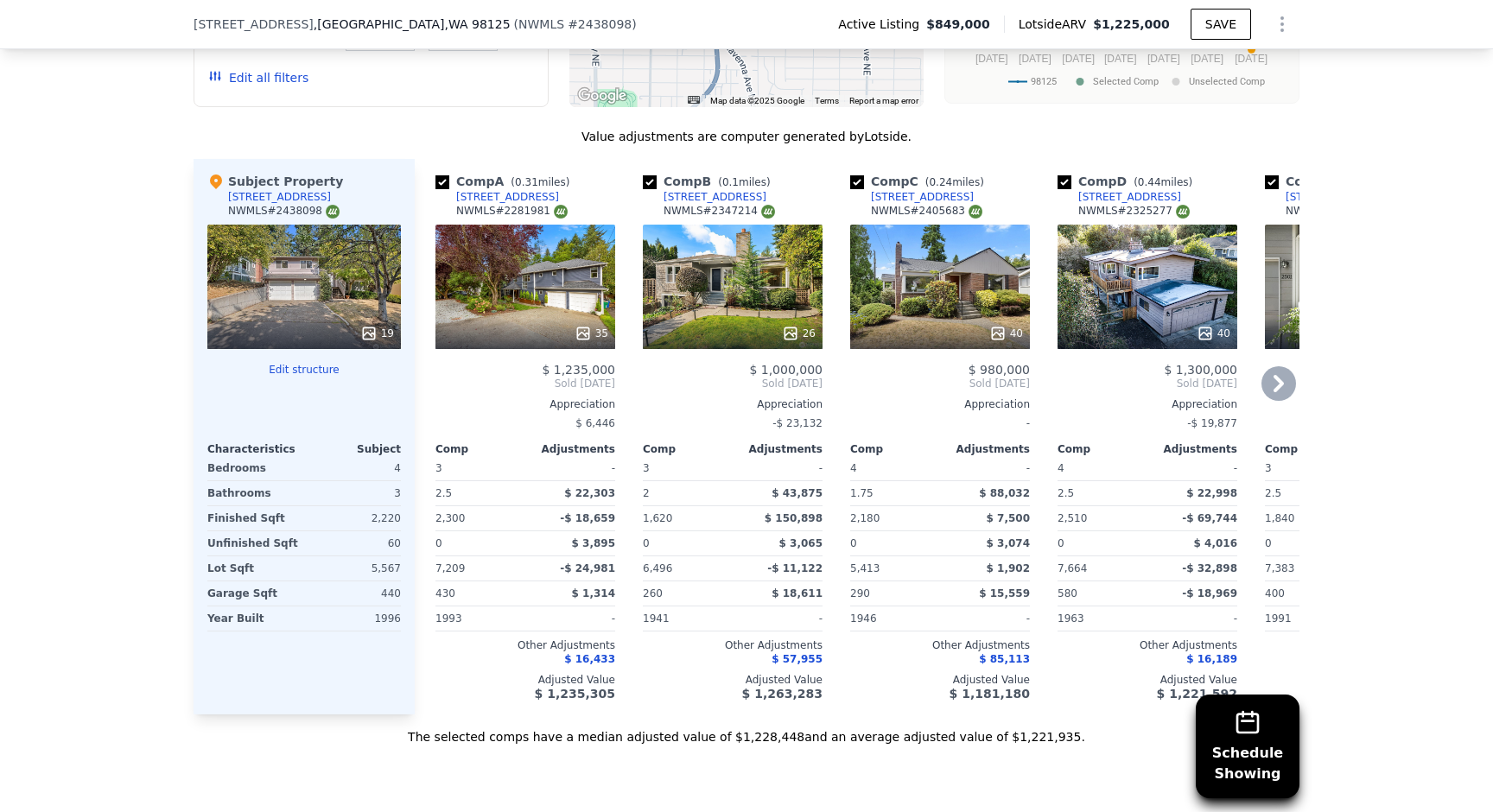
click at [1123, 253] on div "40" at bounding box center [1148, 286] width 180 height 125
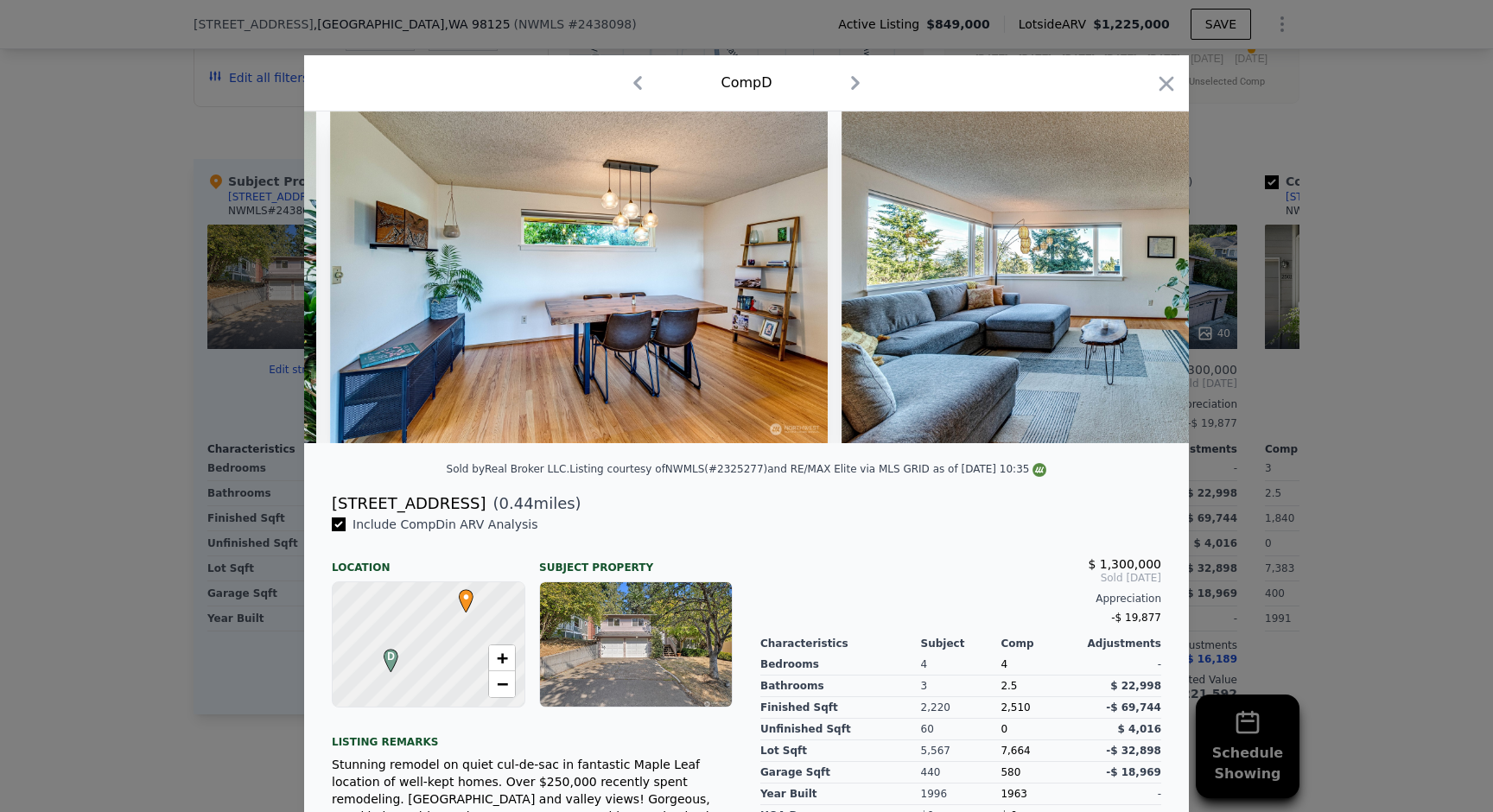
scroll to position [0, 2054]
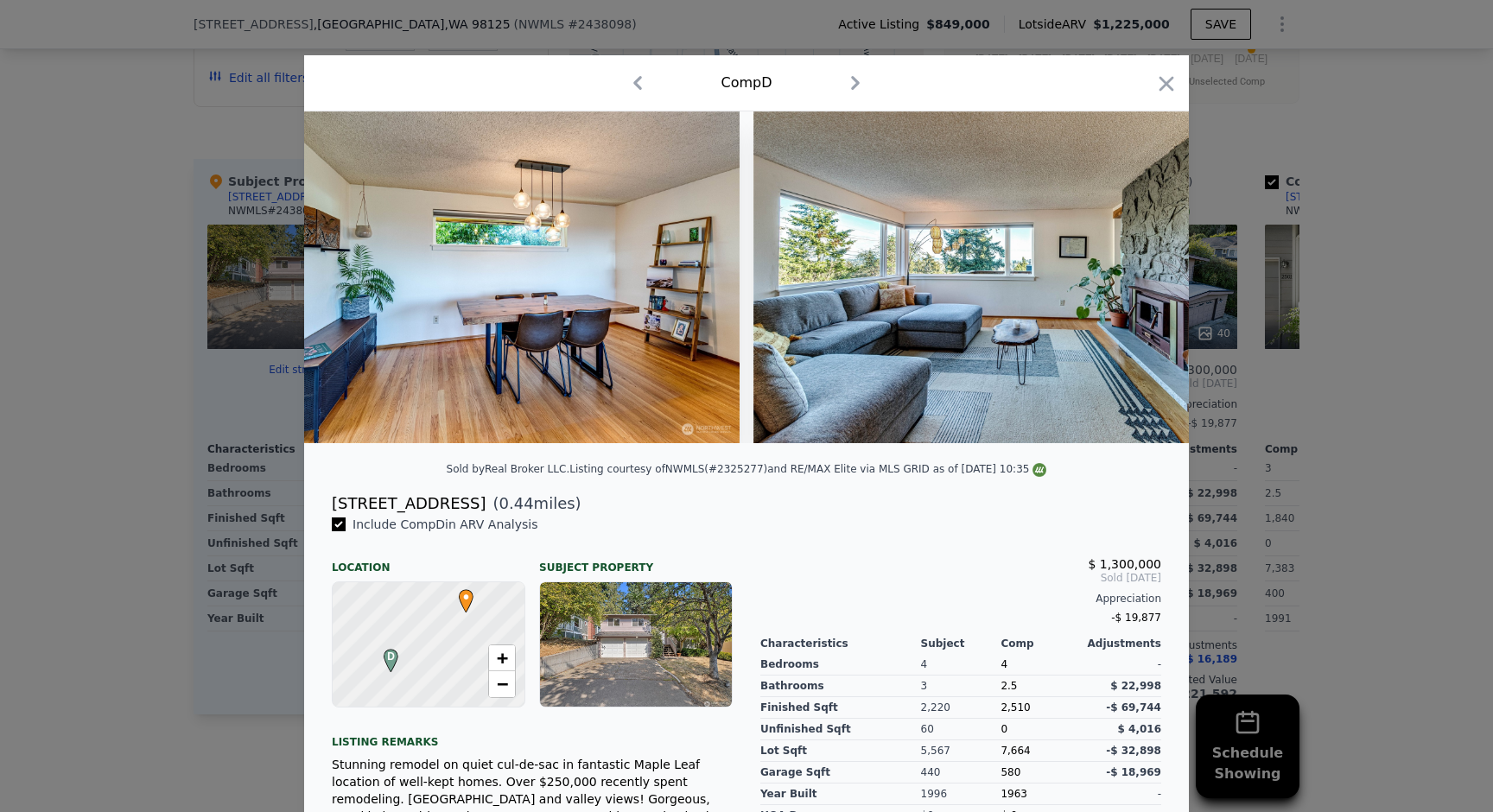
click at [1287, 206] on div at bounding box center [746, 406] width 1493 height 812
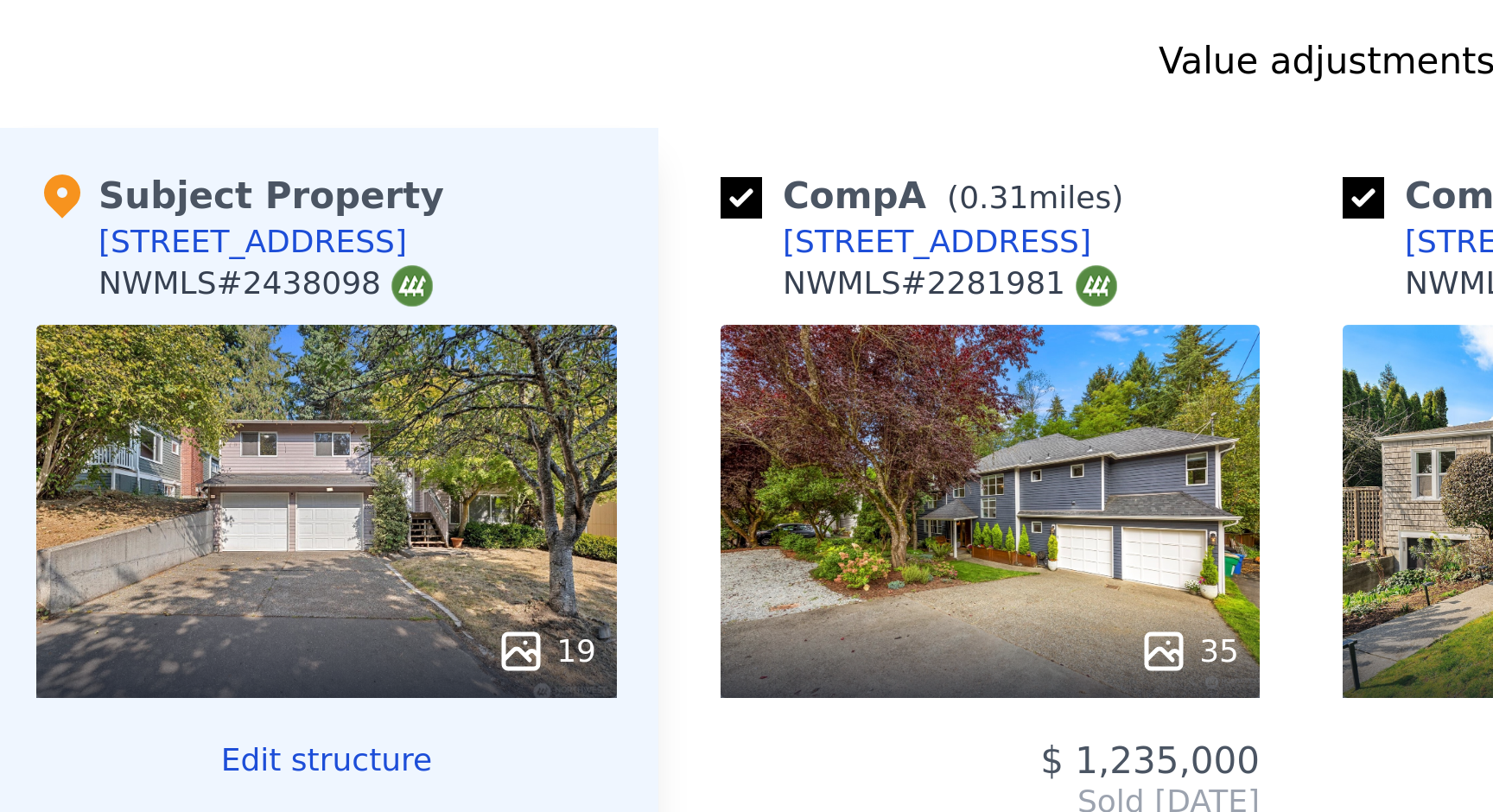
scroll to position [1777, 0]
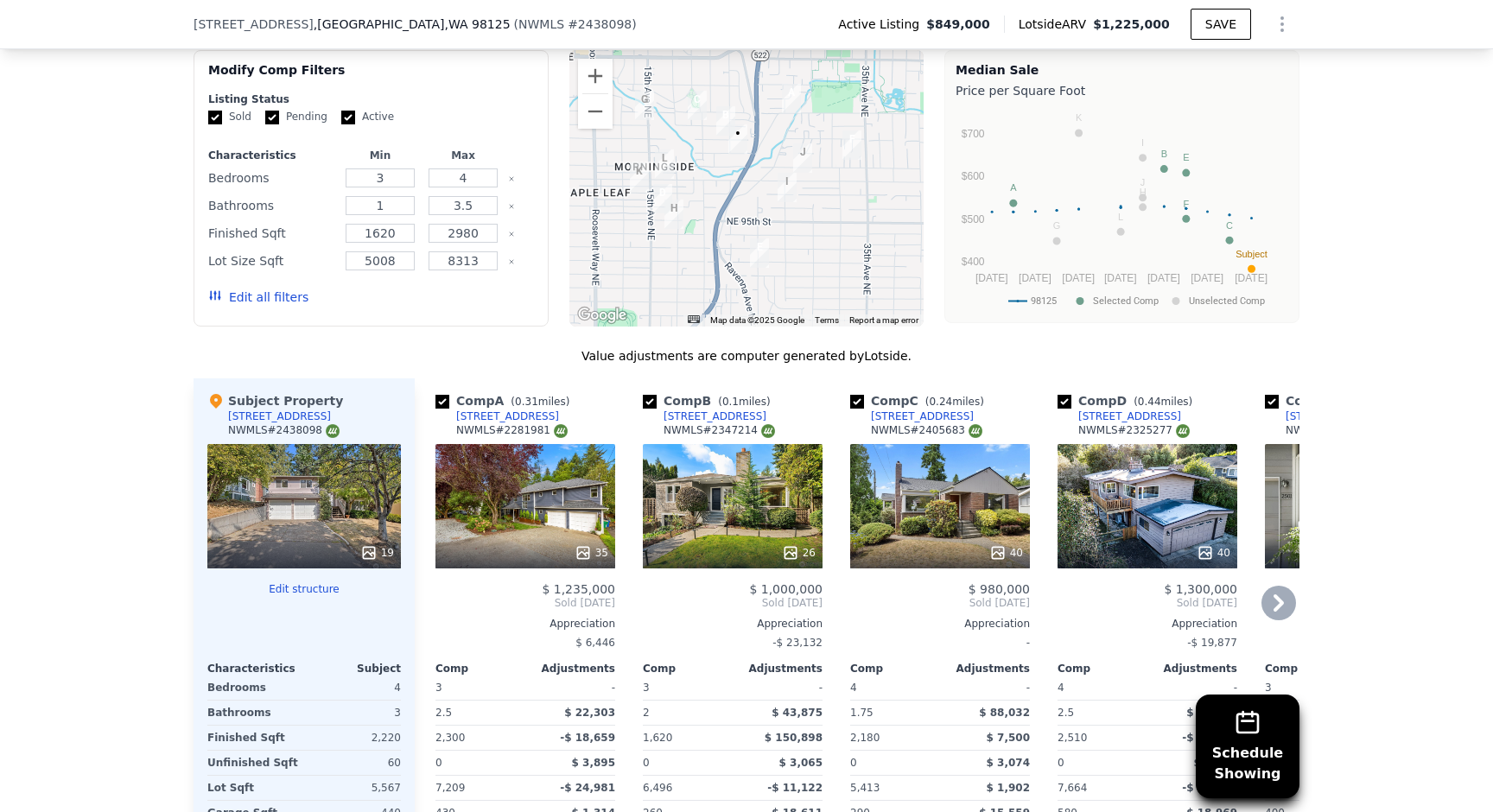
click at [580, 484] on div "35" at bounding box center [525, 506] width 180 height 125
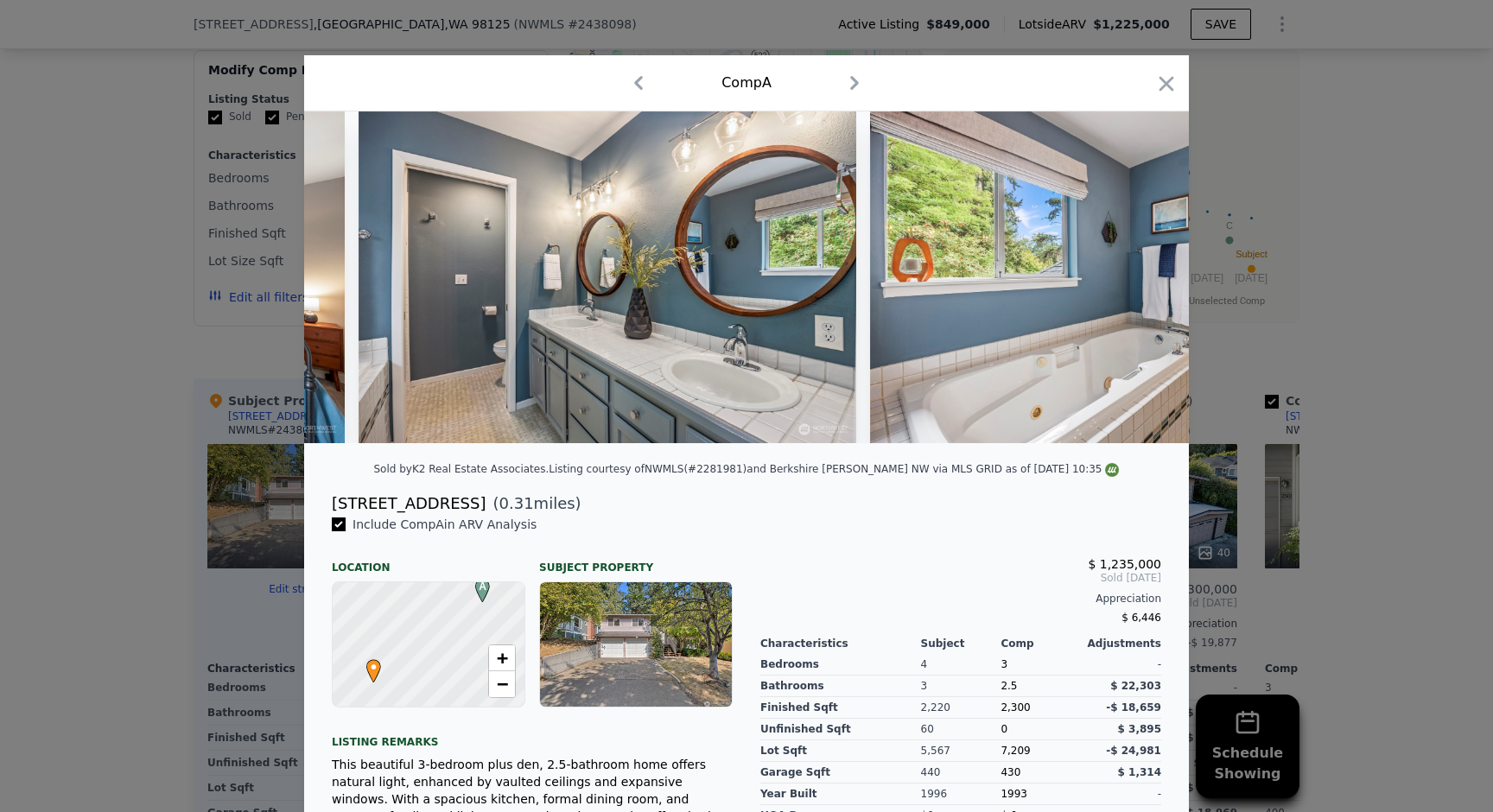
scroll to position [0, 9179]
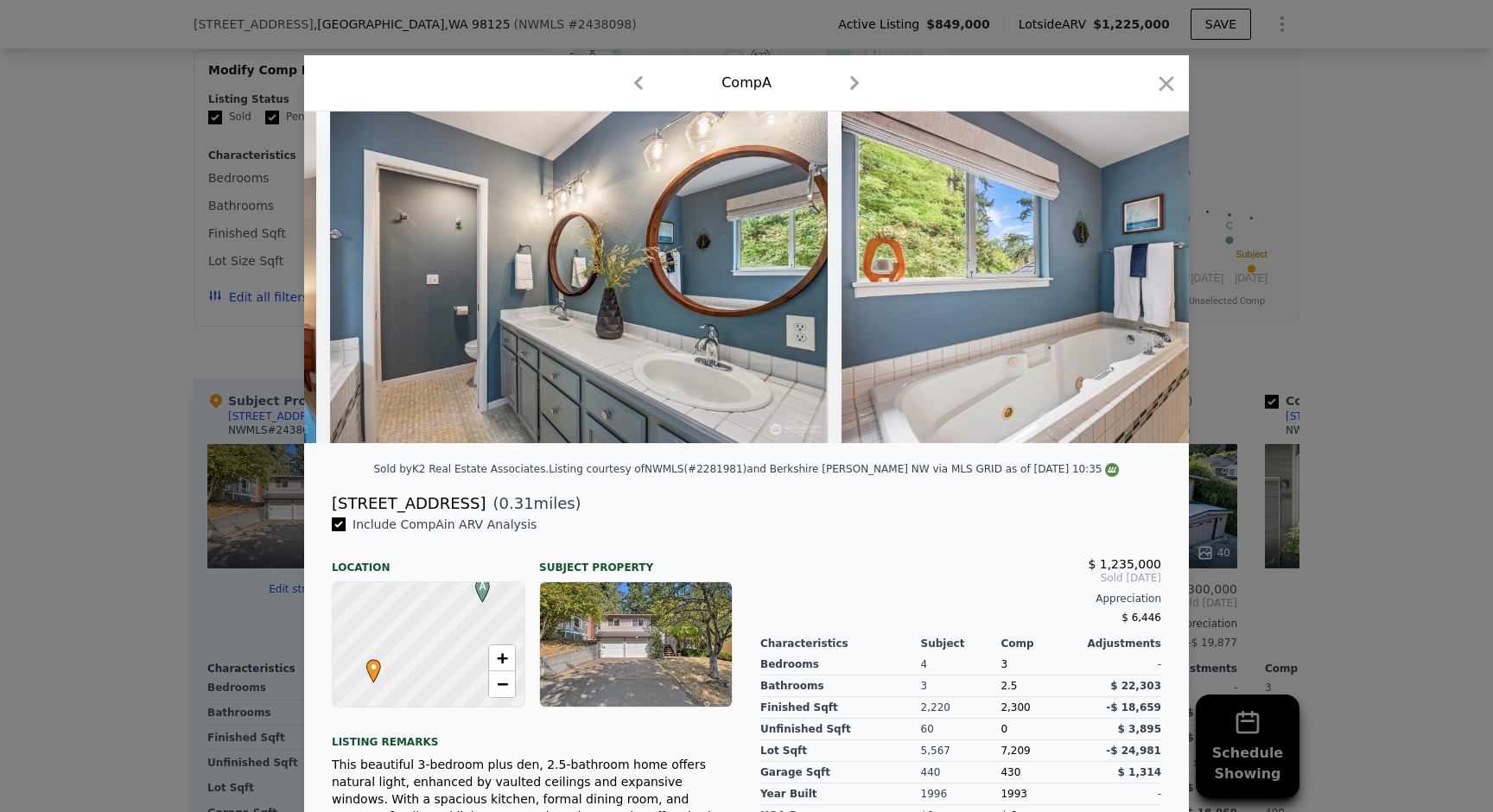
click at [1375, 153] on div at bounding box center [746, 406] width 1493 height 812
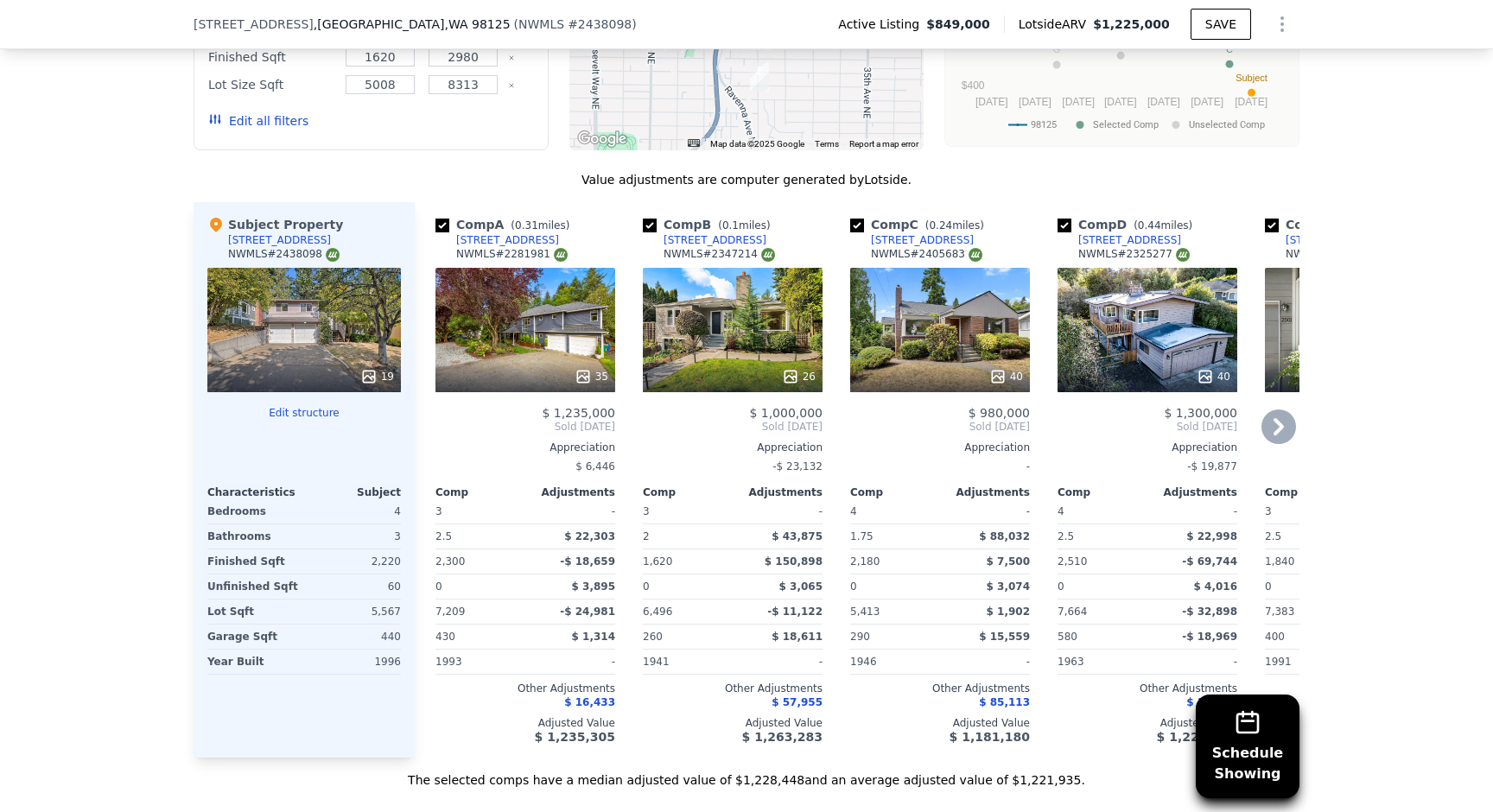
scroll to position [1952, 0]
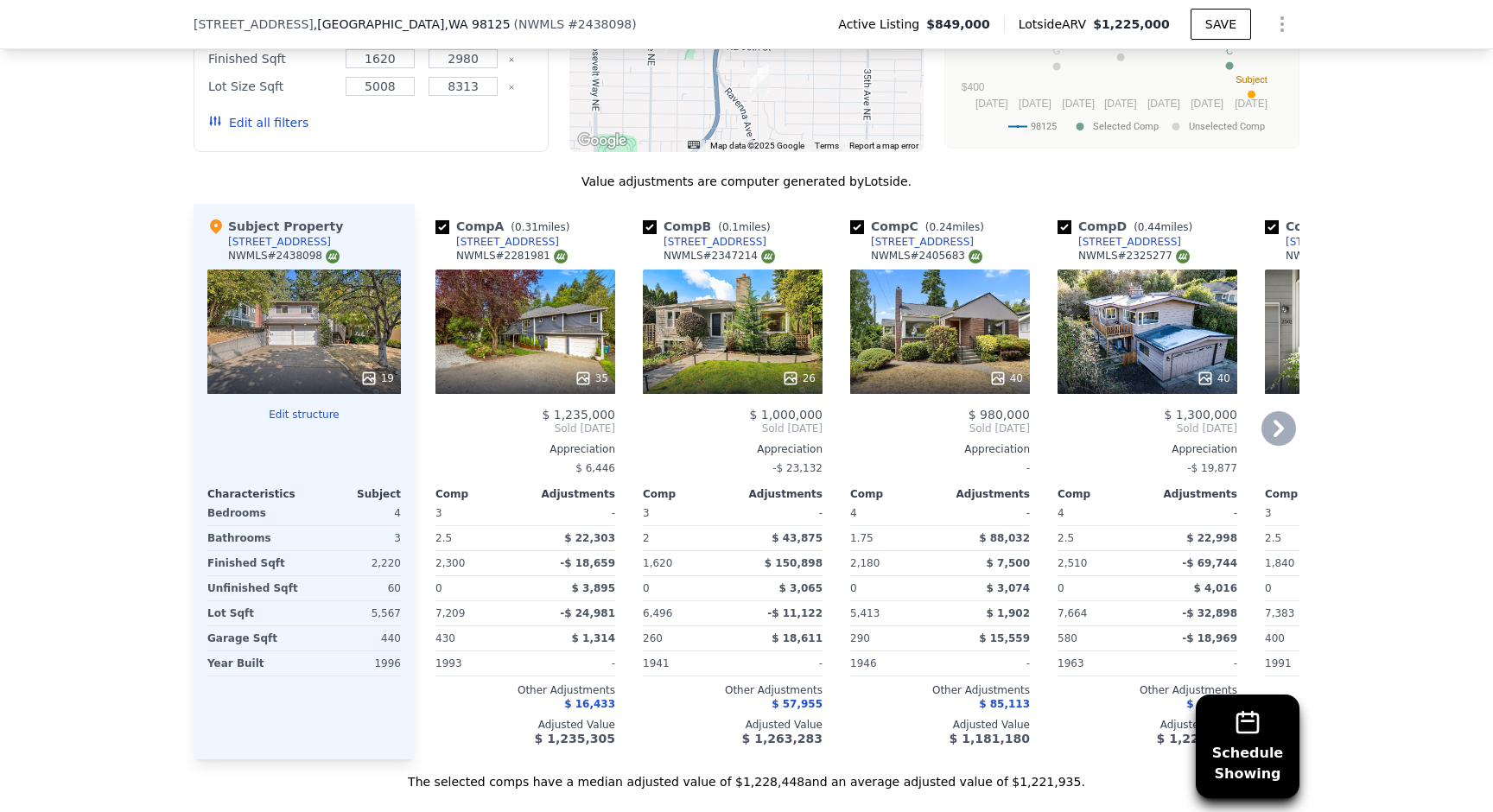
click at [556, 308] on div "35" at bounding box center [525, 332] width 180 height 125
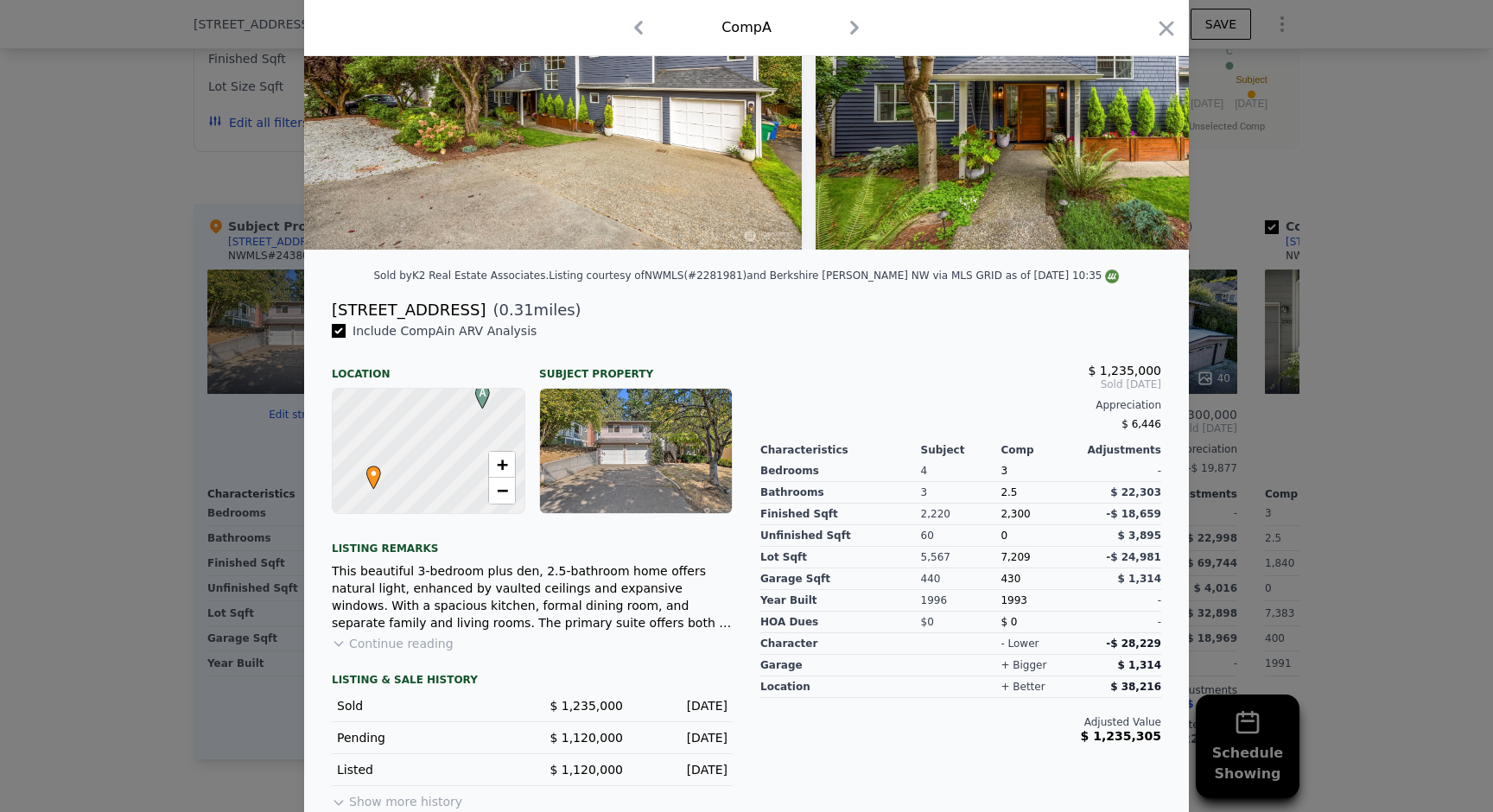
scroll to position [207, 0]
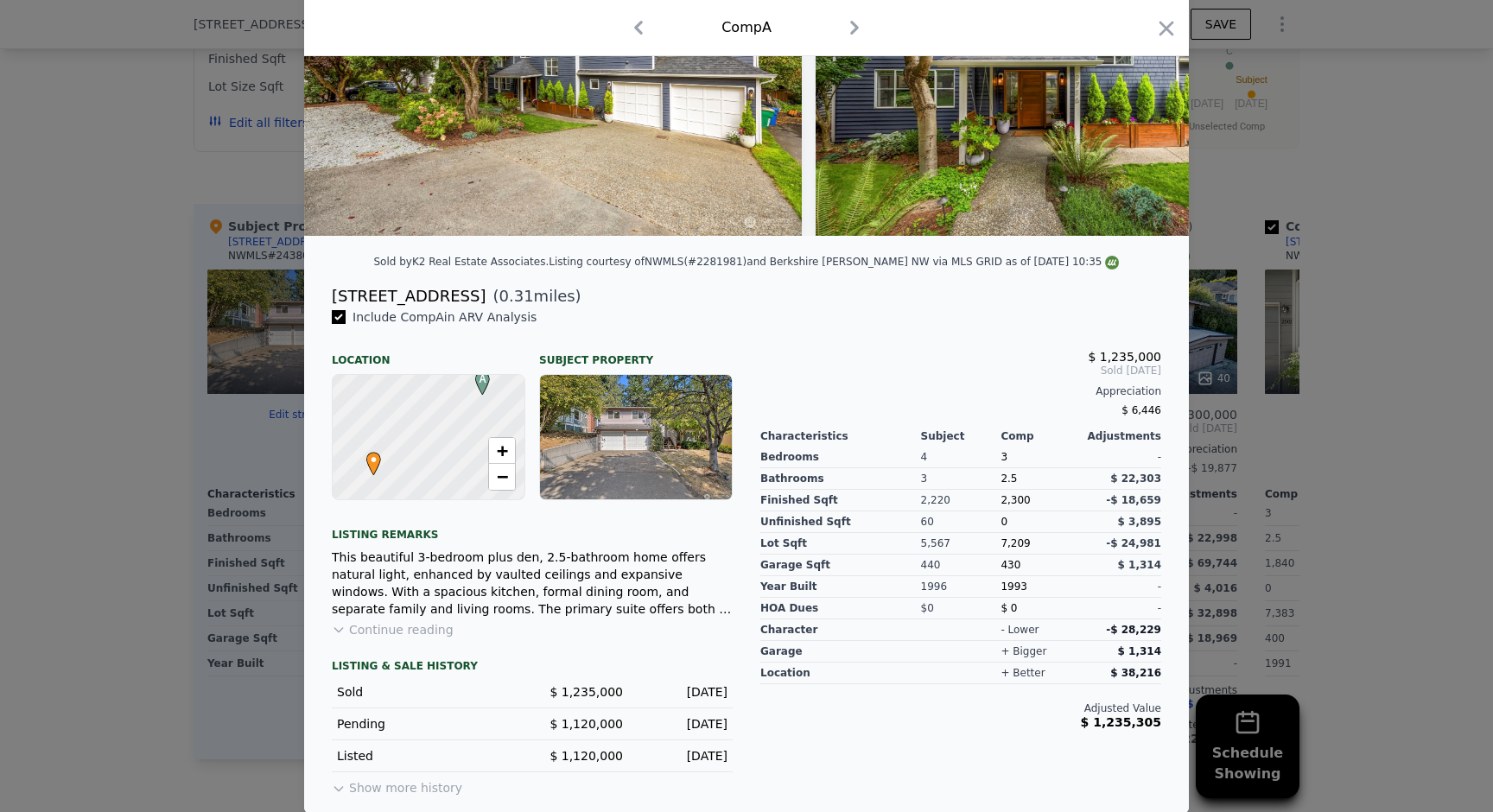
click at [205, 480] on div at bounding box center [746, 406] width 1493 height 812
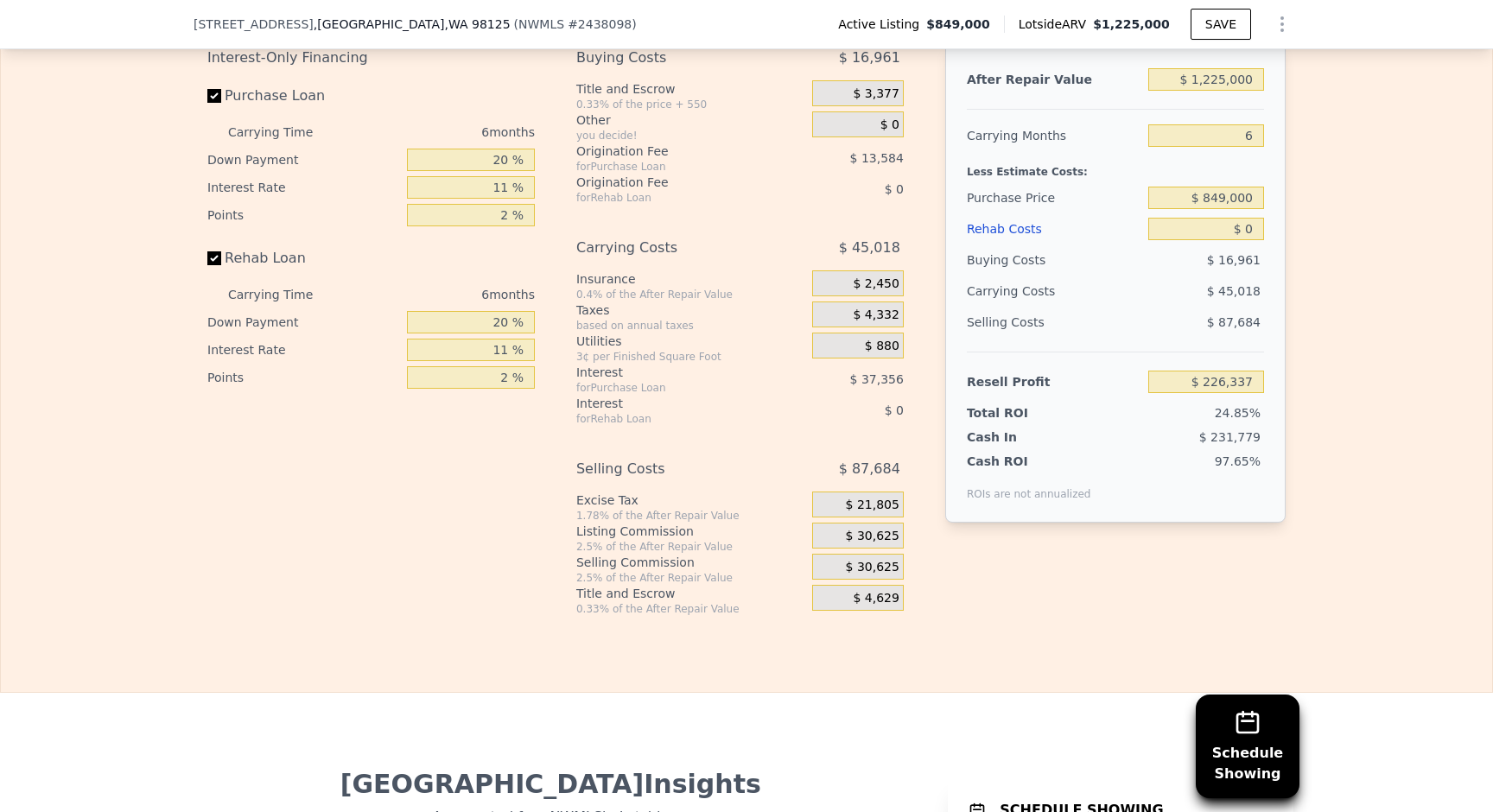
scroll to position [2964, 0]
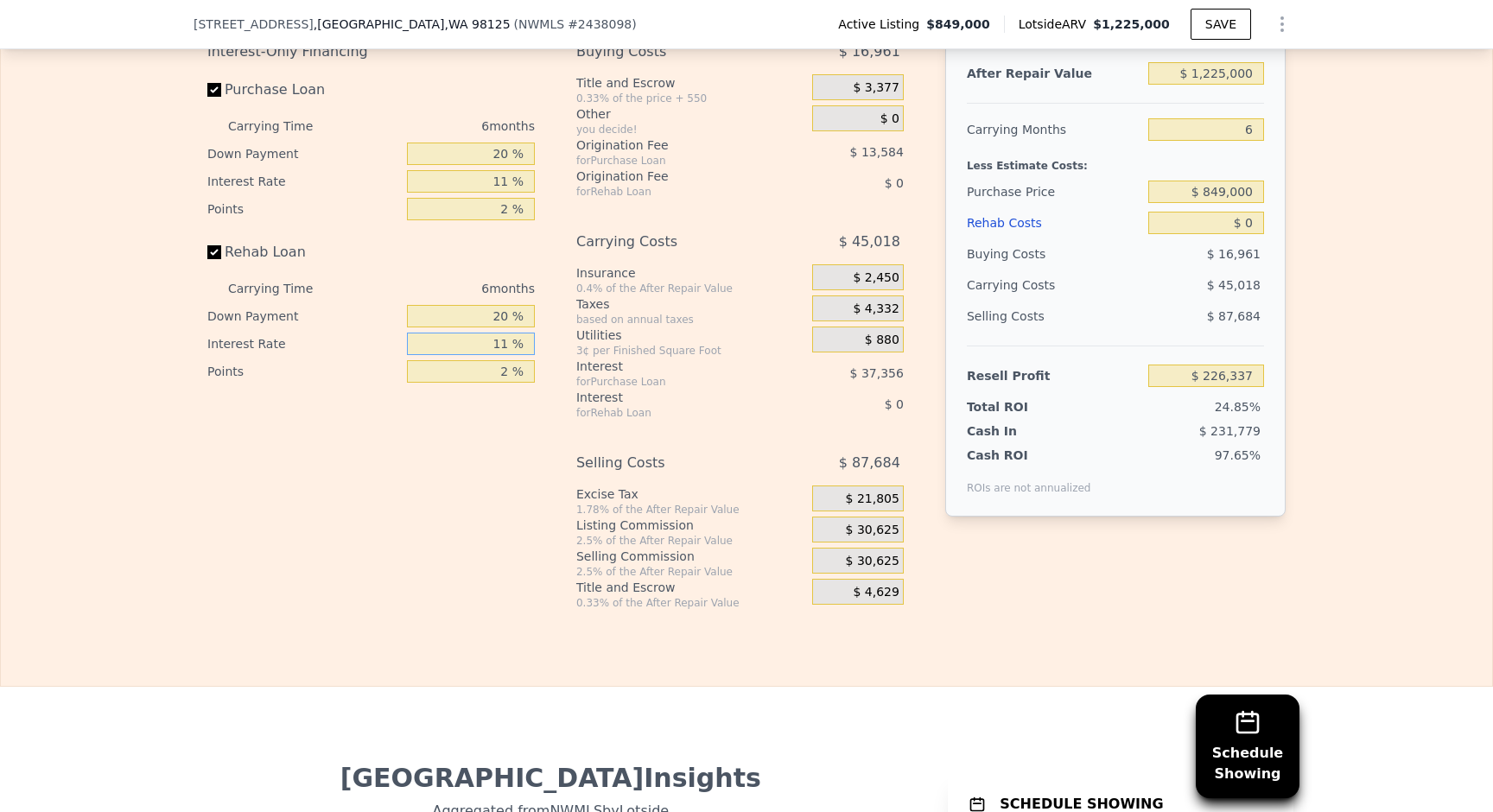
click at [509, 348] on input "11 %" at bounding box center [471, 343] width 128 height 22
click at [497, 346] on input "11 %" at bounding box center [471, 343] width 128 height 22
type input "10 %"
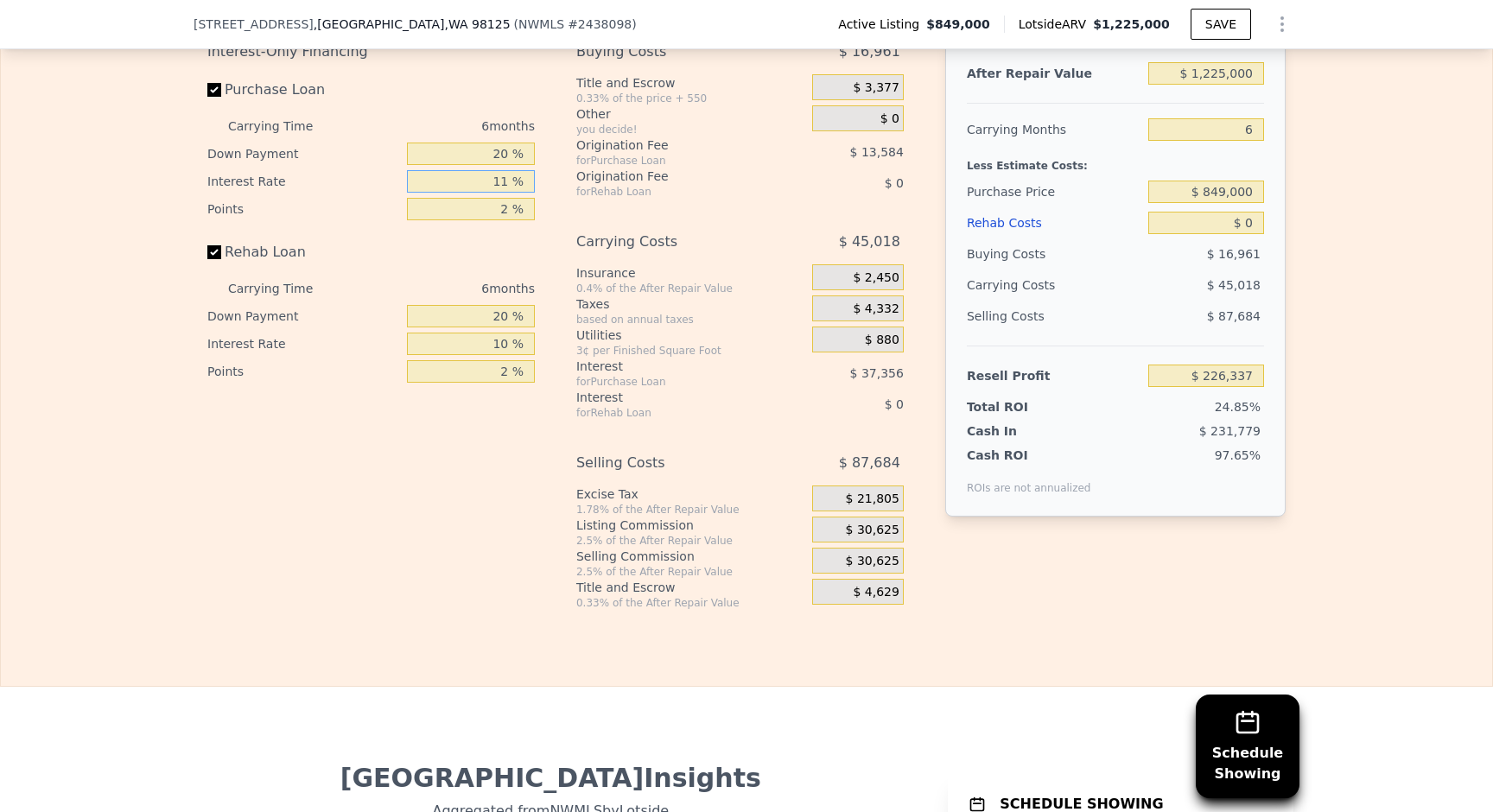
click at [493, 179] on input "11 %" at bounding box center [471, 181] width 128 height 22
type input "1 %"
type input "$ 260,297"
type input "10 %"
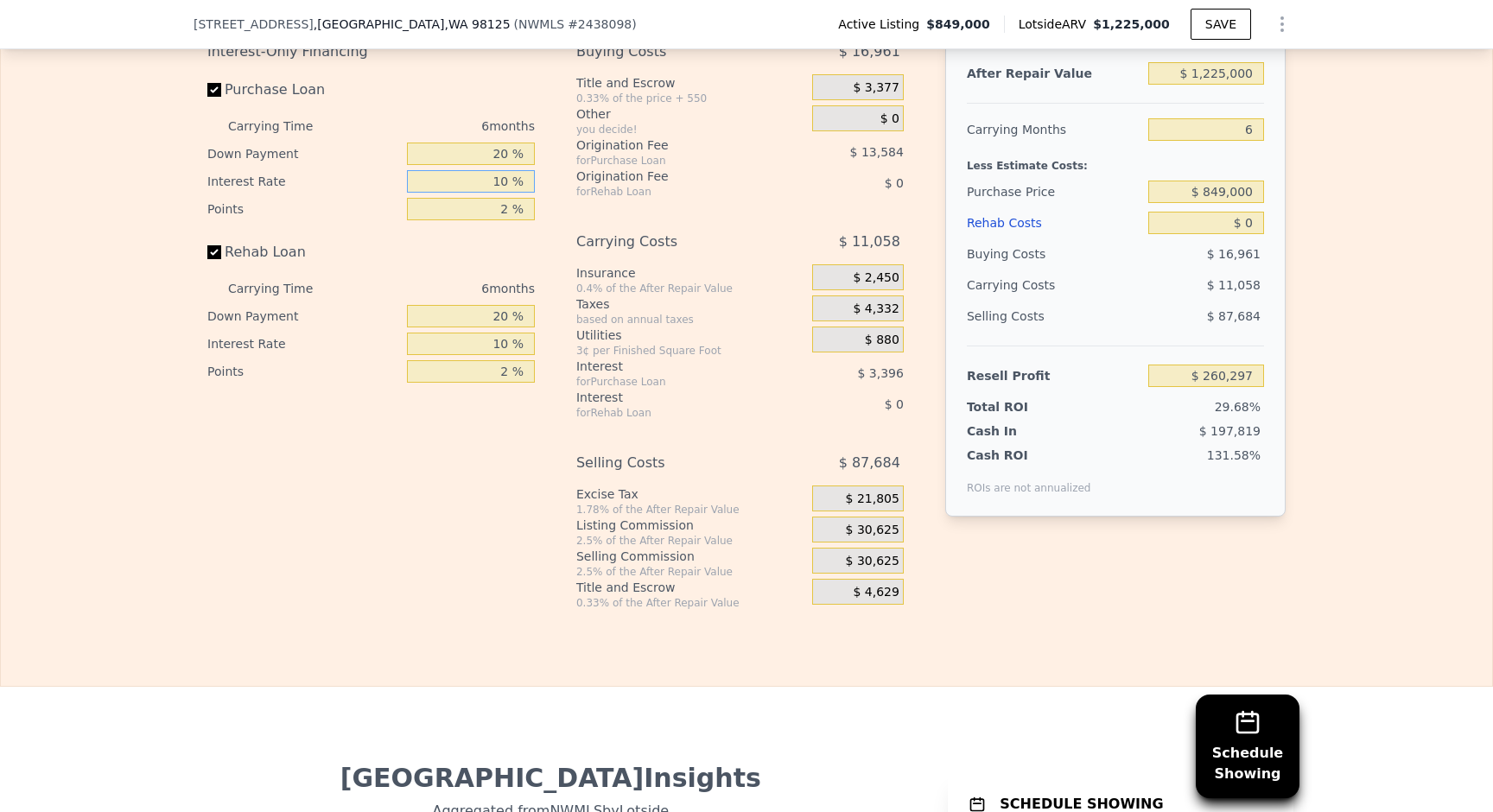
type input "$ 229,733"
type input "10 %"
click at [492, 206] on input "2 %" at bounding box center [471, 208] width 128 height 22
type input "1 %"
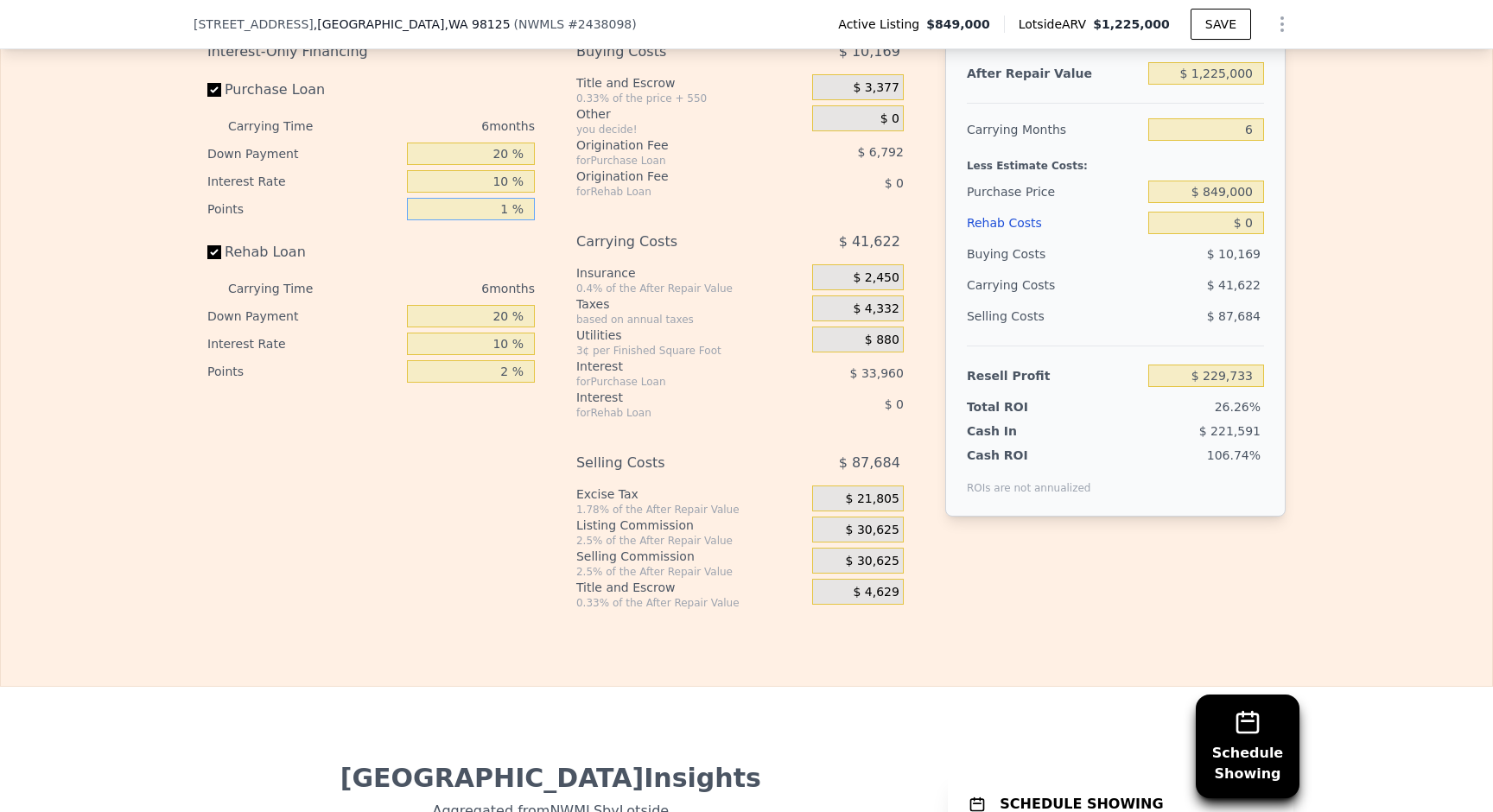
type input "$ 236,525"
type input "1.5 %"
type input "$ 233,129"
type input "1.5 %"
click at [510, 375] on input "2 %" at bounding box center [471, 371] width 128 height 22
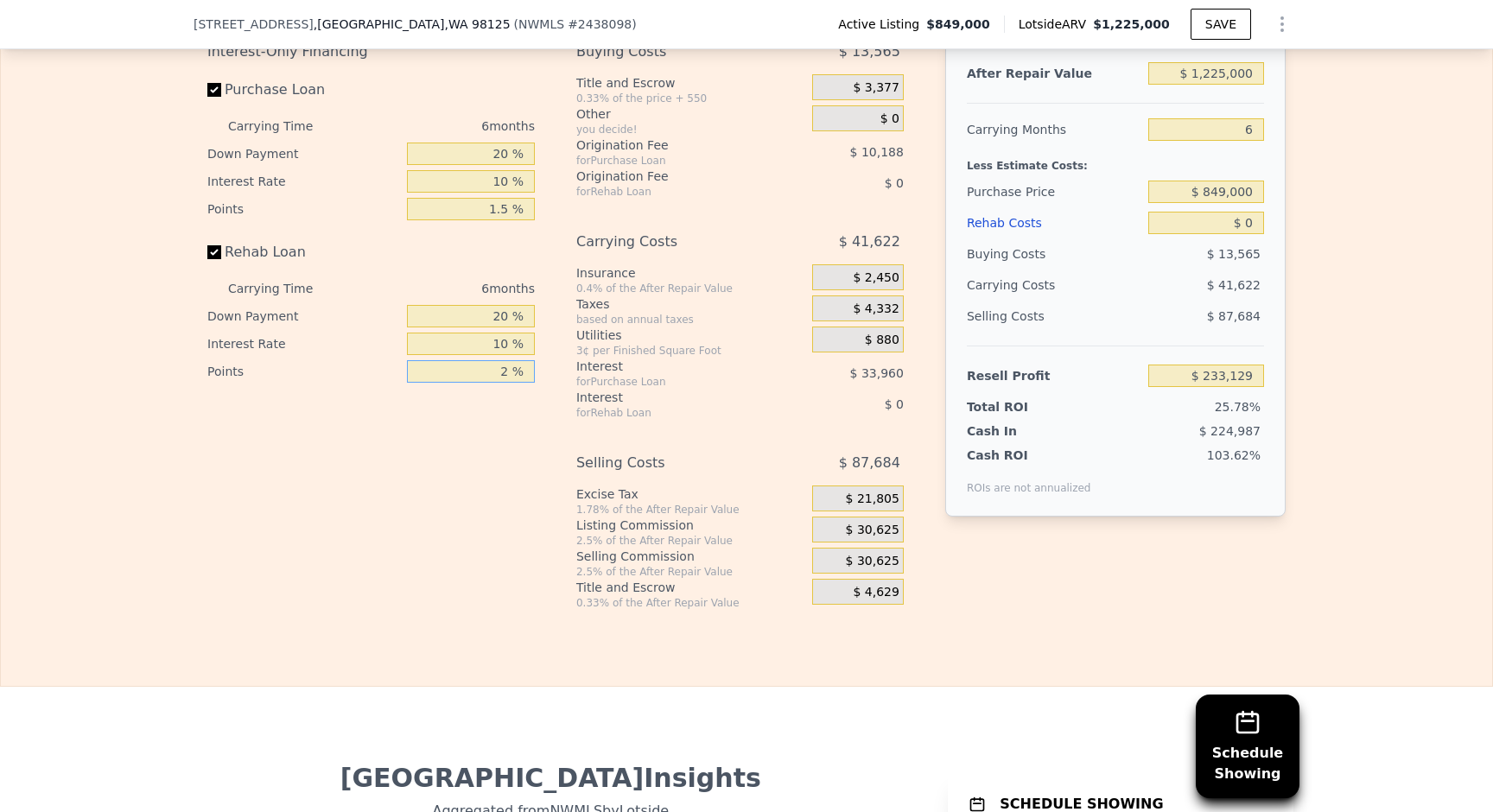
click at [510, 375] on input "2 %" at bounding box center [471, 371] width 128 height 22
click at [502, 375] on input "2 %" at bounding box center [471, 371] width 128 height 22
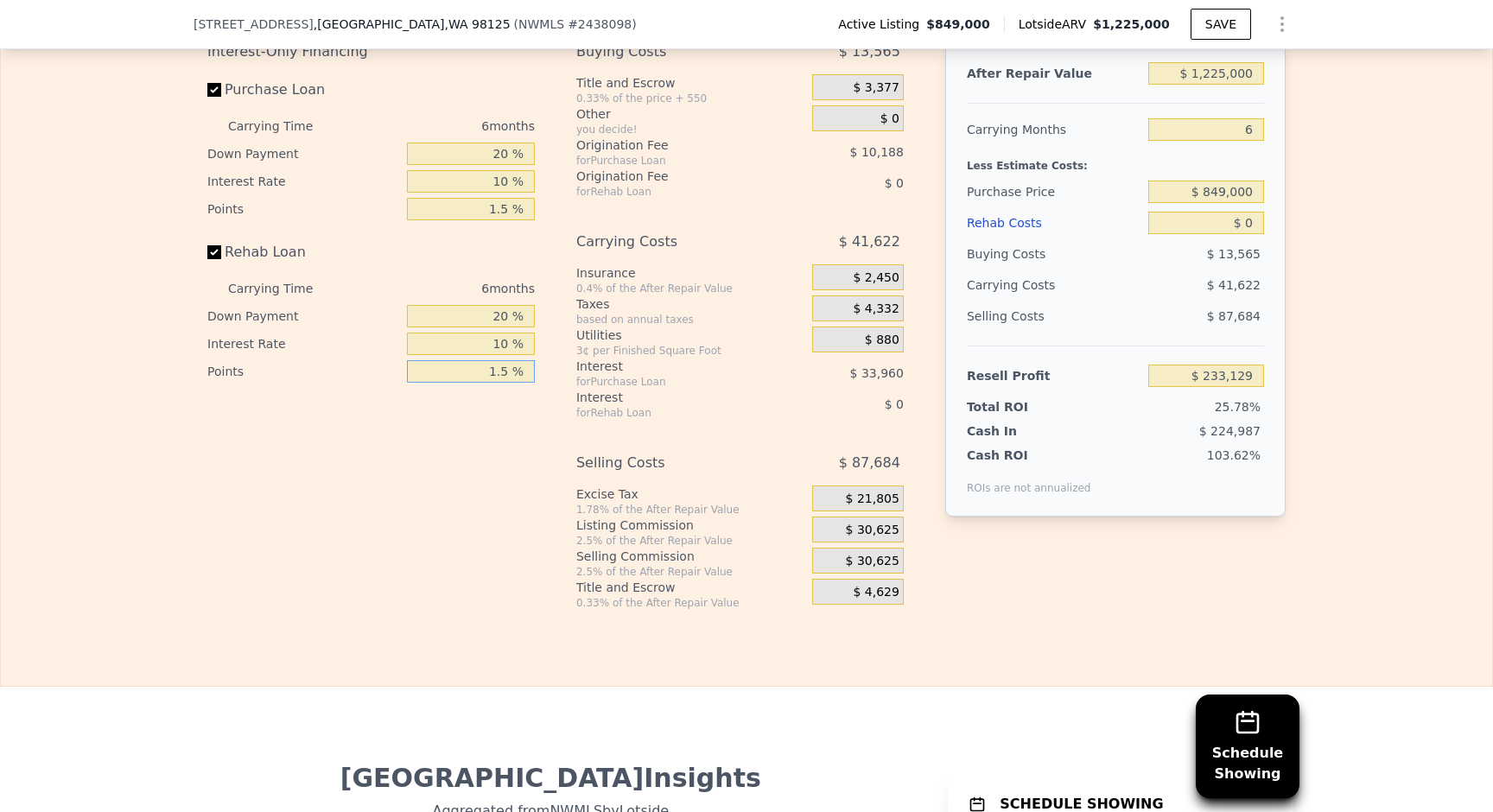
type input "1.5 %"
click at [755, 424] on div "Buying Costs $ 13,565 Title and Escrow 0.33% of the price + 550 $ 3,377 Other y…" at bounding box center [740, 323] width 327 height 574
click at [846, 526] on div "$ 30,625" at bounding box center [858, 529] width 92 height 26
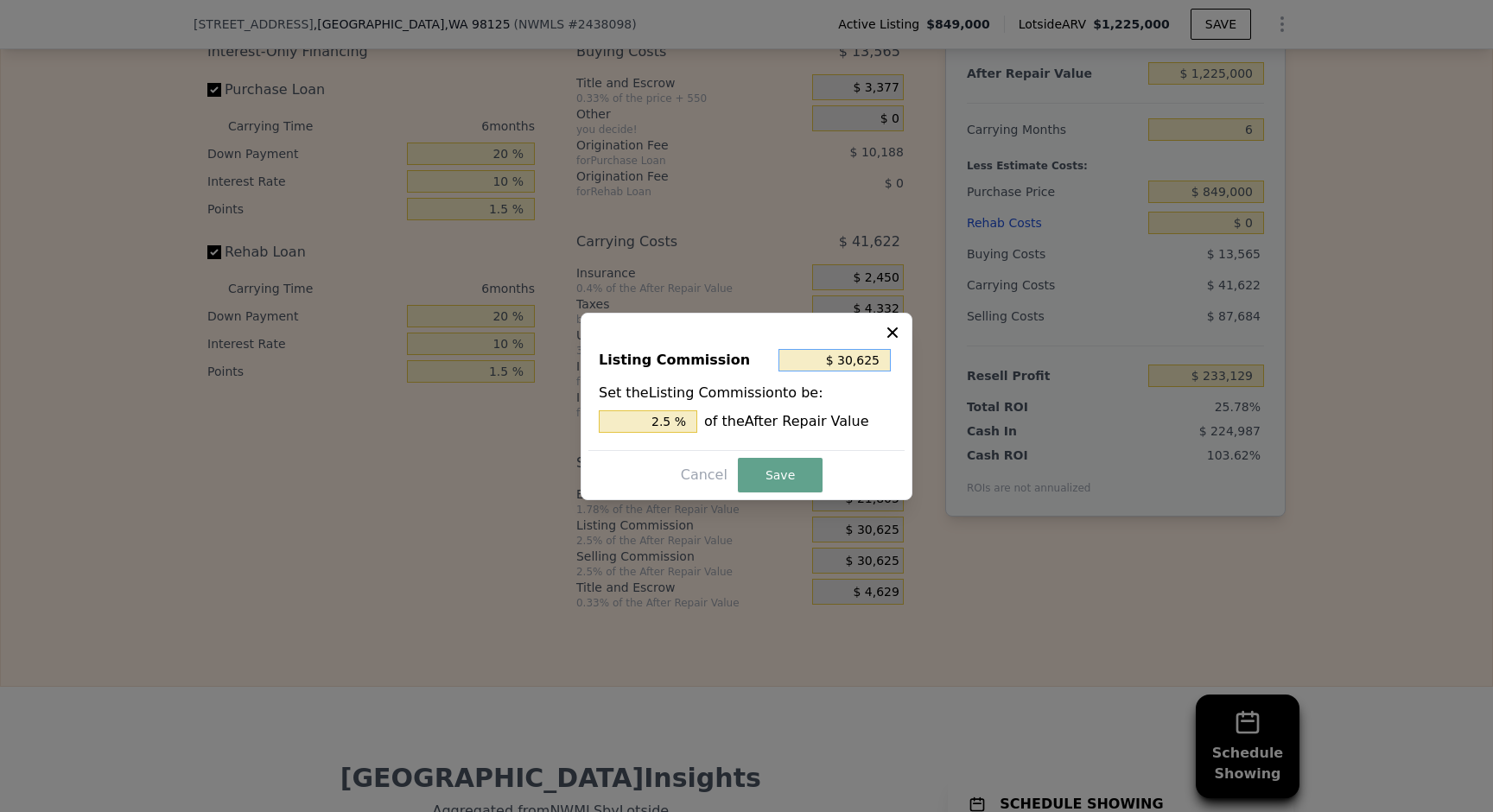
click at [843, 358] on input "$ 30,625" at bounding box center [835, 359] width 112 height 22
type input "$ 5"
type input "0.000 %"
type input "$ 50"
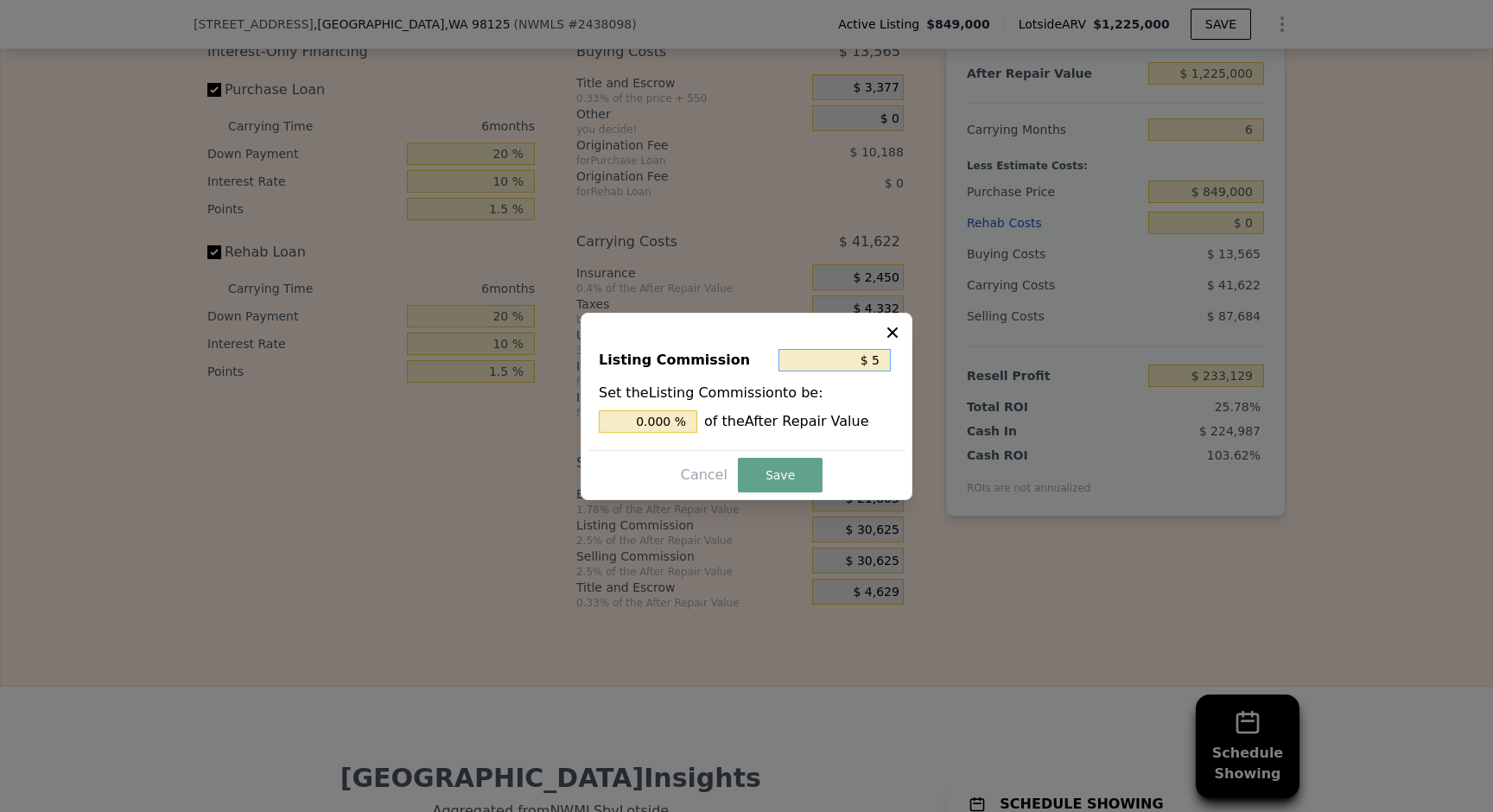
type input "0.004 %"
type input "$ 500"
type input "0.041 %"
type input "$ 500"
click at [801, 466] on button "Save" at bounding box center [779, 475] width 85 height 35
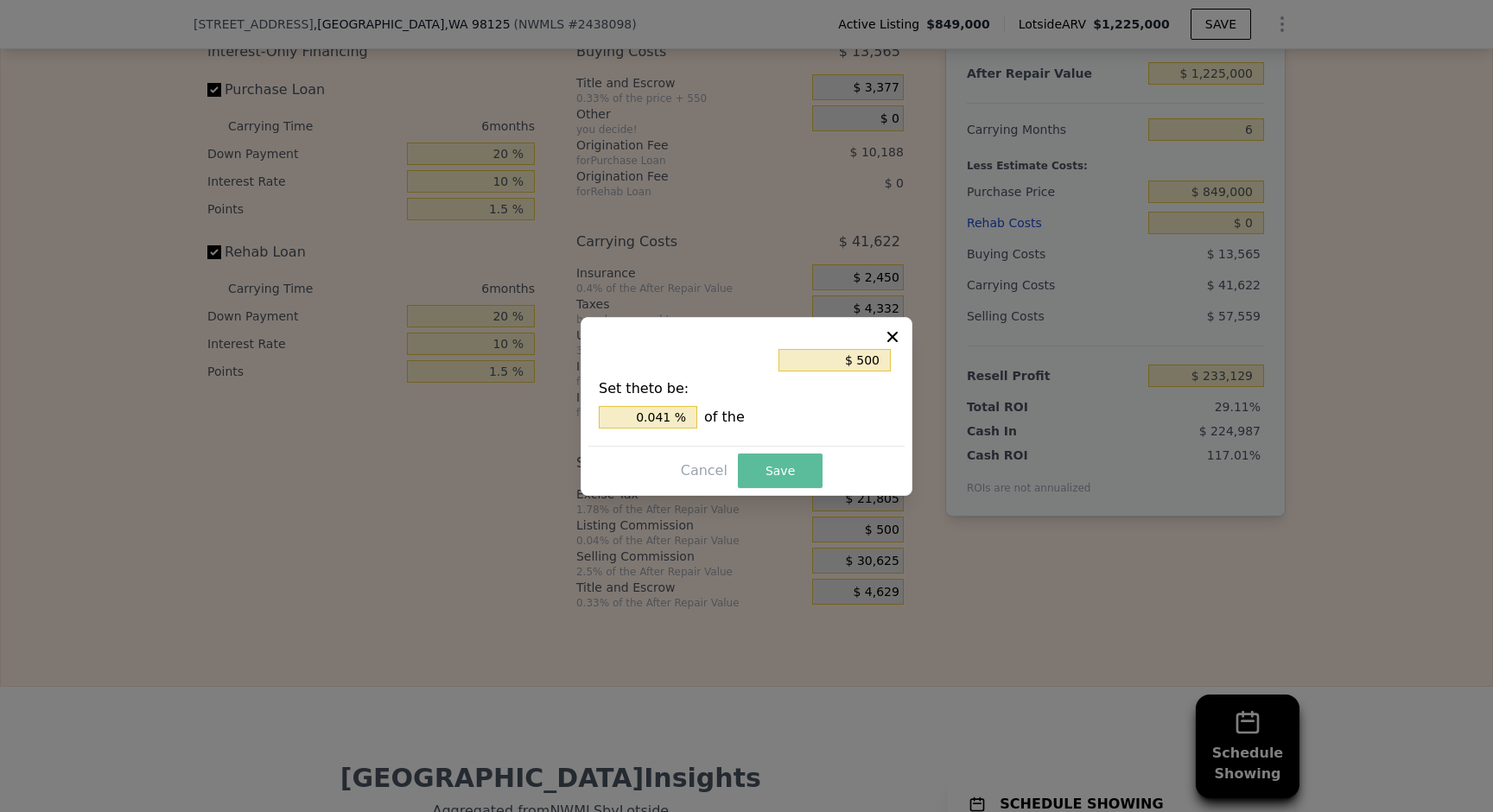
type input "$ 263,254"
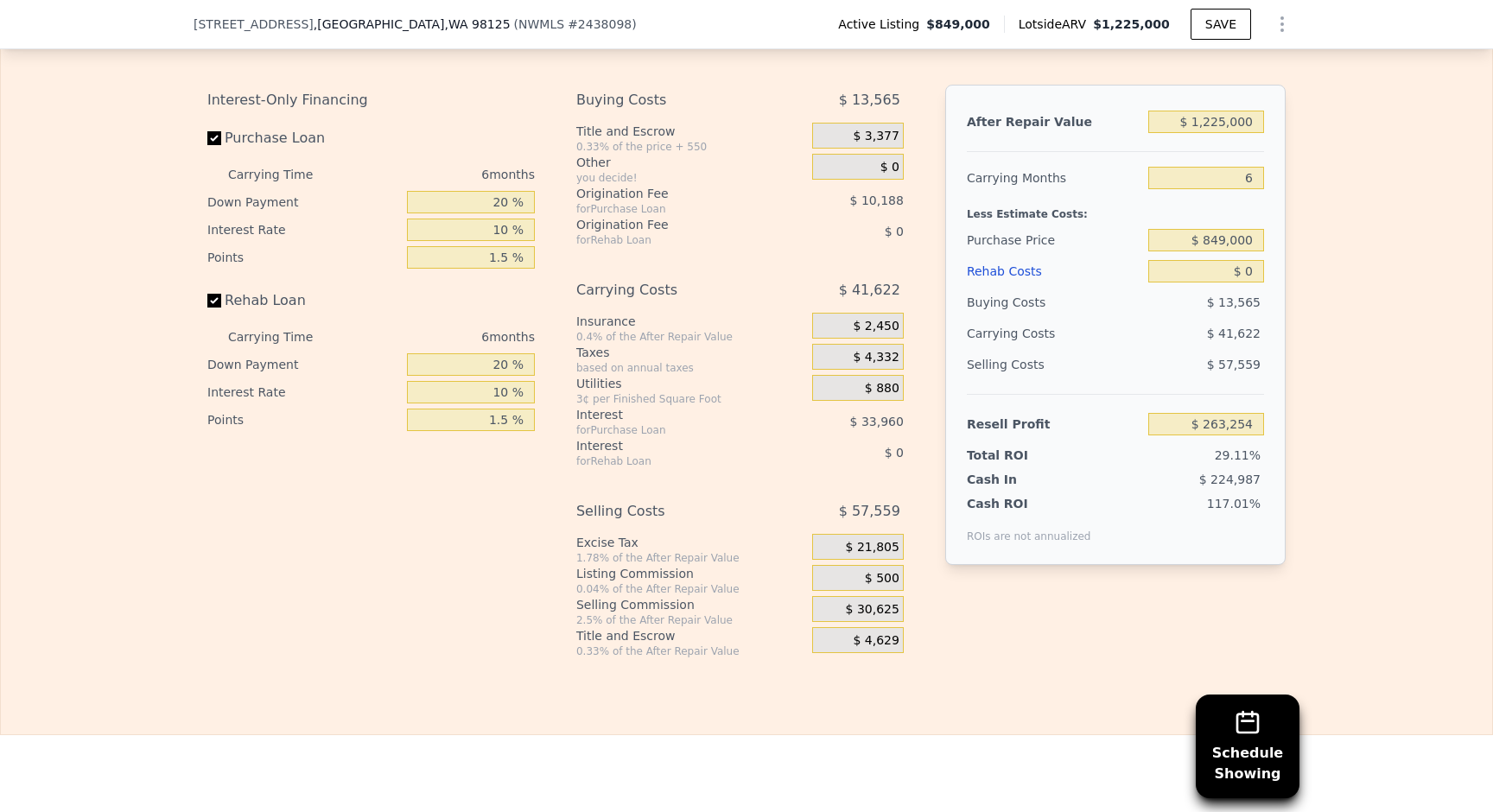
scroll to position [2903, 0]
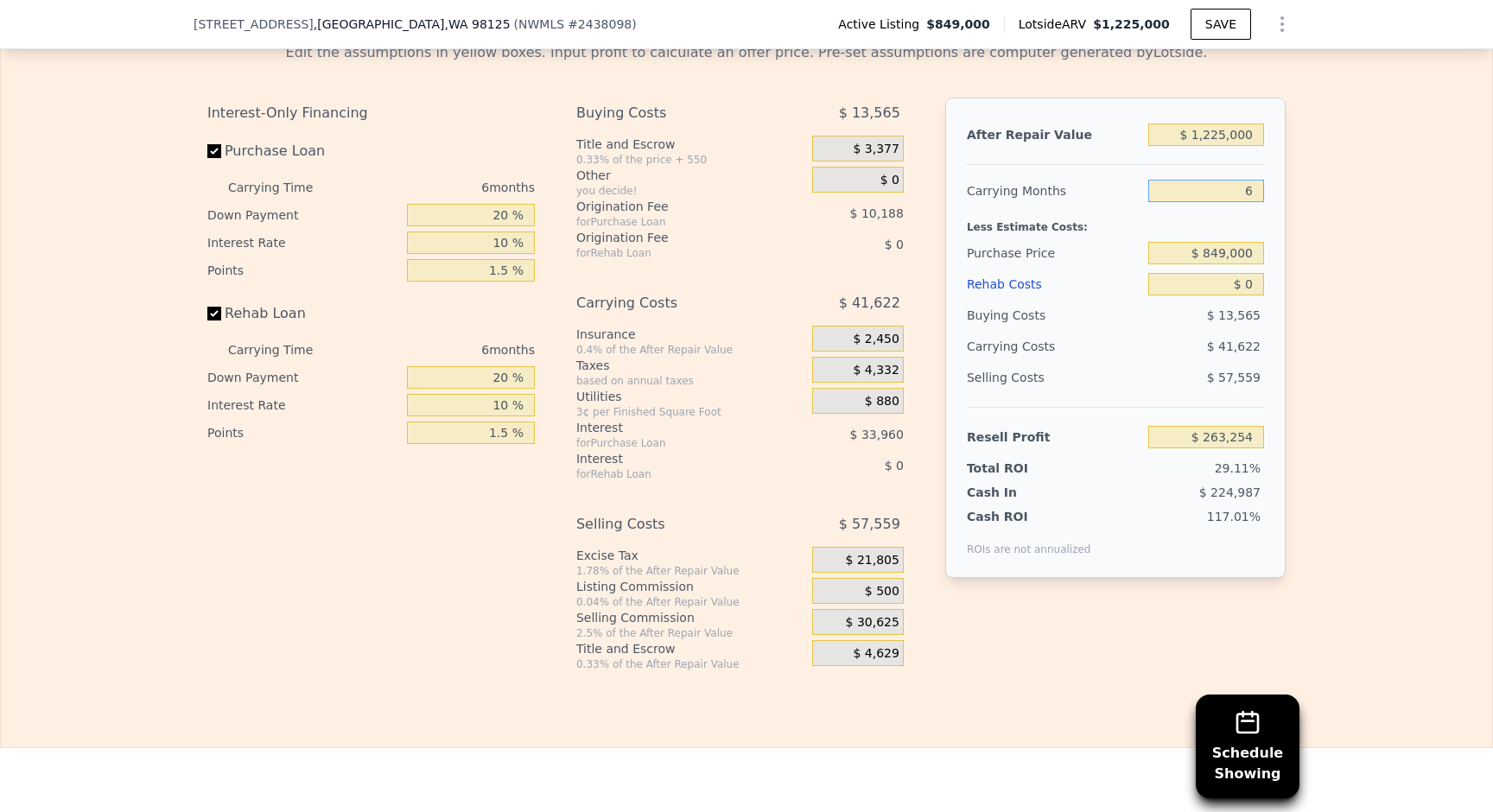
click at [1221, 201] on input "6" at bounding box center [1207, 190] width 116 height 22
type input "5"
type input "$ 270,191"
type input "5"
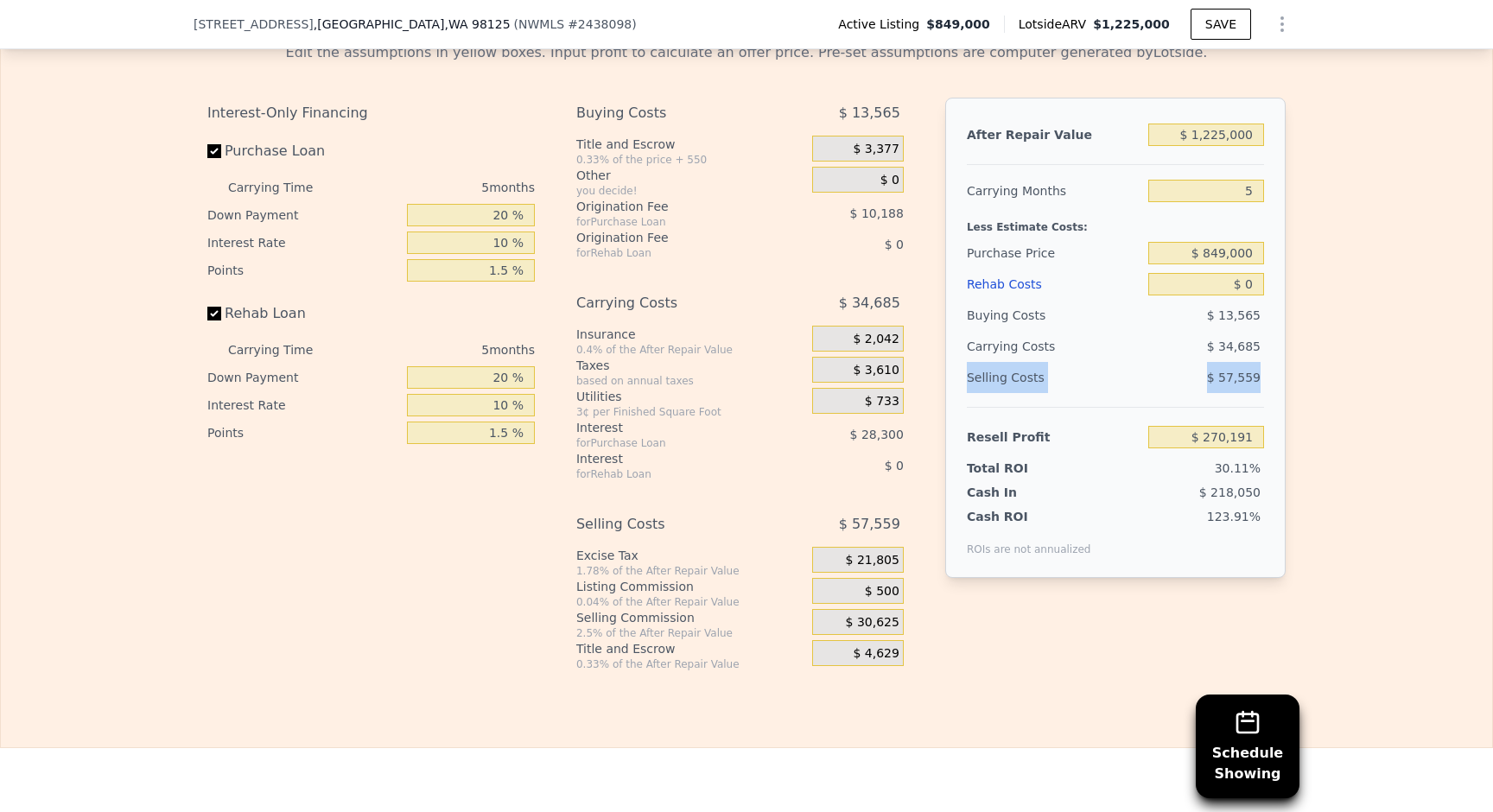
drag, startPoint x: 967, startPoint y: 373, endPoint x: 1277, endPoint y: 373, distance: 310.0
click at [1277, 373] on div "After Repair Value $ 1,225,000 Carrying Months 5 Less Estimate Costs: Purchase …" at bounding box center [1115, 338] width 341 height 480
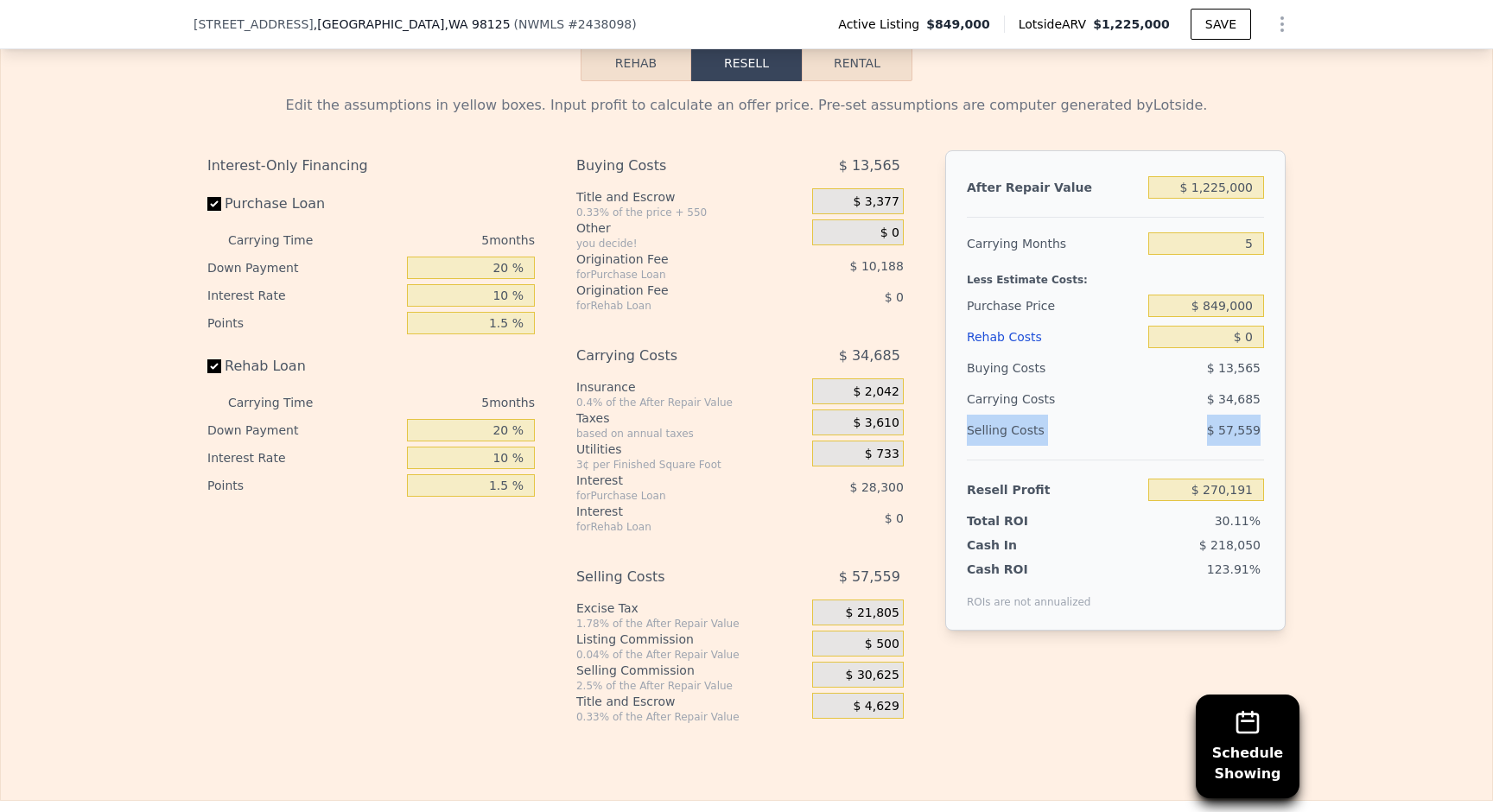
scroll to position [2832, 0]
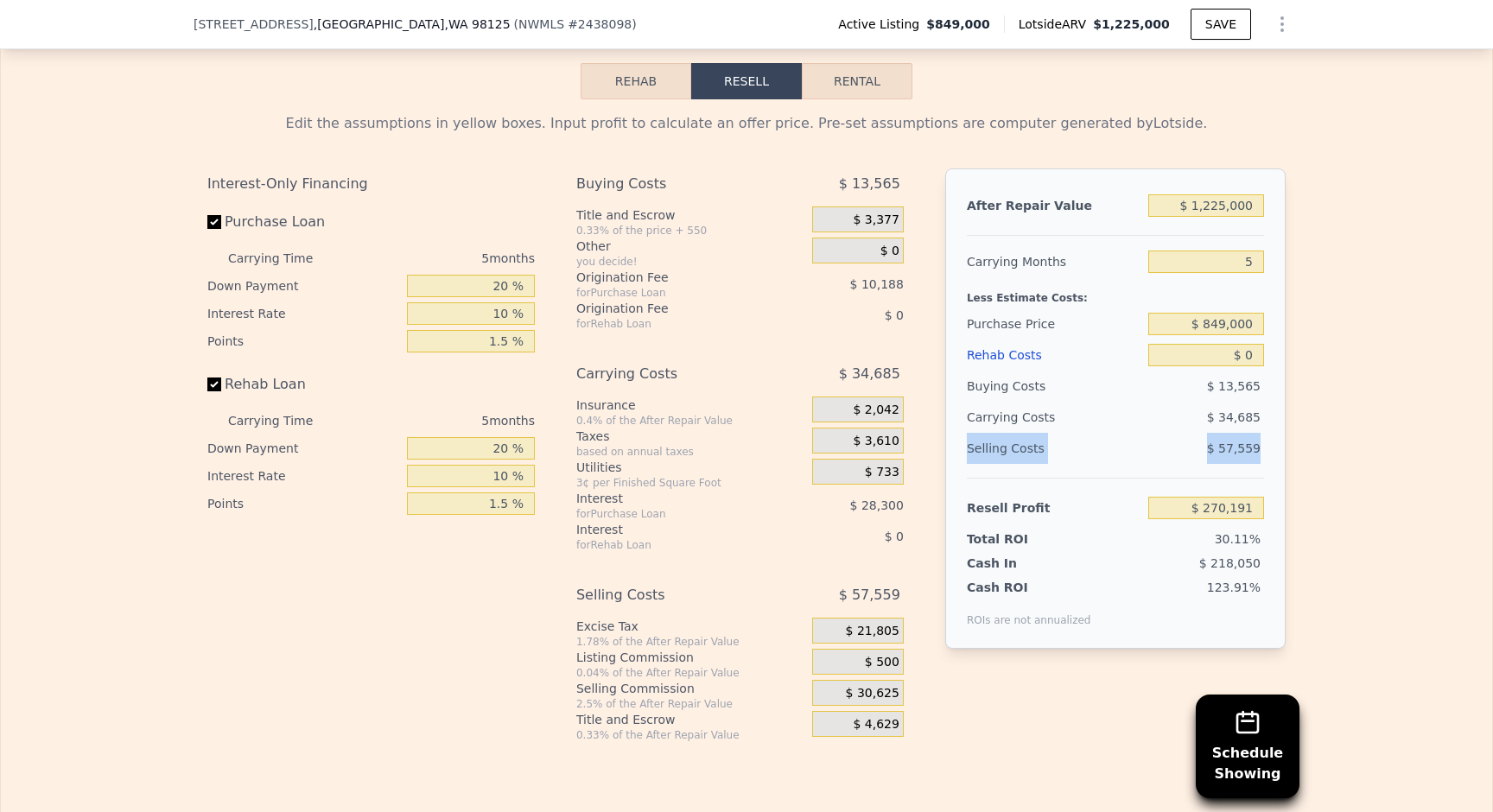
click at [654, 88] on button "Rehab" at bounding box center [636, 81] width 110 height 36
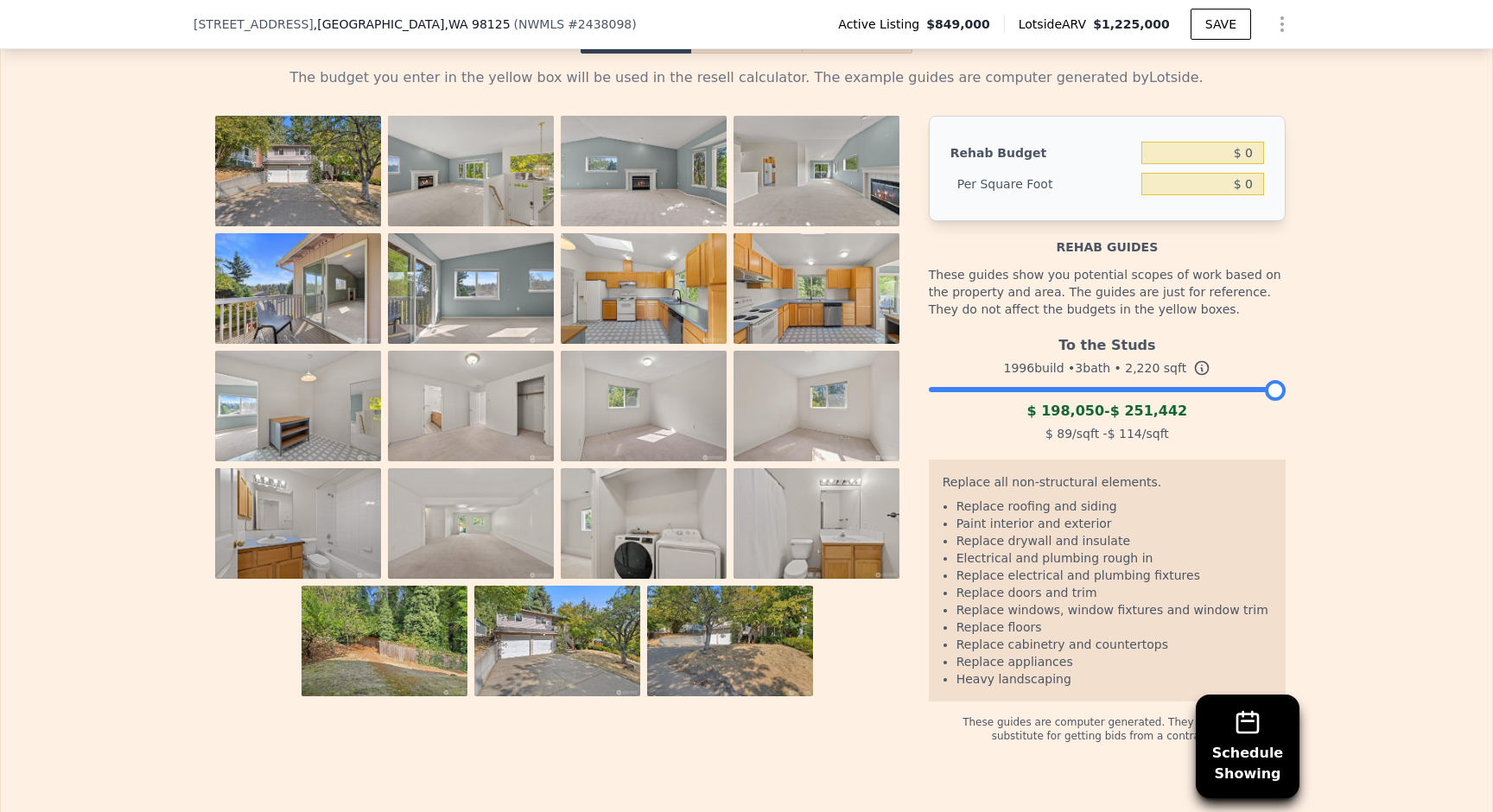
scroll to position [2893, 0]
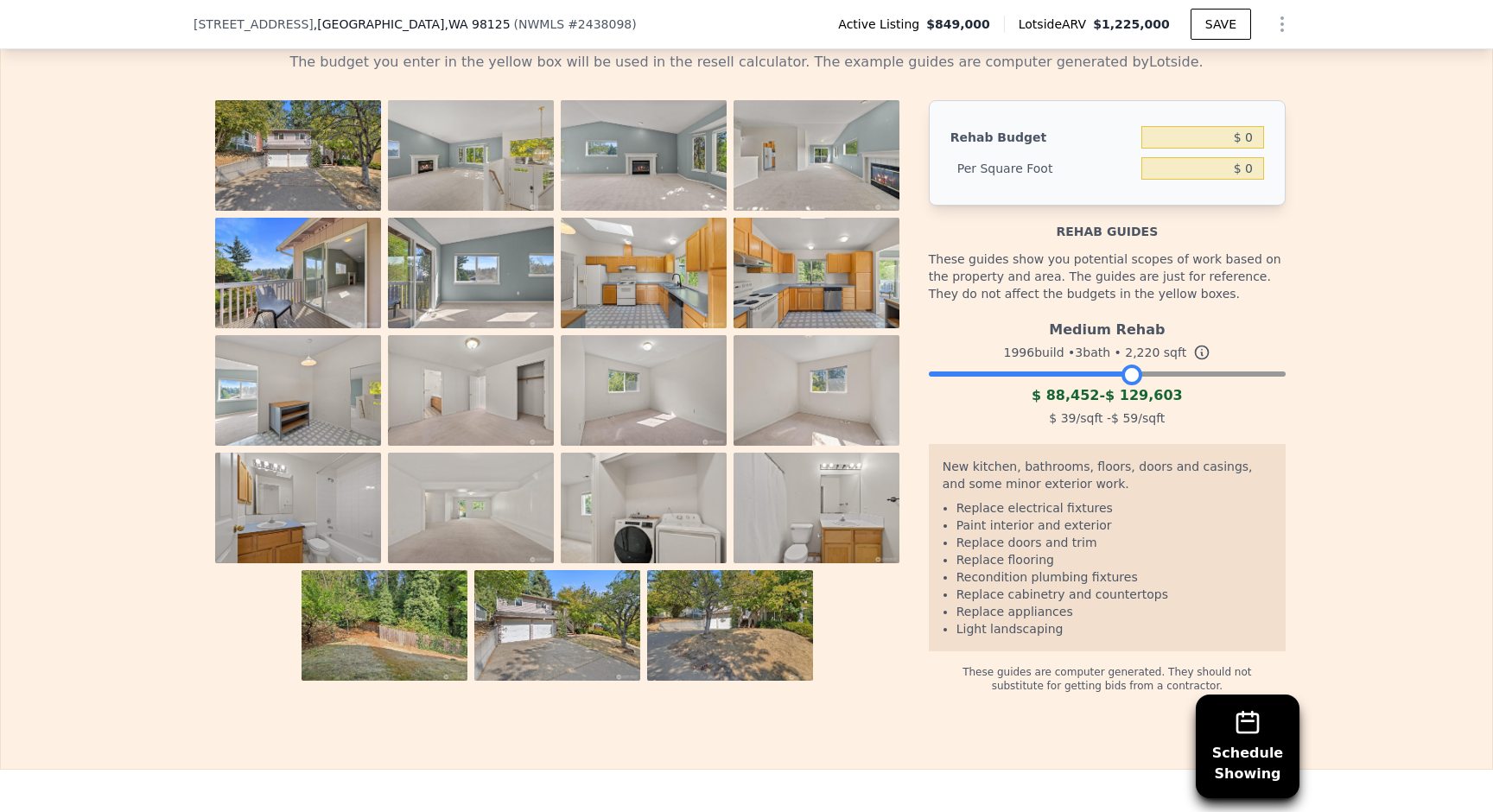
drag, startPoint x: 1276, startPoint y: 374, endPoint x: 1134, endPoint y: 375, distance: 142.0
click at [1134, 375] on div at bounding box center [1131, 374] width 20 height 20
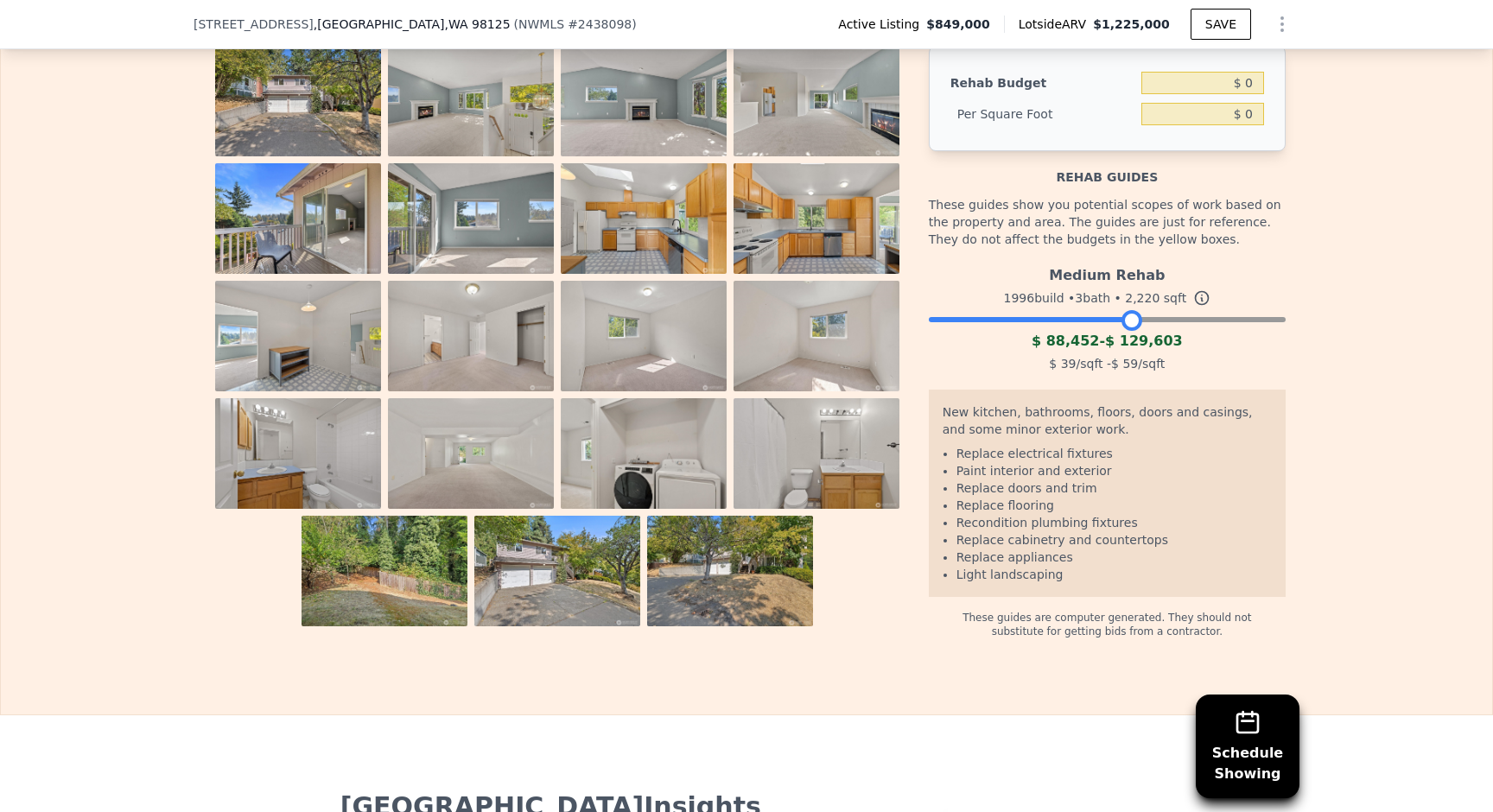
scroll to position [2950, 0]
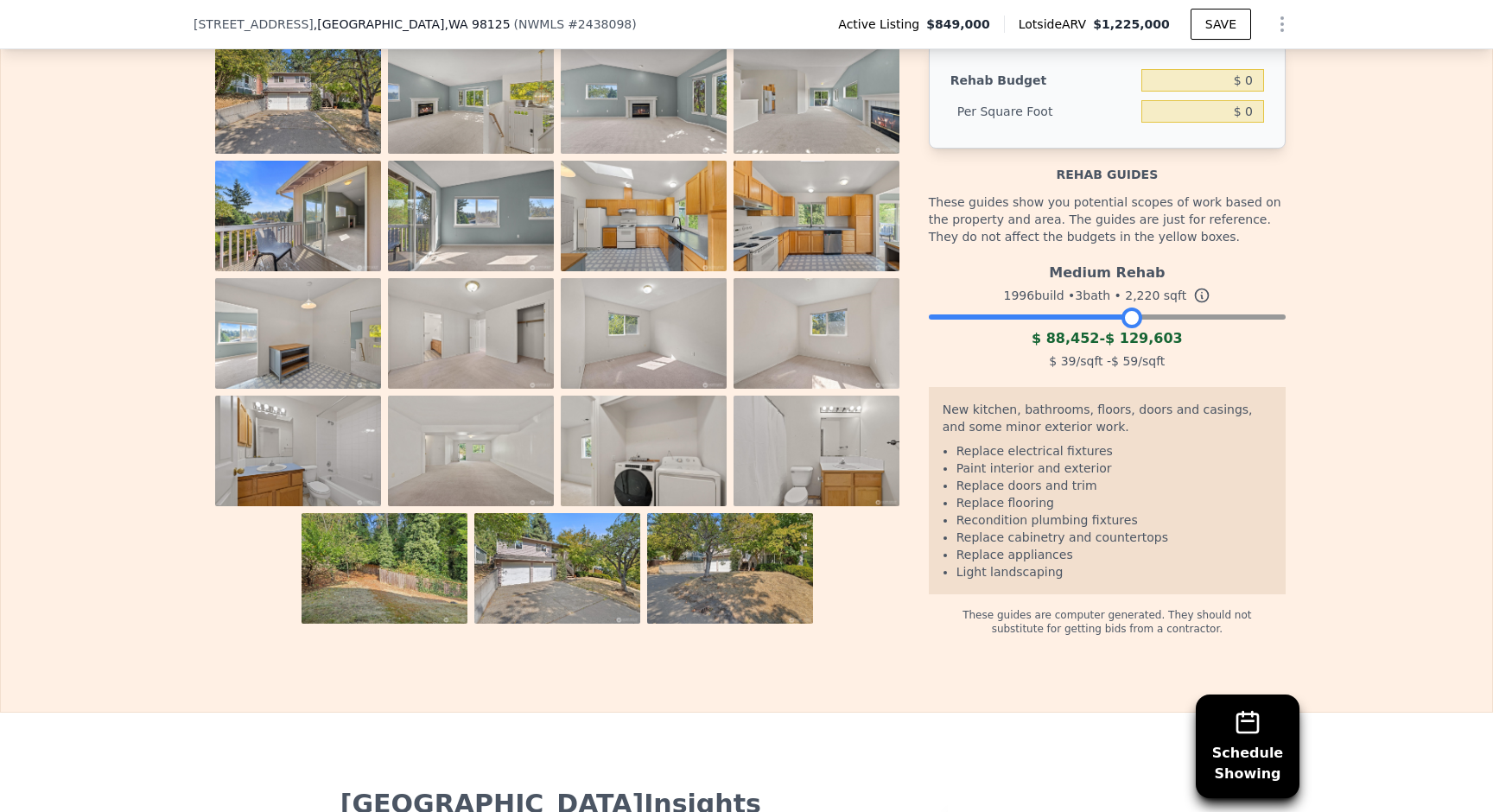
click at [1136, 292] on span "2,220" at bounding box center [1142, 295] width 35 height 14
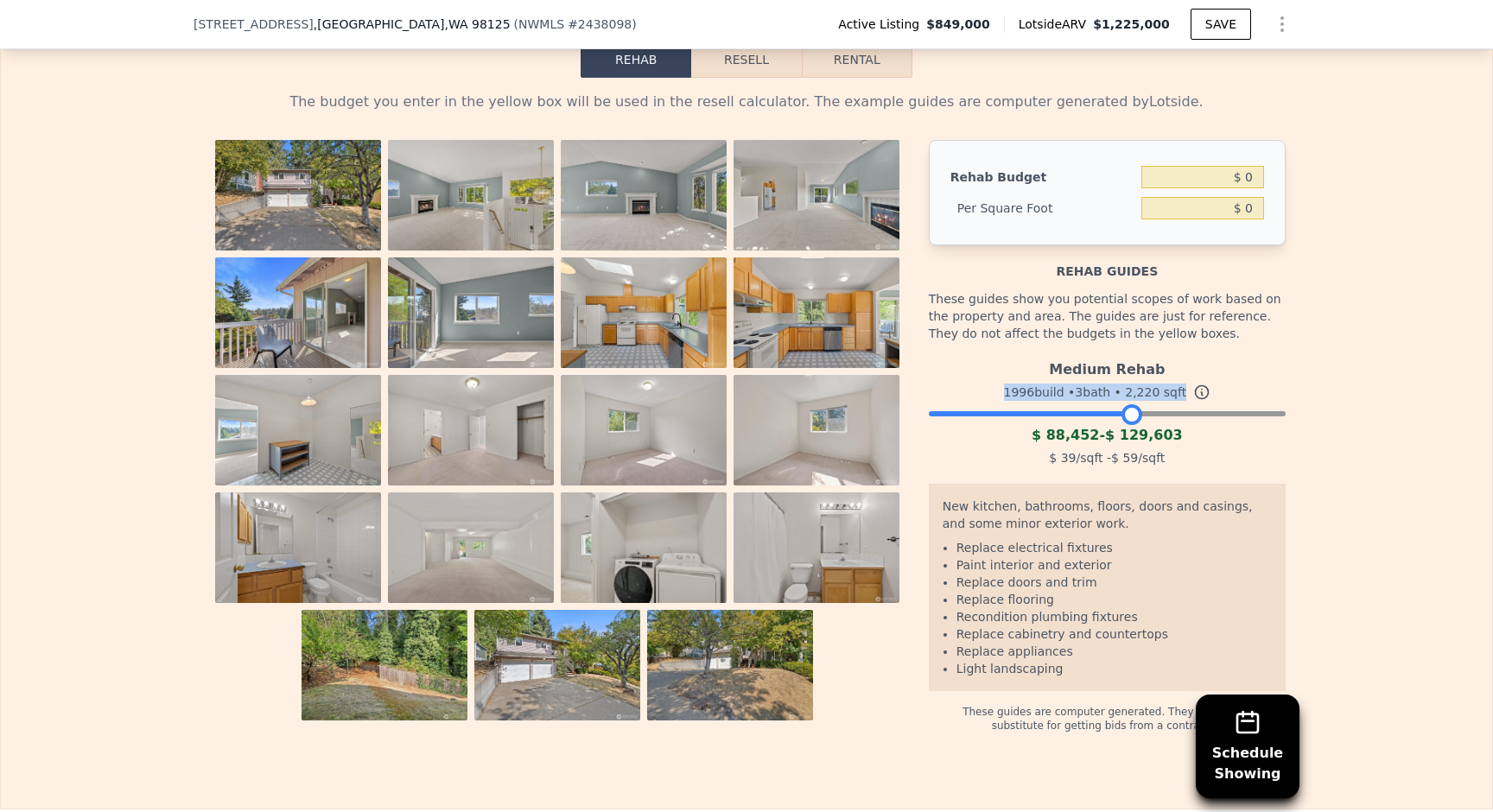
scroll to position [2851, 0]
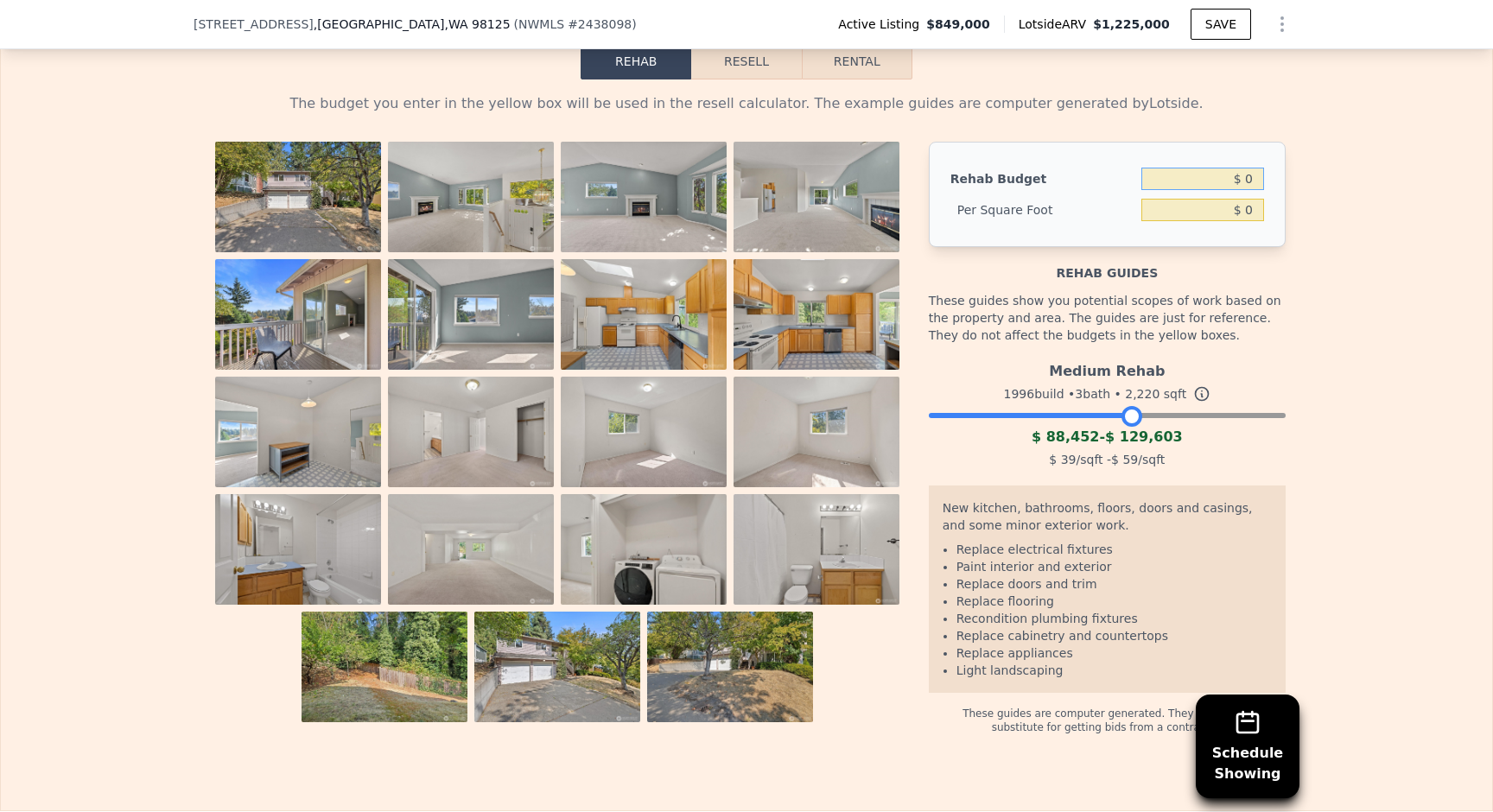
click at [1232, 180] on input "$ 0" at bounding box center [1203, 178] width 123 height 22
click at [1256, 180] on input "$ 0" at bounding box center [1203, 178] width 123 height 22
type input "$ 100,000"
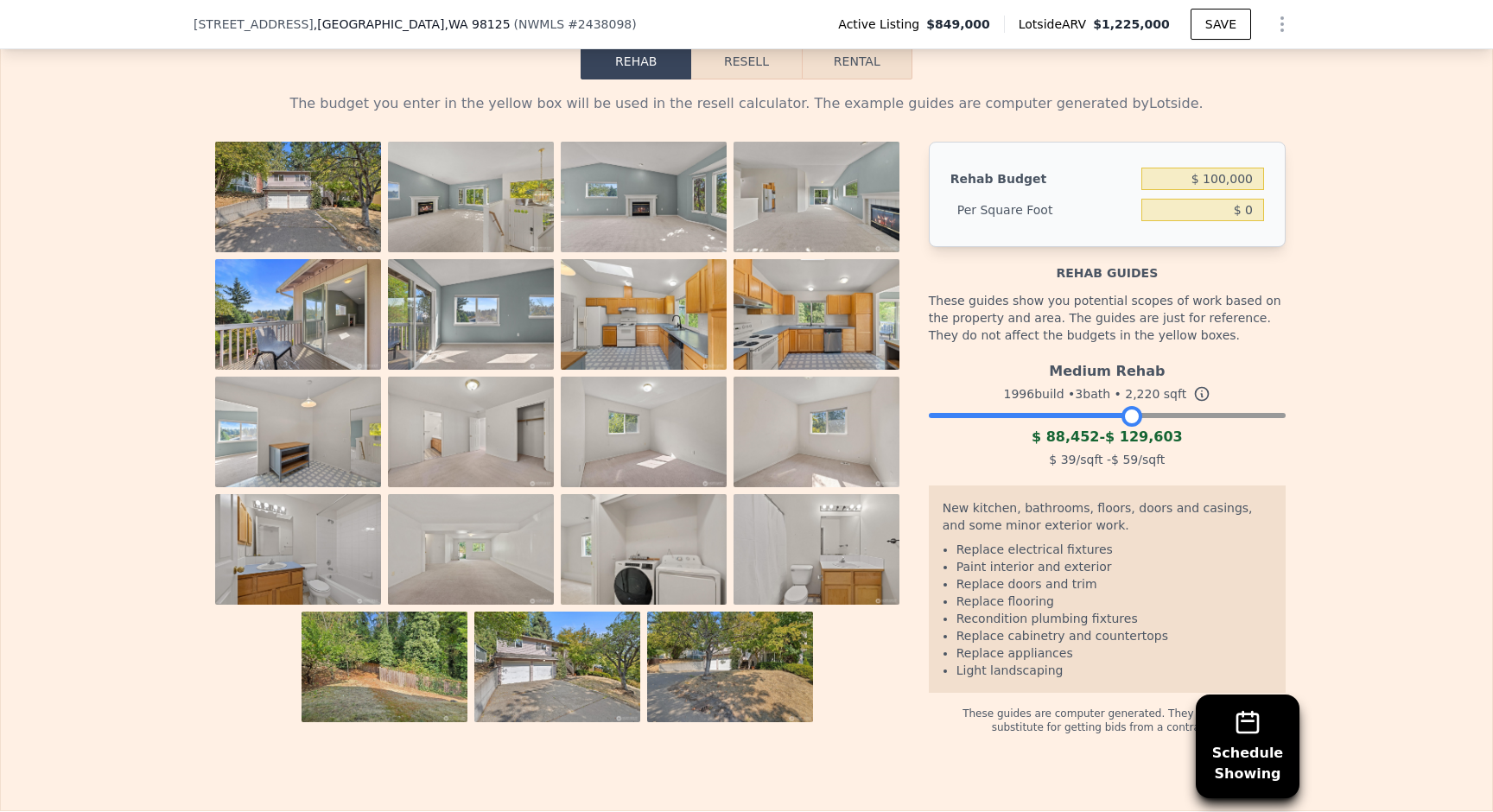
click at [972, 80] on div "The budget you enter in the yellow box will be used in the resell calculator. T…" at bounding box center [746, 406] width 1106 height 655
type input "$ 45.05"
click at [762, 71] on button "Resell" at bounding box center [746, 61] width 109 height 36
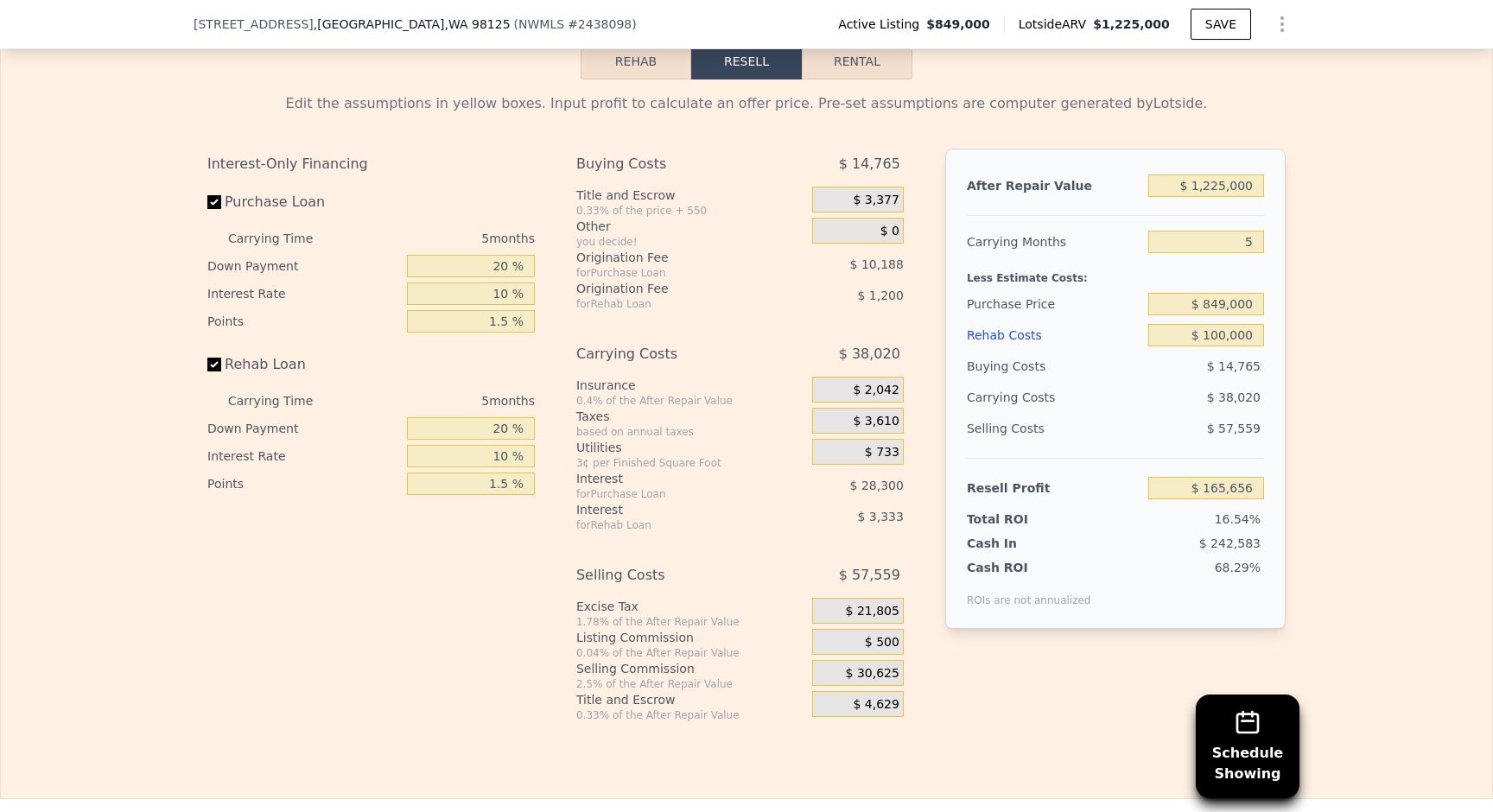
scroll to position [2874, 0]
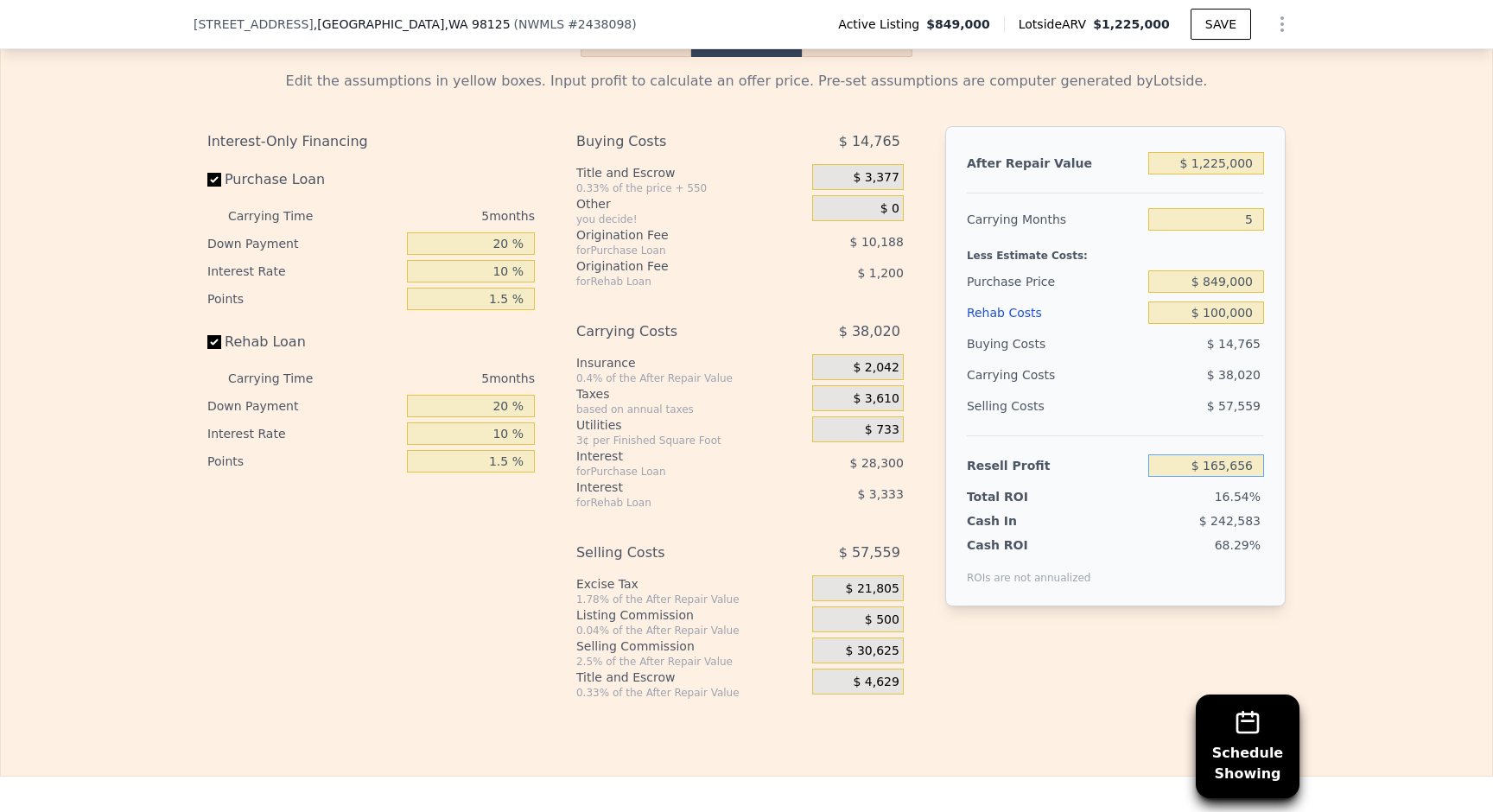
click at [1227, 462] on input "$ 165,656" at bounding box center [1207, 465] width 116 height 22
type input "$ 50,000"
click at [1371, 391] on div "Edit the assumptions in yellow boxes. Input profit to calculate an offer price.…" at bounding box center [746, 378] width 1491 height 642
type input "$ 959,291"
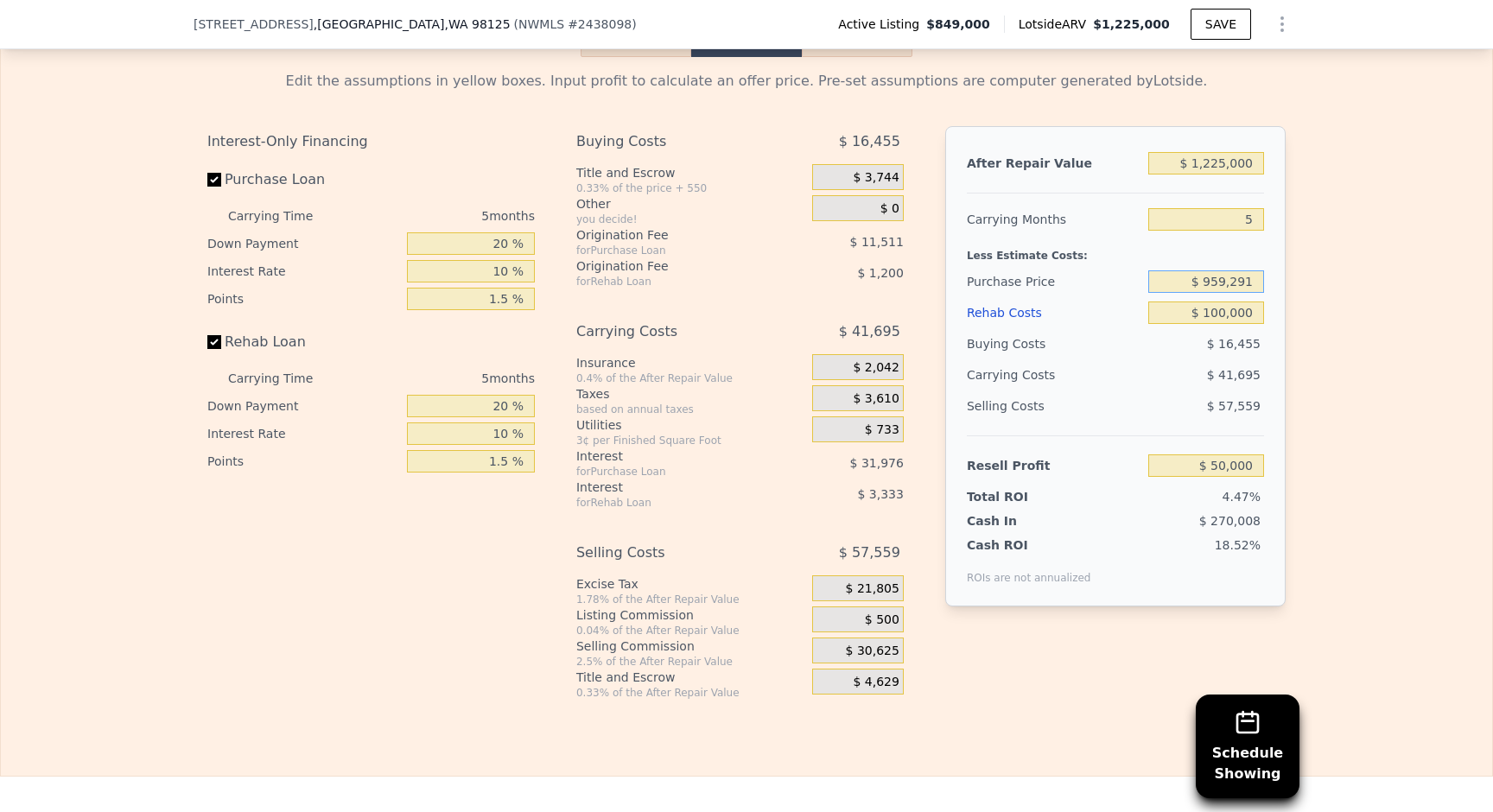
click at [1213, 280] on input "$ 959,291" at bounding box center [1207, 281] width 116 height 22
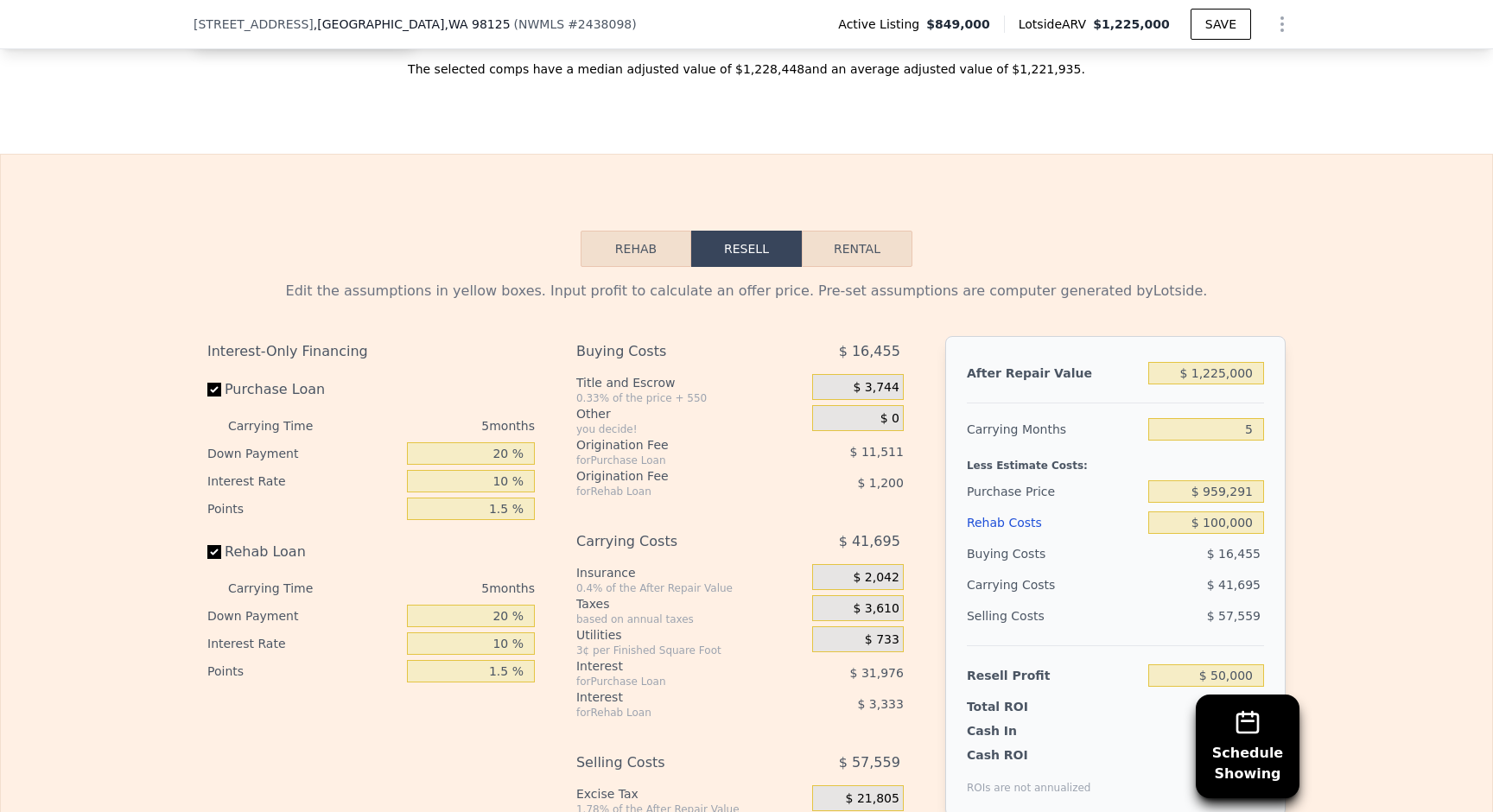
scroll to position [2686, 0]
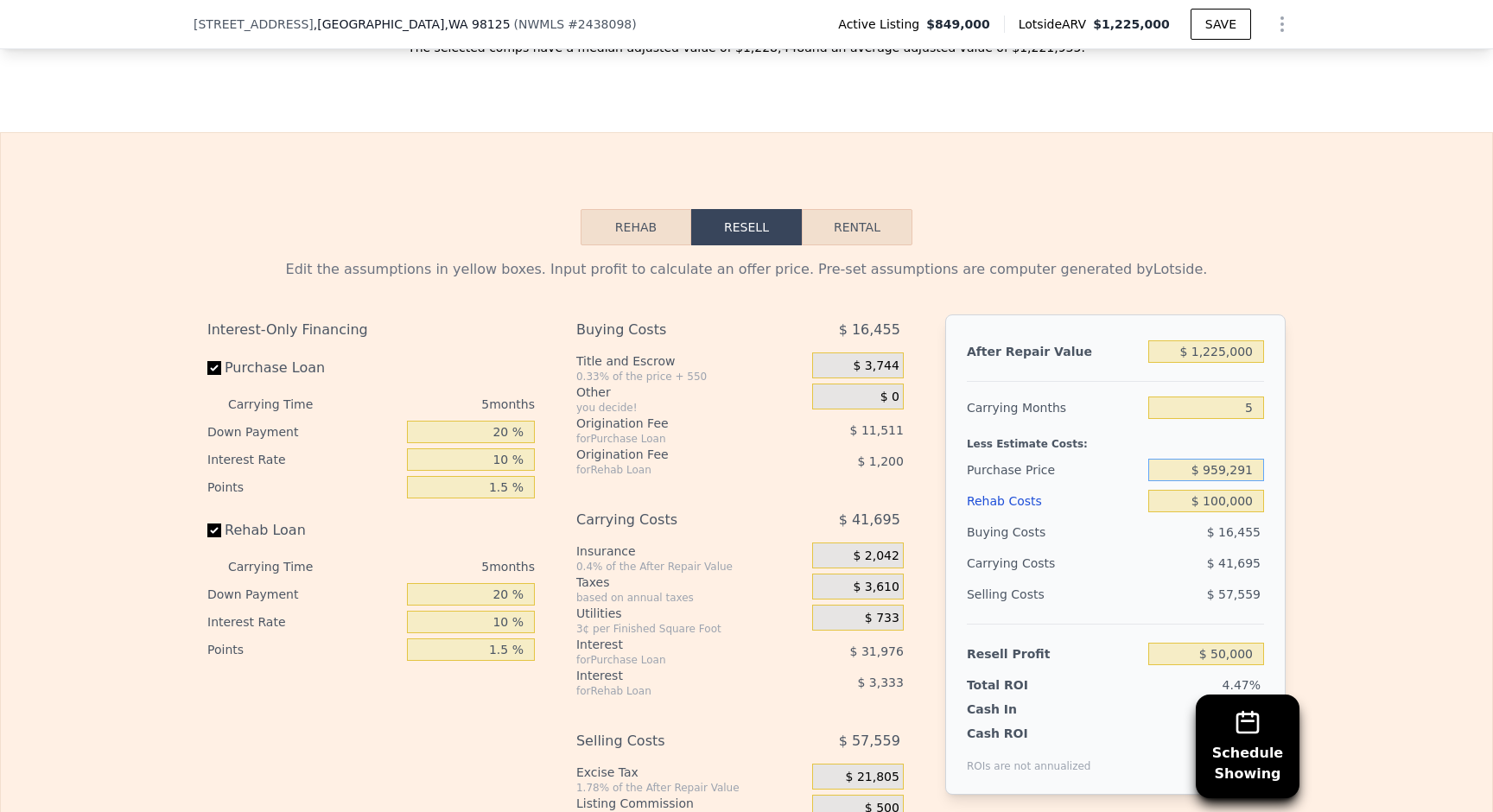
click at [858, 229] on button "Rental" at bounding box center [857, 227] width 110 height 36
select select "30"
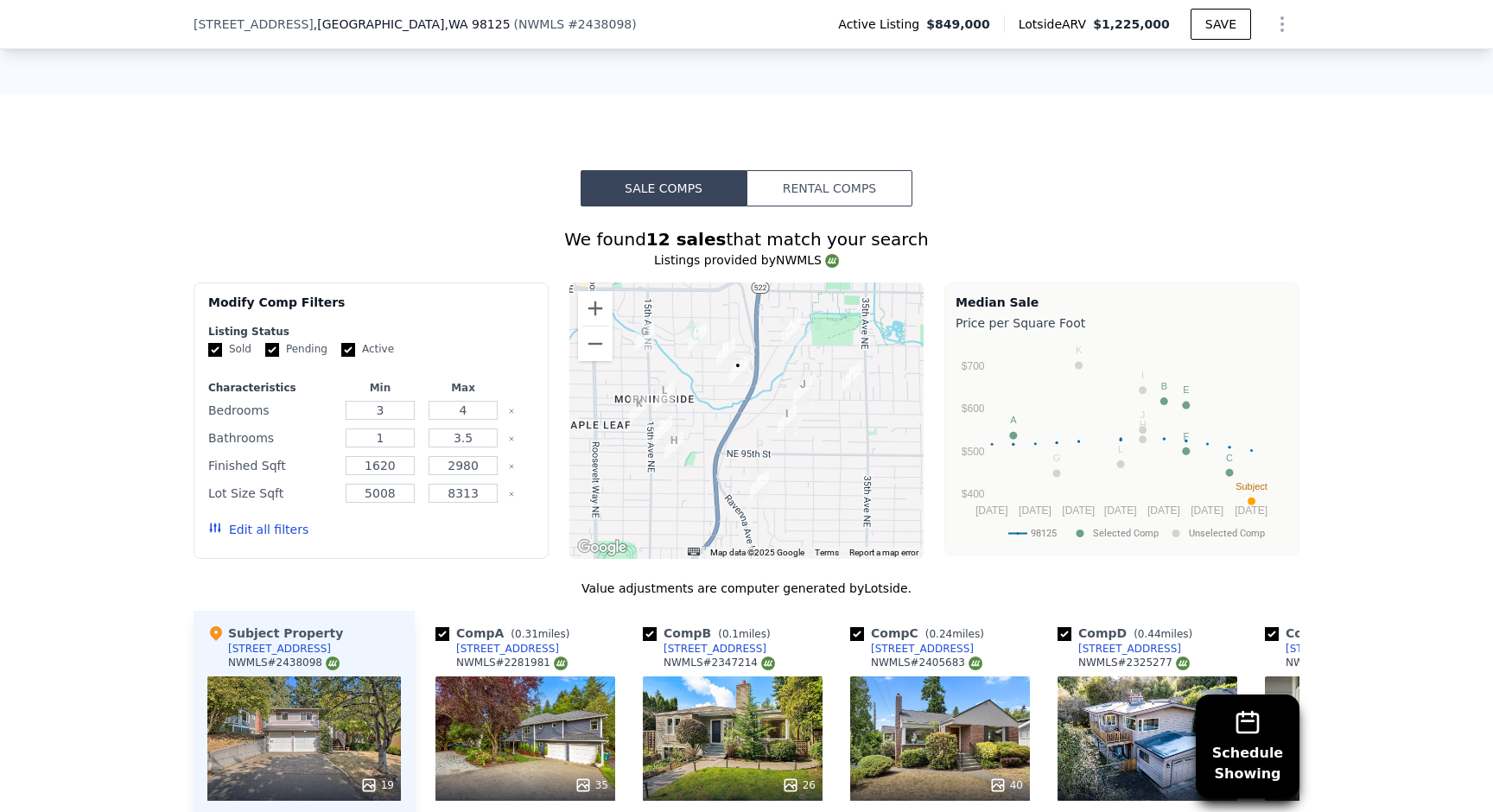
scroll to position [1540, 0]
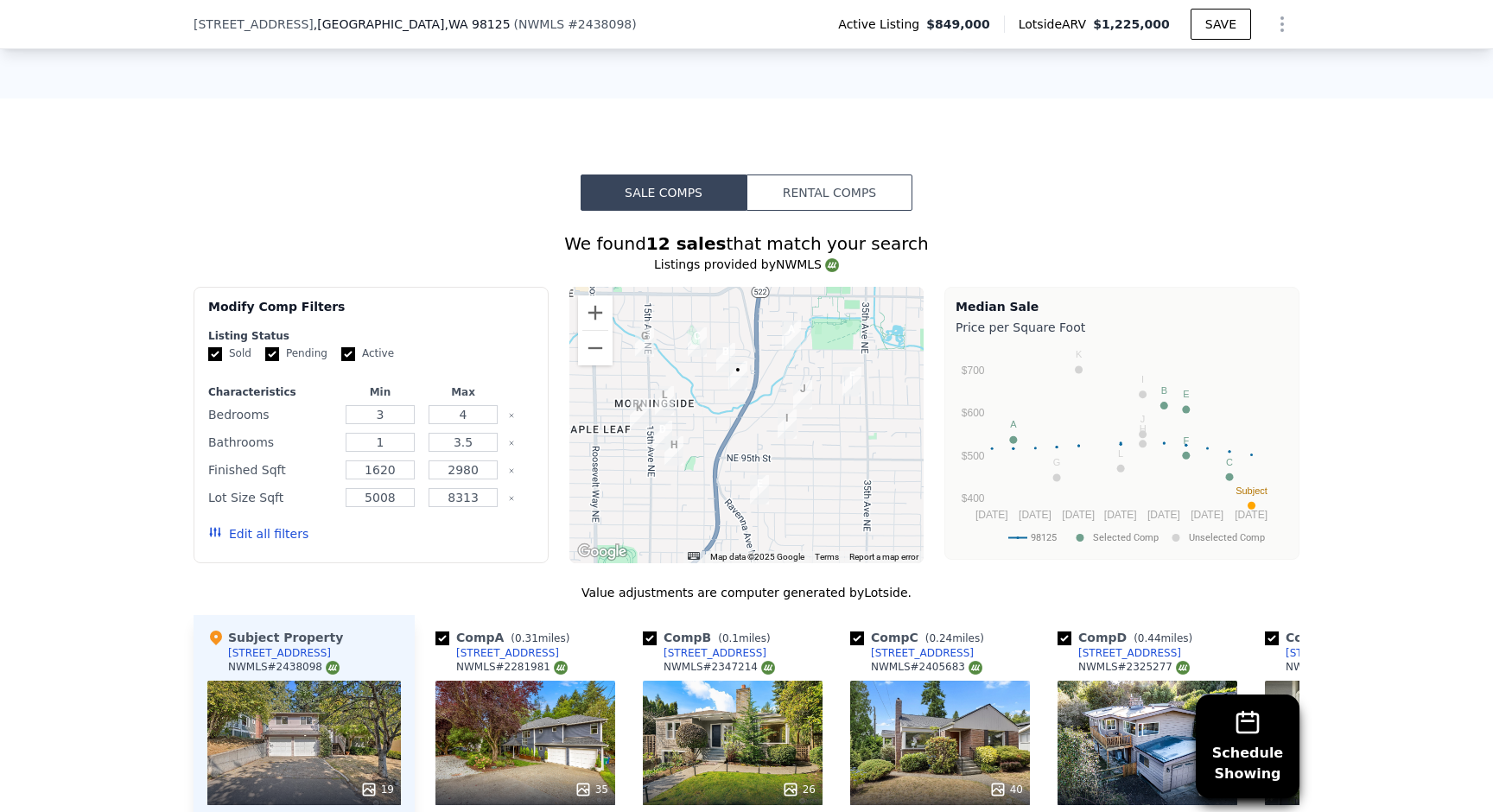
click at [843, 201] on button "Rental Comps" at bounding box center [829, 192] width 165 height 36
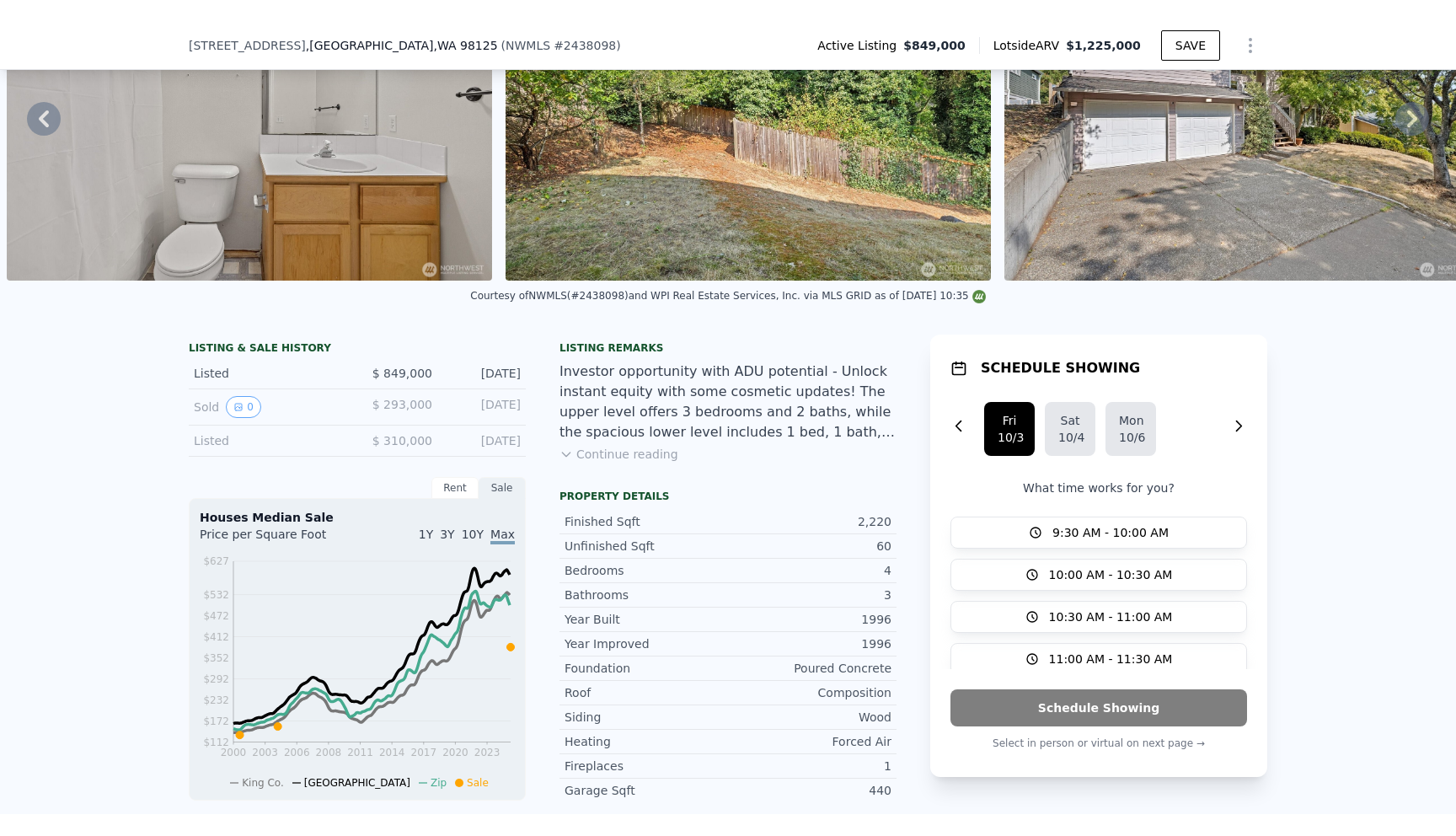
scroll to position [0, 0]
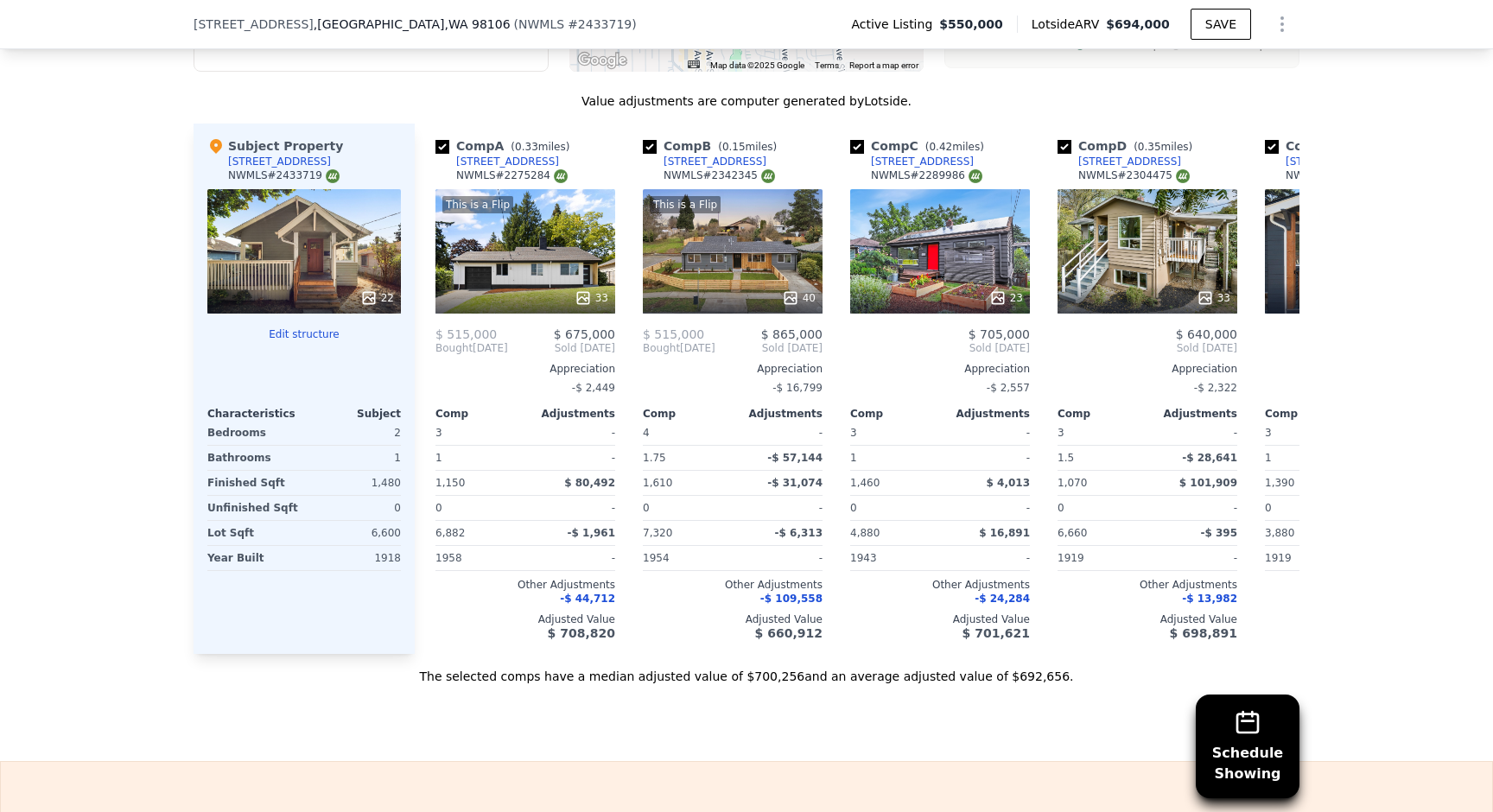
scroll to position [1961, 0]
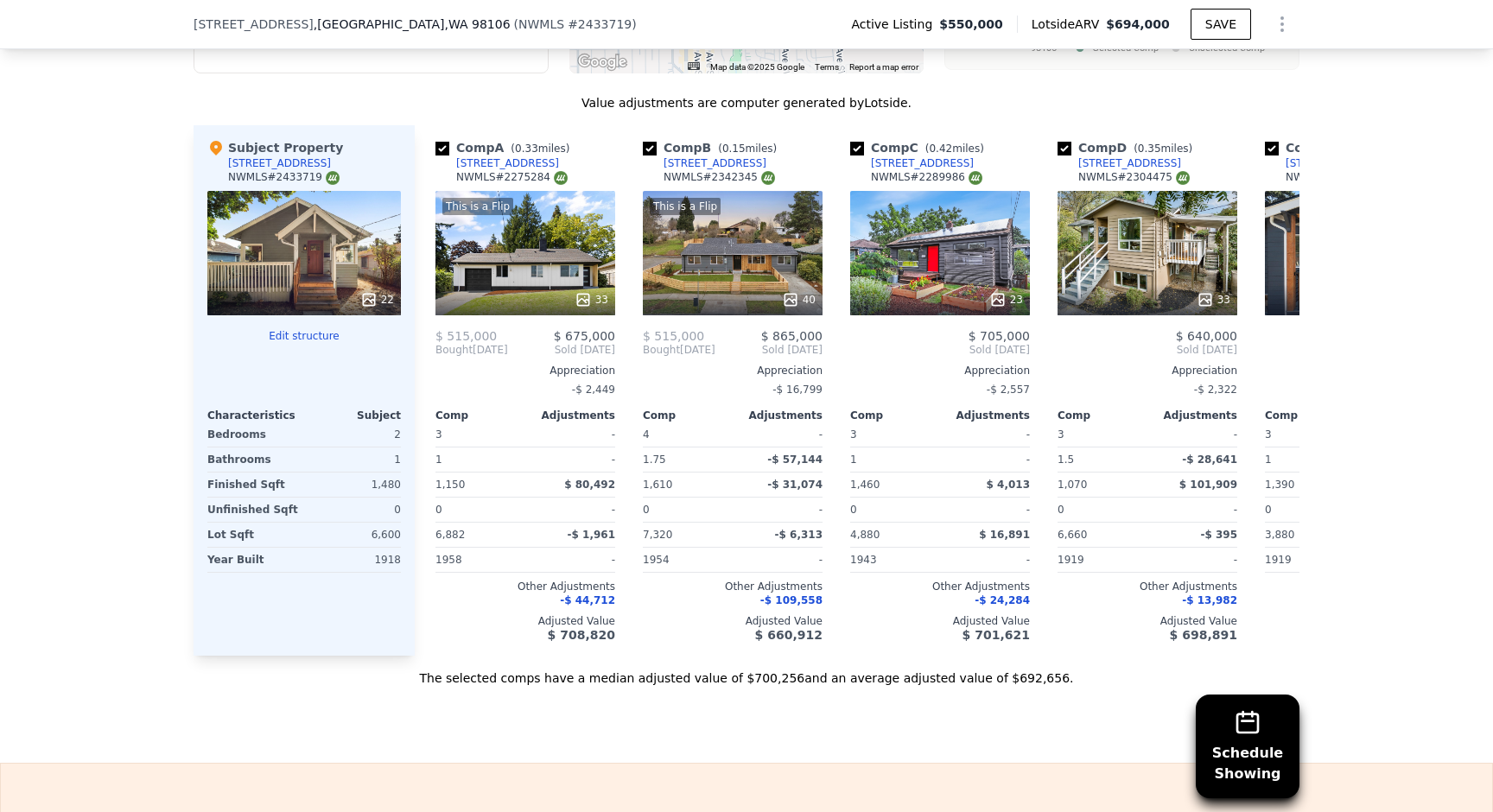
click at [375, 486] on div "1,480" at bounding box center [354, 484] width 93 height 24
click at [295, 329] on button "Edit structure" at bounding box center [304, 336] width 194 height 14
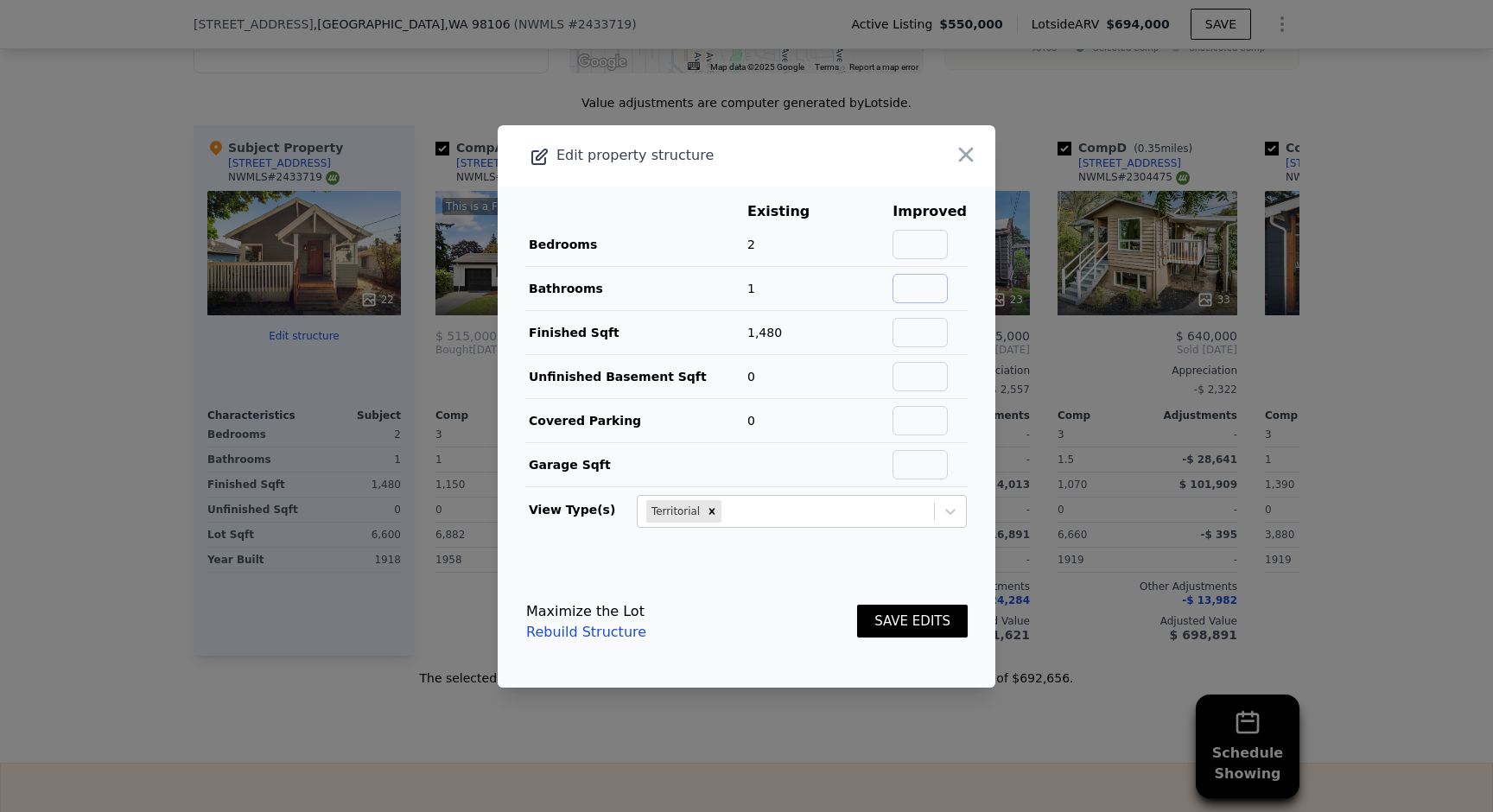
click at [916, 284] on input "text" at bounding box center [920, 288] width 55 height 29
type input "2"
click at [797, 271] on td "1" at bounding box center [791, 288] width 90 height 44
click at [917, 620] on button "SAVE EDITS" at bounding box center [912, 622] width 110 height 34
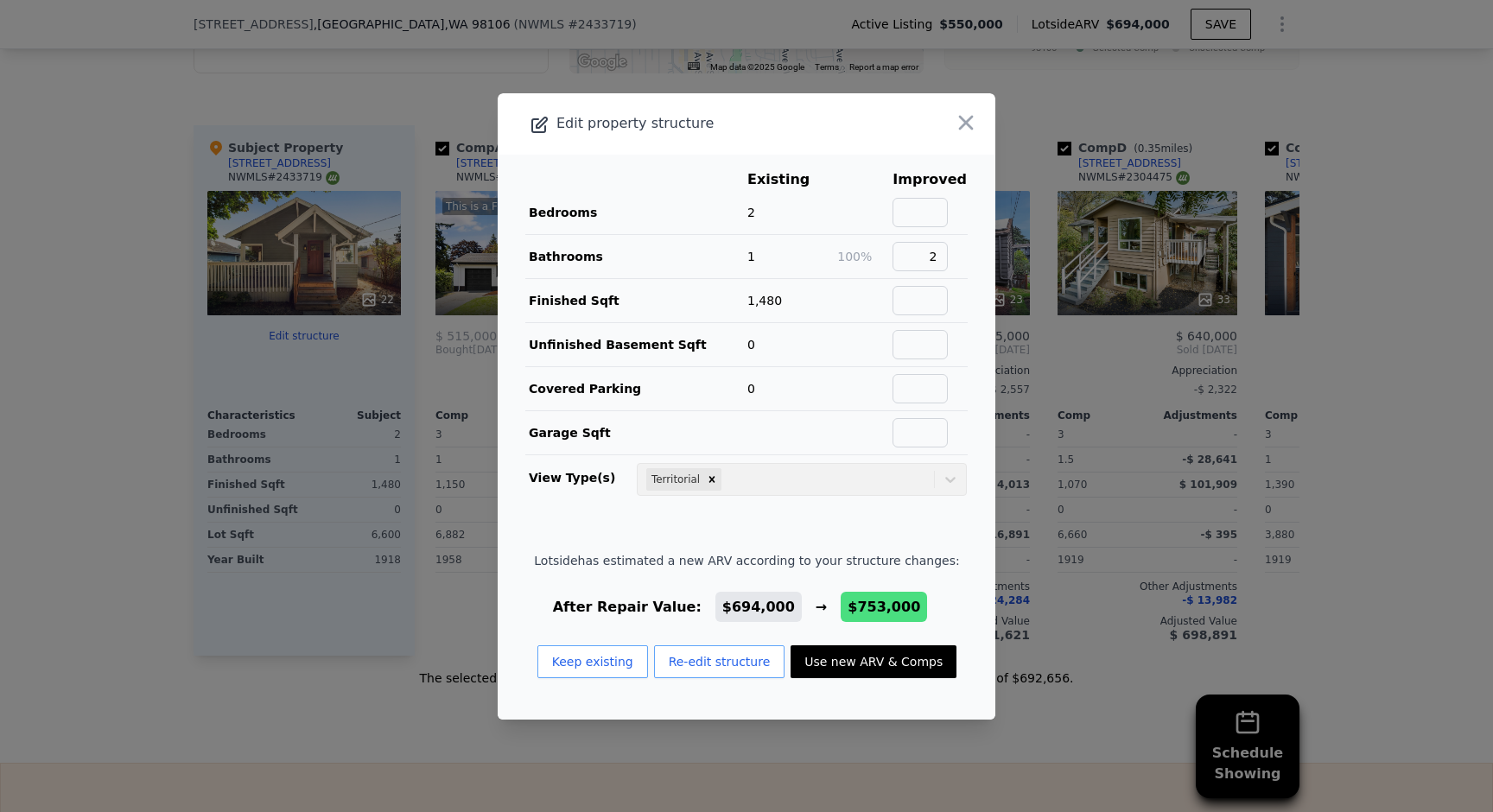
drag, startPoint x: 732, startPoint y: 607, endPoint x: 917, endPoint y: 607, distance: 185.0
click at [917, 607] on div "After Repair Value: $694,000 → $753,000" at bounding box center [746, 607] width 425 height 20
drag, startPoint x: 914, startPoint y: 607, endPoint x: 718, endPoint y: 605, distance: 196.0
click at [718, 605] on div "After Repair Value: $694,000 → $753,000" at bounding box center [746, 607] width 425 height 20
click at [887, 657] on button "Use new ARV & Comps" at bounding box center [874, 661] width 165 height 33
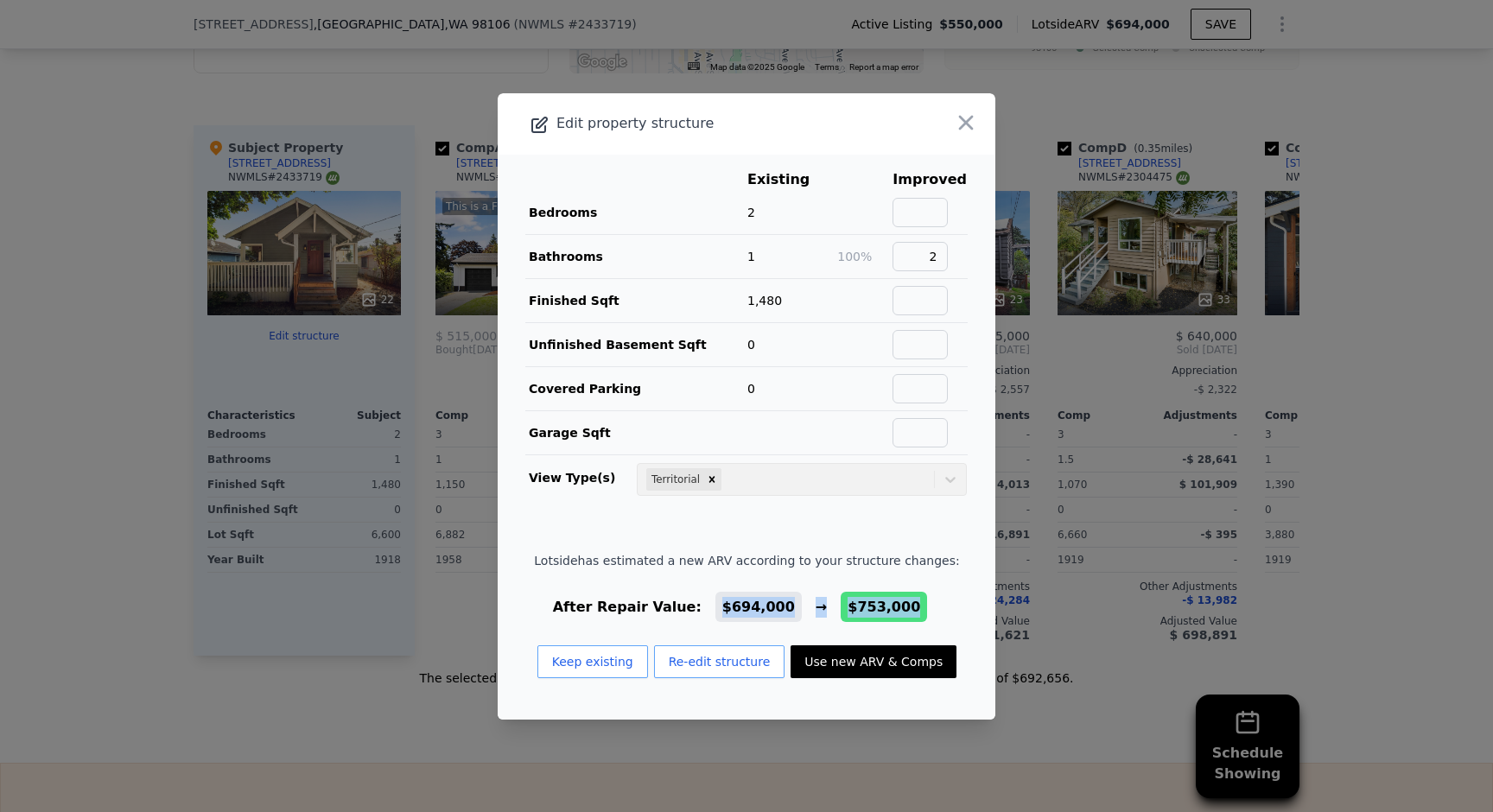
type input "4"
type input "1900"
checkbox input "false"
checkbox input "true"
type input "$ 753,000"
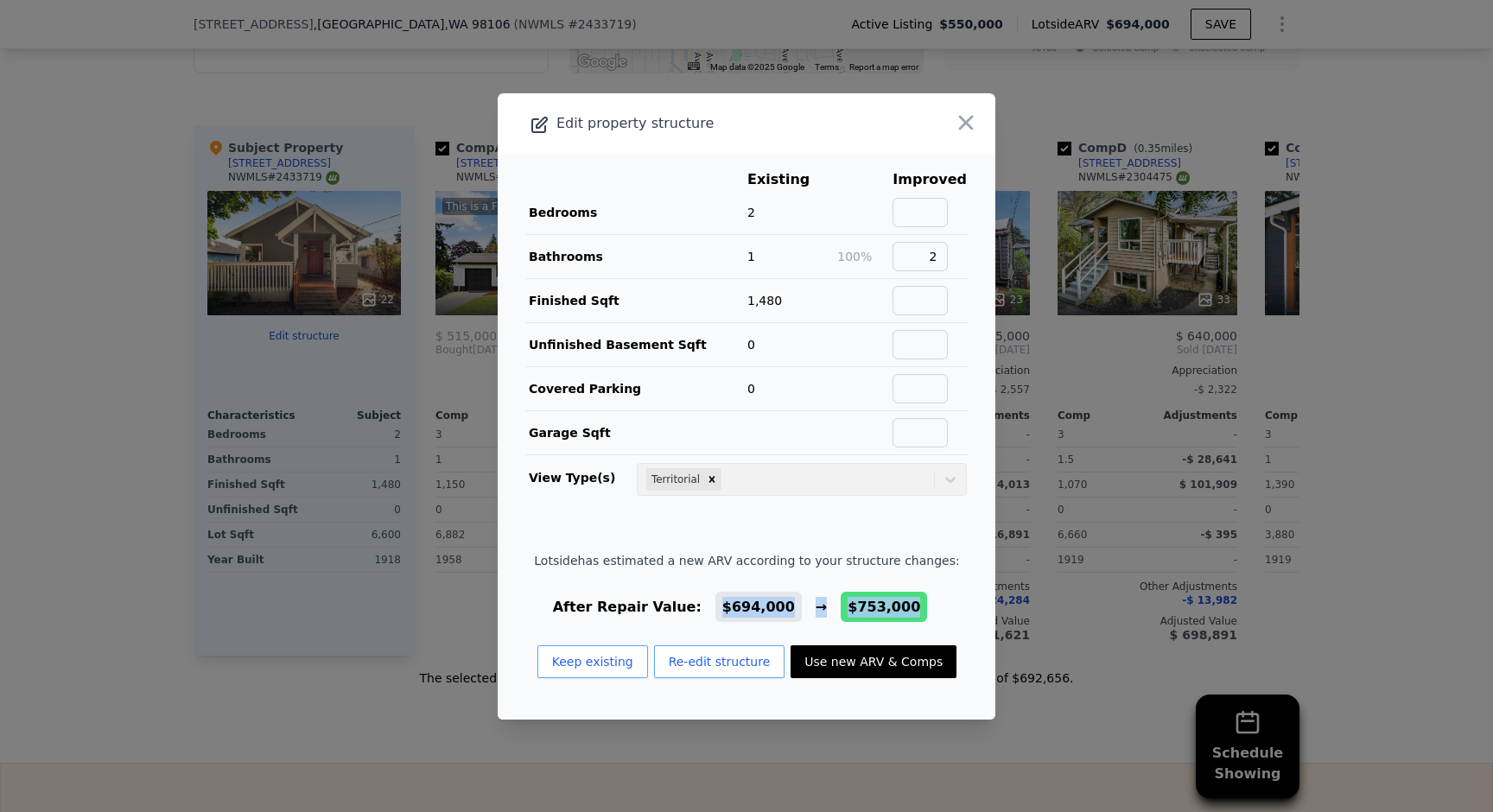
type input "$ 108,476"
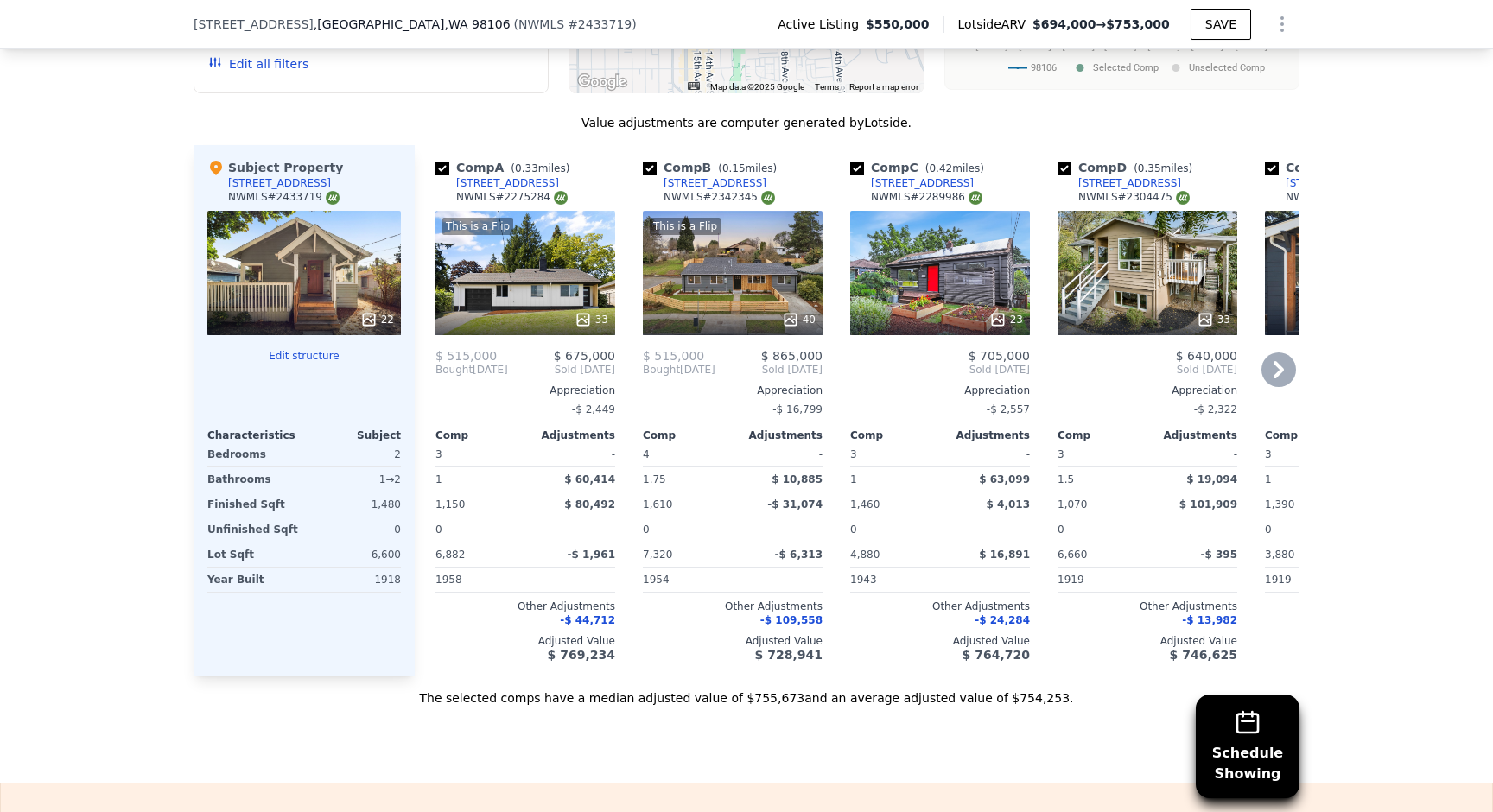
scroll to position [1927, 0]
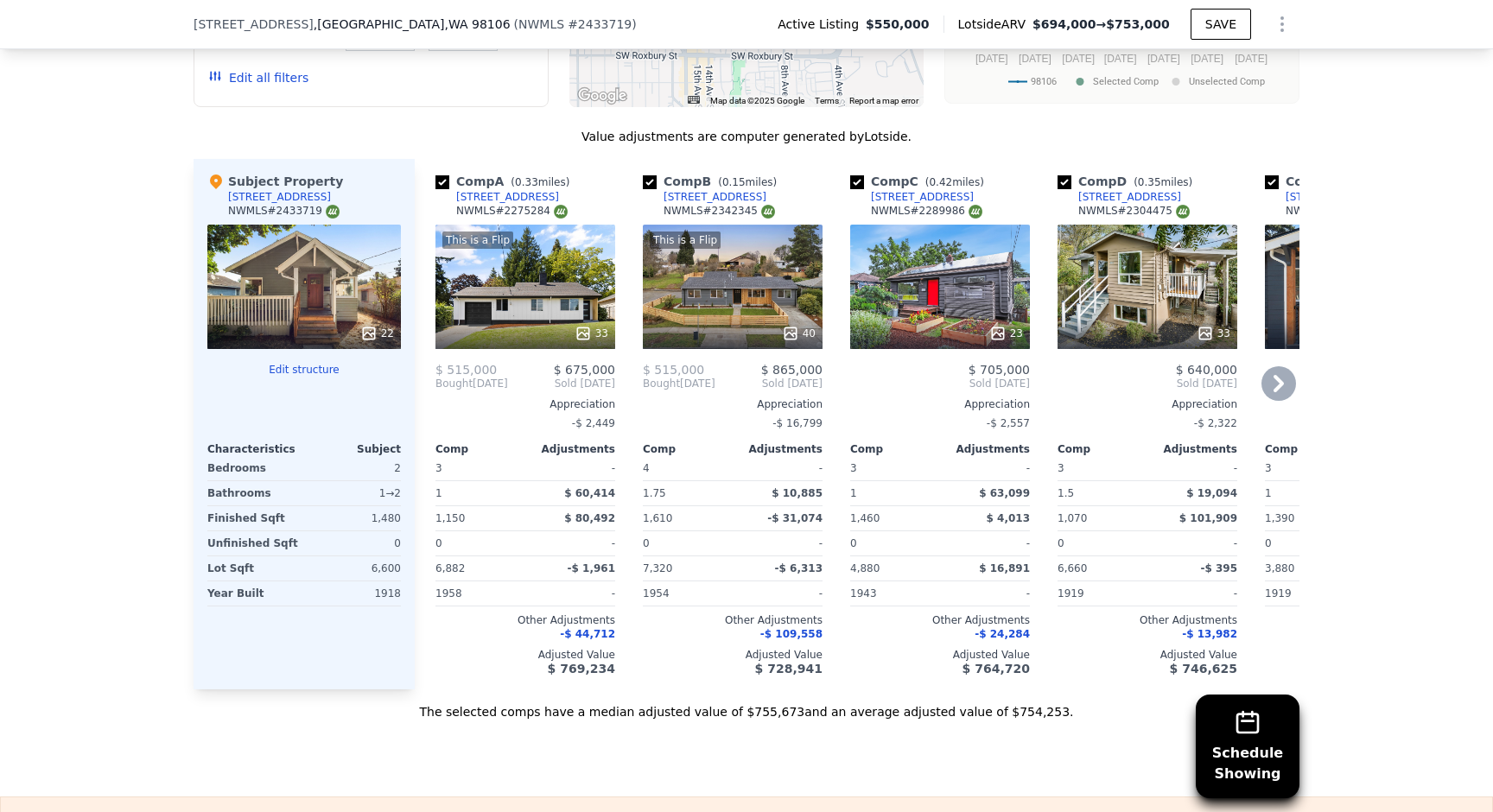
click at [583, 287] on div "This is a Flip 33" at bounding box center [525, 286] width 180 height 125
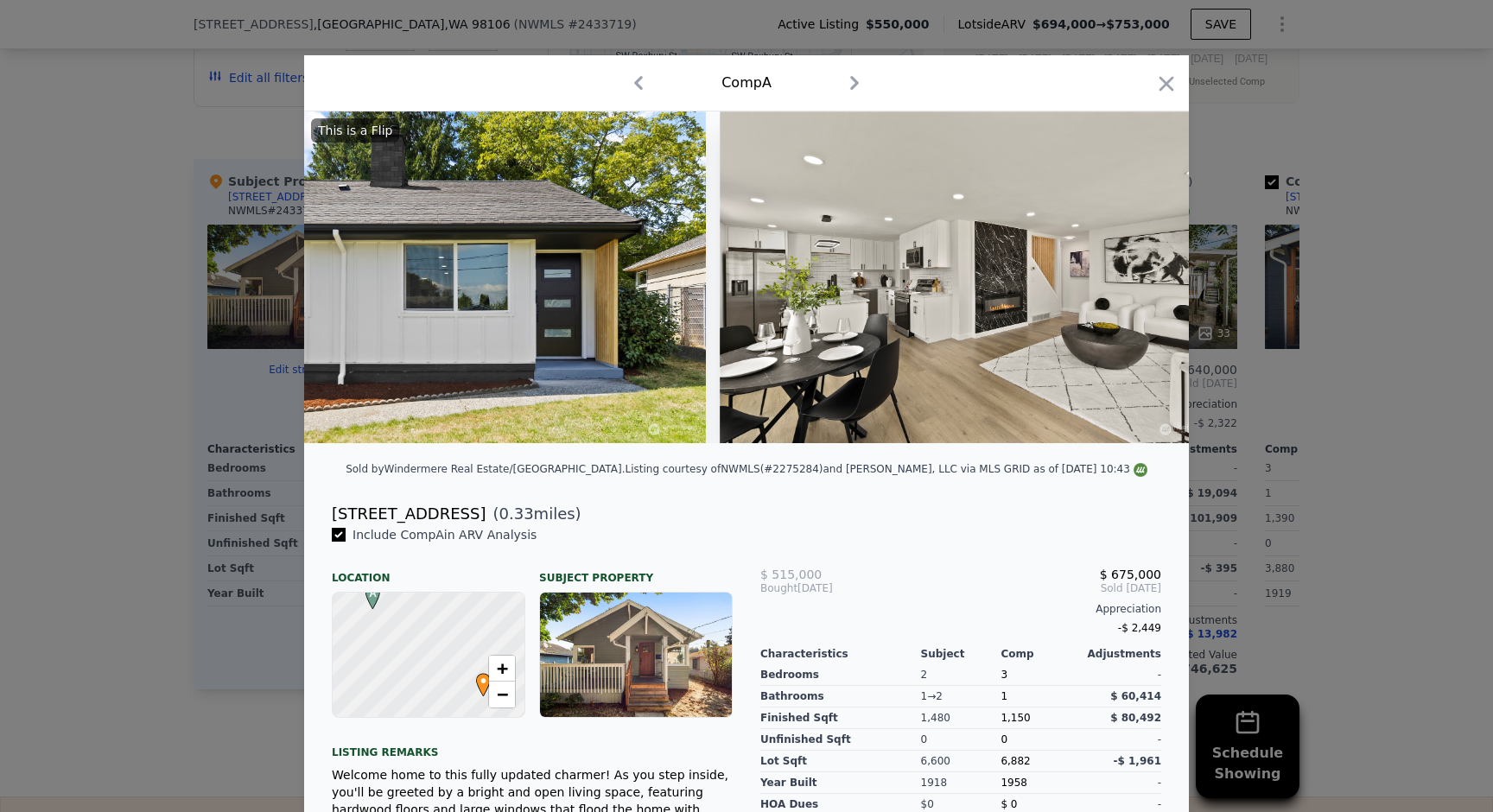
scroll to position [0, 1064]
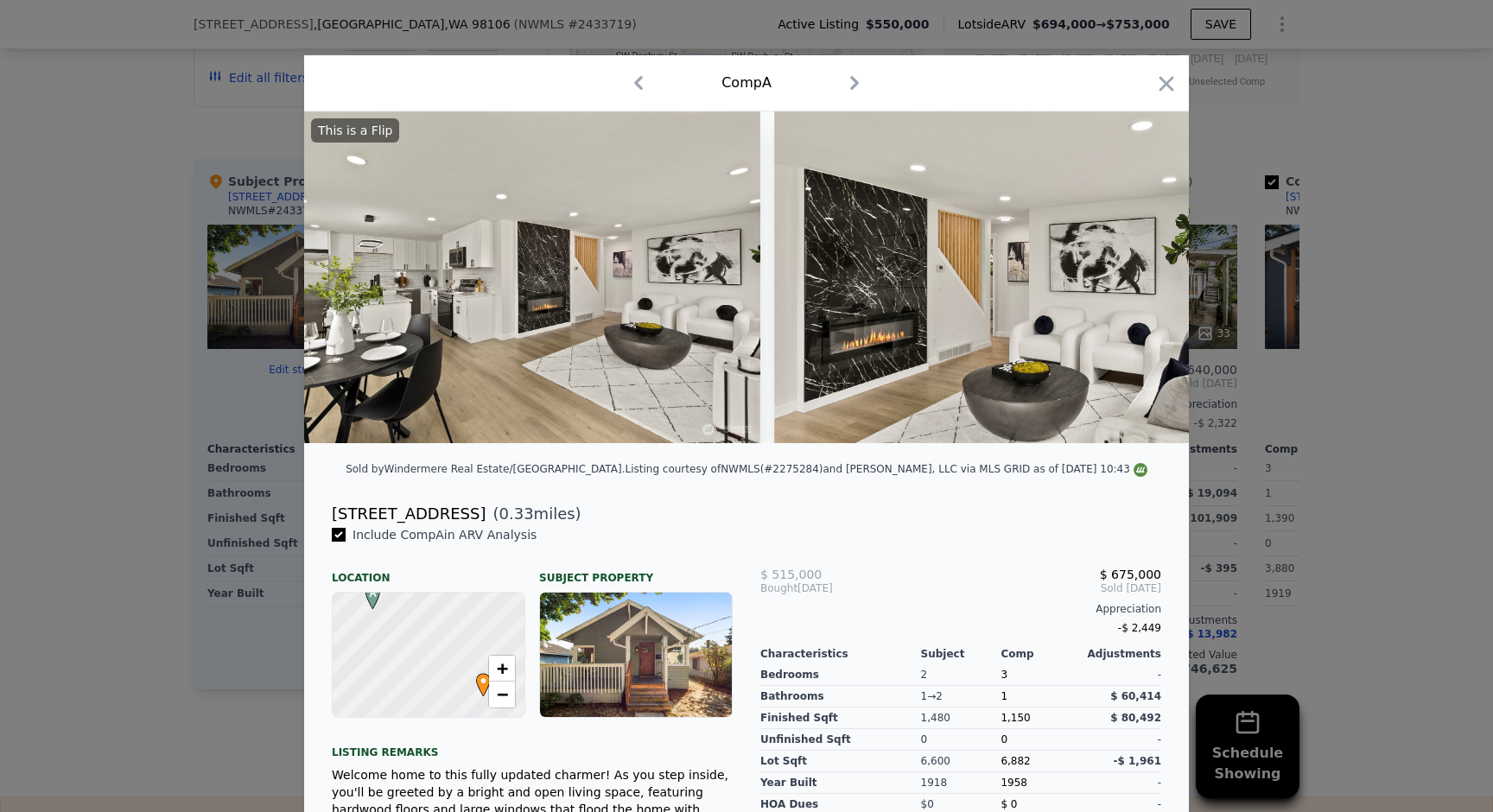
click at [1370, 290] on div at bounding box center [746, 406] width 1493 height 812
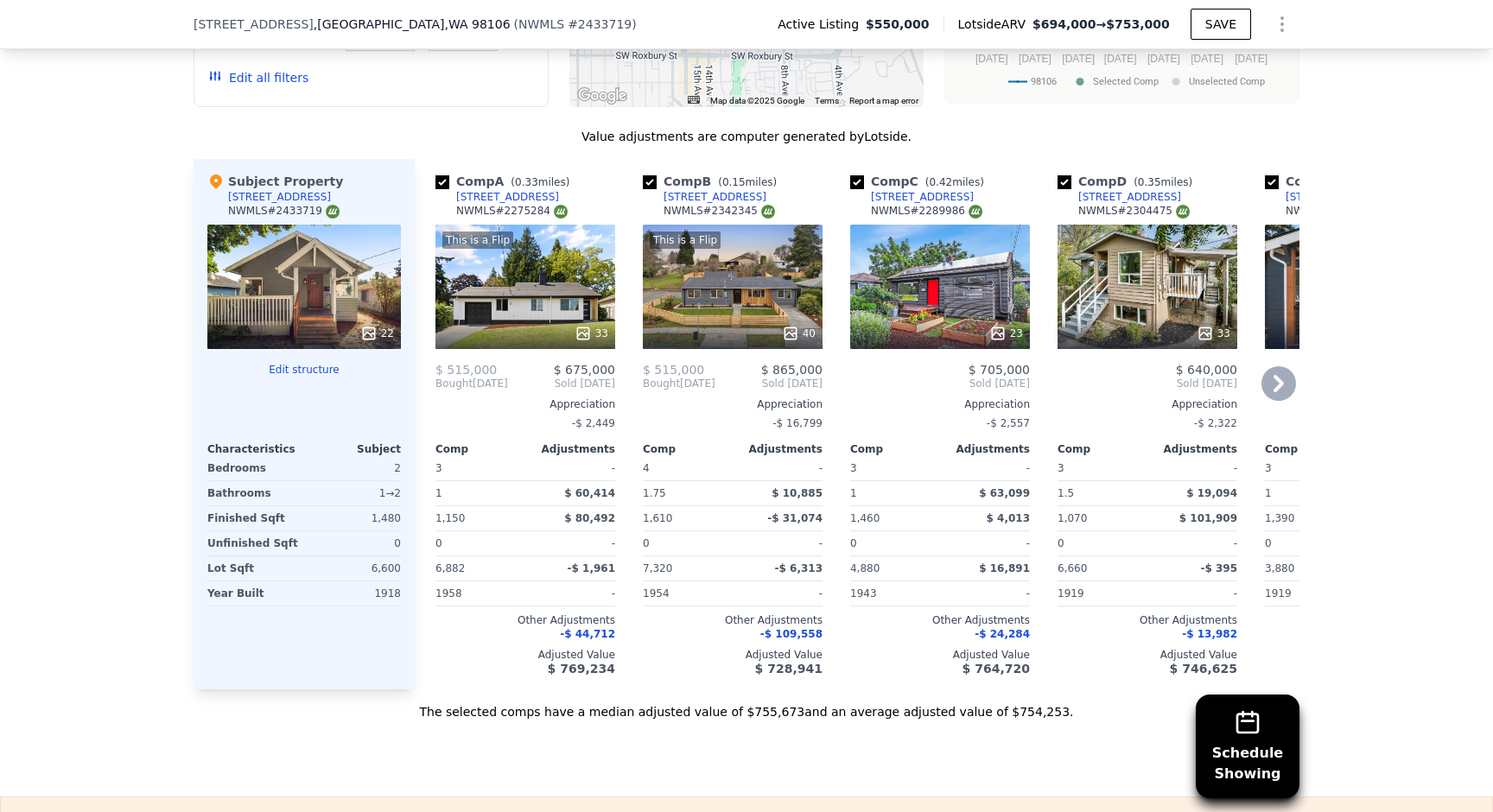
click at [947, 295] on div "23" at bounding box center [940, 286] width 180 height 125
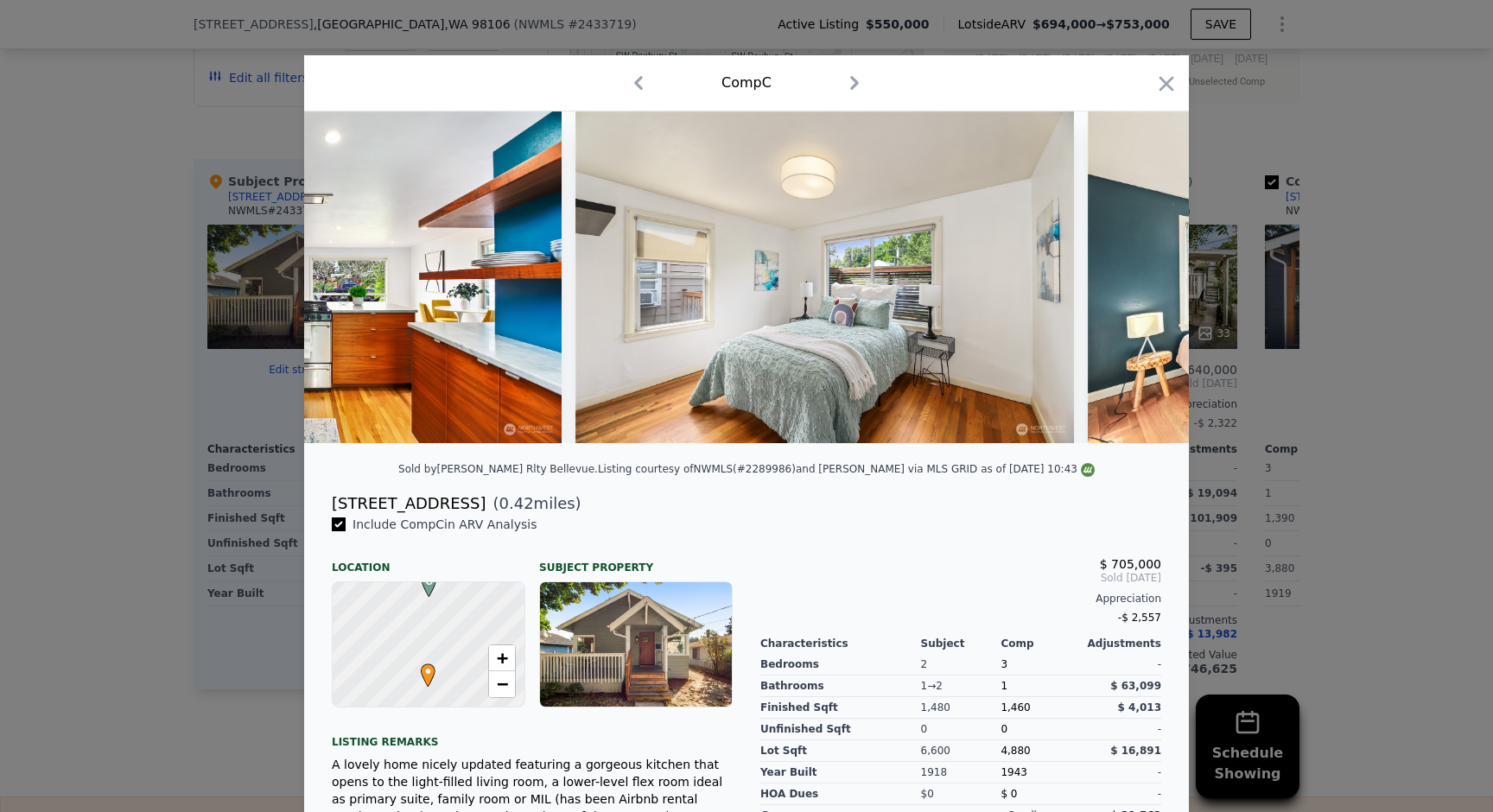
scroll to position [0, 4394]
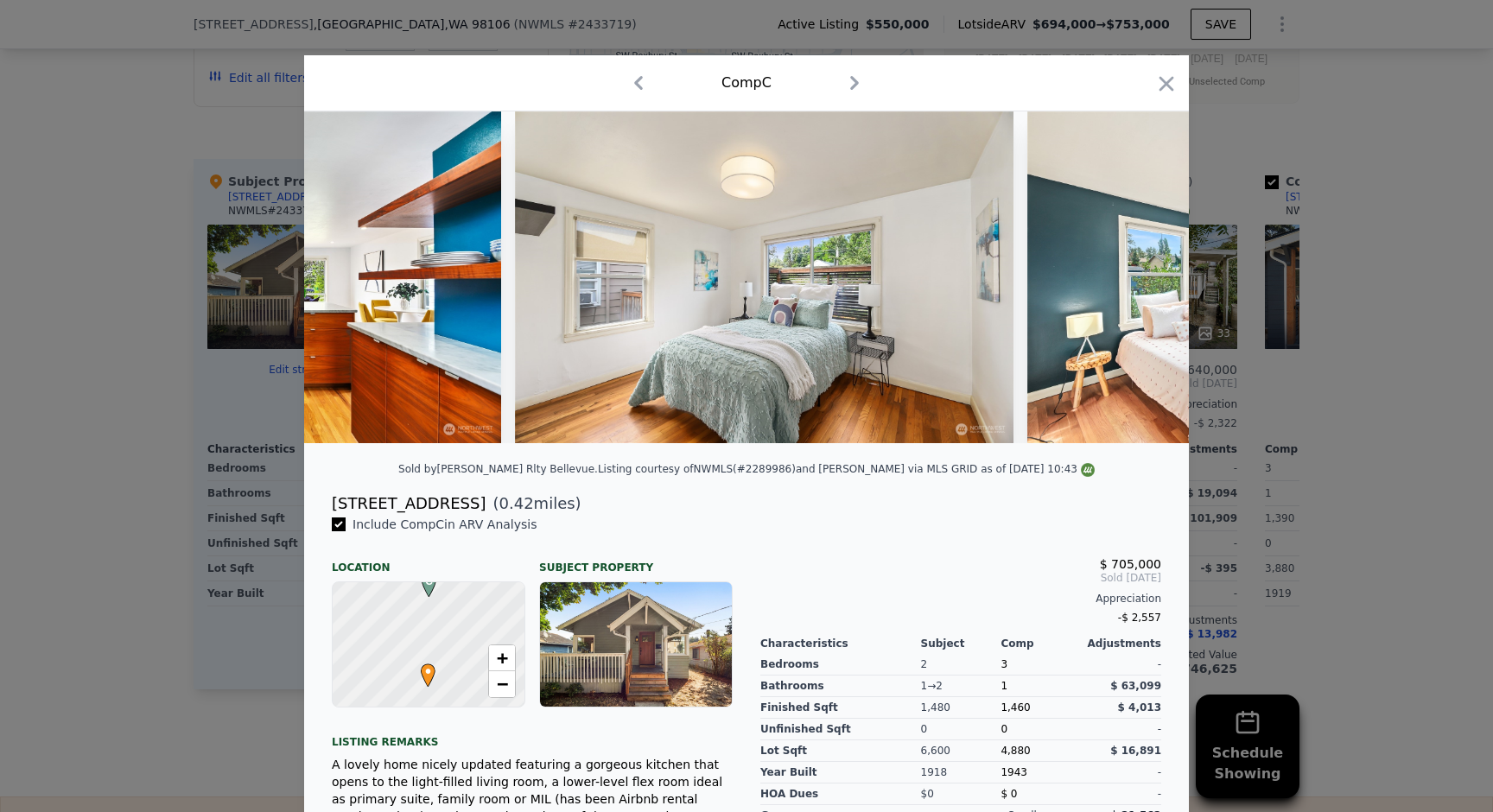
click at [1325, 258] on div at bounding box center [746, 406] width 1493 height 812
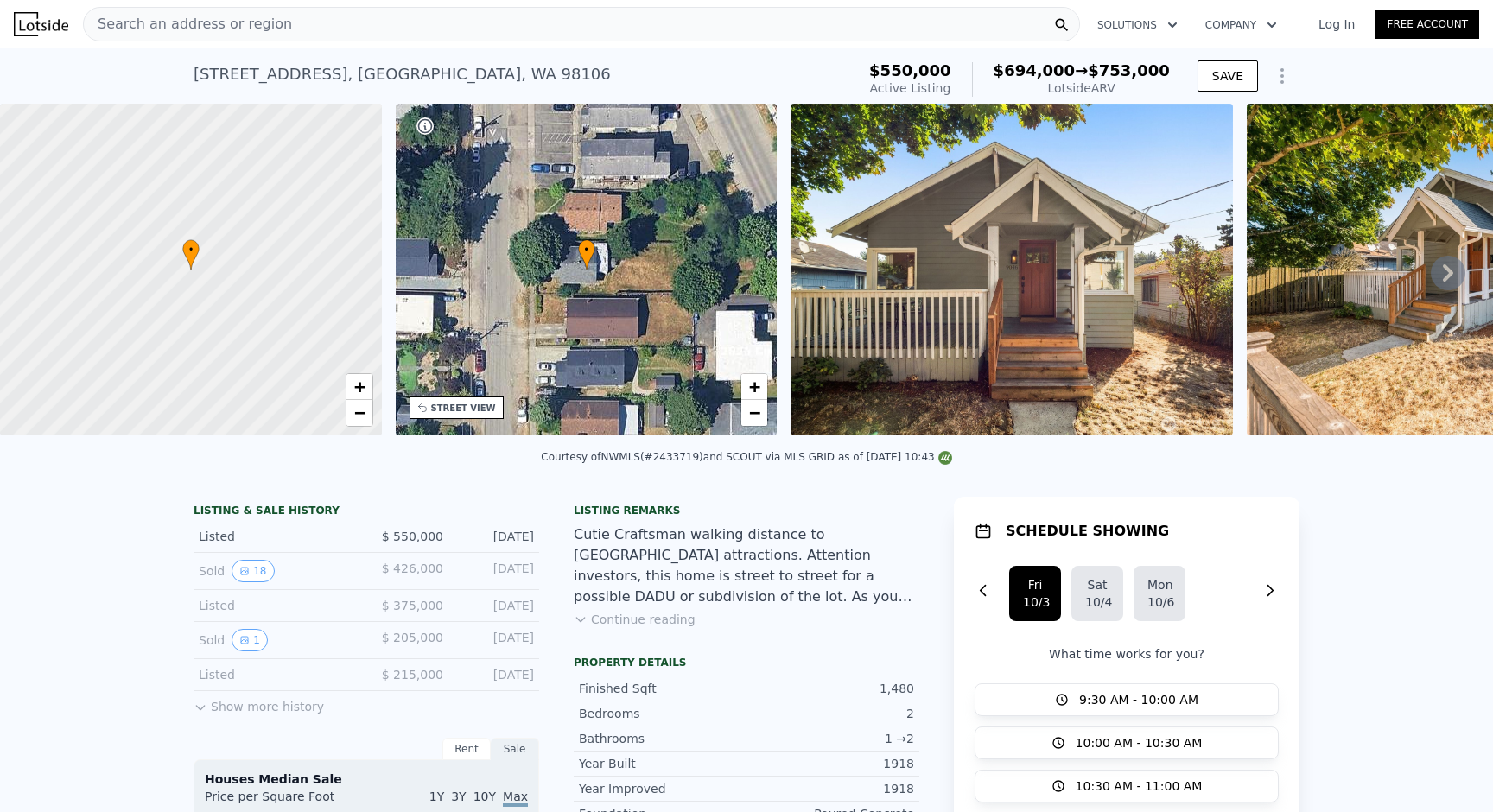
click at [513, 19] on div "Search an address or region" at bounding box center [581, 24] width 997 height 35
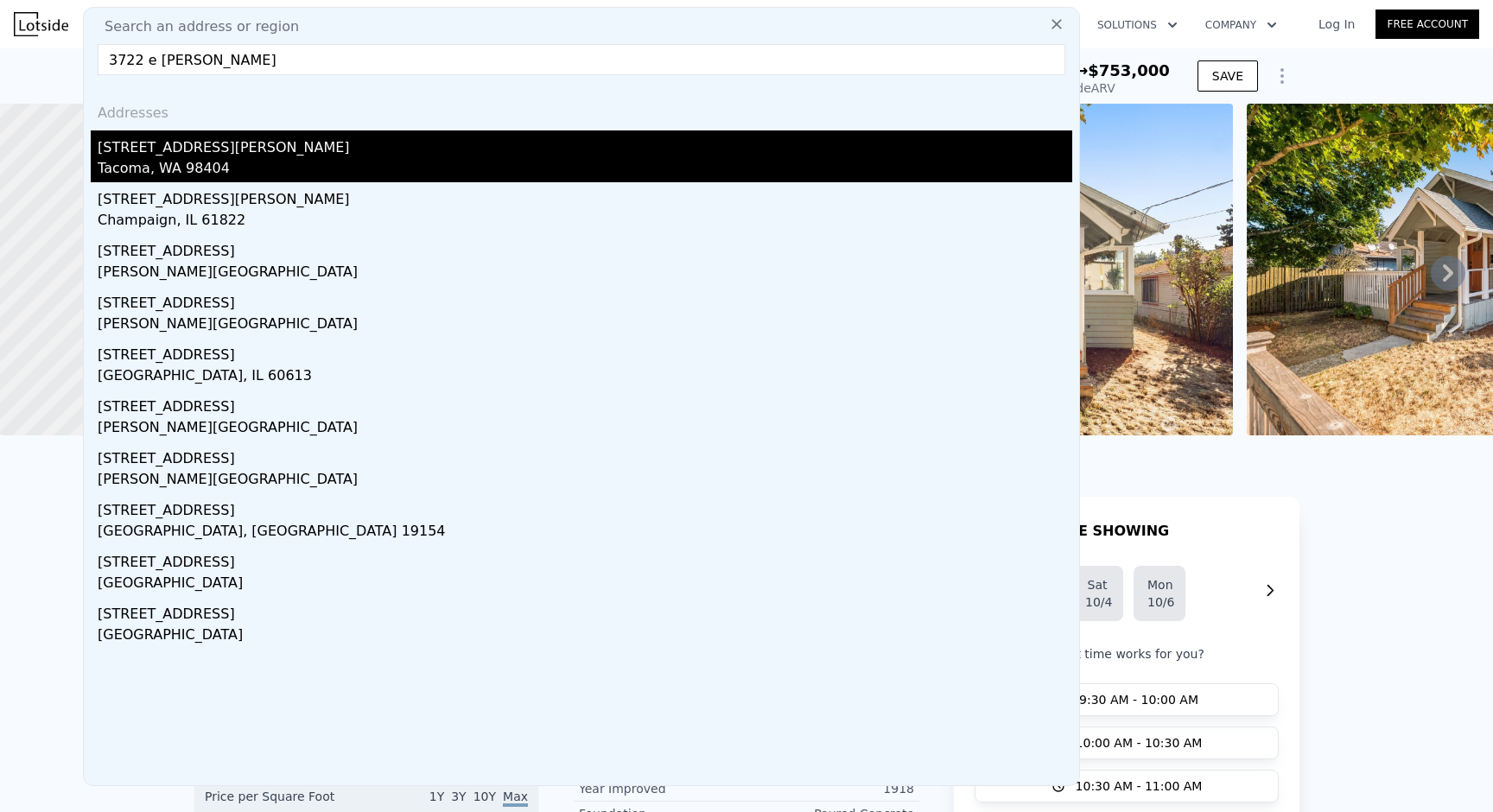
type input "3722 e [PERSON_NAME]"
click at [376, 159] on div "Tacoma, WA 98404" at bounding box center [585, 170] width 974 height 24
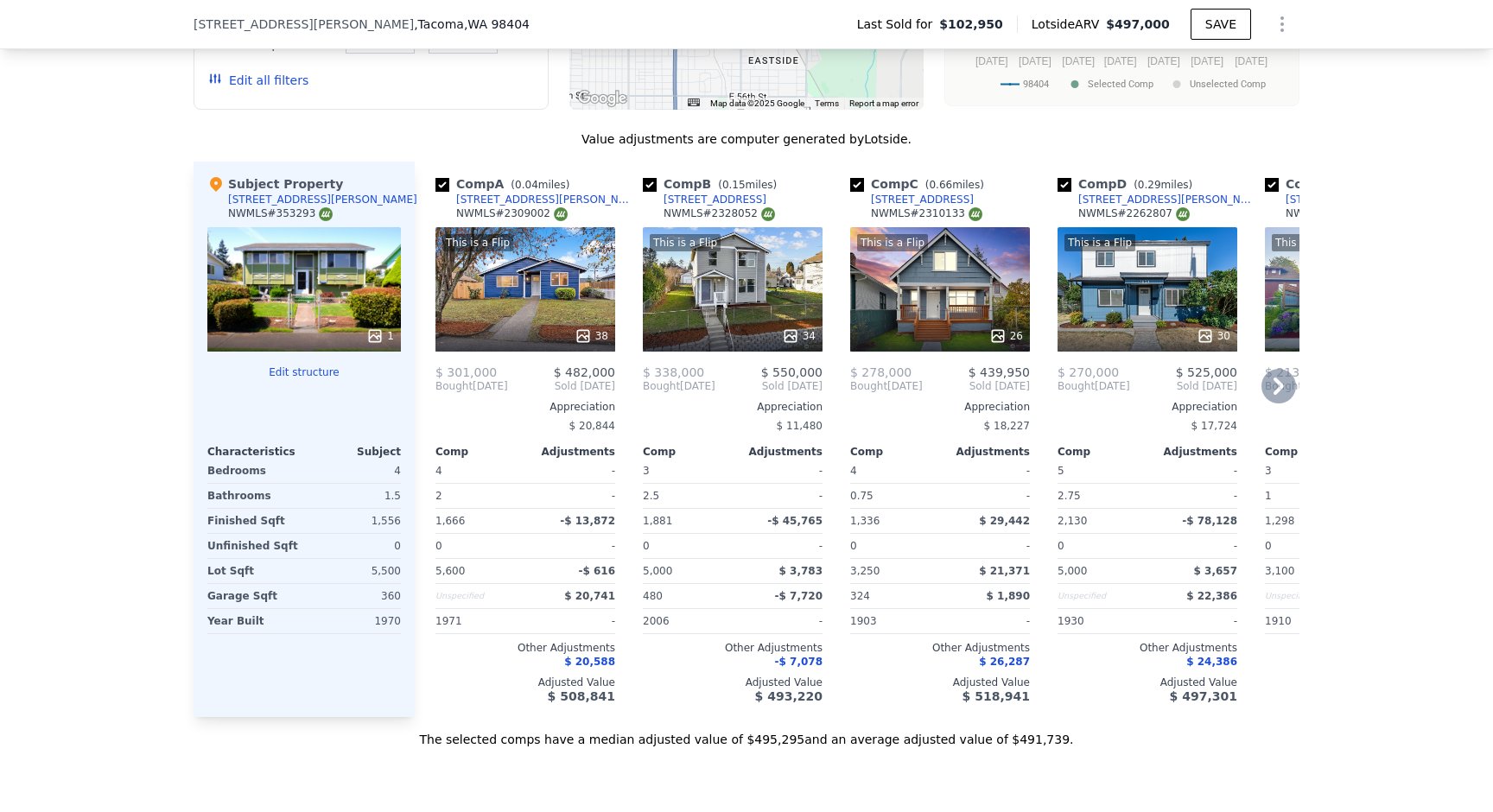
click at [589, 303] on div "This is a Flip 38" at bounding box center [525, 289] width 180 height 125
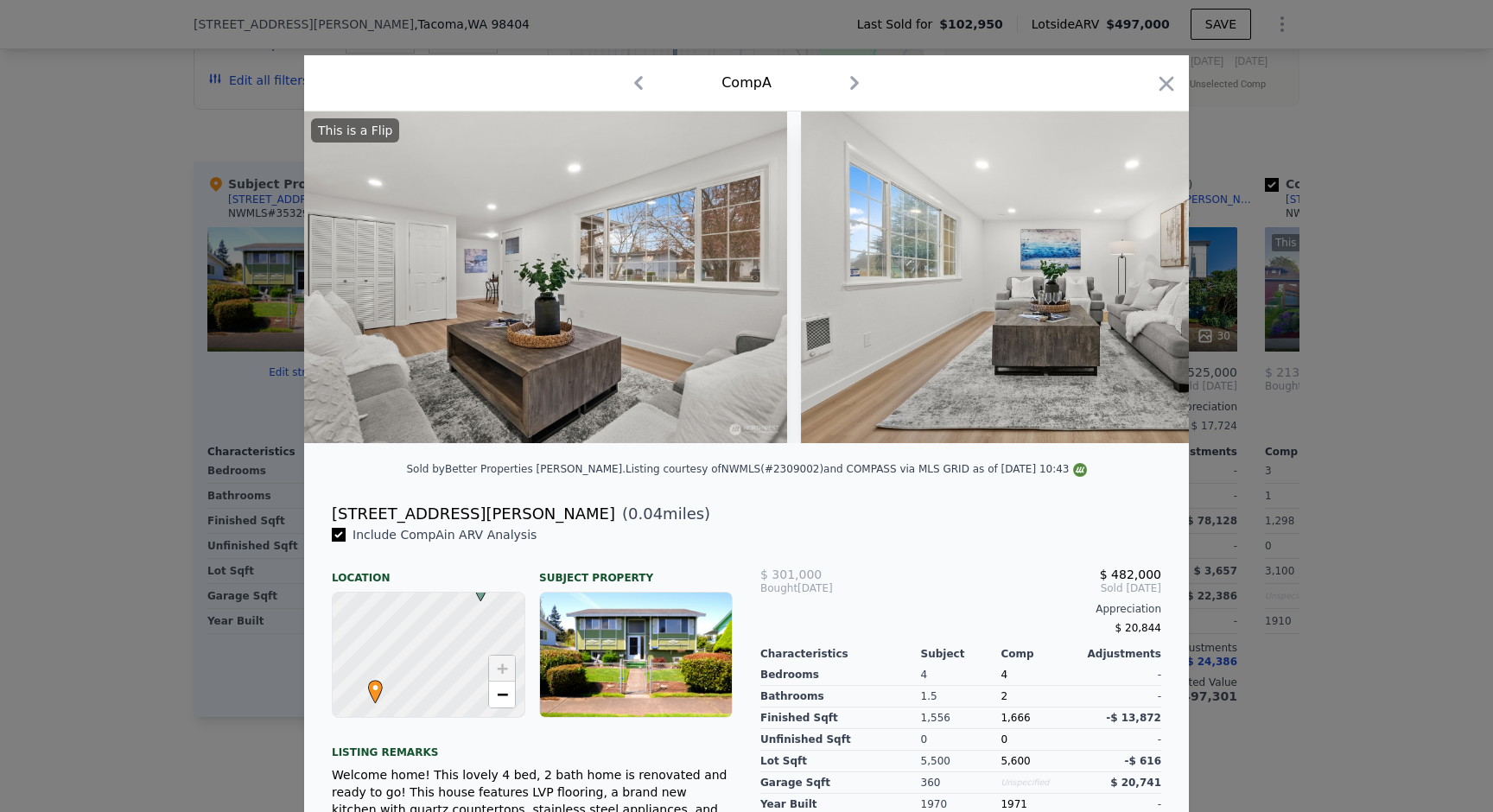
scroll to position [0, 1520]
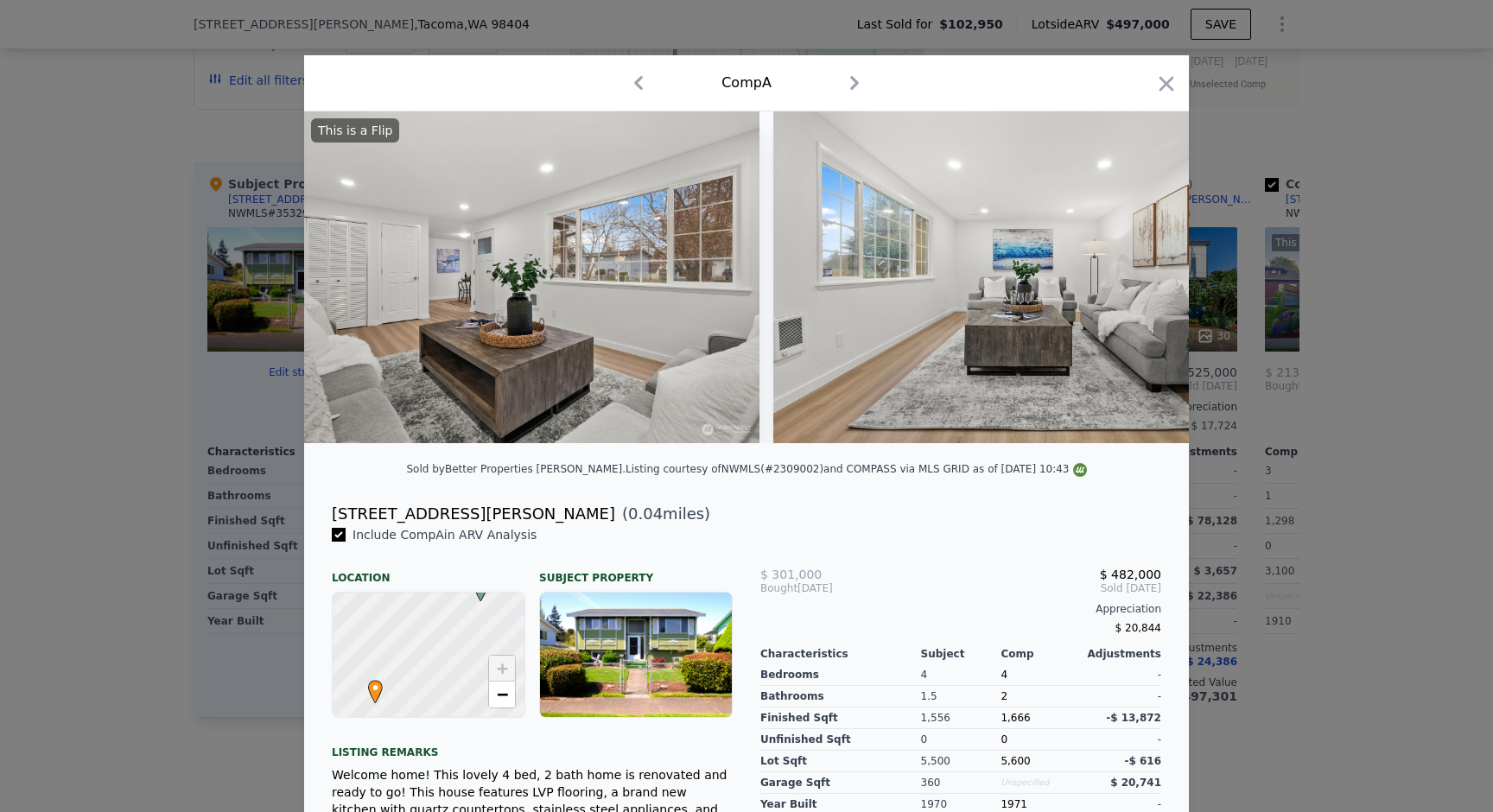
click at [1233, 192] on div at bounding box center [746, 406] width 1493 height 812
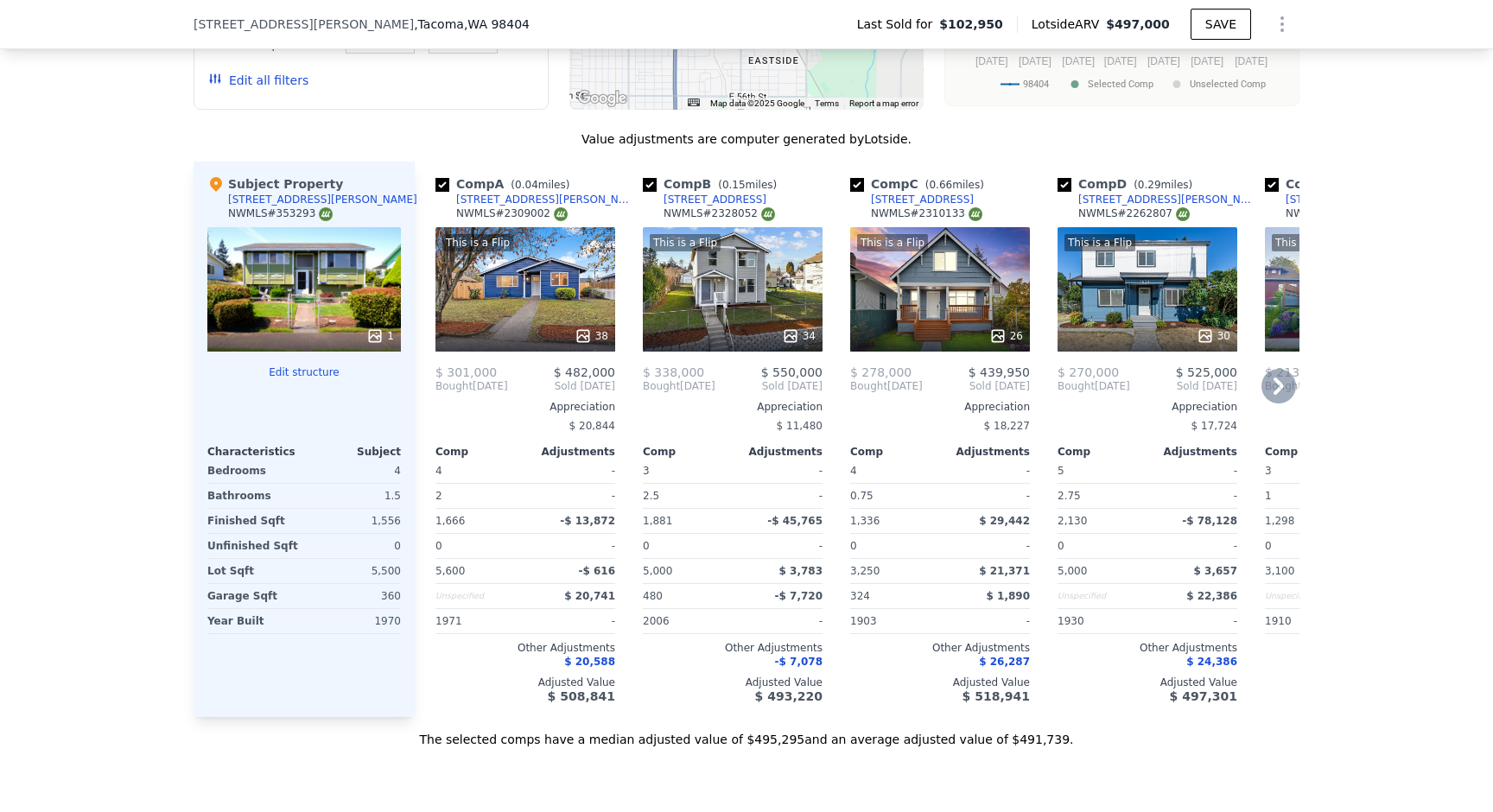
click at [1161, 273] on div "This is a Flip 30" at bounding box center [1148, 289] width 180 height 125
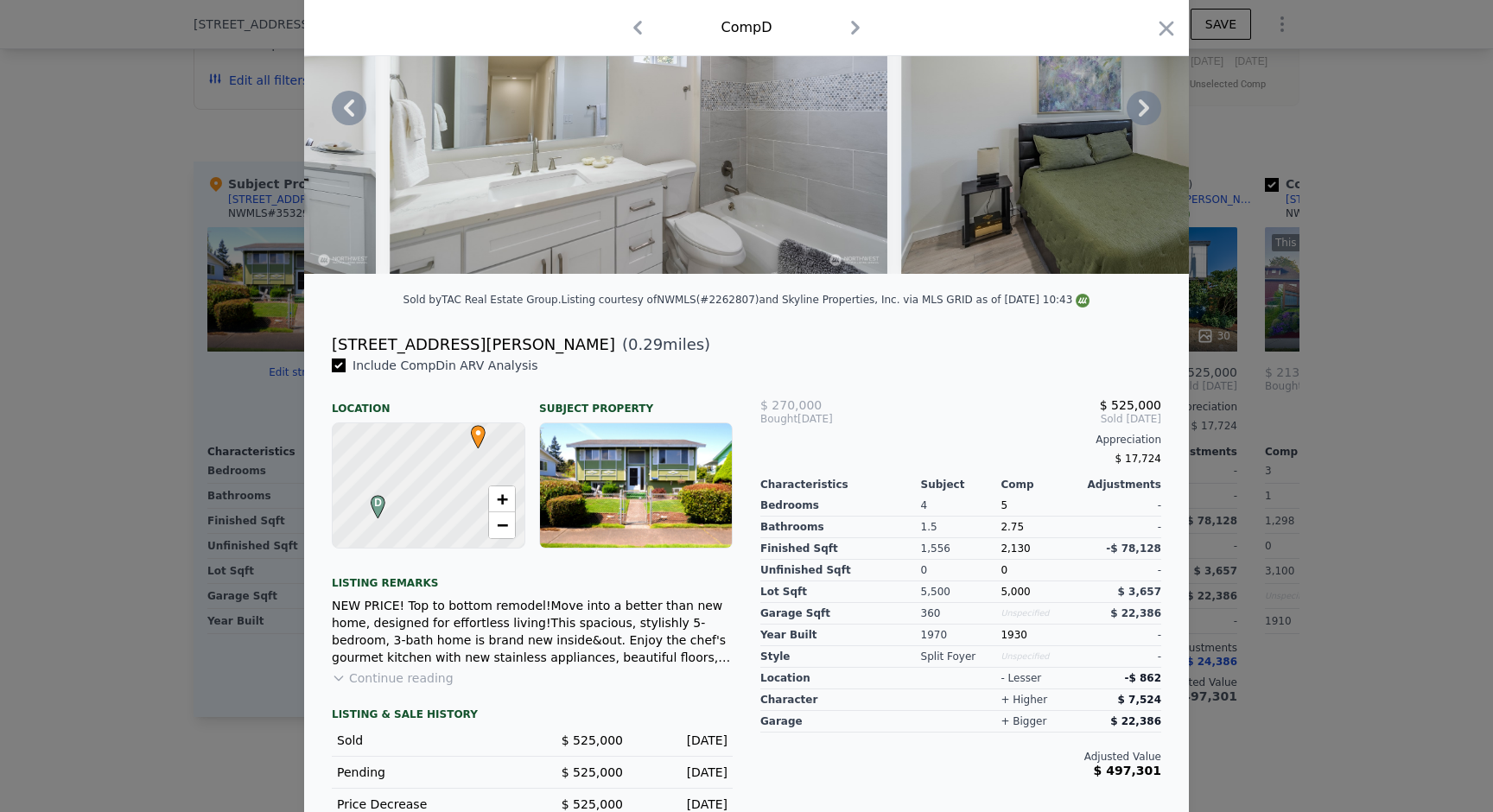
scroll to position [182, 0]
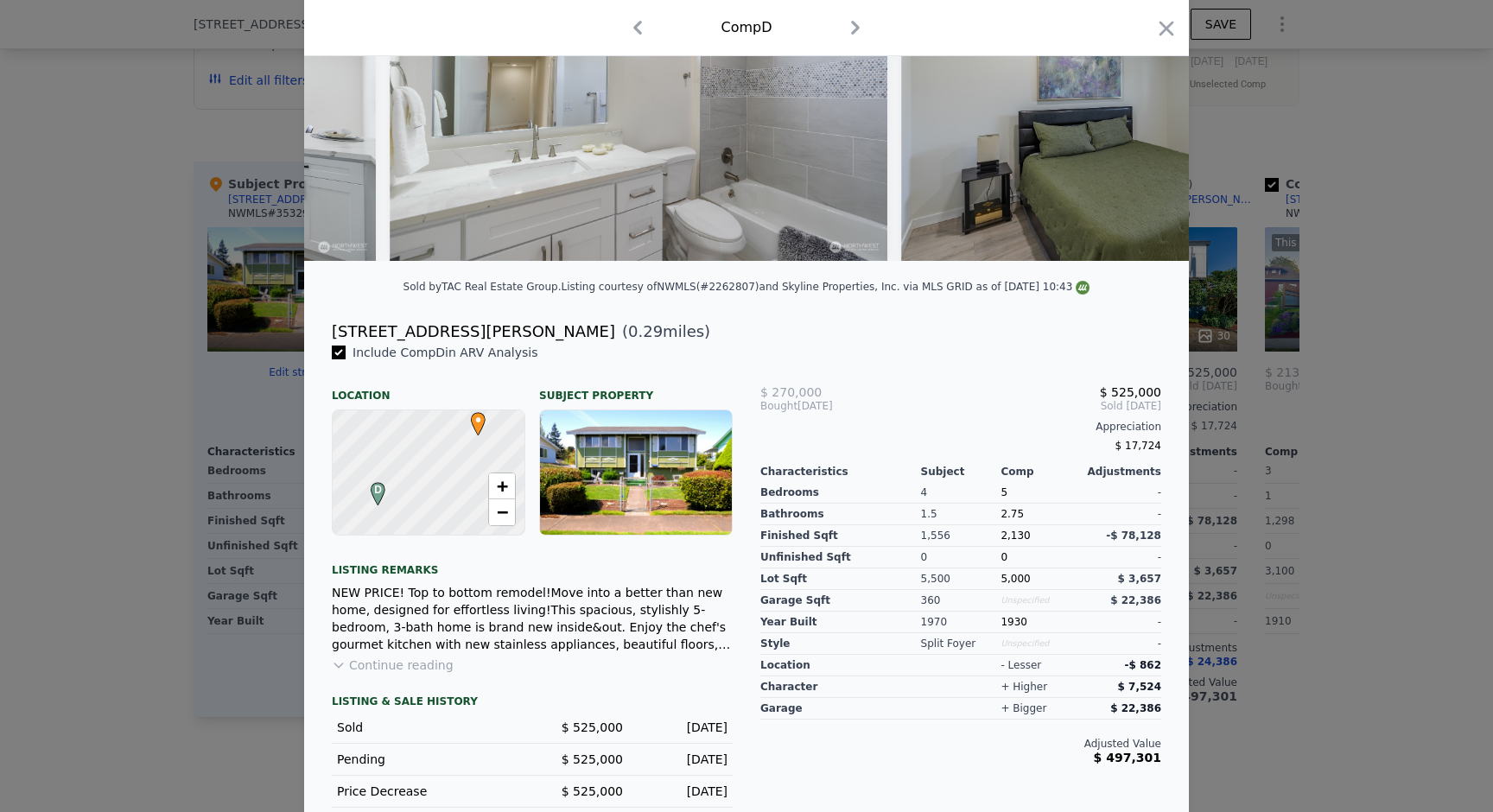
click at [1248, 276] on div at bounding box center [746, 406] width 1493 height 812
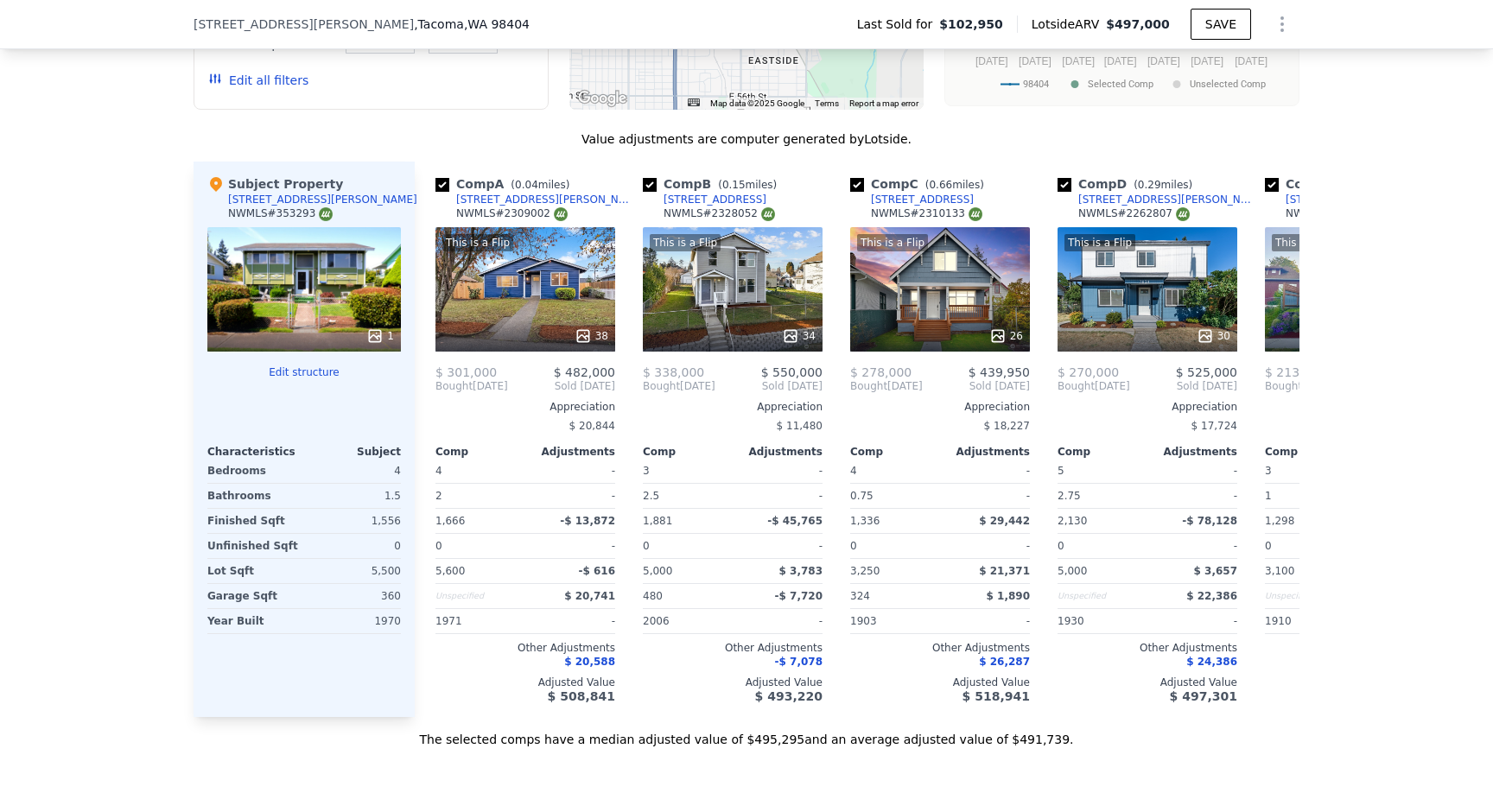
click at [322, 366] on button "Edit structure" at bounding box center [304, 373] width 194 height 14
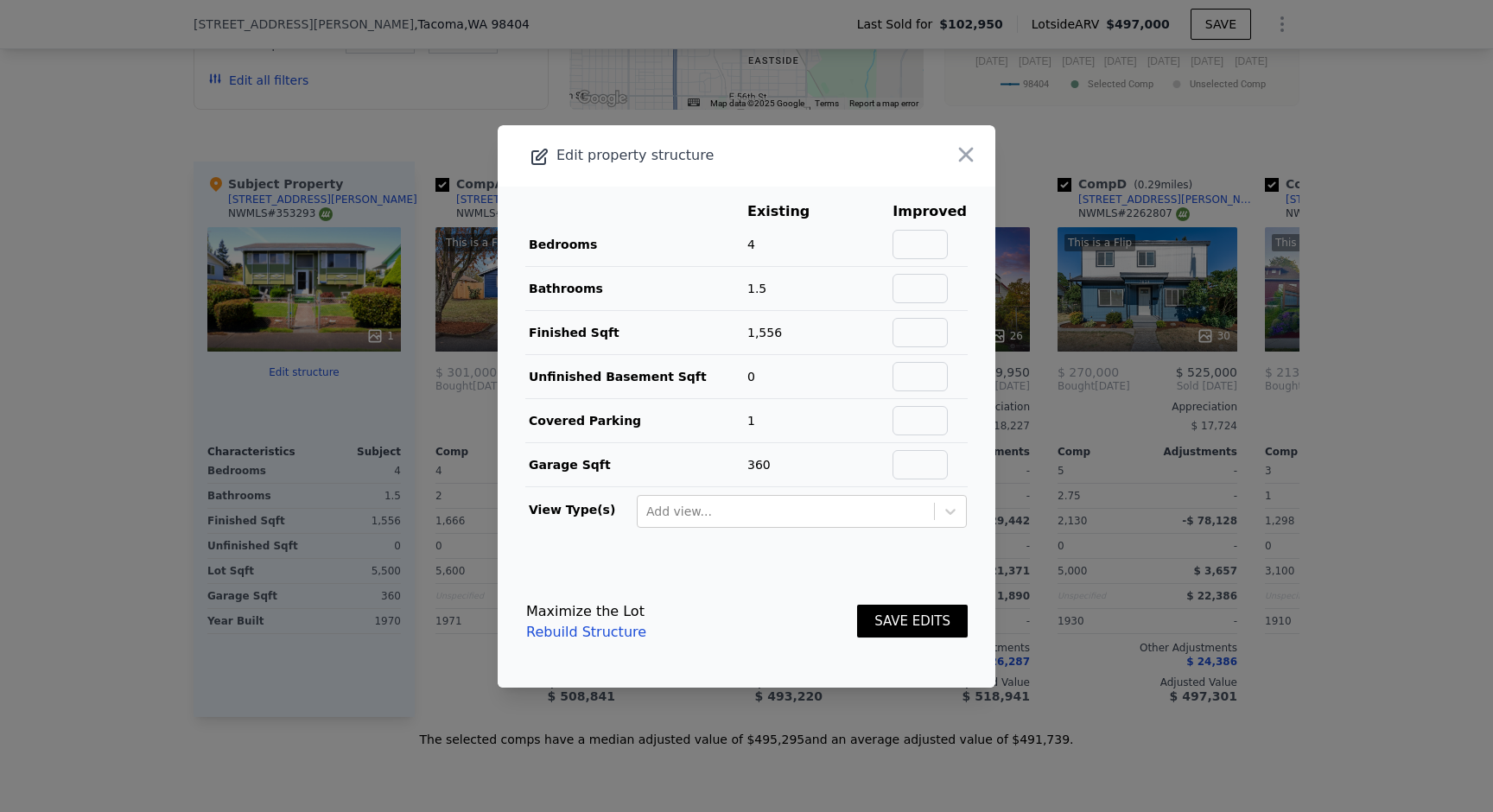
click at [903, 279] on td at bounding box center [929, 288] width 76 height 44
click at [918, 279] on input "text" at bounding box center [920, 288] width 55 height 29
type input "2.25"
click at [939, 624] on button "SAVE EDITS" at bounding box center [912, 622] width 110 height 34
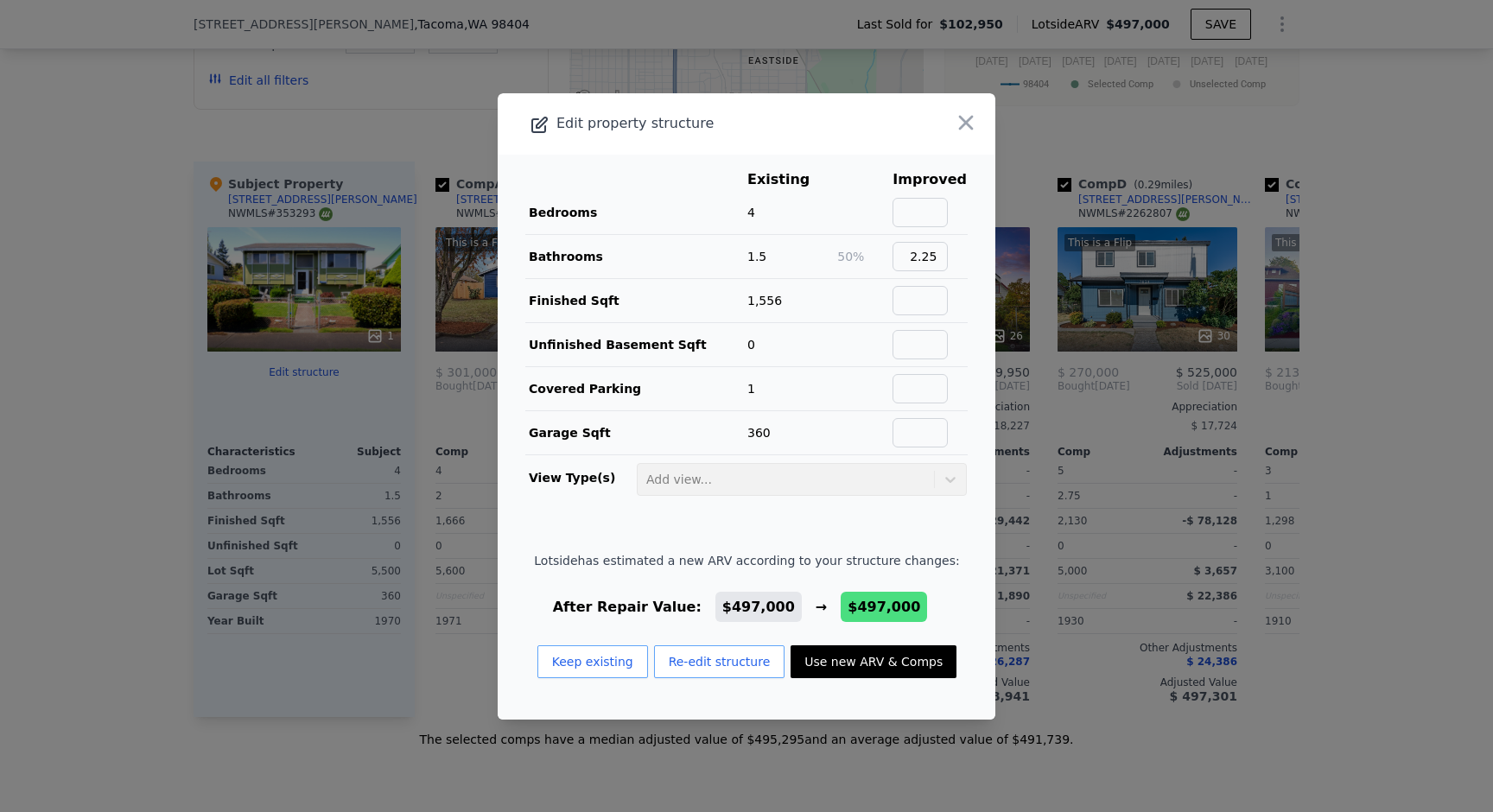
click at [873, 657] on button "Use new ARV & Comps" at bounding box center [874, 661] width 165 height 33
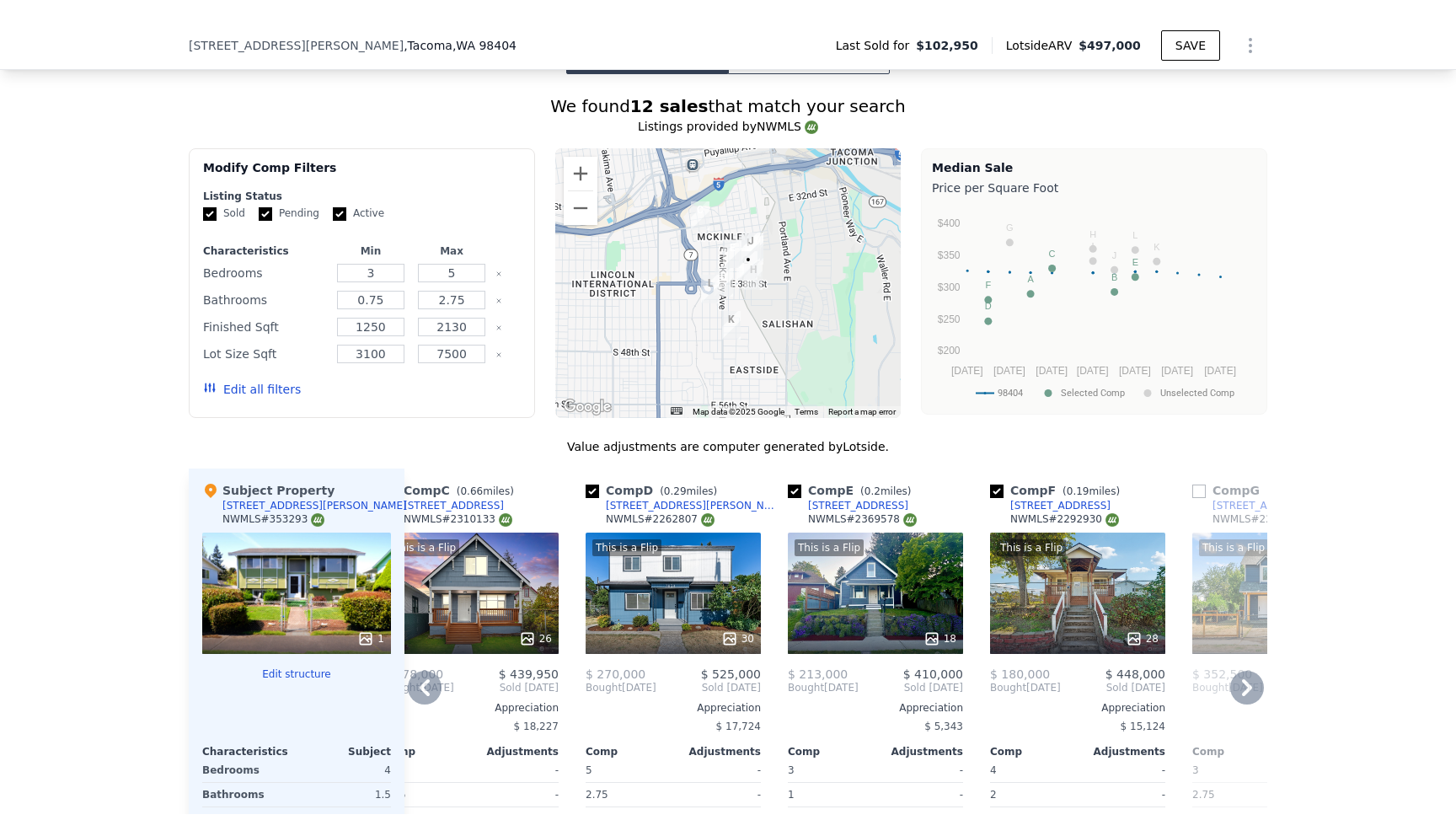
scroll to position [1558, 0]
